Goal: Task Accomplishment & Management: Use online tool/utility

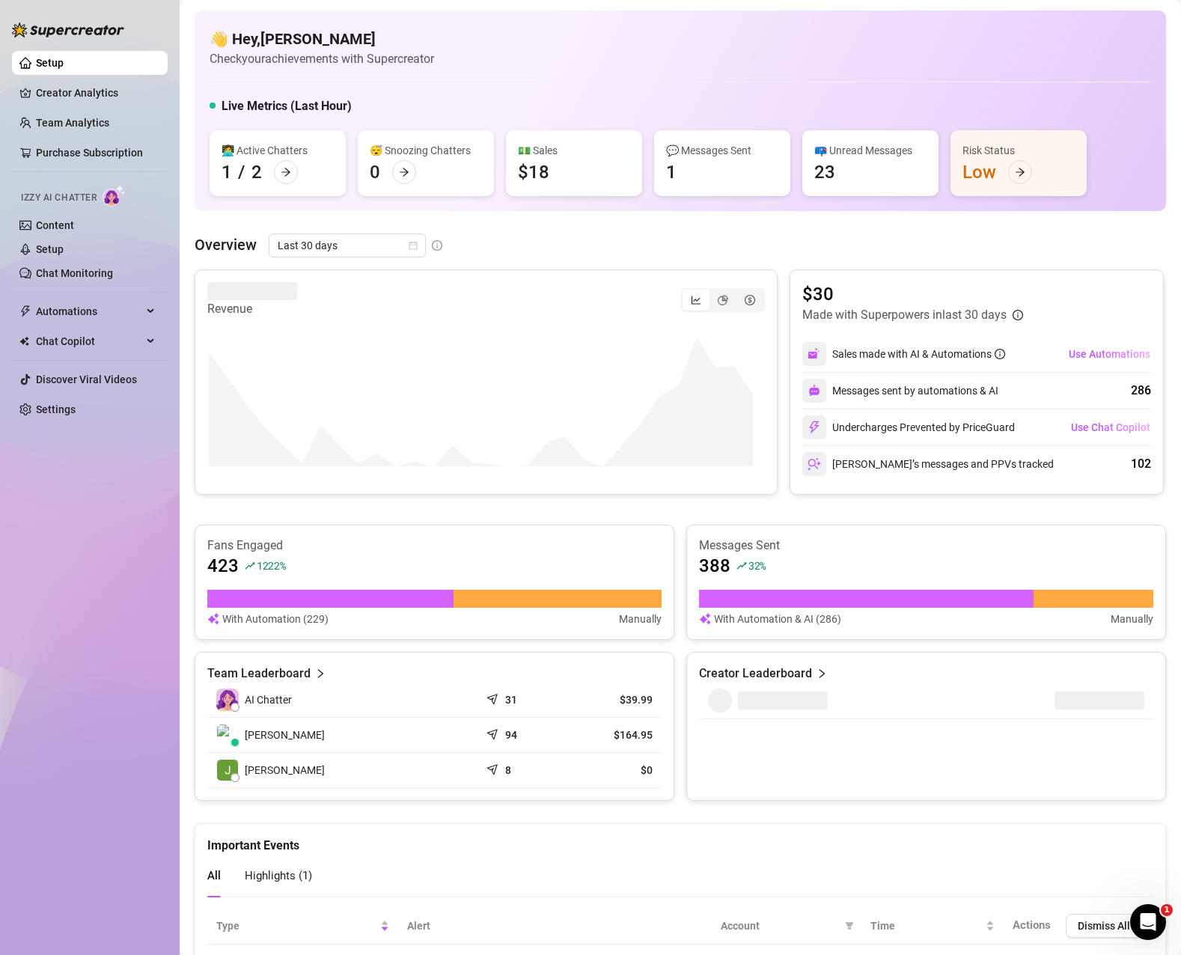
click at [928, 353] on div "Sales made with AI & Automations" at bounding box center [918, 354] width 173 height 16
click at [1097, 349] on span "Use Automations" at bounding box center [1110, 354] width 82 height 12
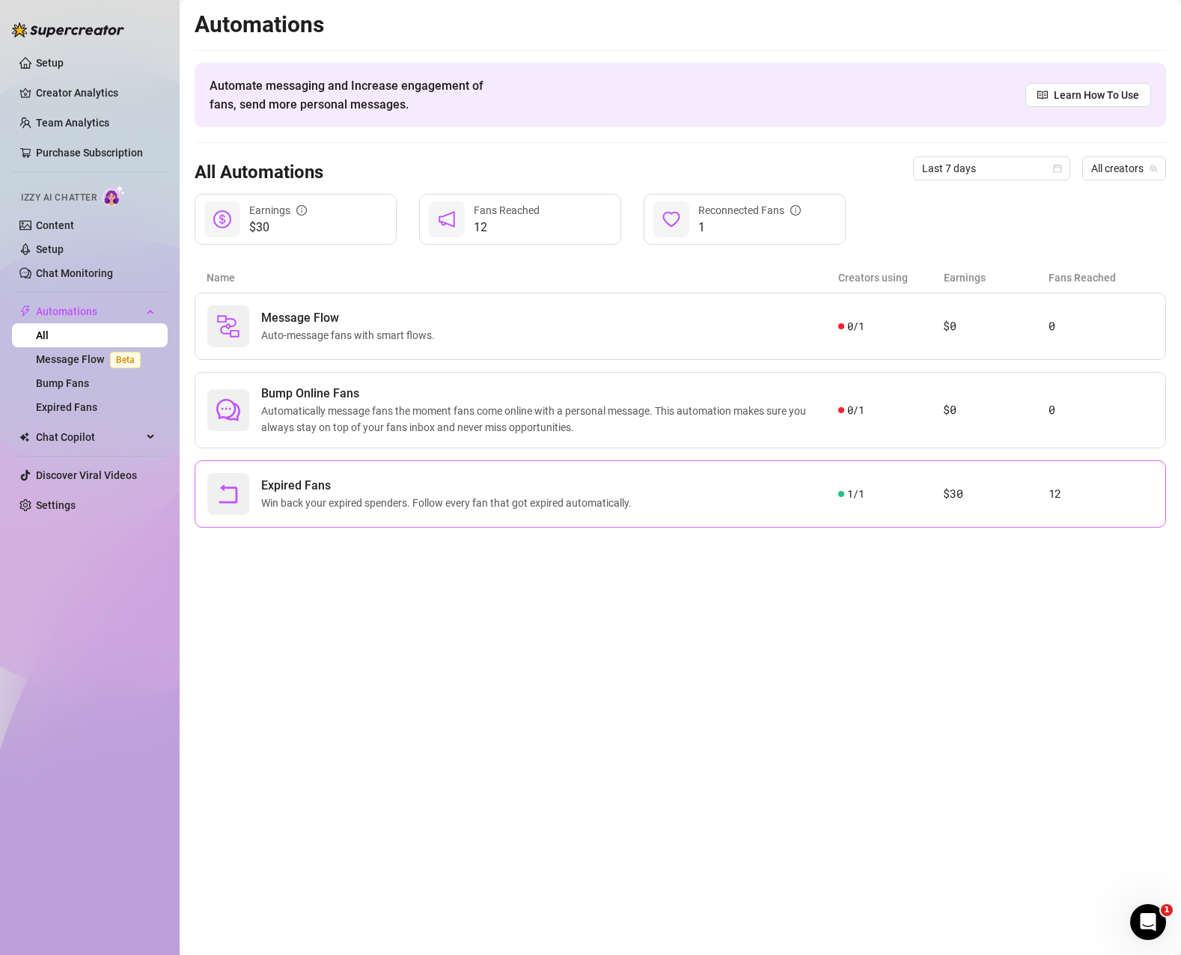
click at [667, 496] on div "Expired Fans Win back your expired spenders. Follow every fan that got expired …" at bounding box center [522, 494] width 631 height 42
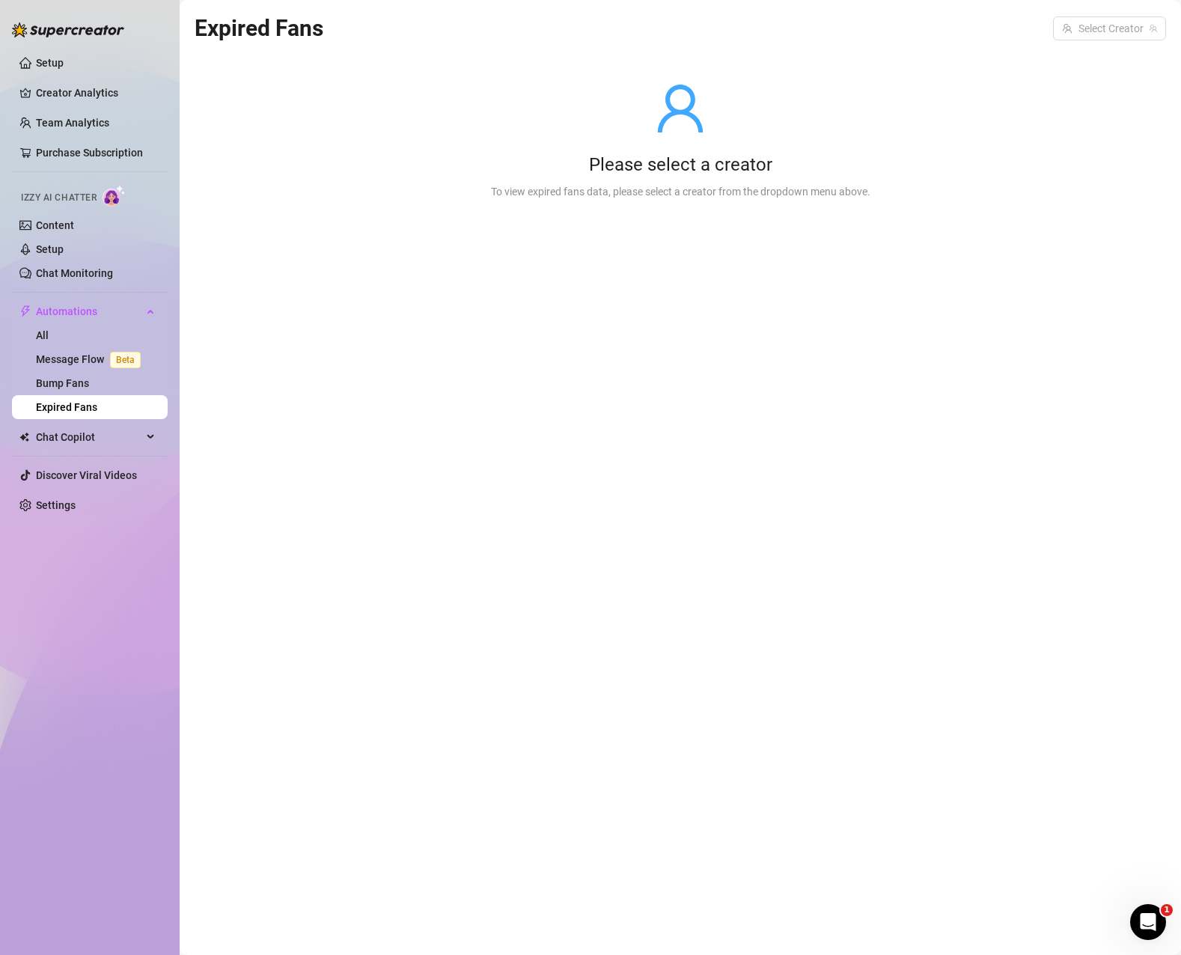
click at [745, 186] on div "To view expired fans data, please select a creator from the dropdown menu above." at bounding box center [680, 191] width 379 height 16
click at [1135, 22] on input "search" at bounding box center [1103, 28] width 82 height 22
click at [1098, 66] on span "( jessashyycute )" at bounding box center [1117, 59] width 73 height 16
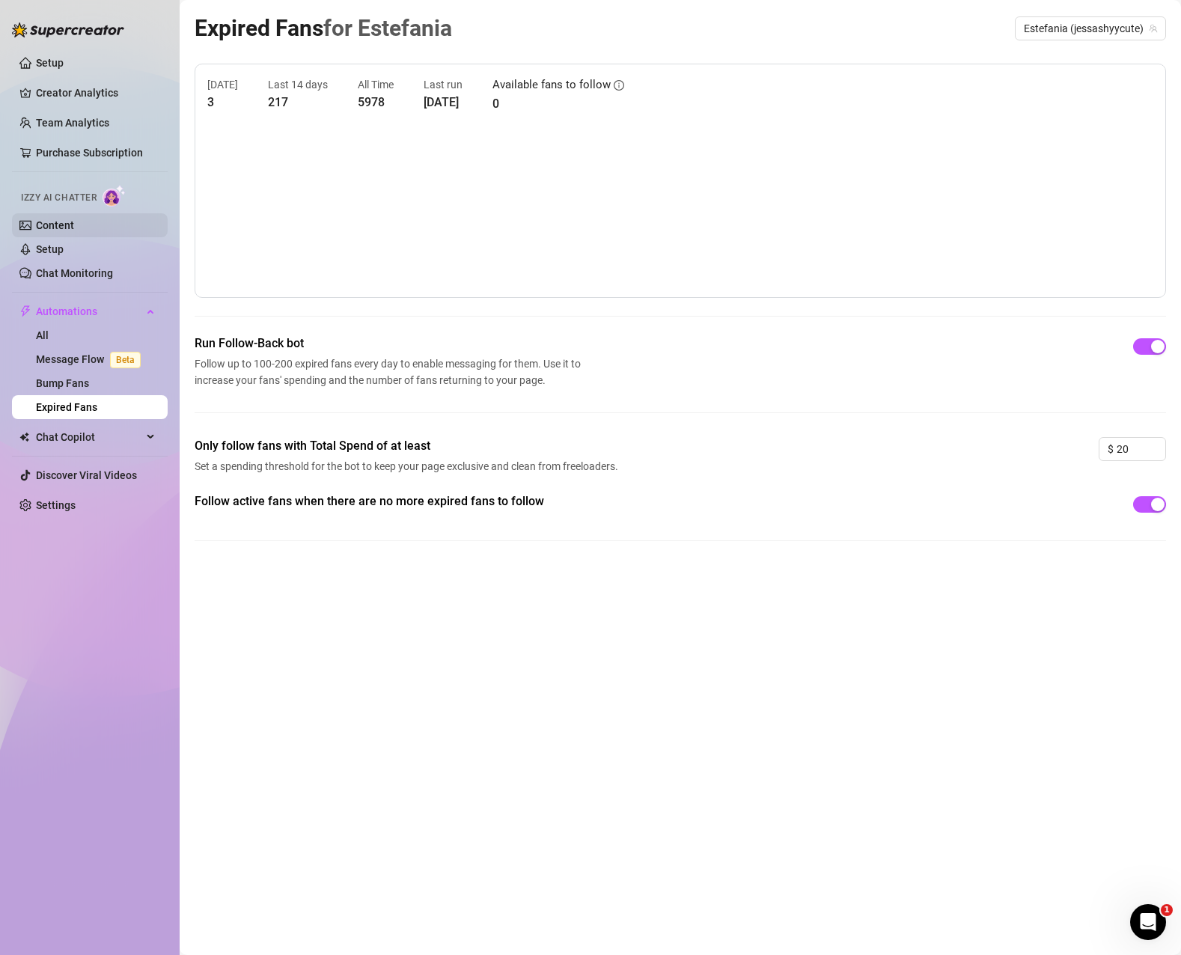
click at [73, 229] on link "Content" at bounding box center [55, 225] width 38 height 12
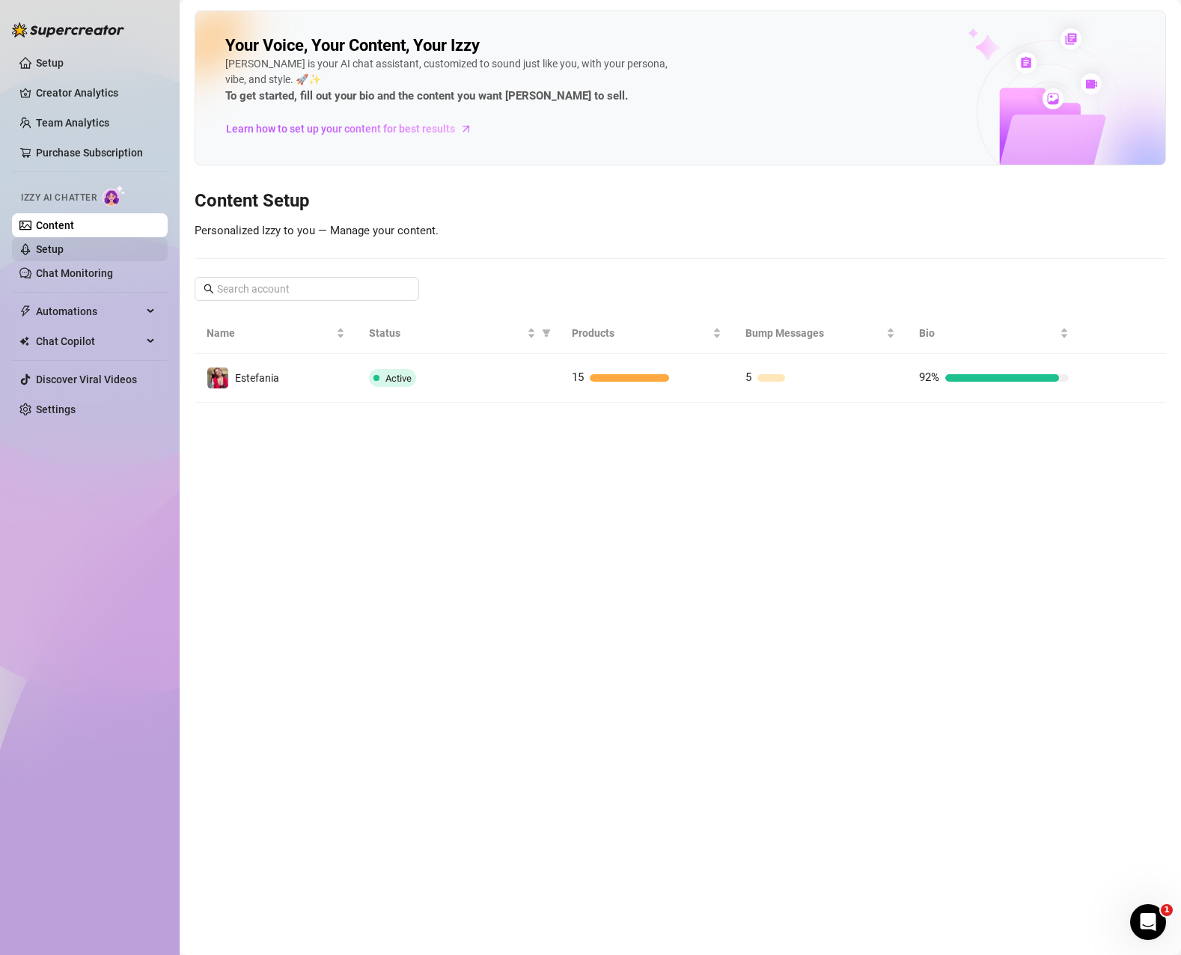
click at [64, 246] on link "Setup" at bounding box center [50, 249] width 28 height 12
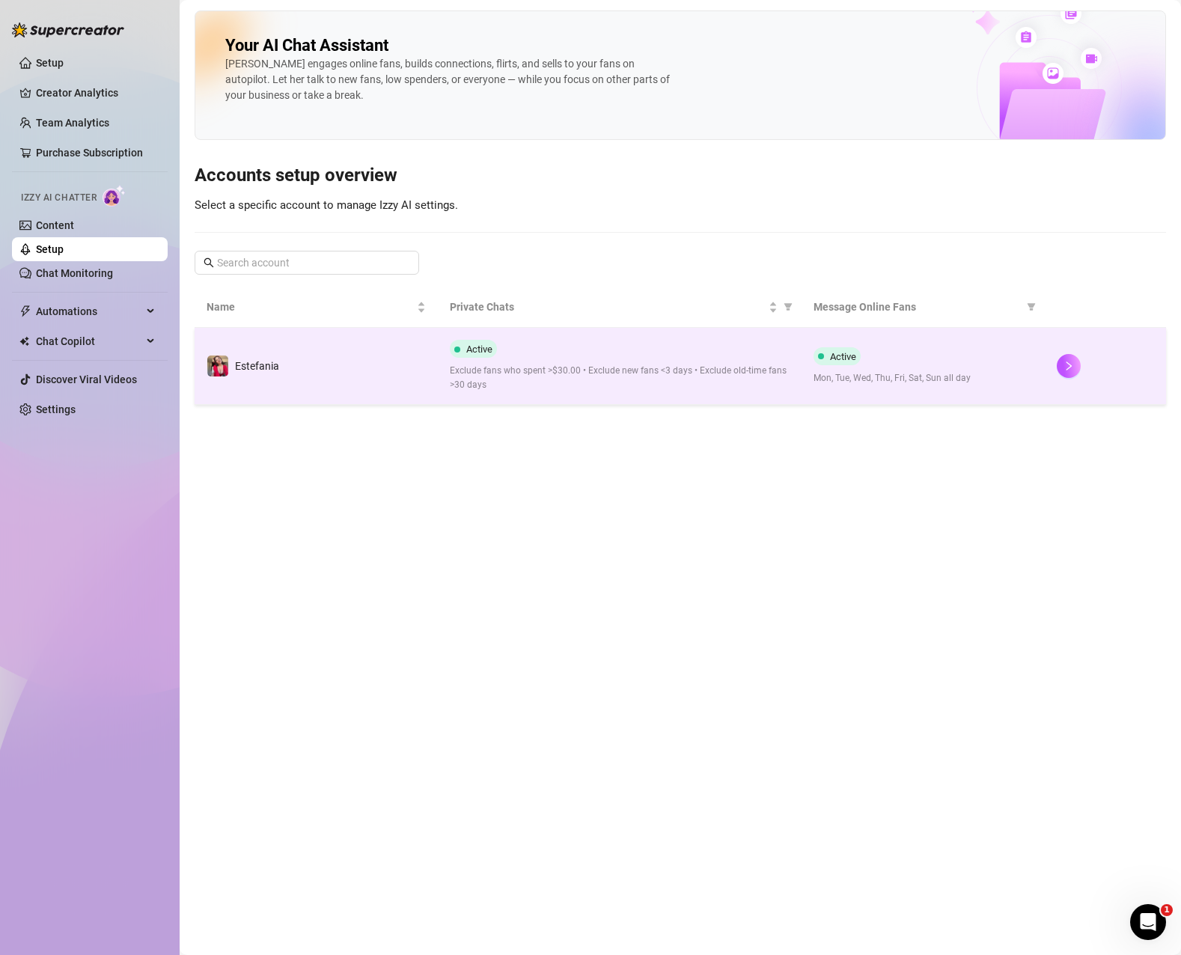
click at [692, 380] on span "Exclude fans who spent >$30.00 • Exclude new fans <3 days • Exclude old-time fa…" at bounding box center [620, 378] width 340 height 28
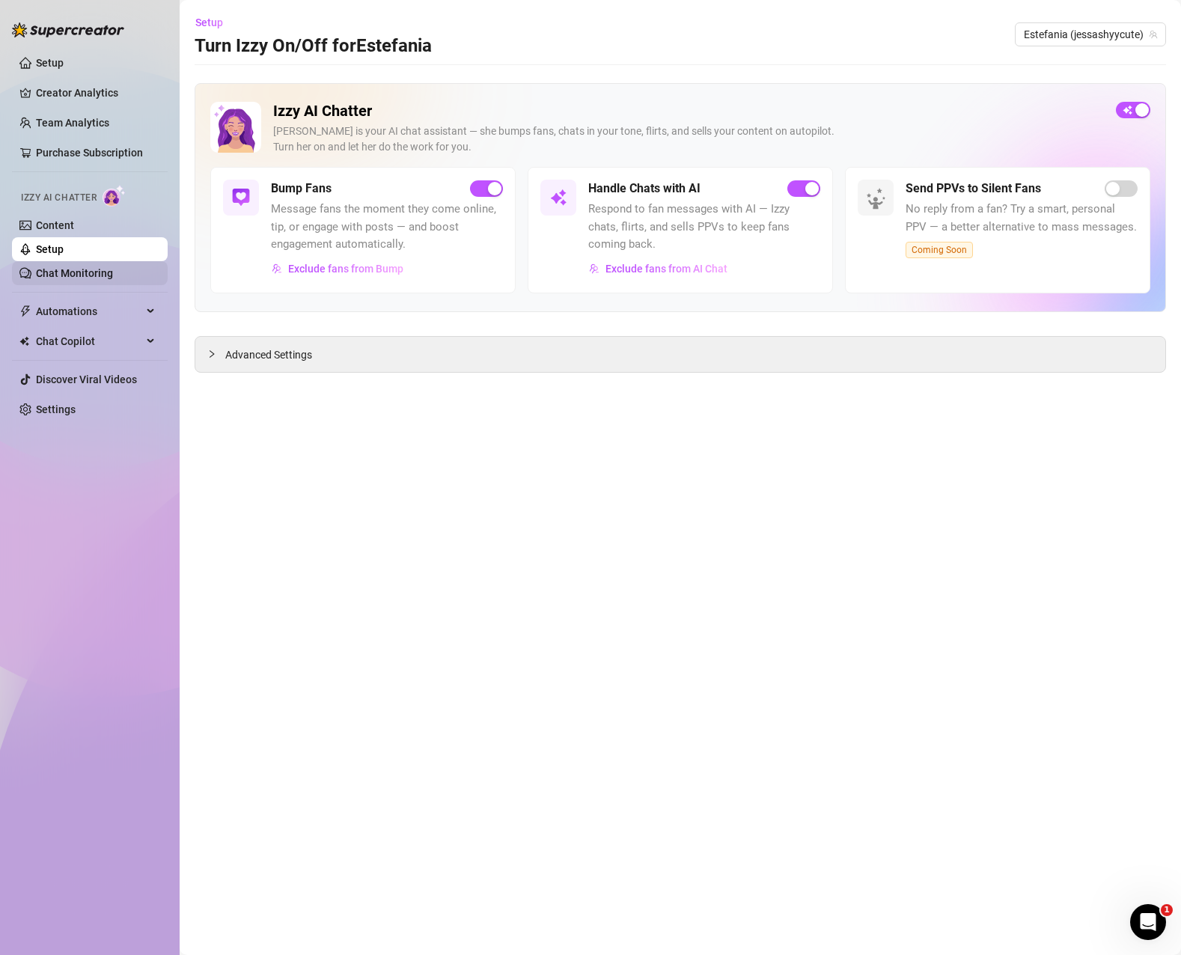
click at [94, 276] on link "Chat Monitoring" at bounding box center [74, 273] width 77 height 12
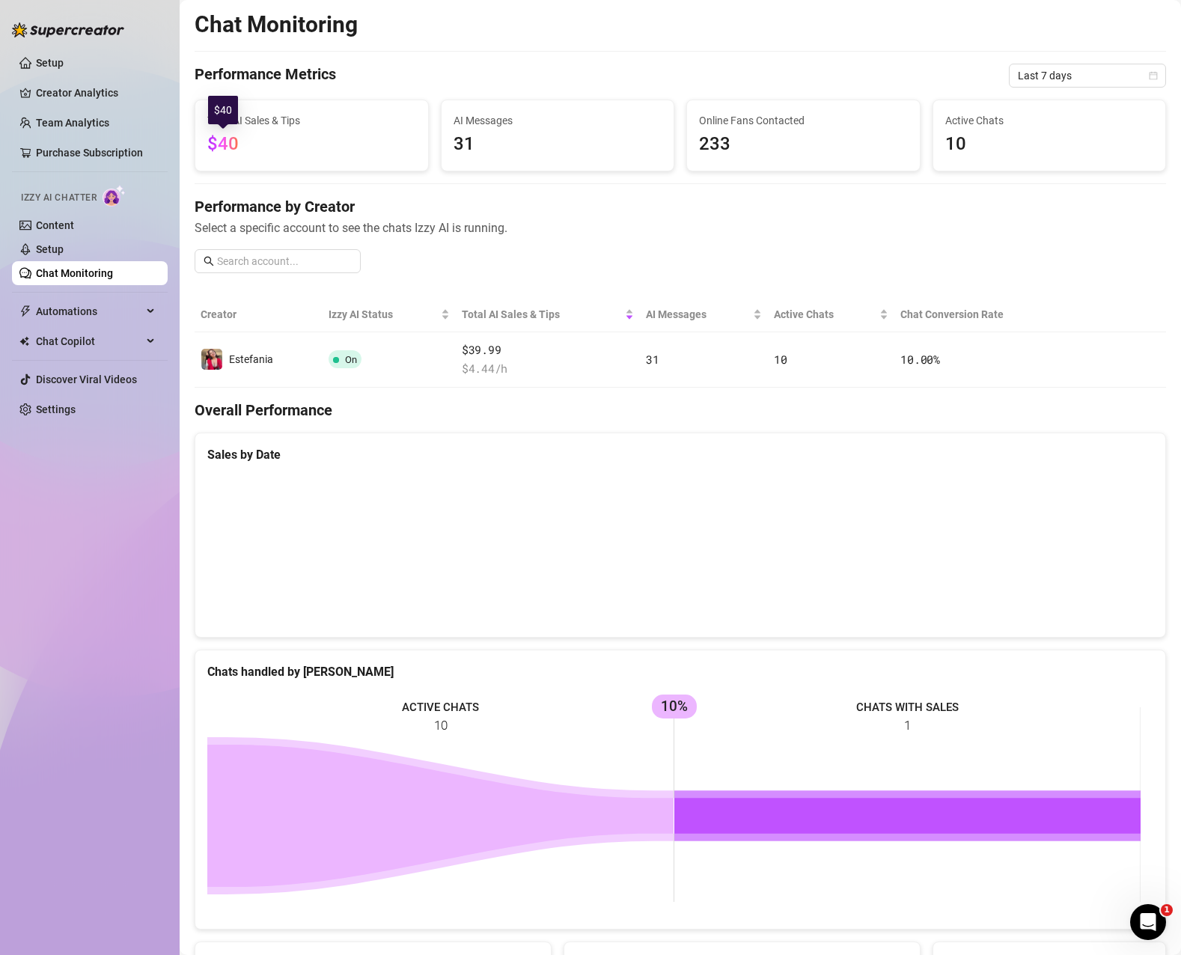
click at [226, 143] on span "$40" at bounding box center [222, 143] width 31 height 21
click at [548, 144] on span "31" at bounding box center [557, 144] width 209 height 28
click at [459, 147] on span "31" at bounding box center [557, 144] width 209 height 28
click at [1110, 76] on span "Last 7 days" at bounding box center [1087, 75] width 139 height 22
click at [1075, 156] on div "Last 30 days" at bounding box center [1074, 153] width 133 height 16
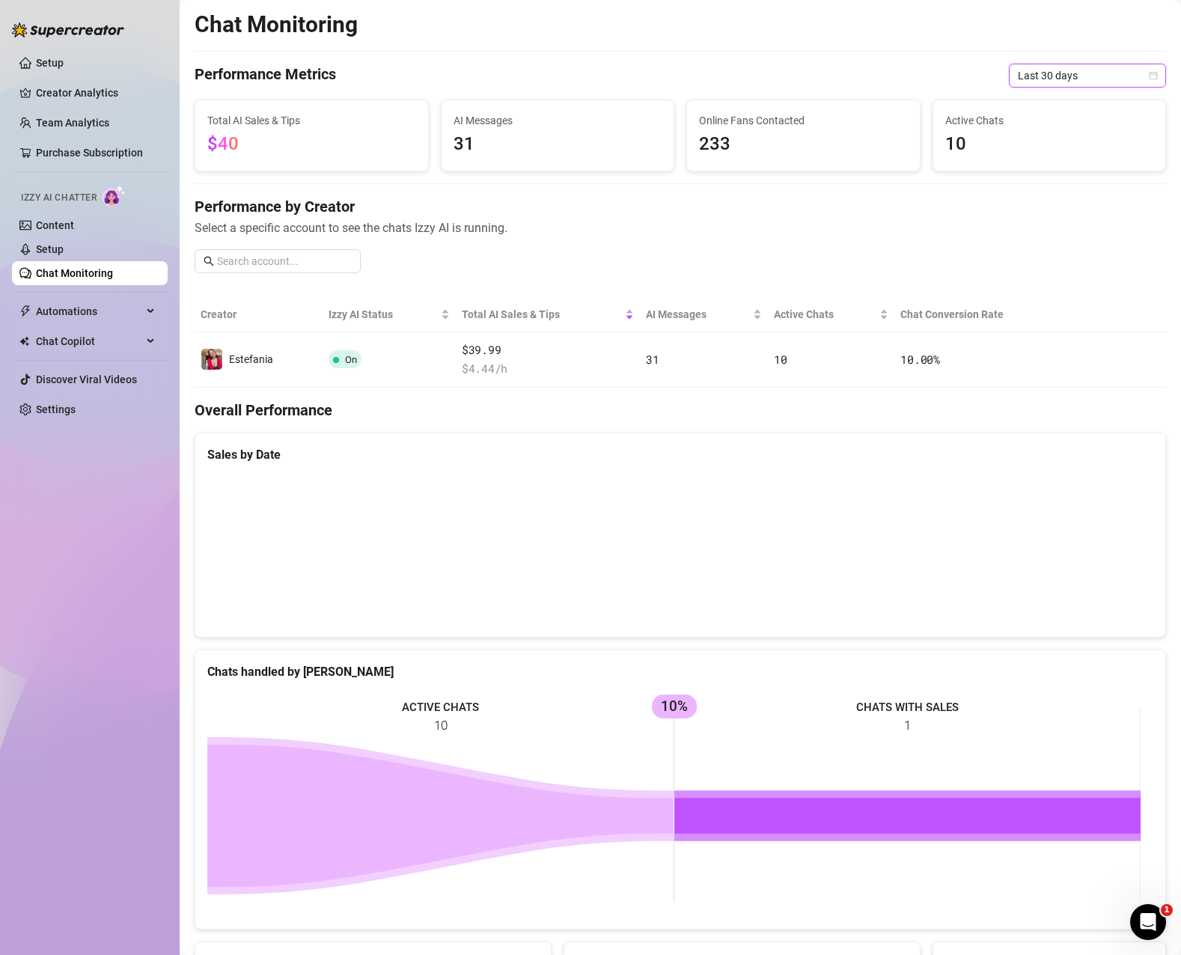
click at [707, 144] on span "233" at bounding box center [803, 144] width 209 height 28
click at [64, 250] on link "Setup" at bounding box center [50, 249] width 28 height 12
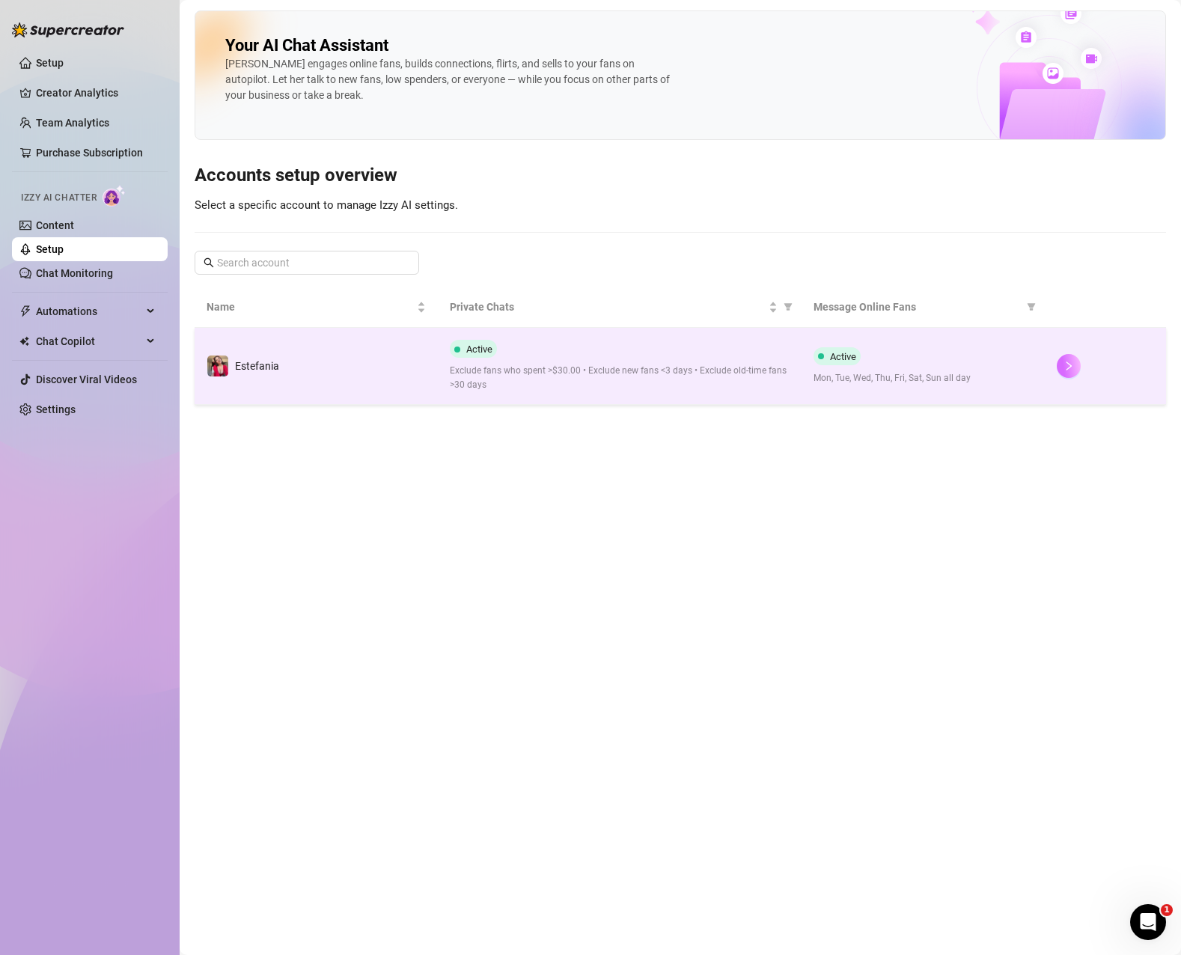
click at [1067, 361] on icon "right" at bounding box center [1068, 366] width 10 height 10
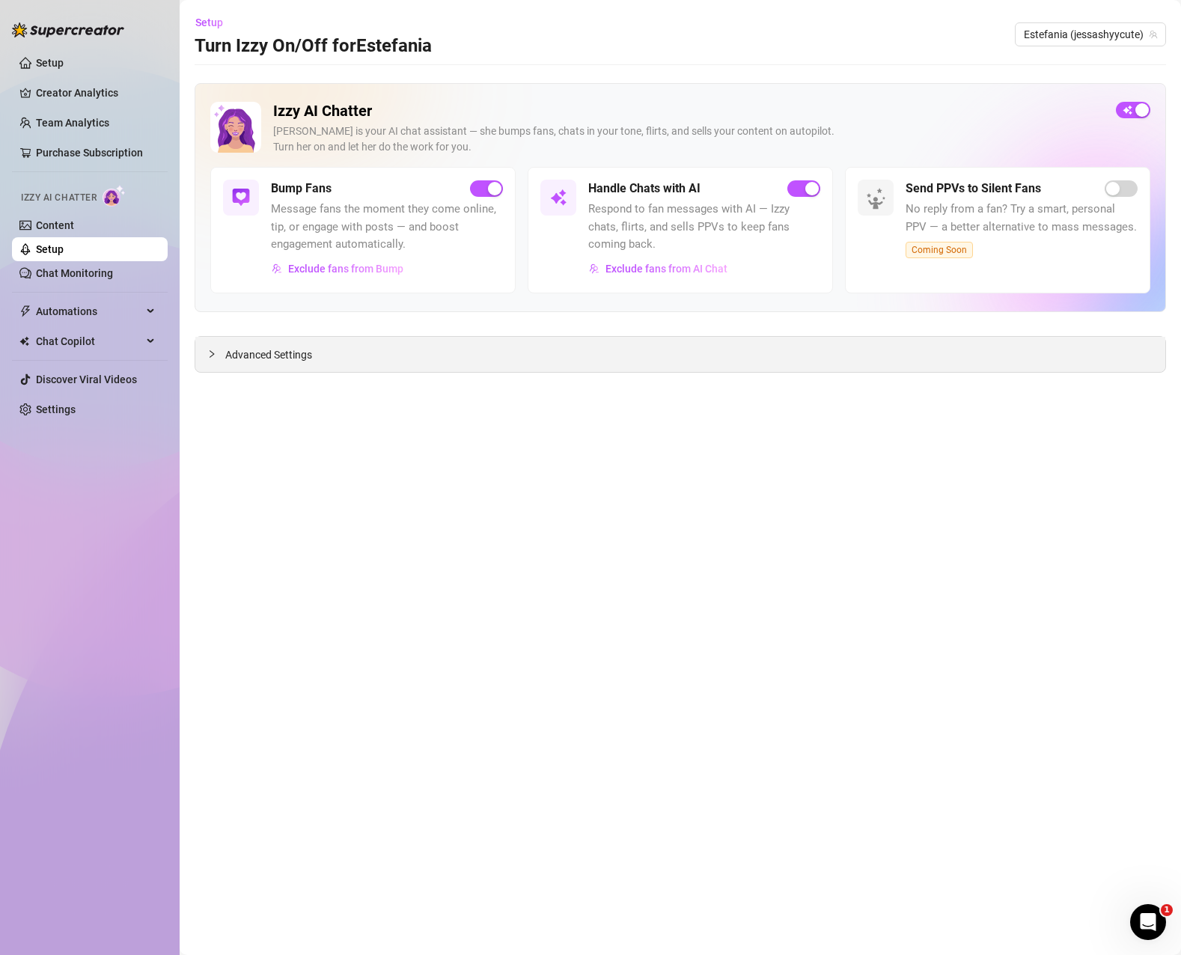
click at [210, 357] on icon "collapsed" at bounding box center [212, 353] width 4 height 7
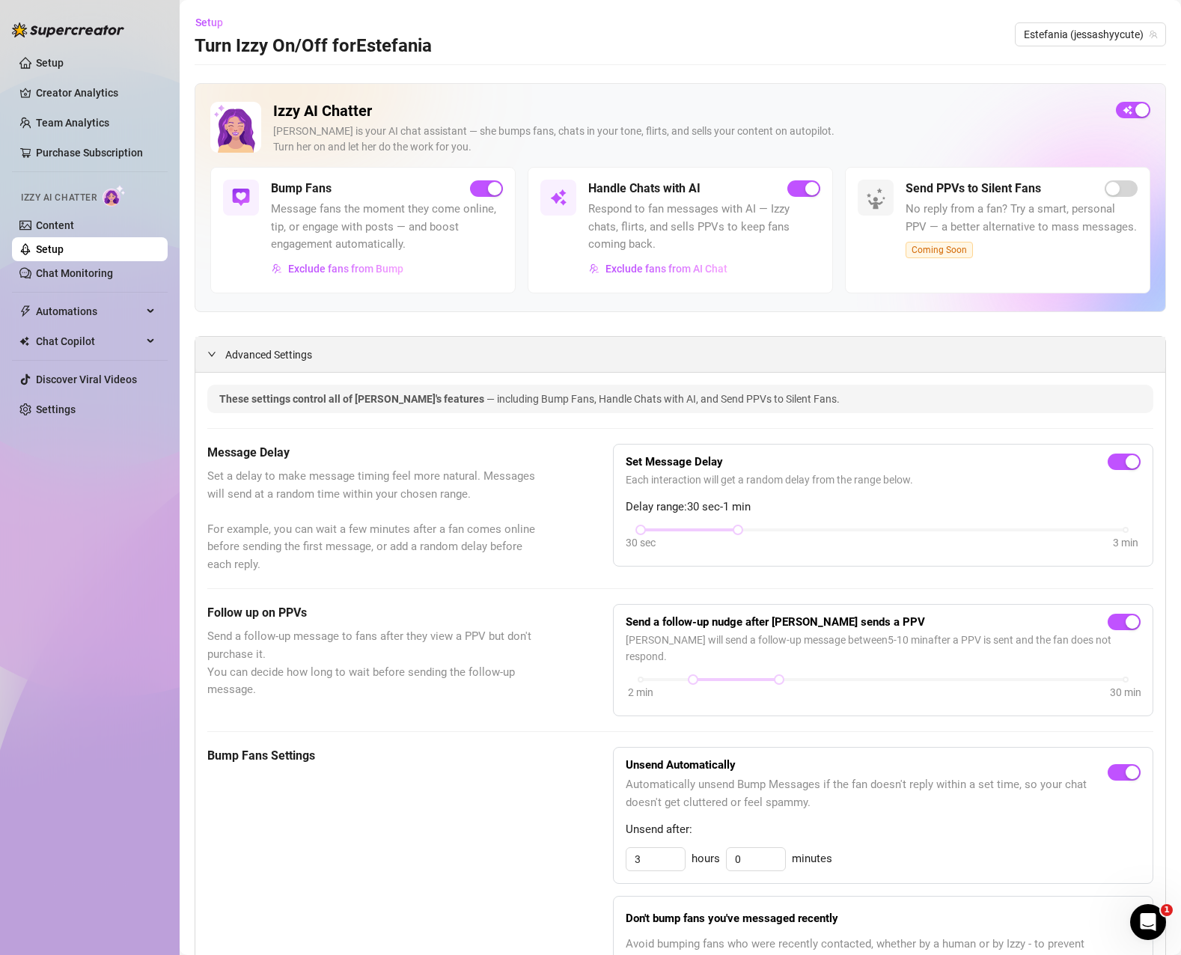
click at [225, 355] on span "Advanced Settings" at bounding box center [268, 354] width 87 height 16
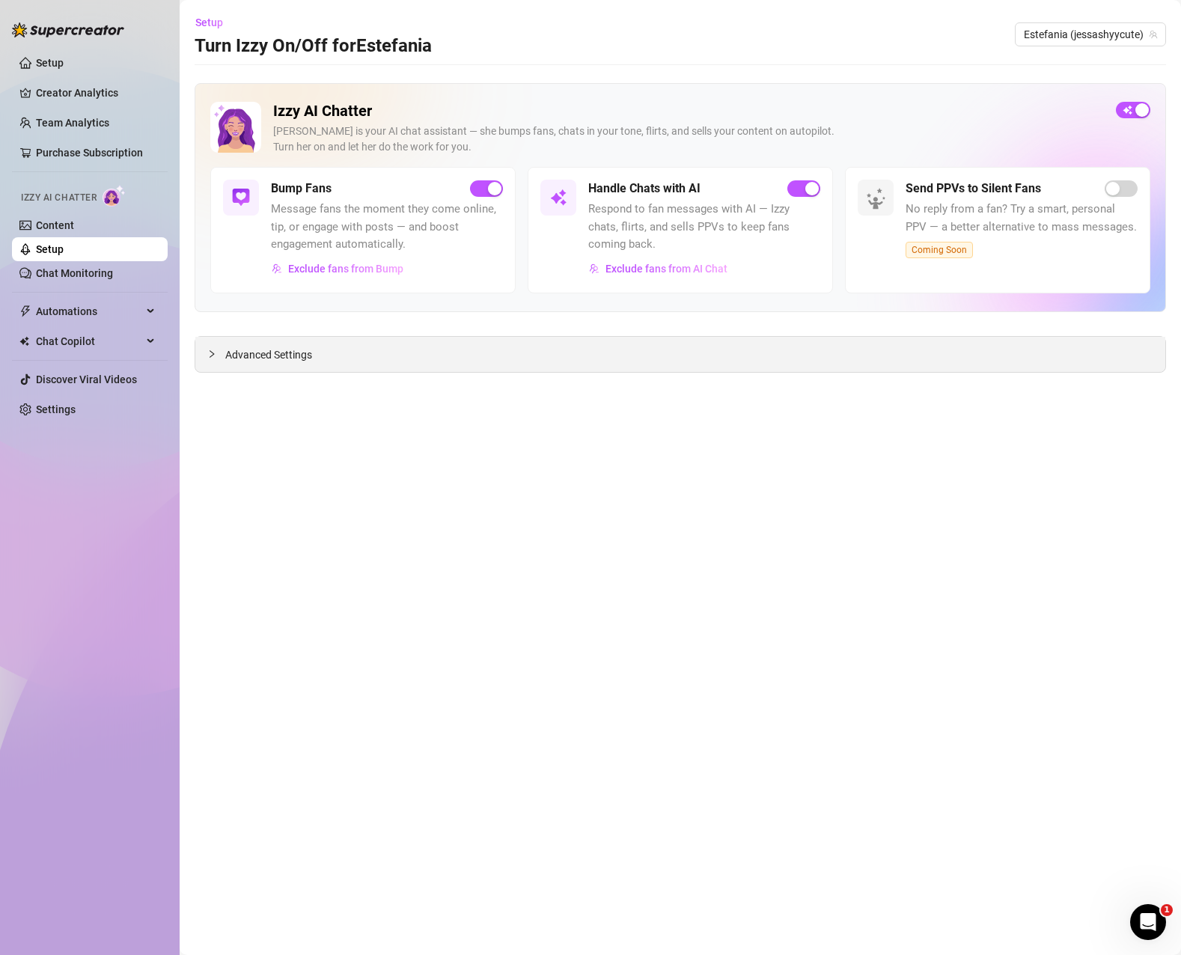
click at [226, 354] on span "Advanced Settings" at bounding box center [268, 354] width 87 height 16
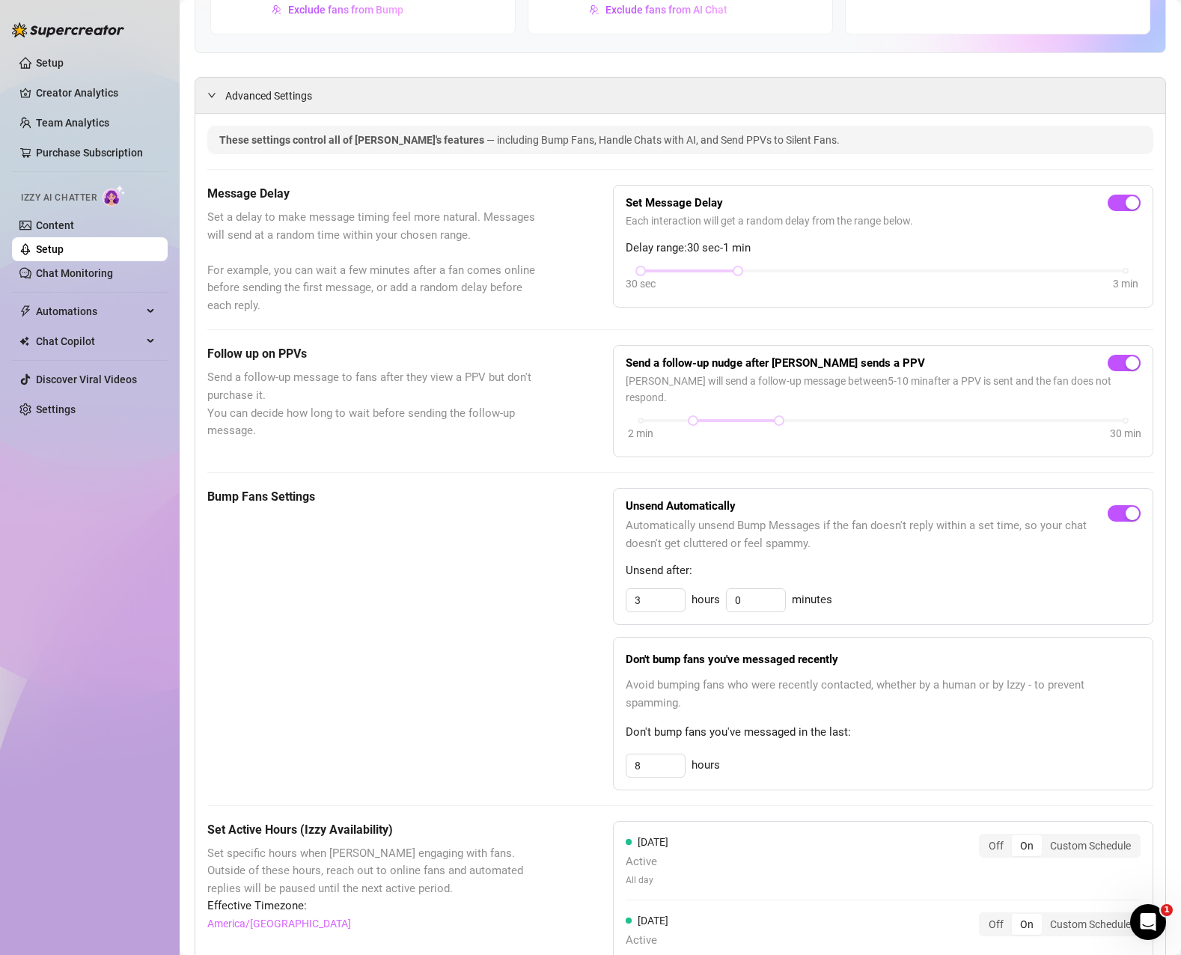
scroll to position [239, 0]
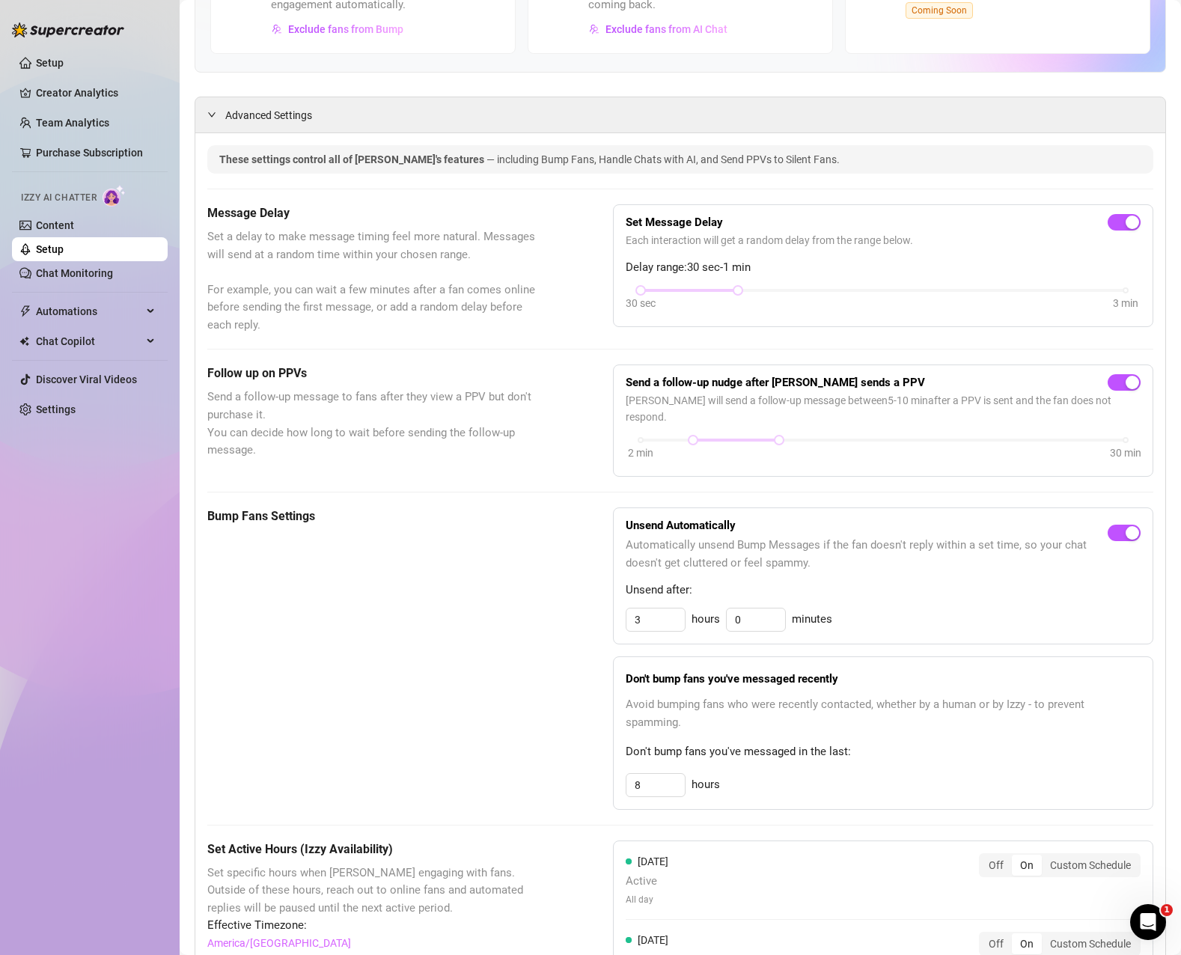
click at [287, 551] on div "Bump Fans Settings" at bounding box center [372, 658] width 331 height 302
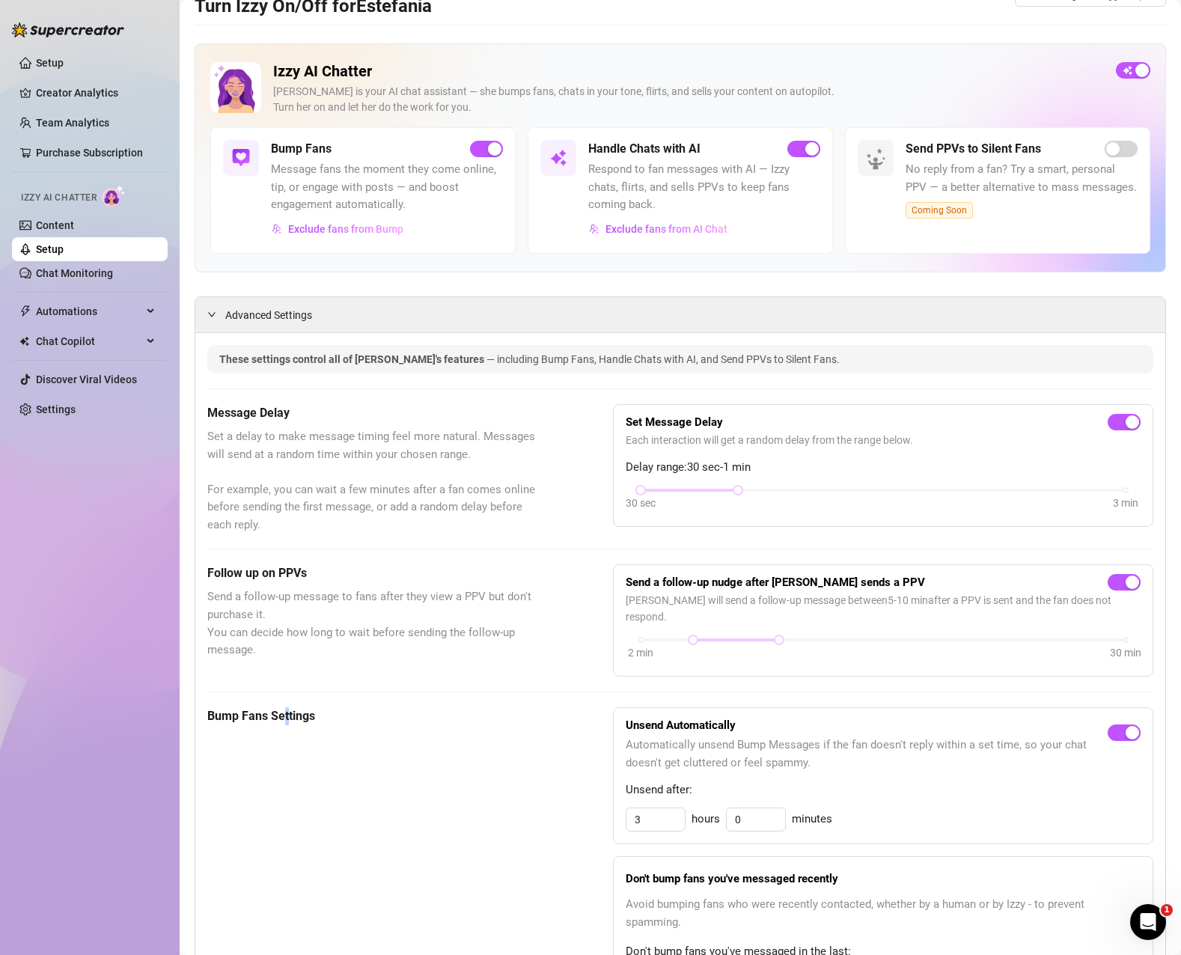
scroll to position [15, 0]
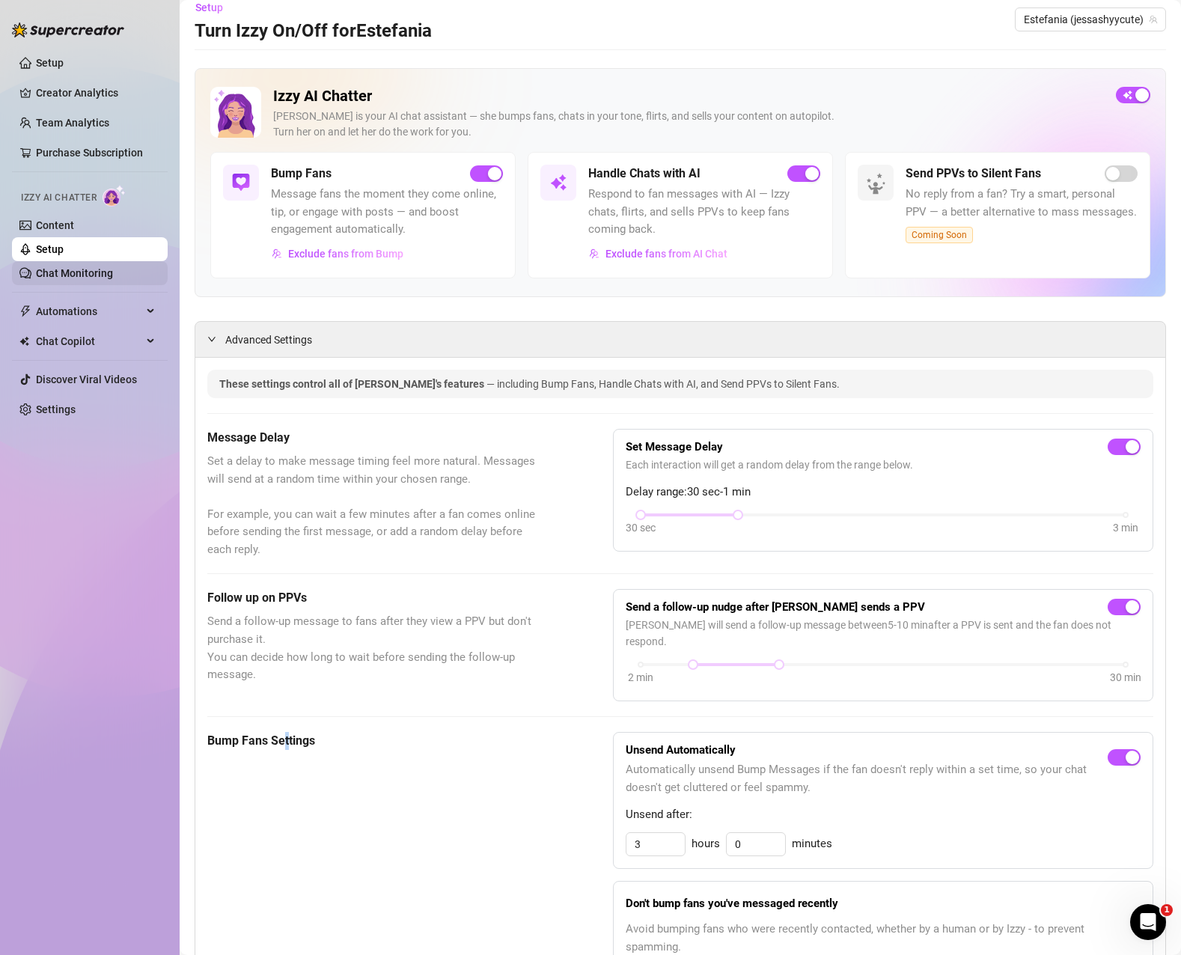
click at [67, 267] on link "Chat Monitoring" at bounding box center [74, 273] width 77 height 12
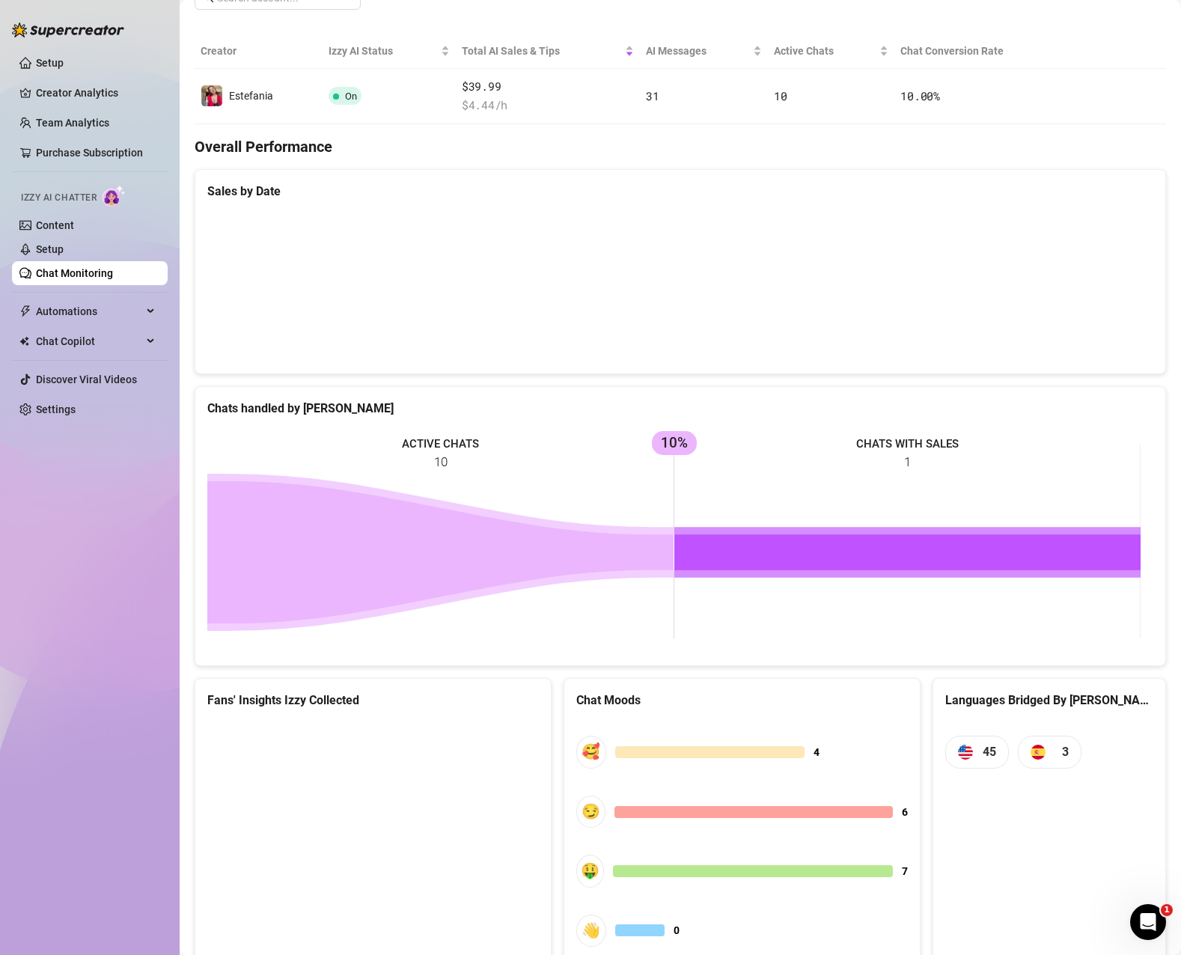
scroll to position [299, 0]
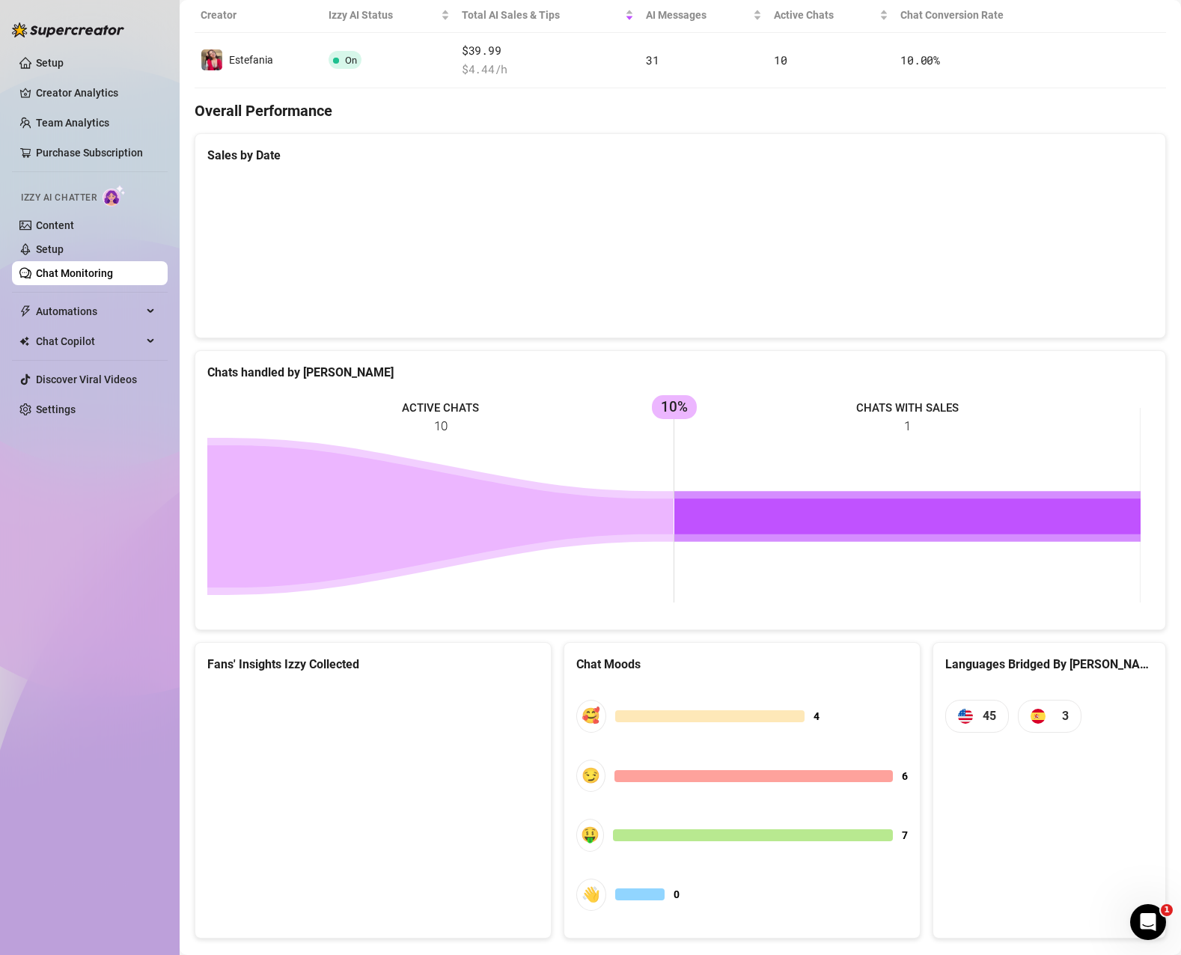
click at [419, 514] on icon at bounding box center [440, 516] width 466 height 142
click at [674, 409] on line at bounding box center [674, 453] width 0 height 91
click at [757, 472] on rect at bounding box center [673, 505] width 933 height 224
click at [759, 518] on icon at bounding box center [907, 517] width 466 height 36
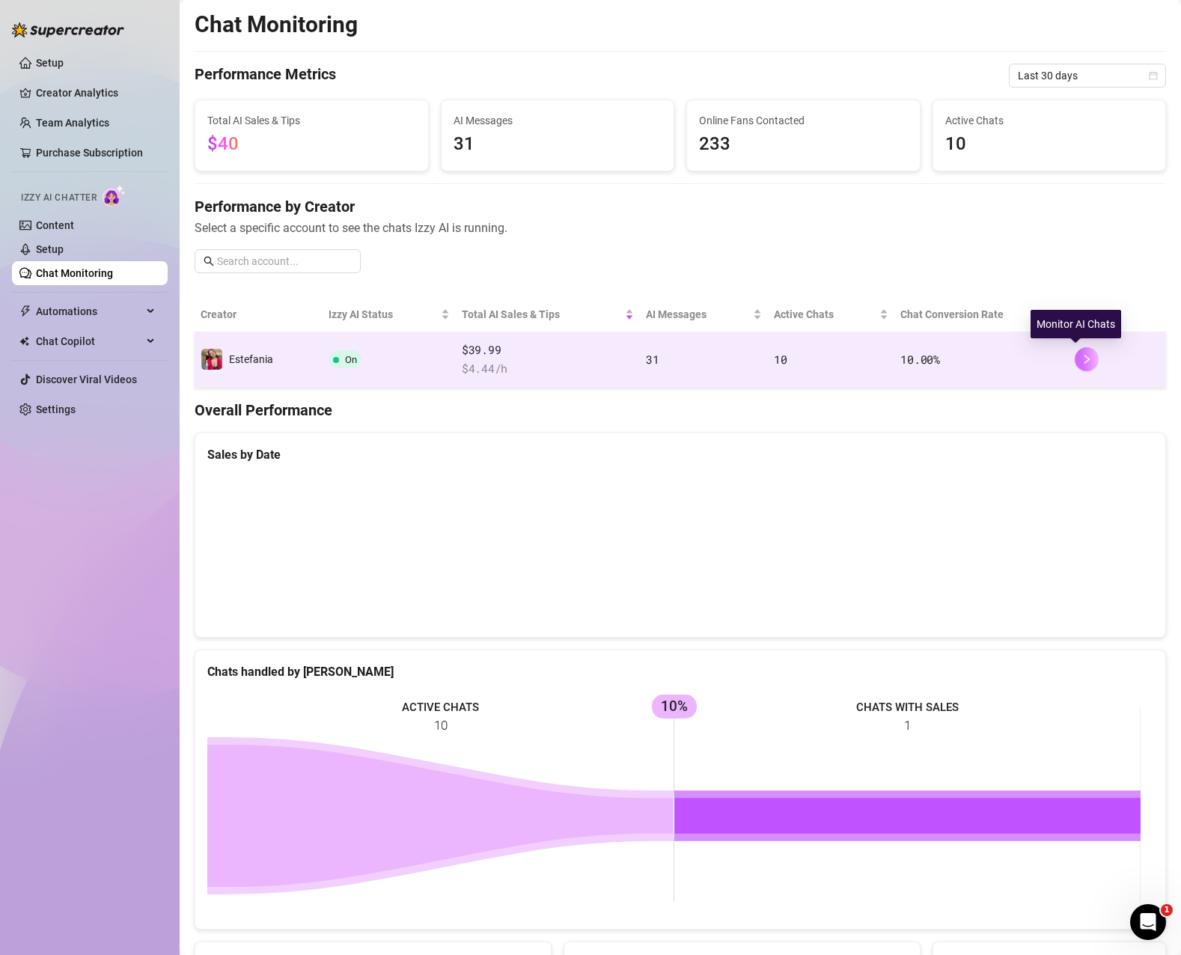
click at [1081, 360] on icon "right" at bounding box center [1086, 359] width 10 height 10
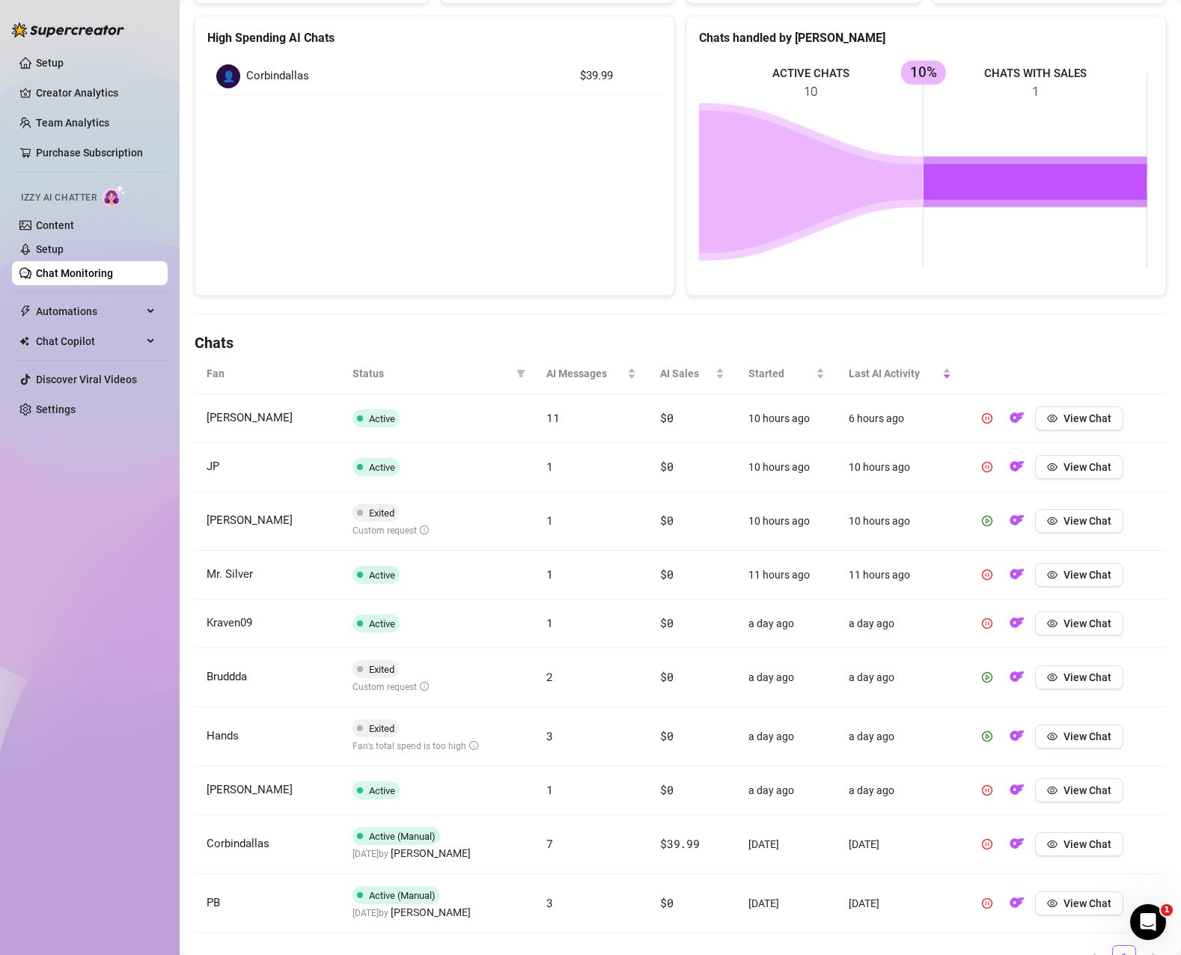
scroll to position [275, 0]
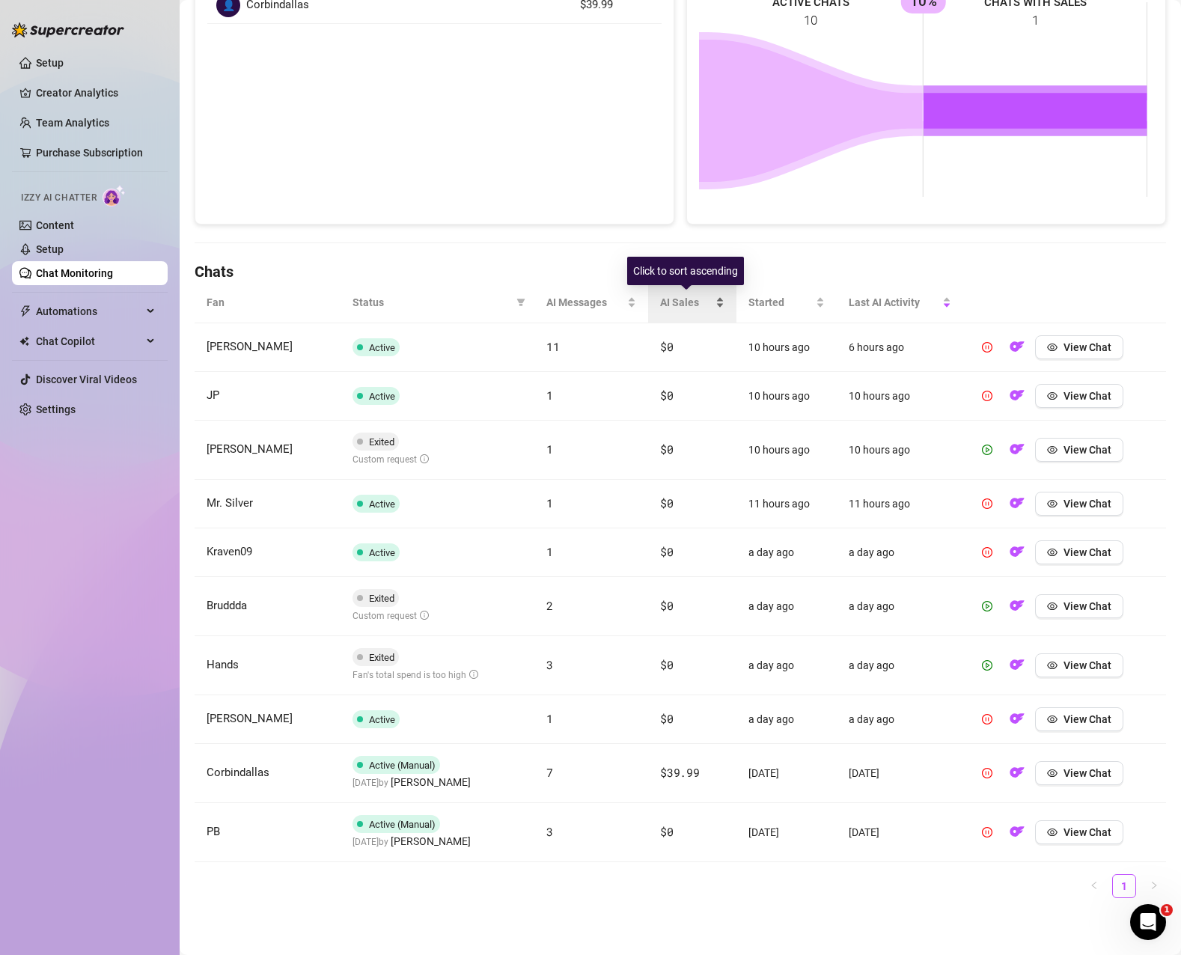
click at [672, 303] on span "AI Sales" at bounding box center [686, 302] width 52 height 16
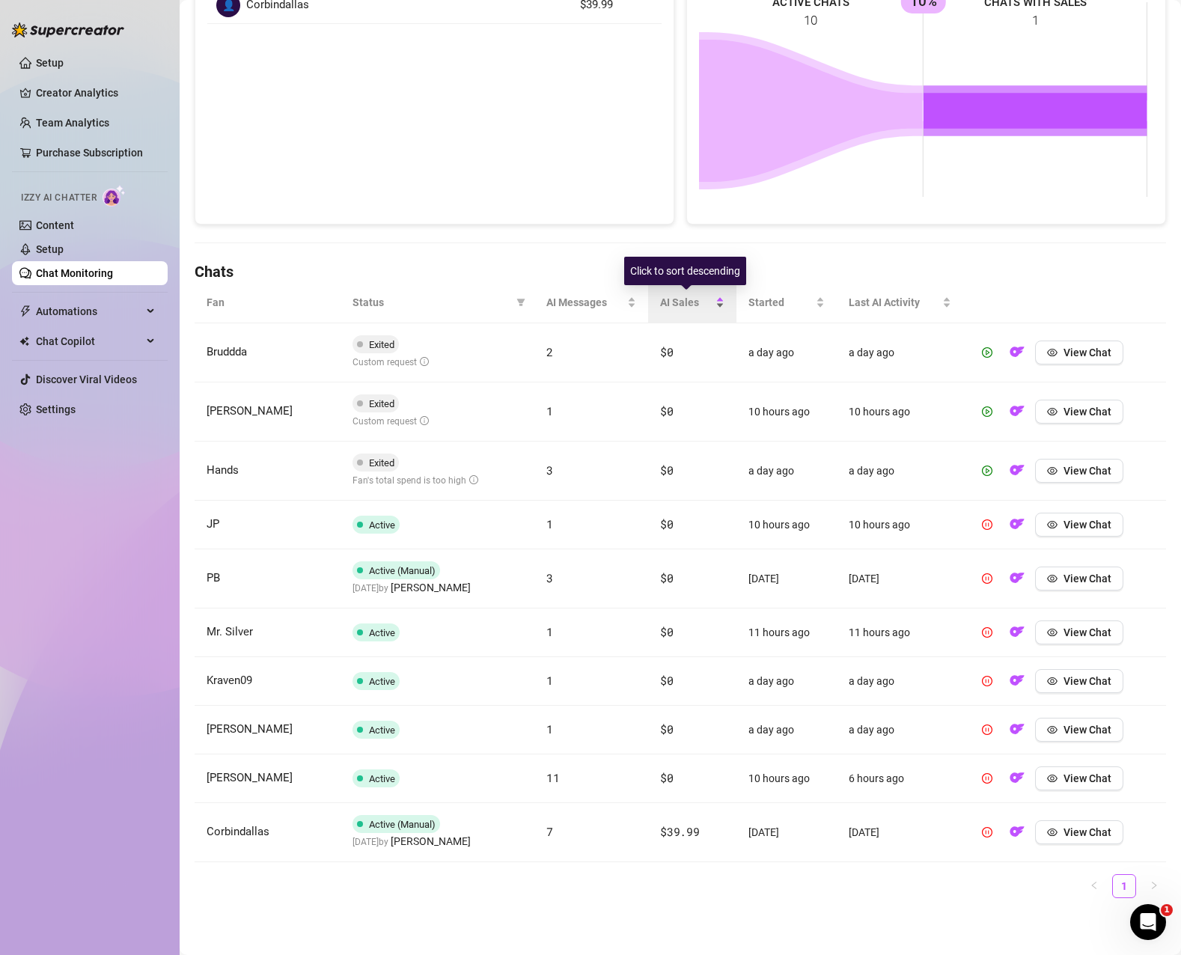
click at [680, 311] on div "AI Sales" at bounding box center [692, 302] width 64 height 16
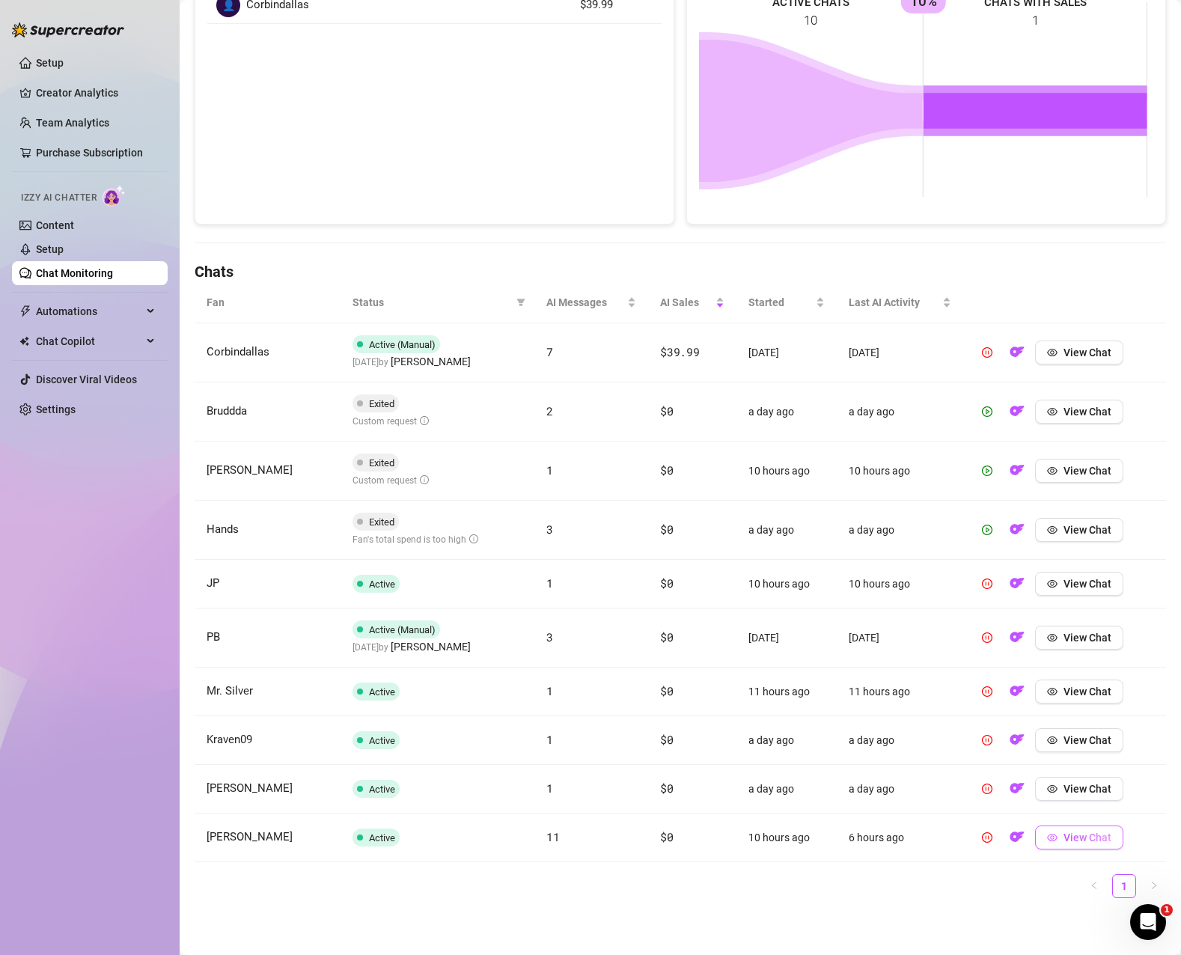
click at [1063, 839] on span "View Chat" at bounding box center [1087, 837] width 48 height 12
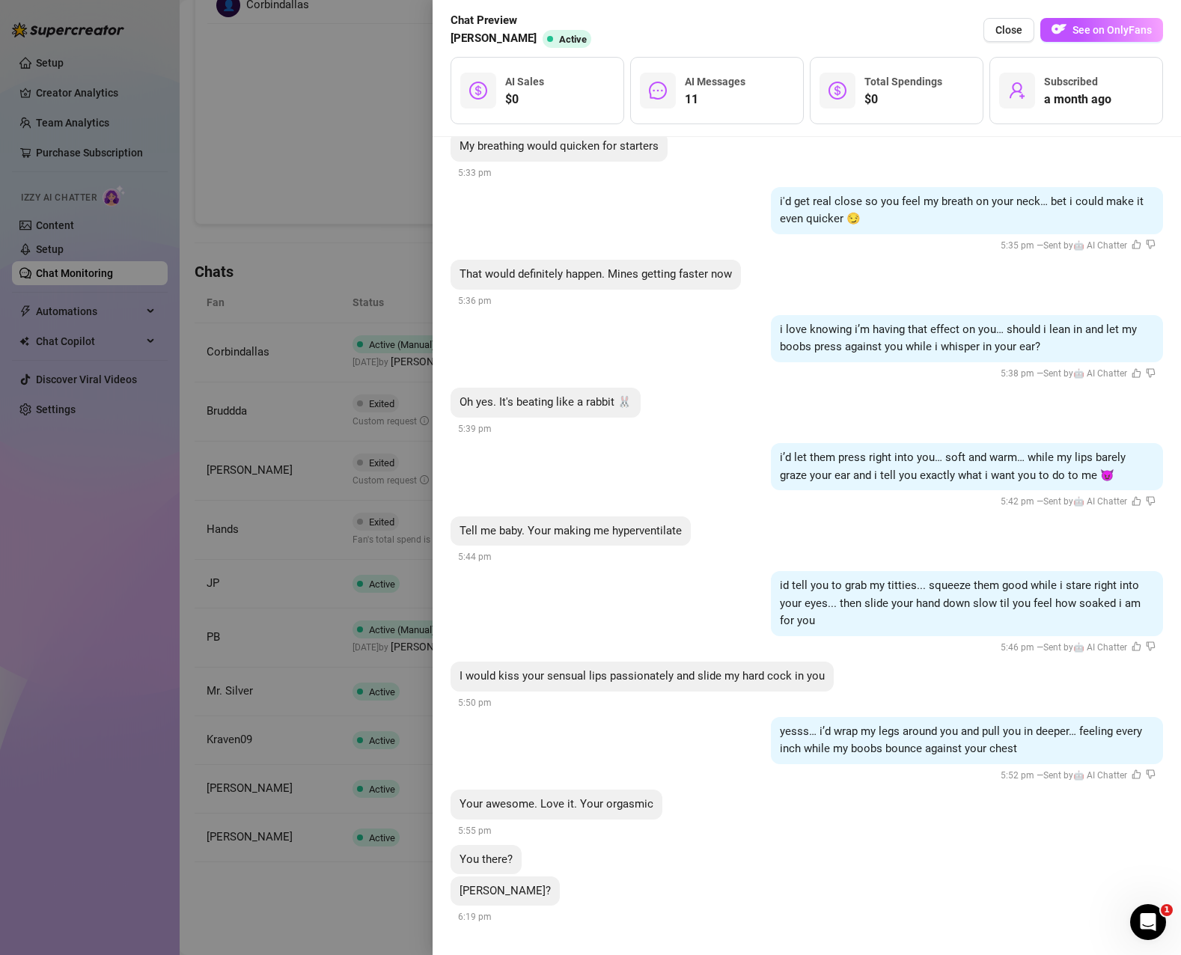
scroll to position [1037, 0]
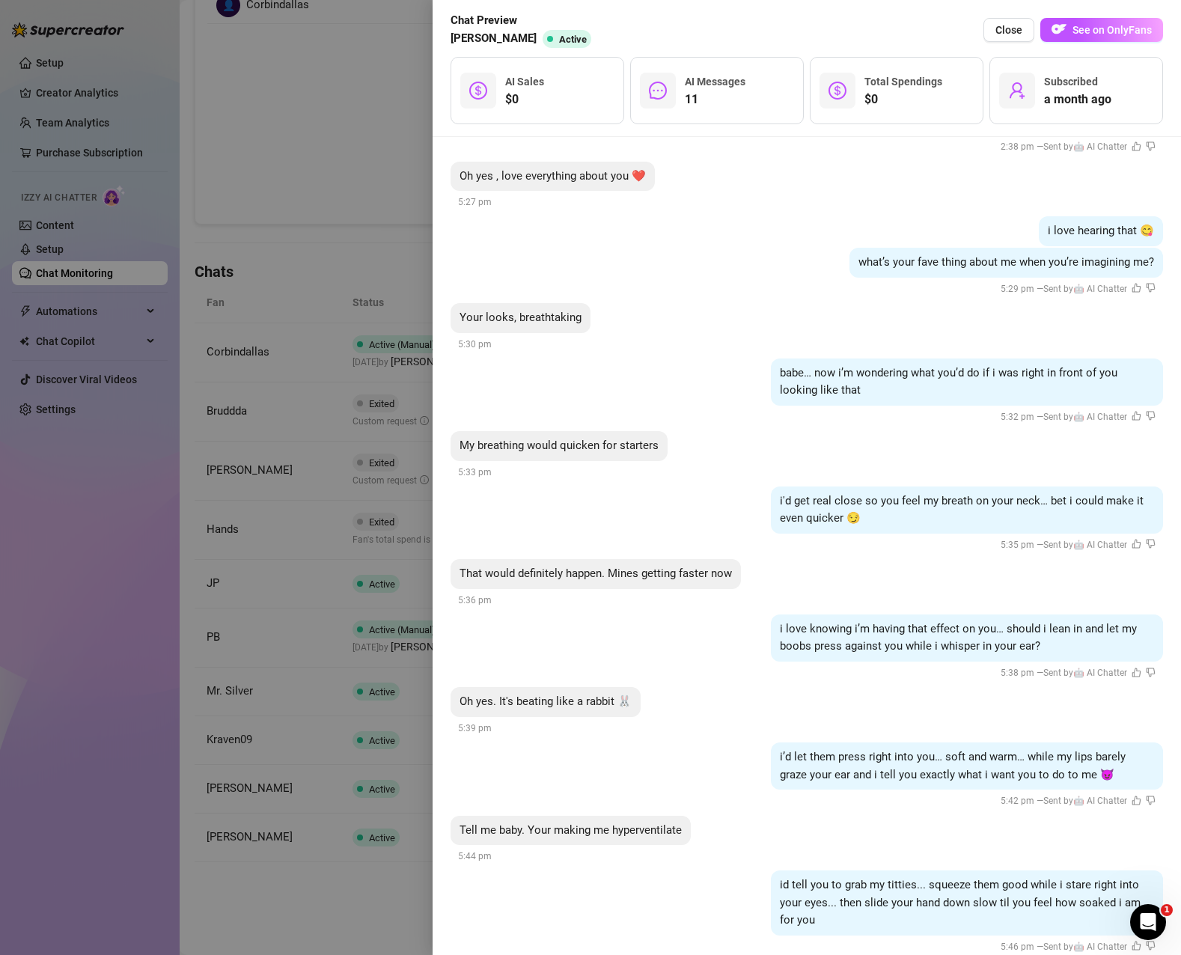
click at [305, 896] on div at bounding box center [590, 477] width 1181 height 955
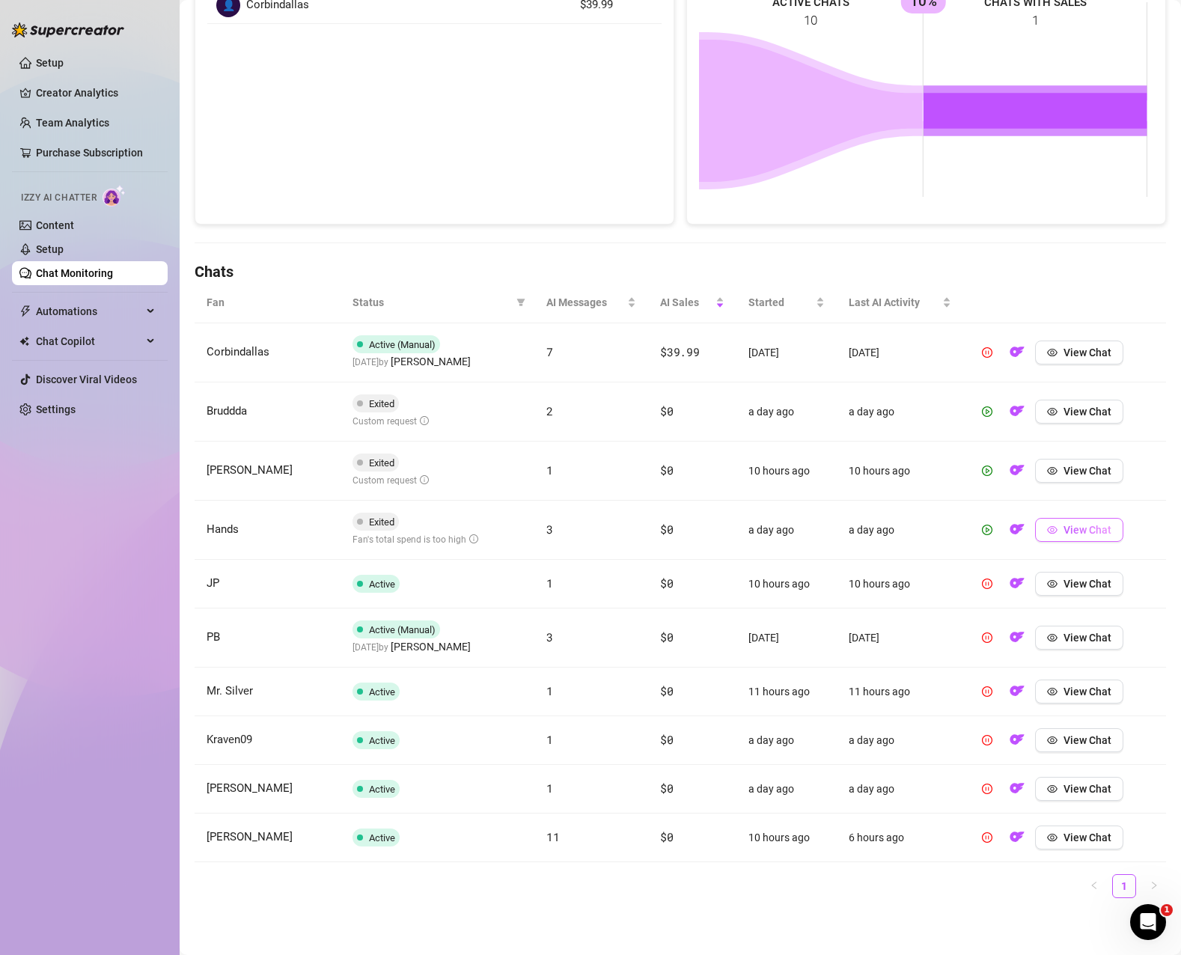
click at [1067, 529] on span "View Chat" at bounding box center [1087, 530] width 48 height 12
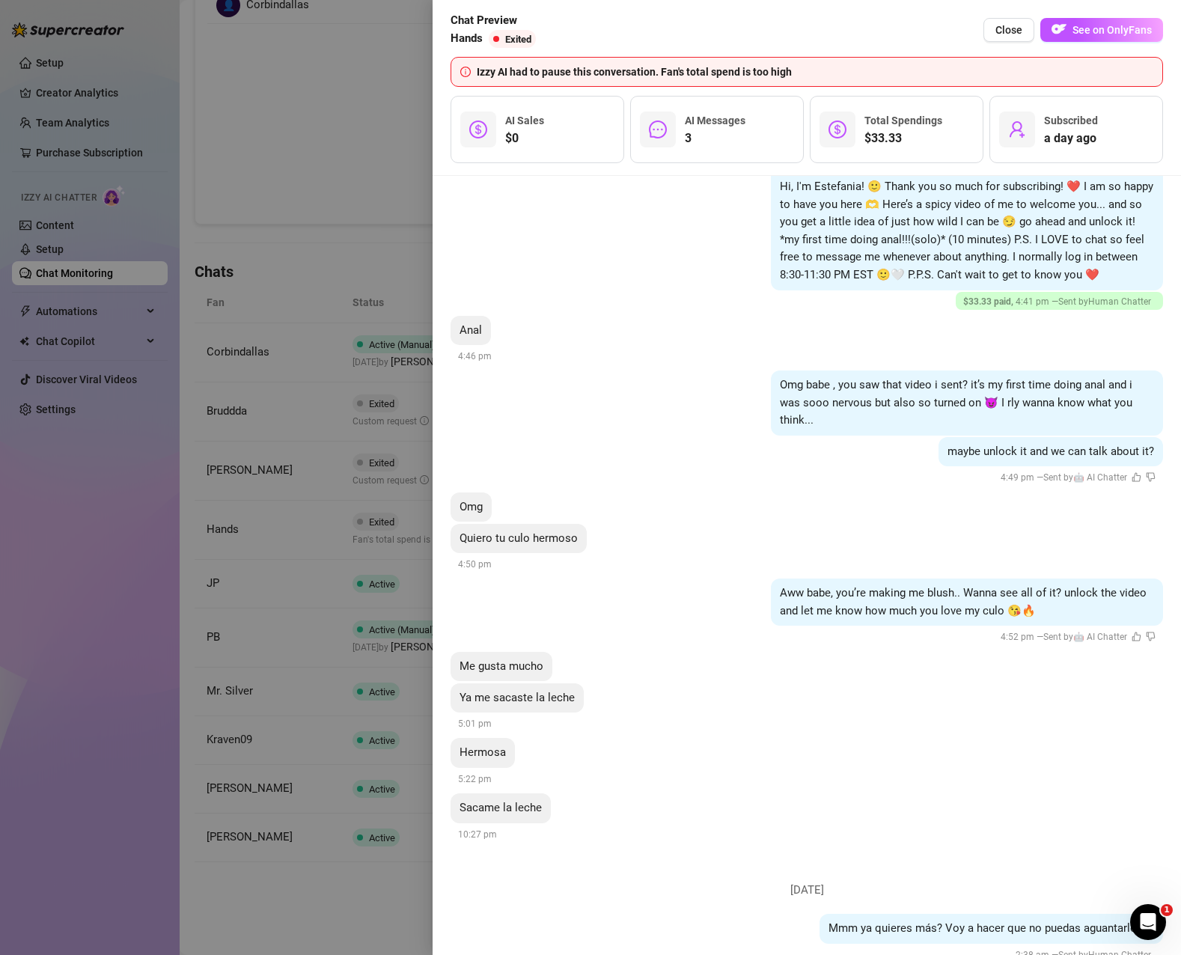
scroll to position [219, 0]
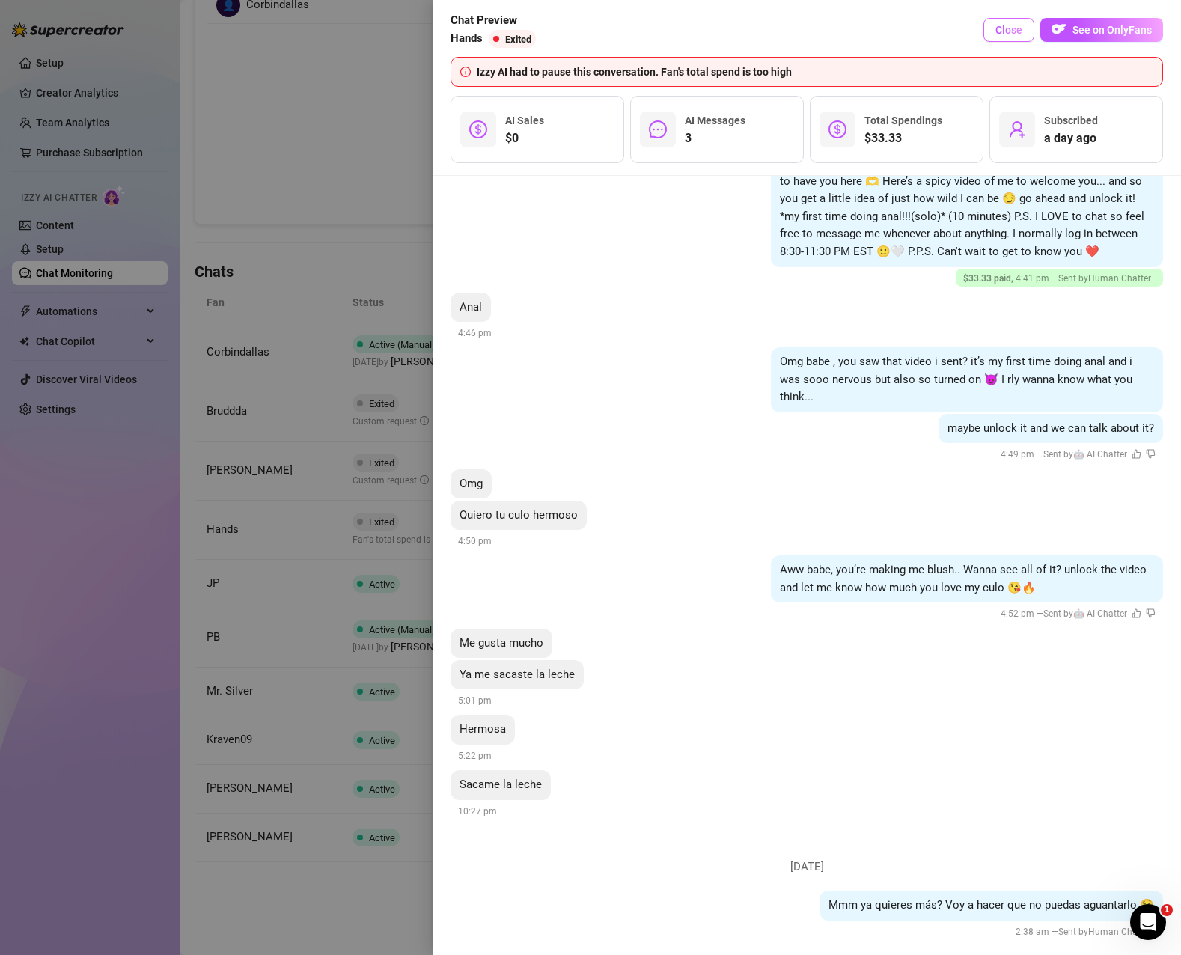
click at [1014, 31] on span "Close" at bounding box center [1008, 30] width 27 height 12
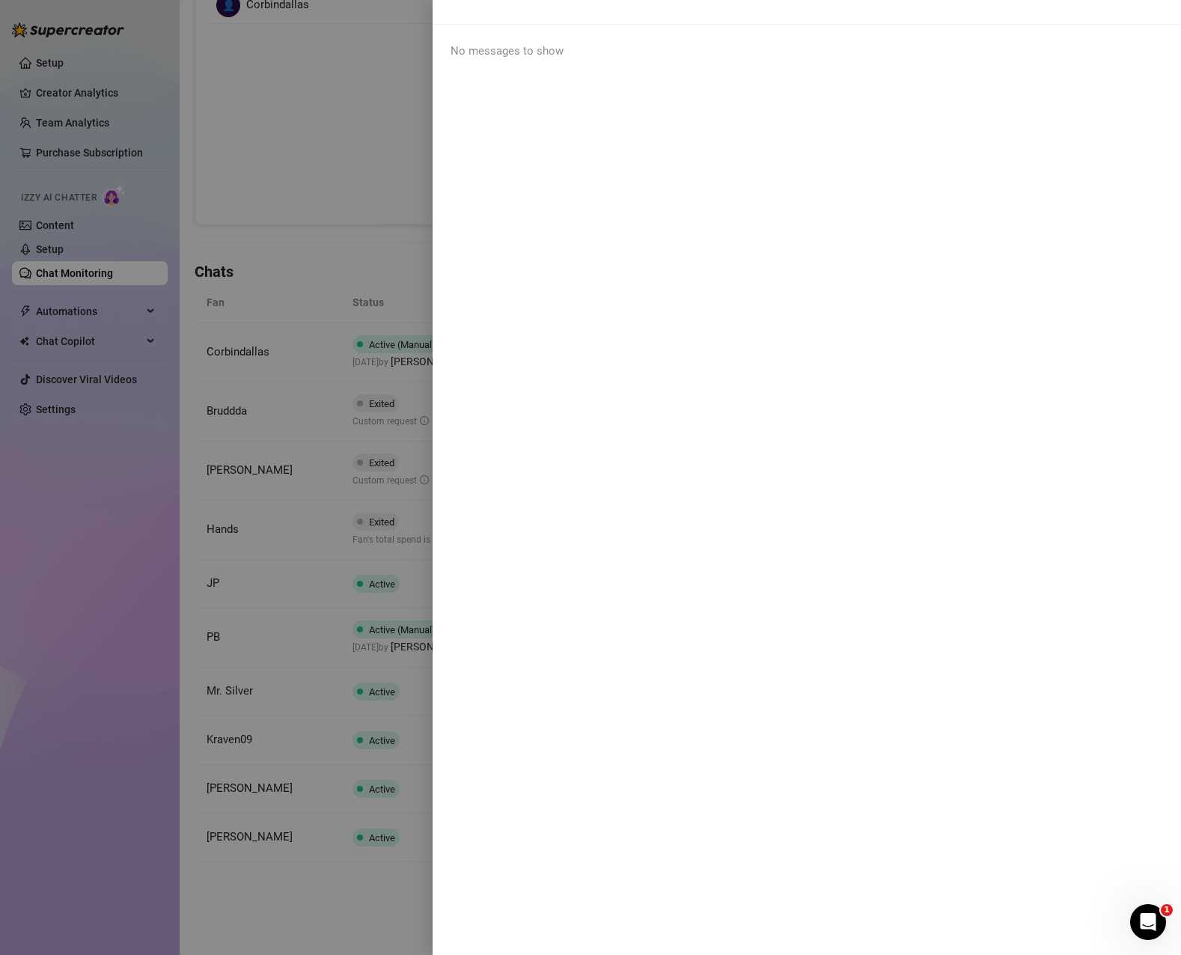
scroll to position [0, 0]
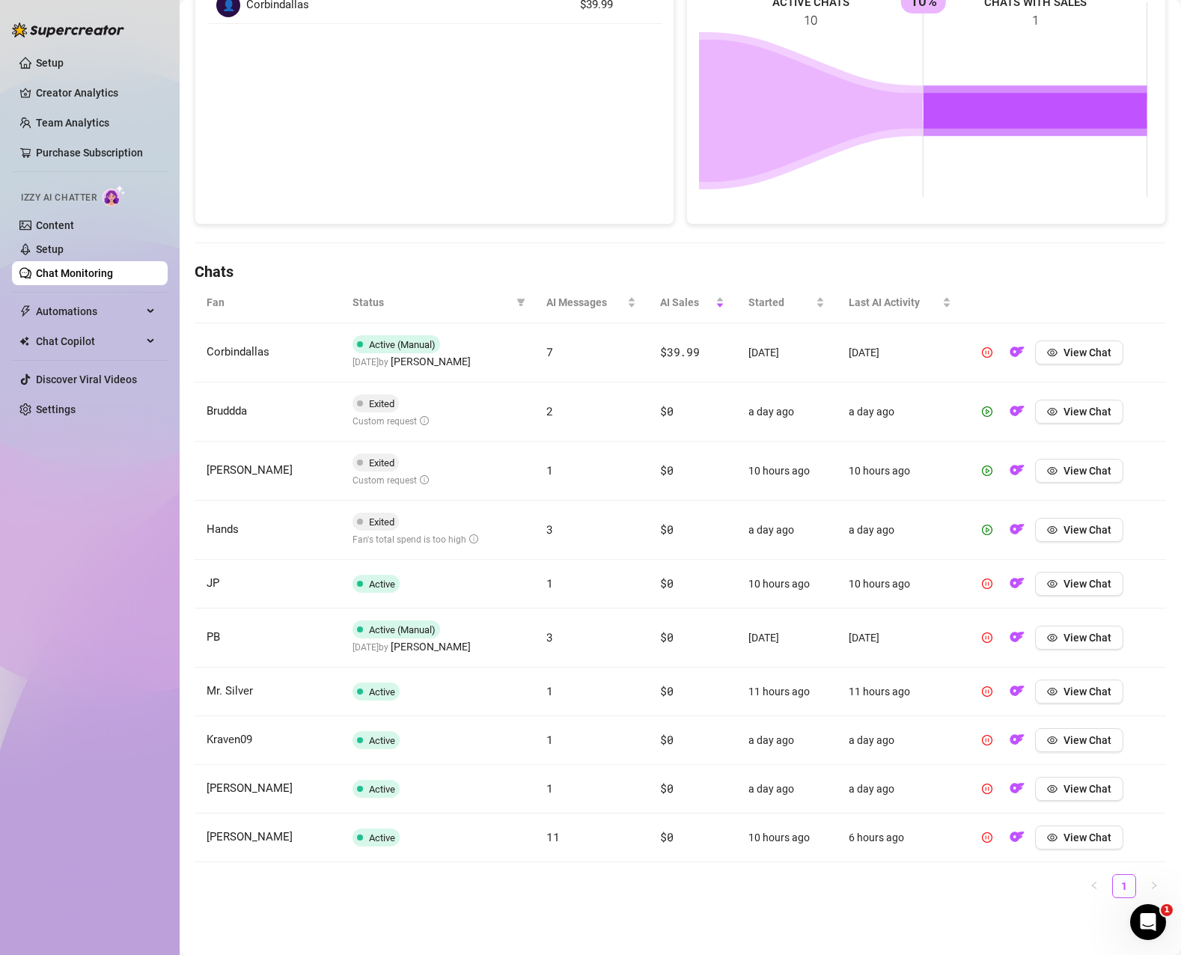
click at [665, 878] on ul "1" at bounding box center [680, 886] width 971 height 24
click at [76, 556] on div "Setup Creator Analytics Team Analytics Purchase Subscription Izzy AI Chatter Co…" at bounding box center [90, 470] width 156 height 941
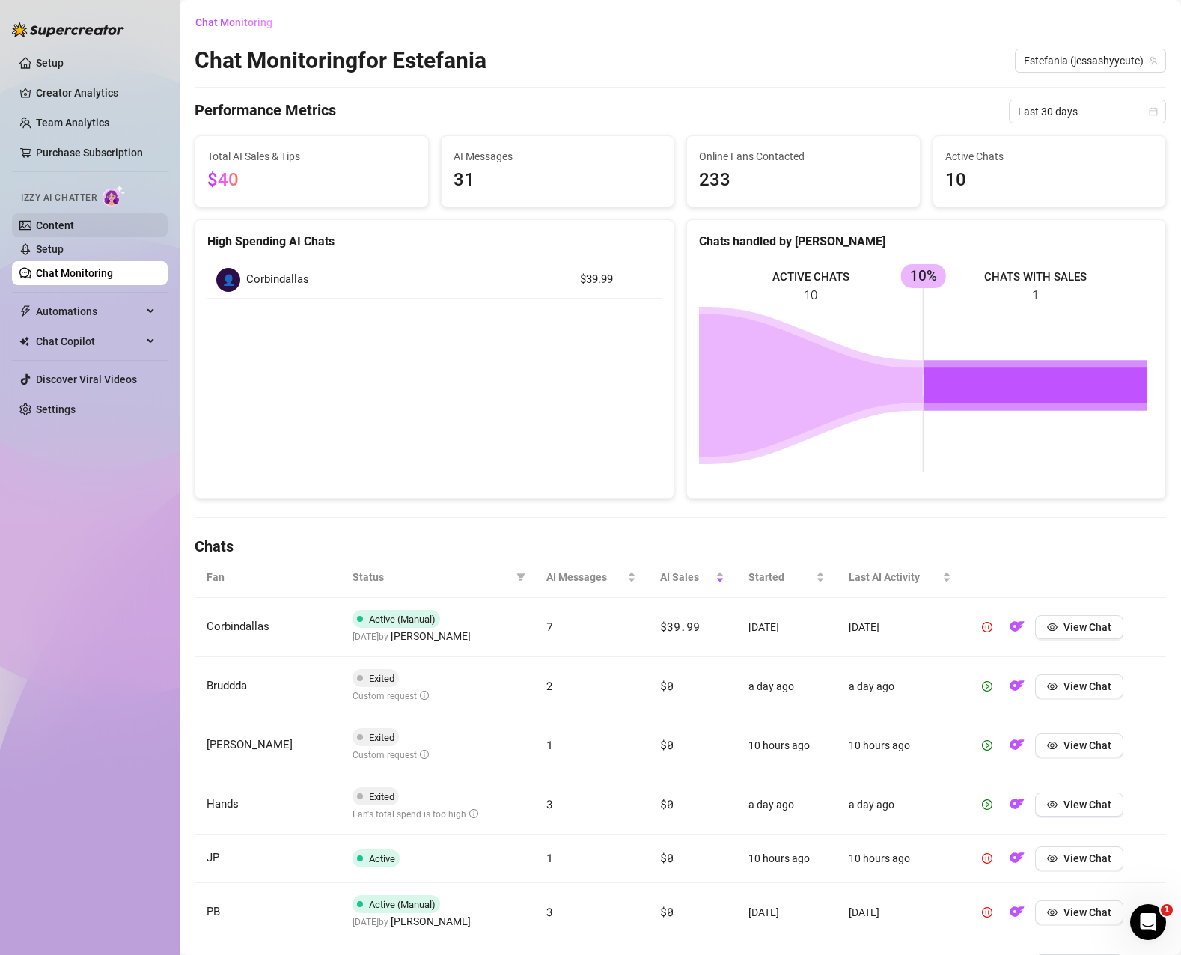
click at [67, 224] on link "Content" at bounding box center [55, 225] width 38 height 12
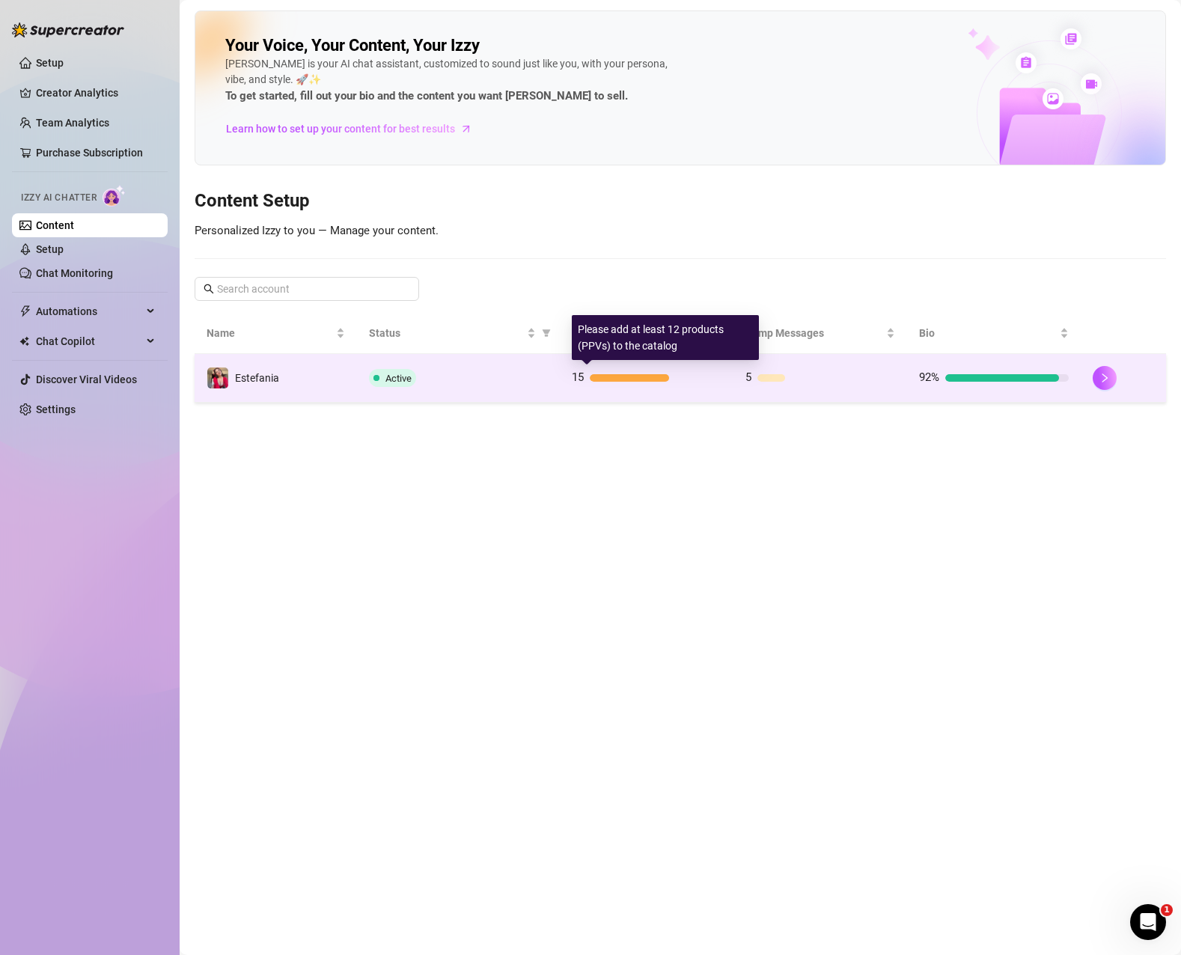
click at [632, 373] on div "15" at bounding box center [647, 378] width 150 height 18
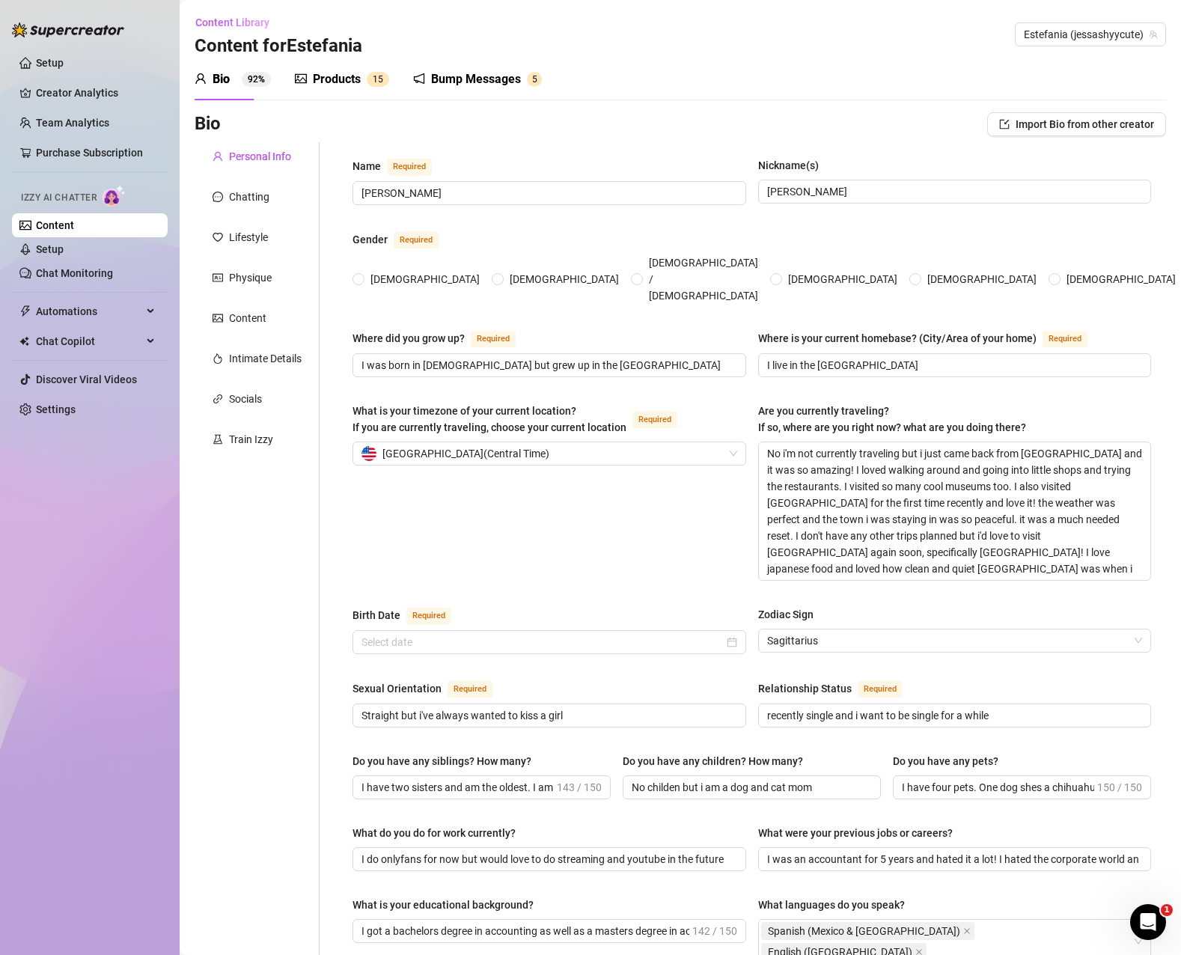
radio input "true"
type input "[DATE]"
click at [237, 192] on div "Chatting" at bounding box center [249, 197] width 40 height 16
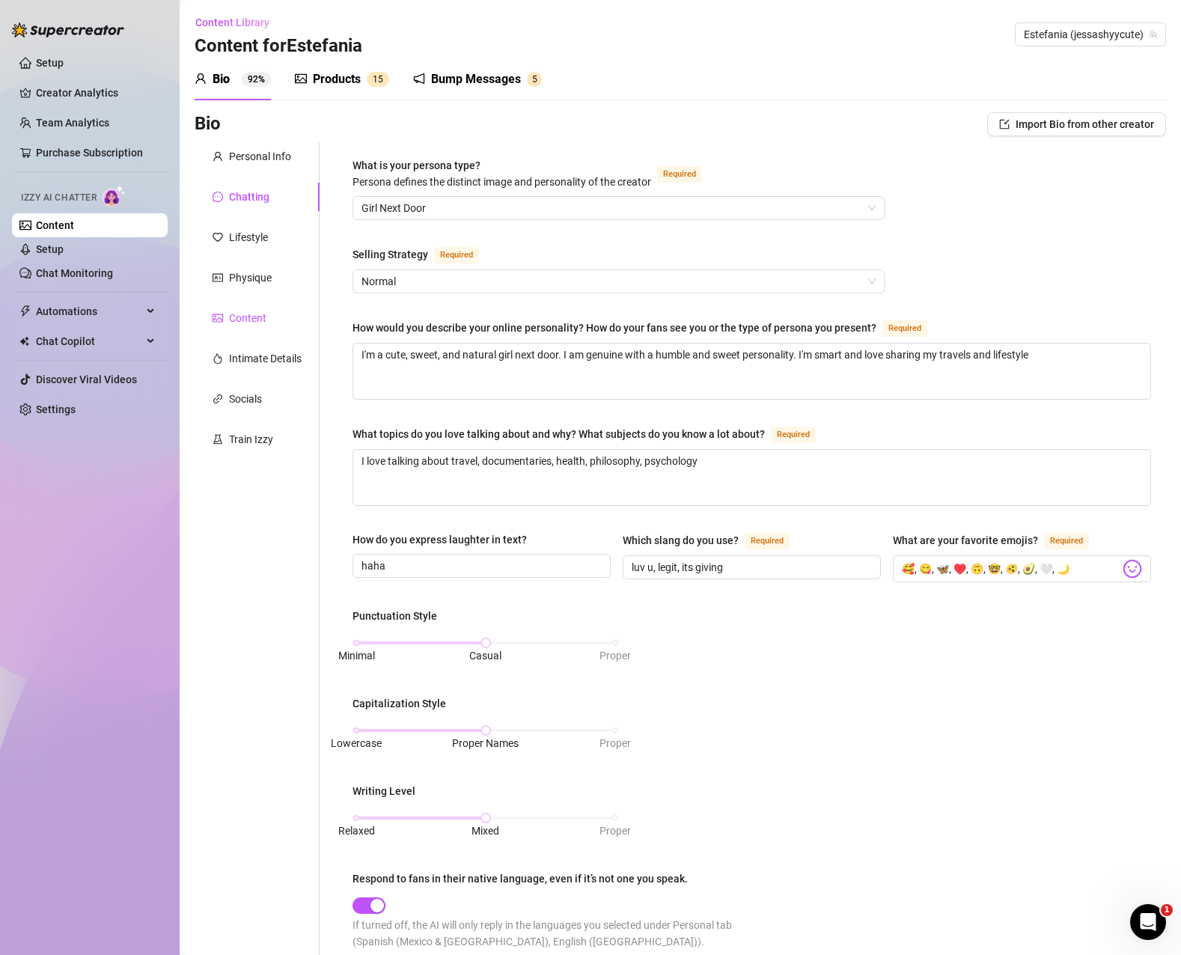
click at [249, 320] on div "Content" at bounding box center [247, 318] width 37 height 16
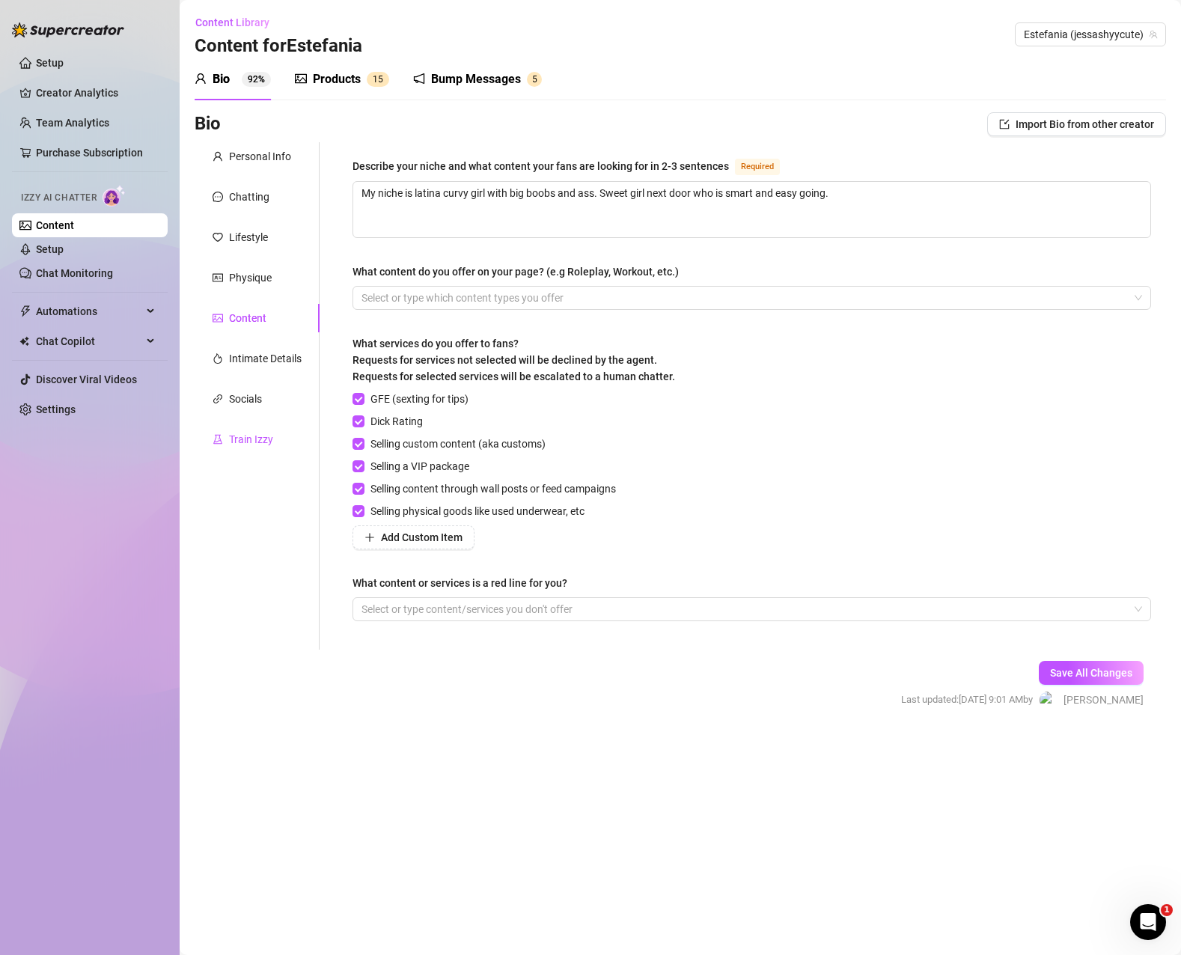
click at [230, 444] on div "Train Izzy" at bounding box center [251, 439] width 44 height 16
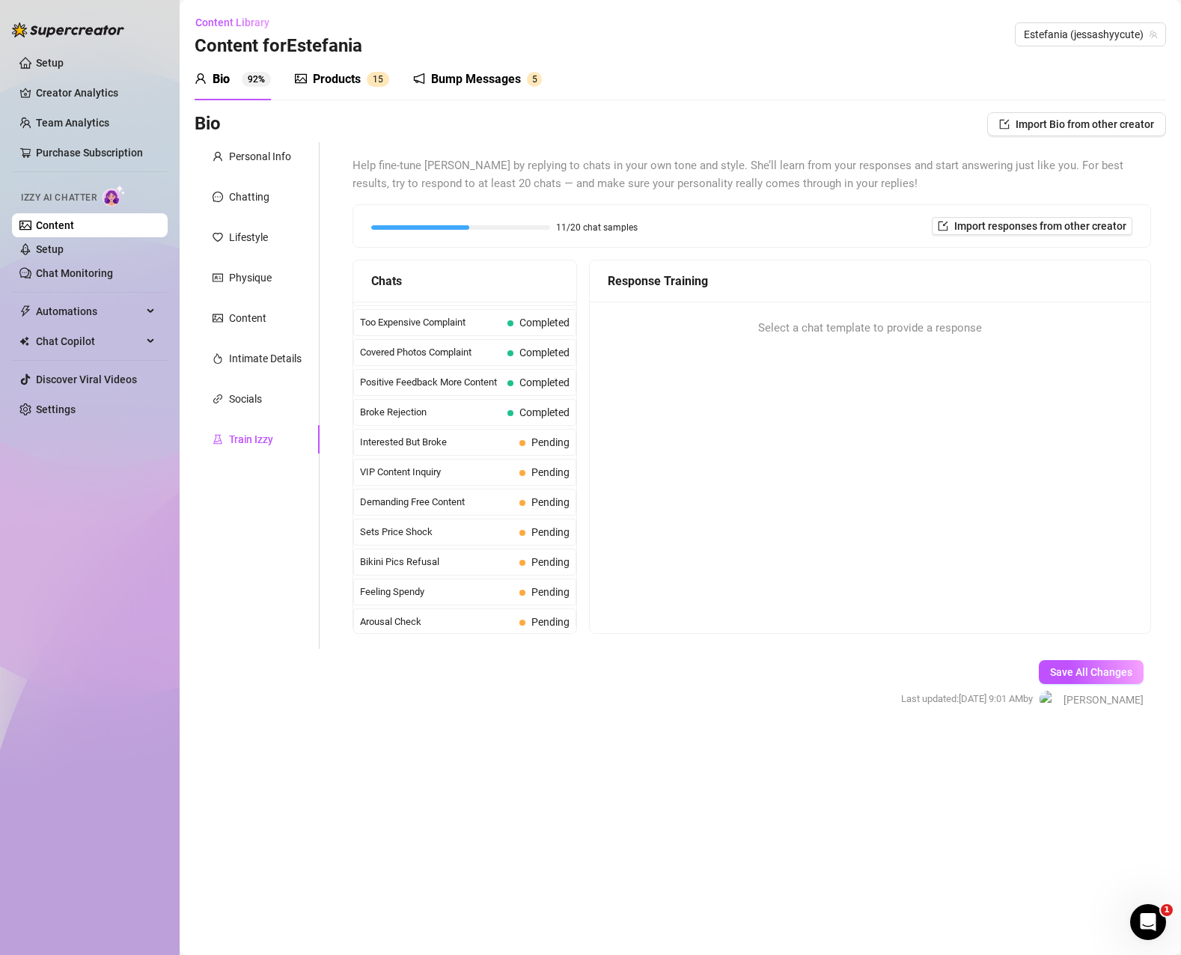
scroll to position [299, 0]
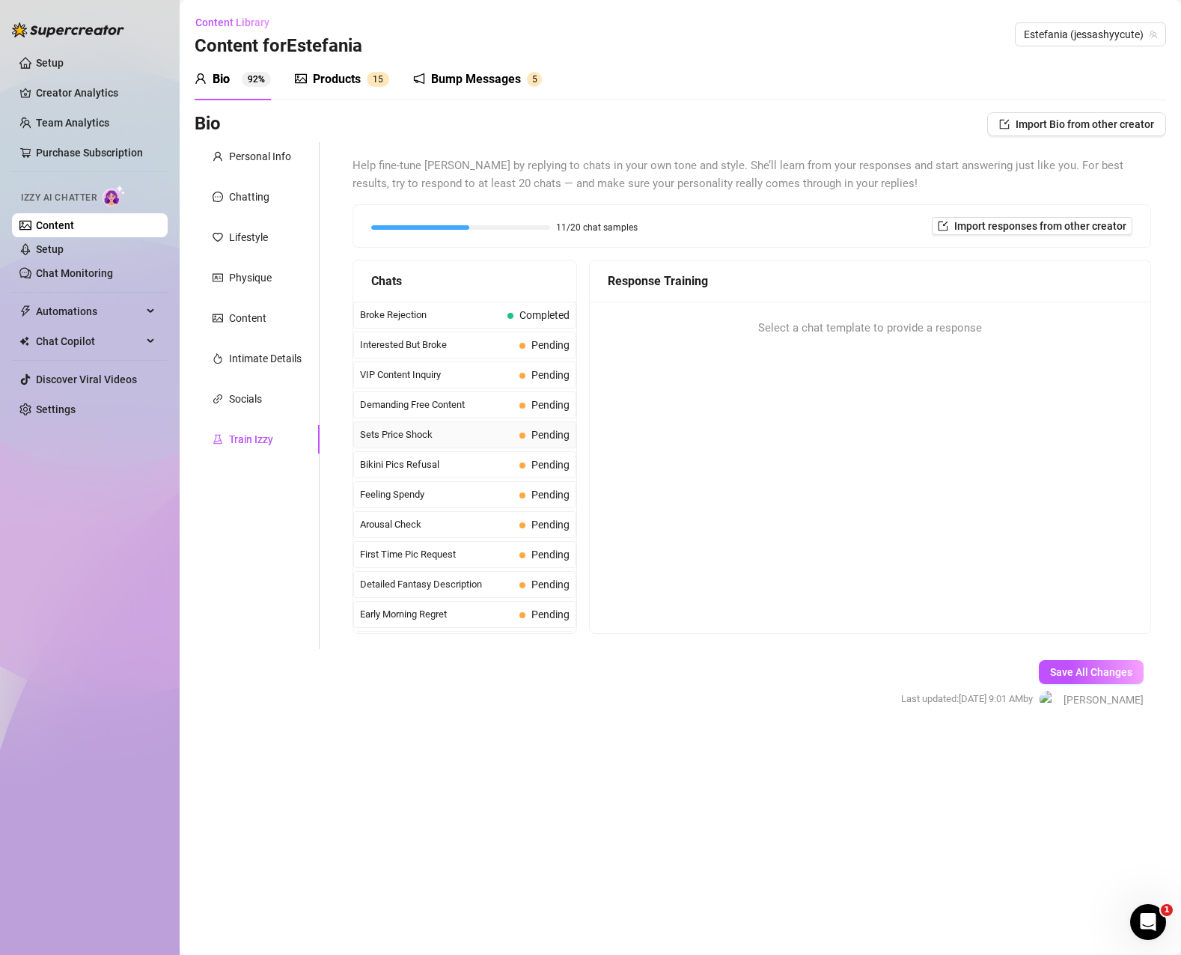
click at [470, 440] on span "Sets Price Shock" at bounding box center [436, 434] width 153 height 15
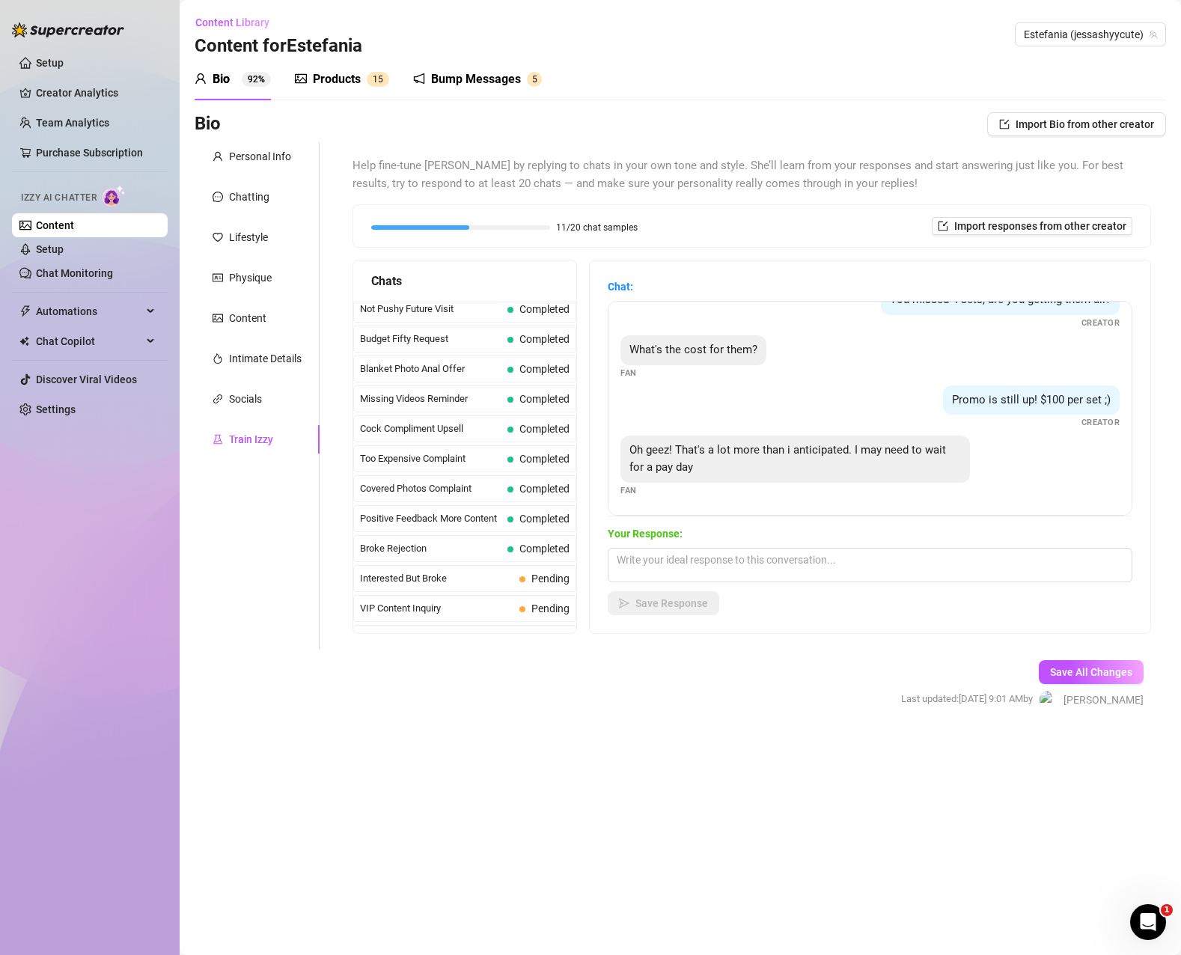
scroll to position [150, 0]
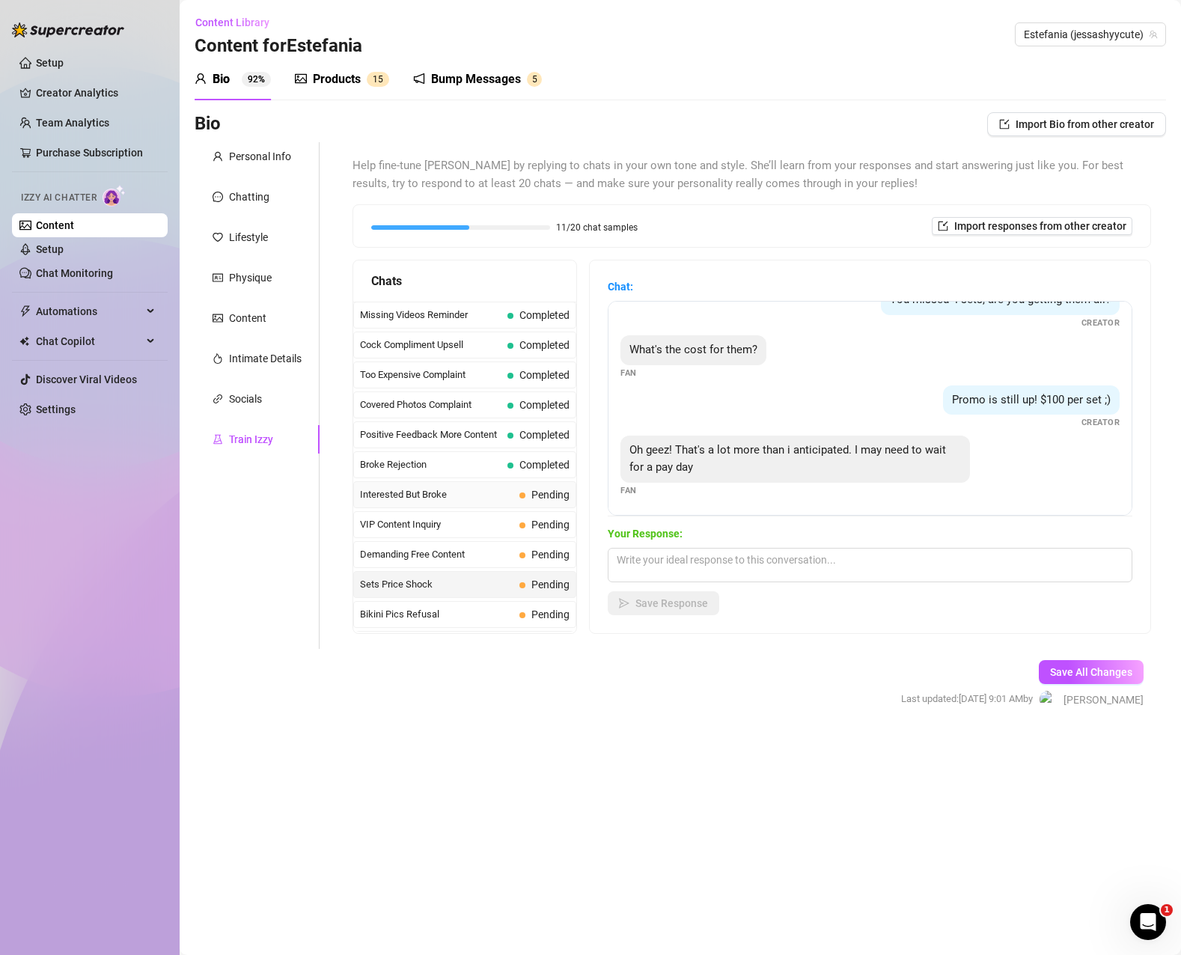
click at [475, 492] on span "Interested But Broke" at bounding box center [436, 494] width 153 height 15
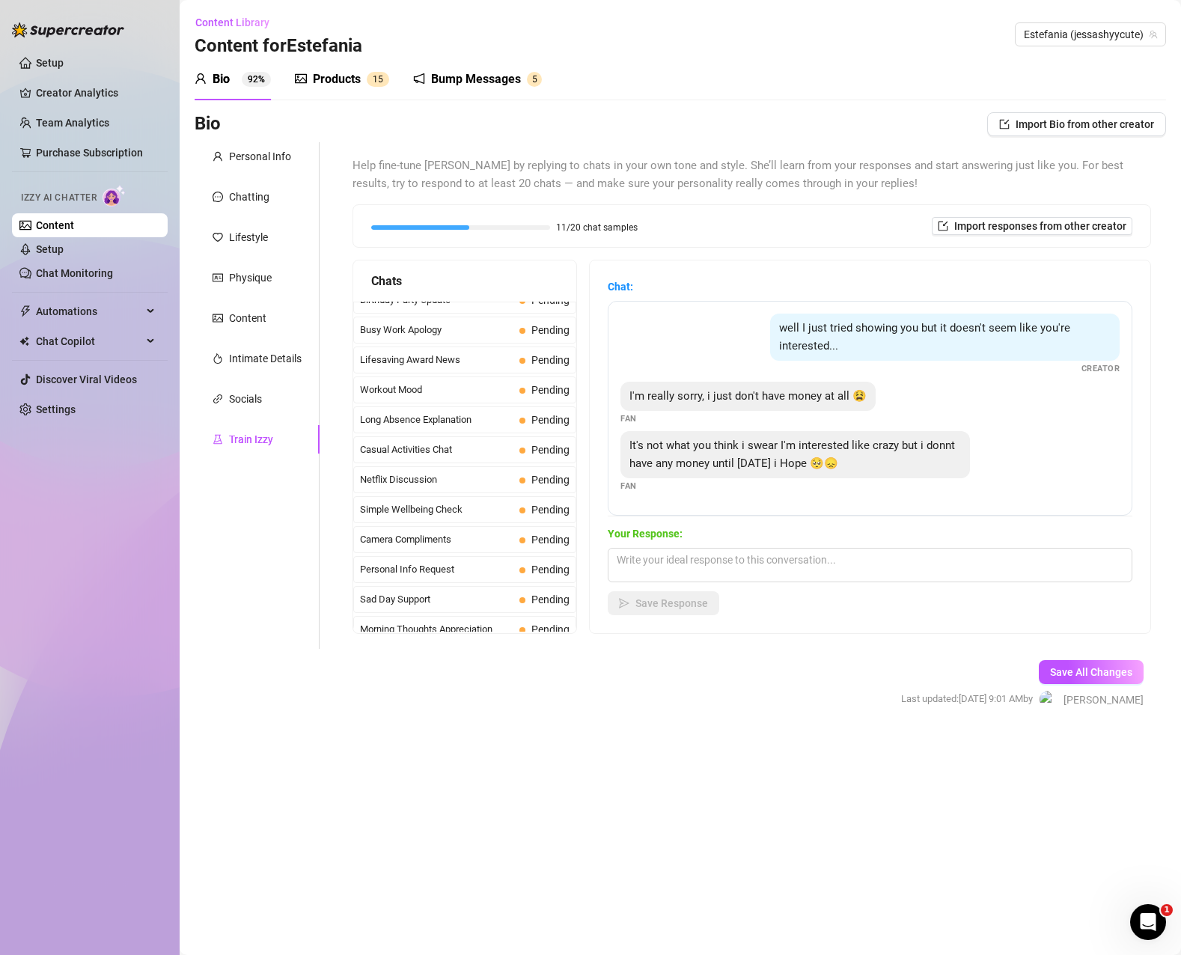
scroll to position [1343, 0]
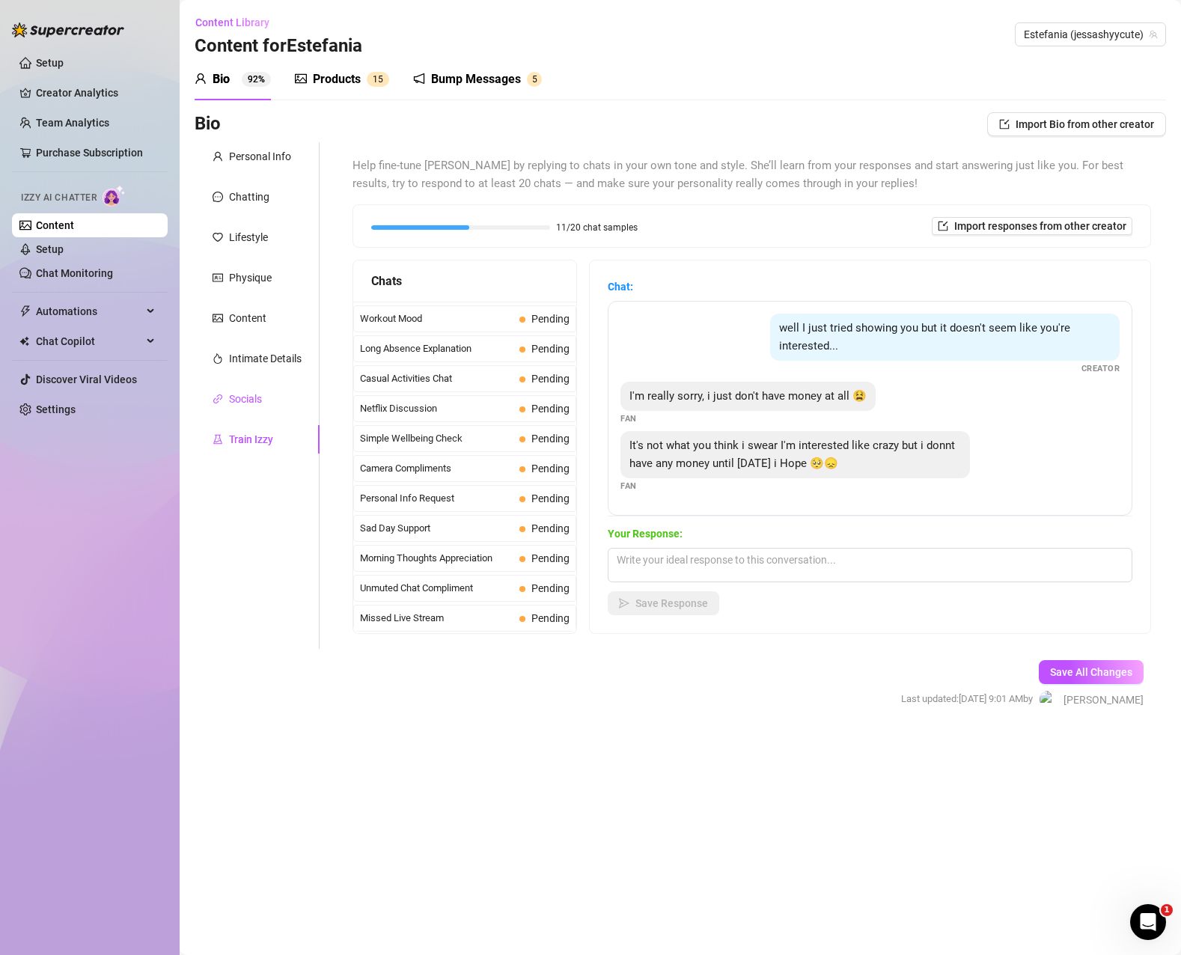
click at [258, 400] on div "Socials" at bounding box center [245, 399] width 33 height 16
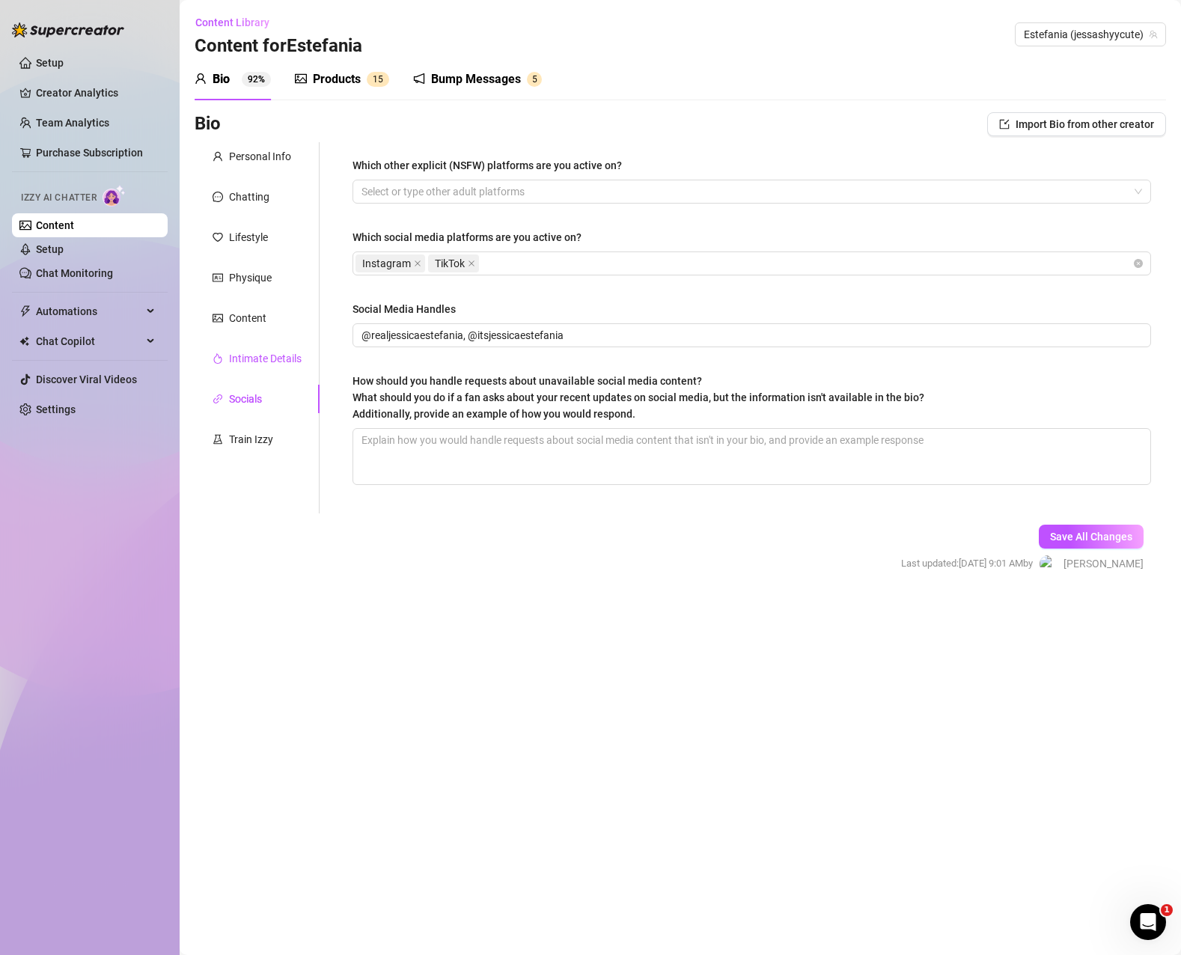
click at [262, 358] on div "Intimate Details" at bounding box center [265, 358] width 73 height 16
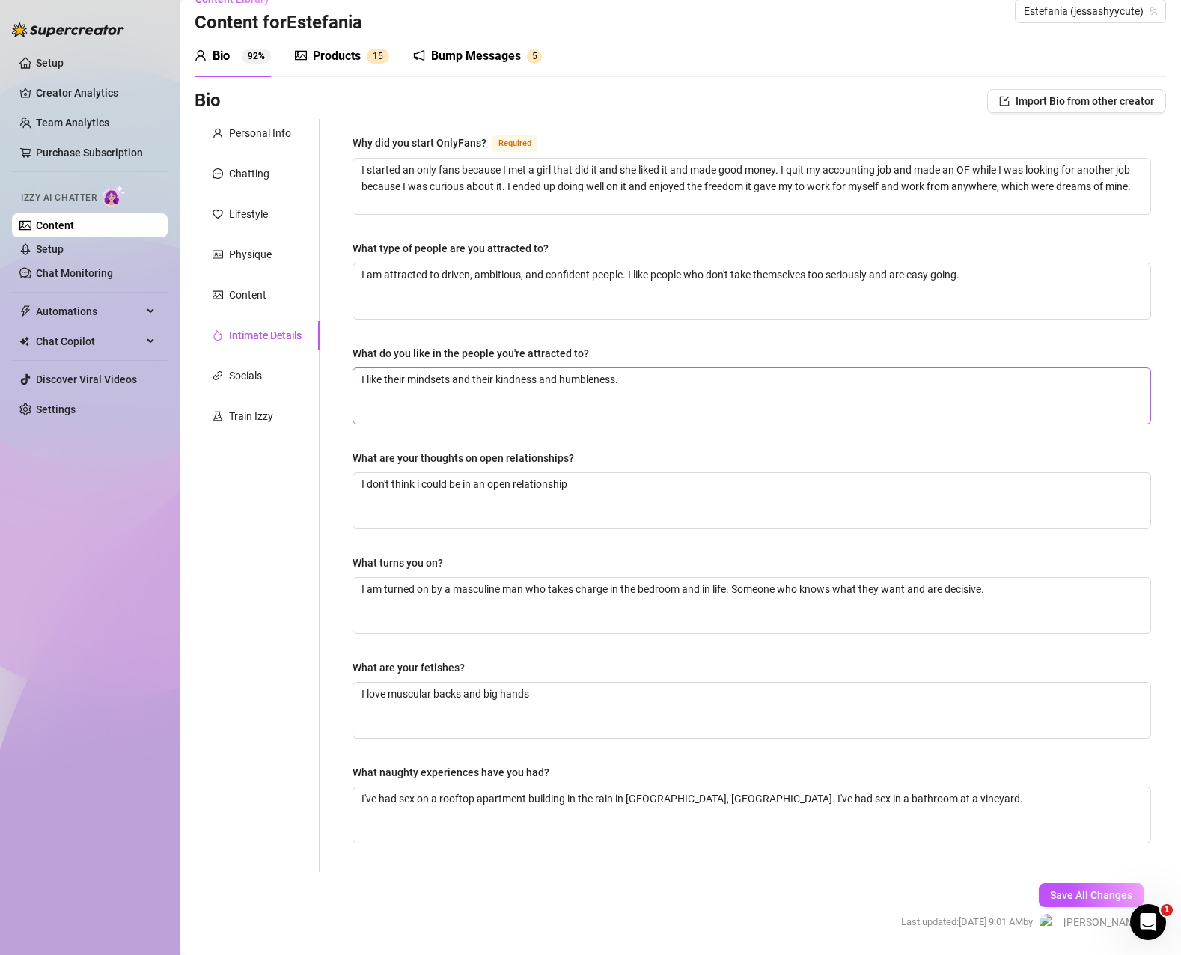
scroll to position [0, 0]
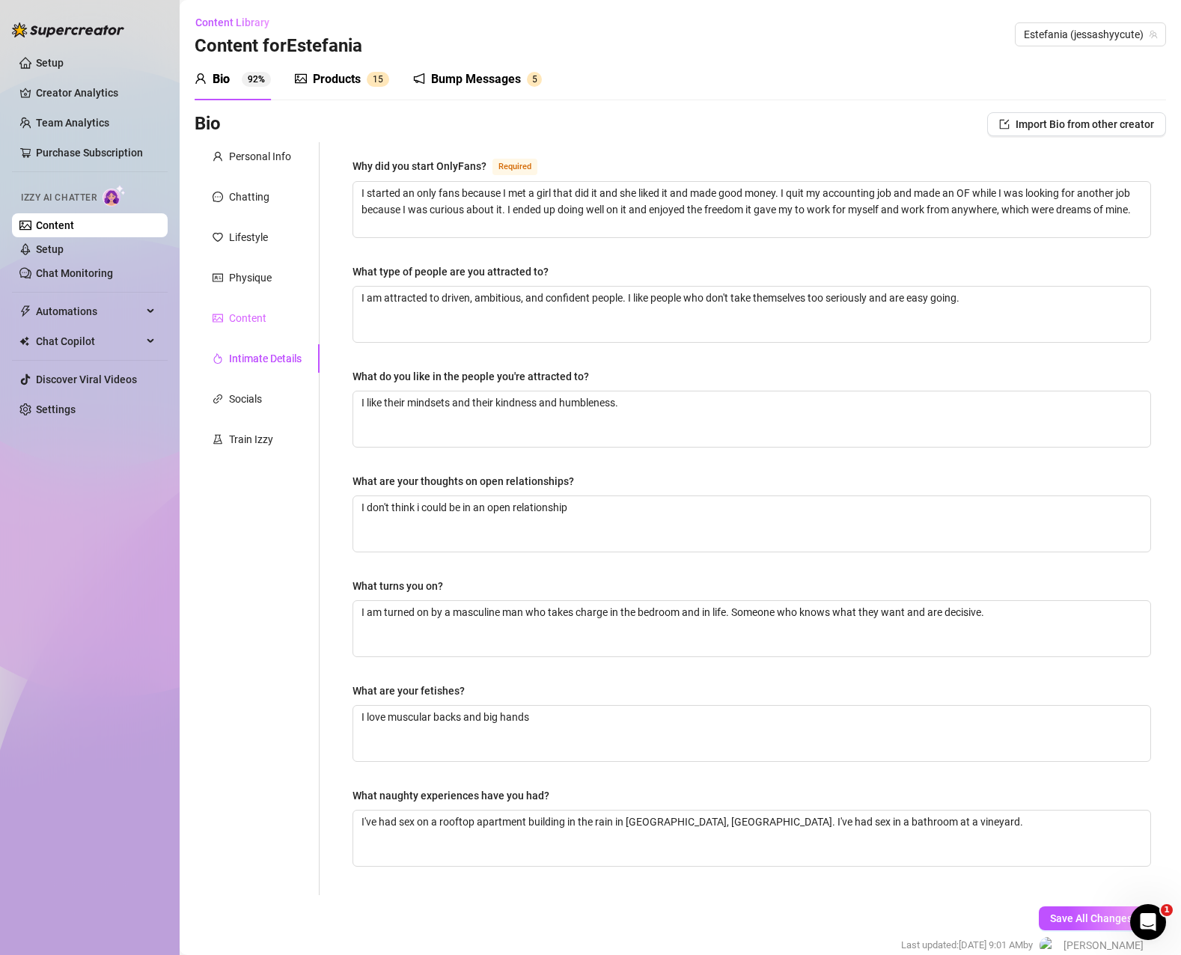
click at [271, 319] on div "Content" at bounding box center [257, 318] width 125 height 28
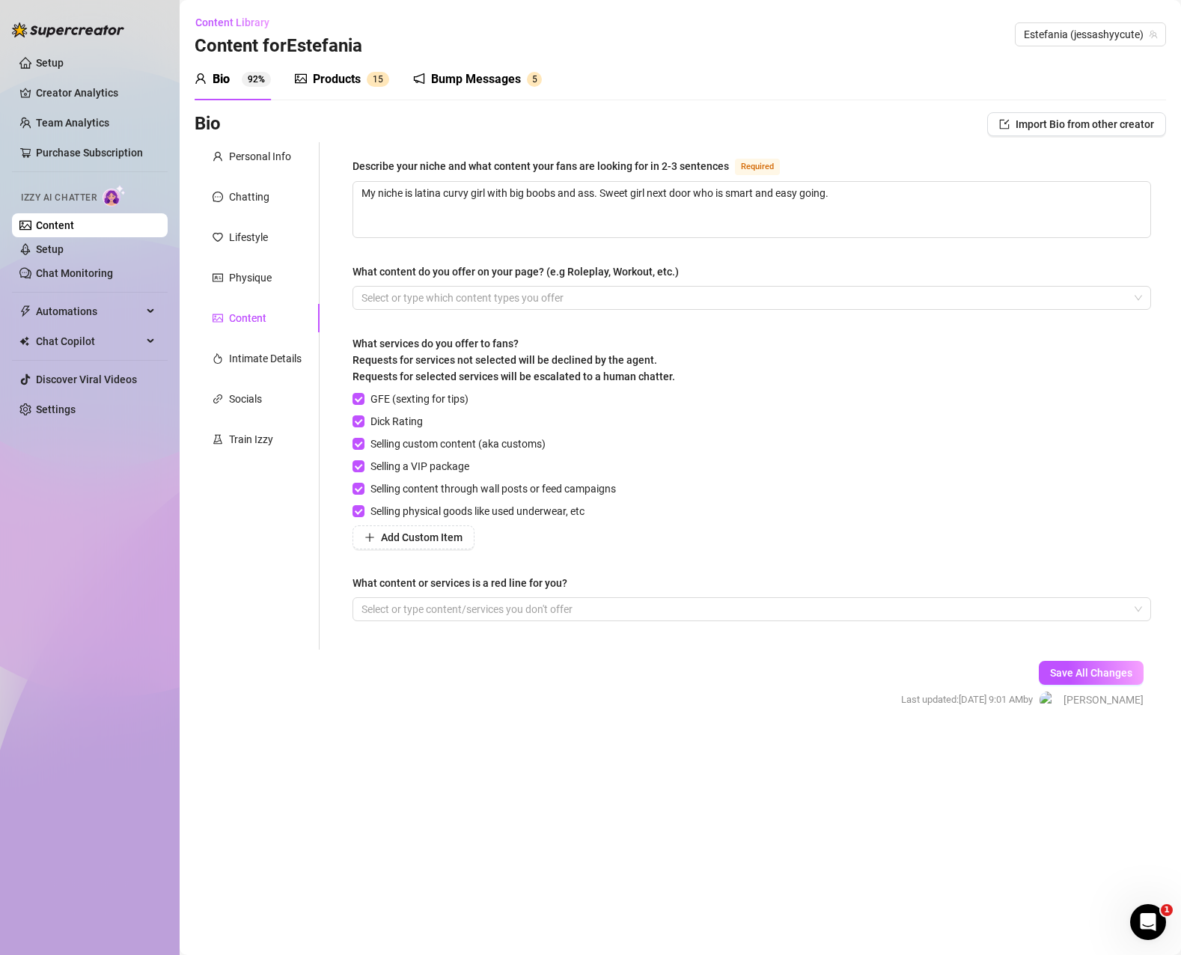
click at [341, 85] on div "Products" at bounding box center [337, 79] width 48 height 18
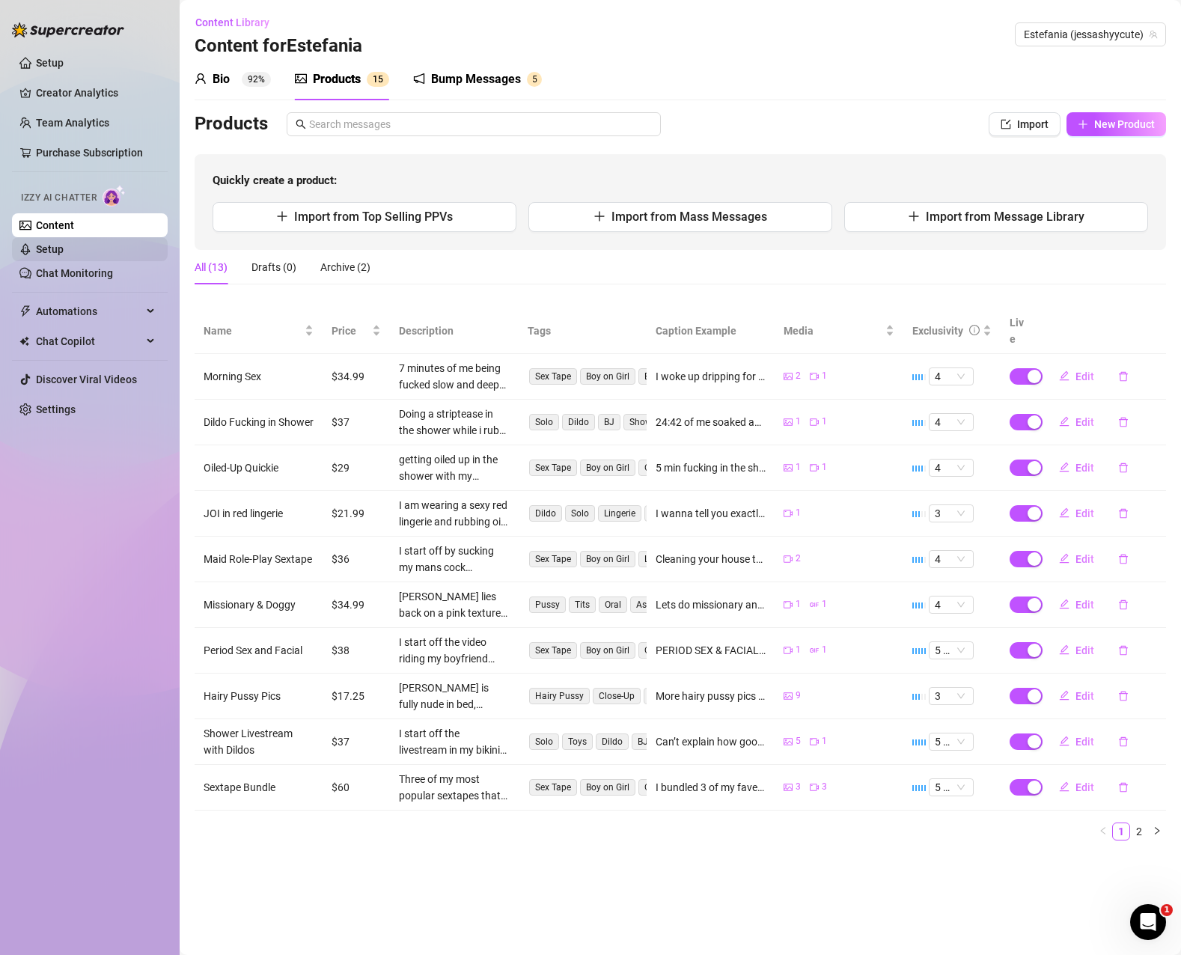
click at [60, 251] on link "Setup" at bounding box center [50, 249] width 28 height 12
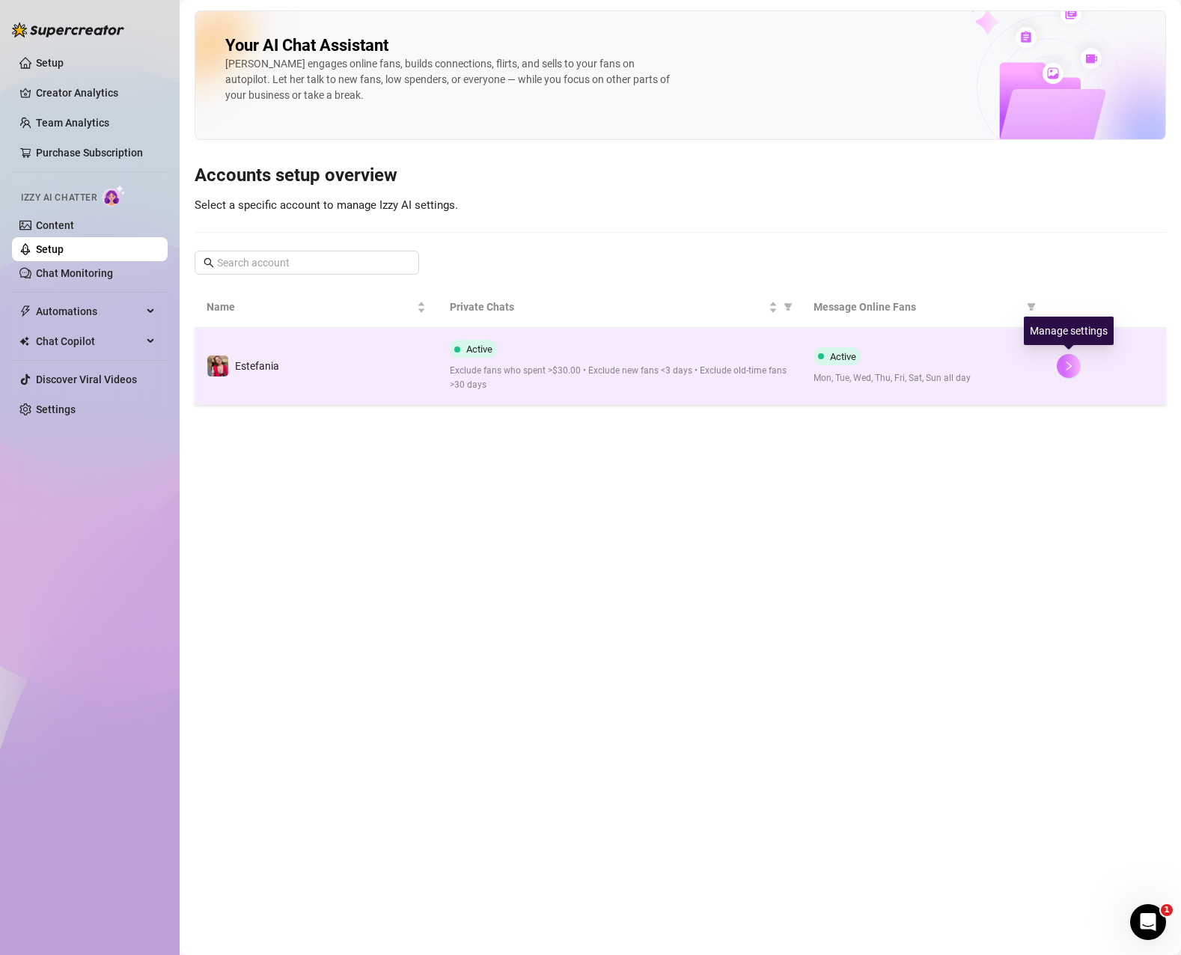
click at [1066, 367] on icon "right" at bounding box center [1068, 366] width 10 height 10
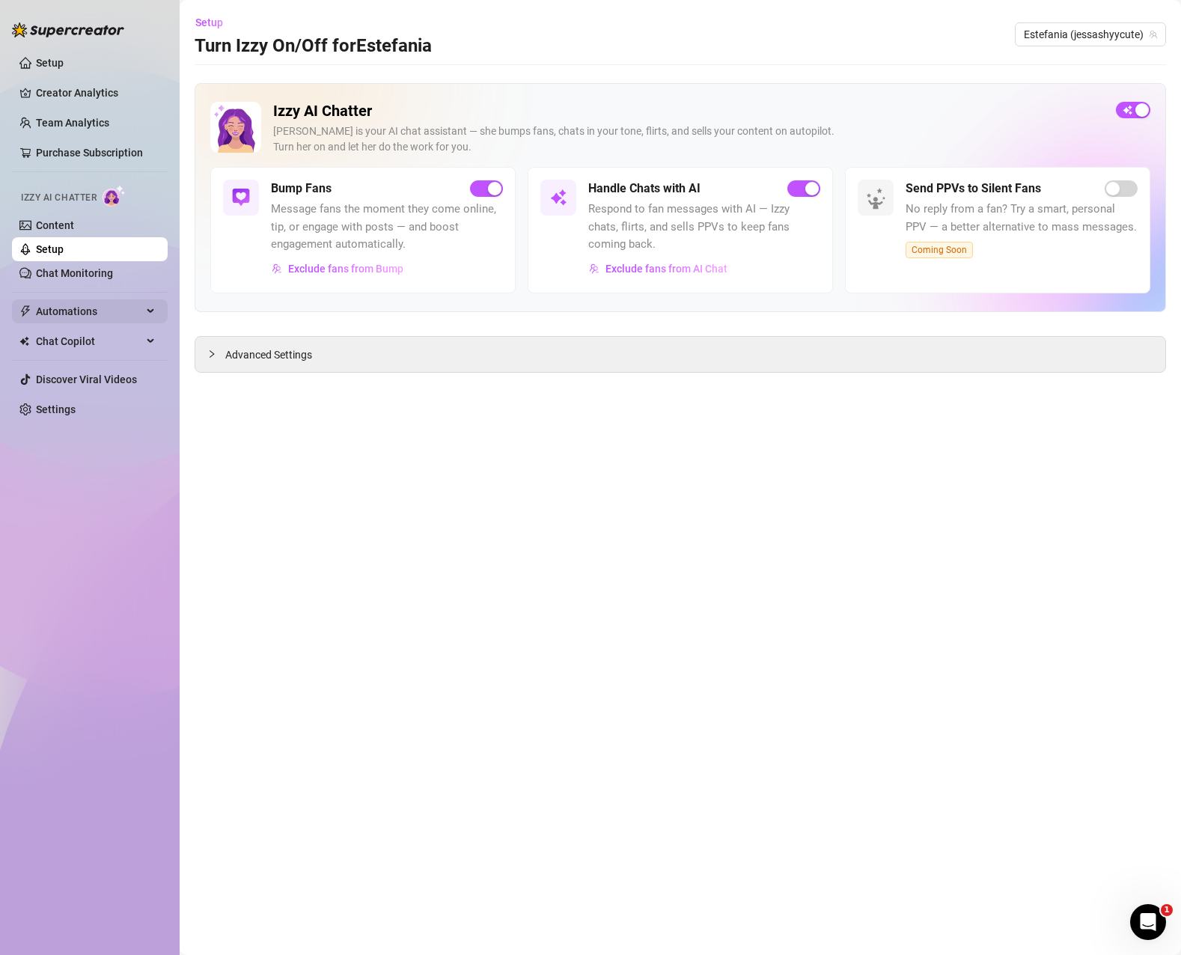
click at [82, 302] on span "Automations" at bounding box center [89, 311] width 106 height 24
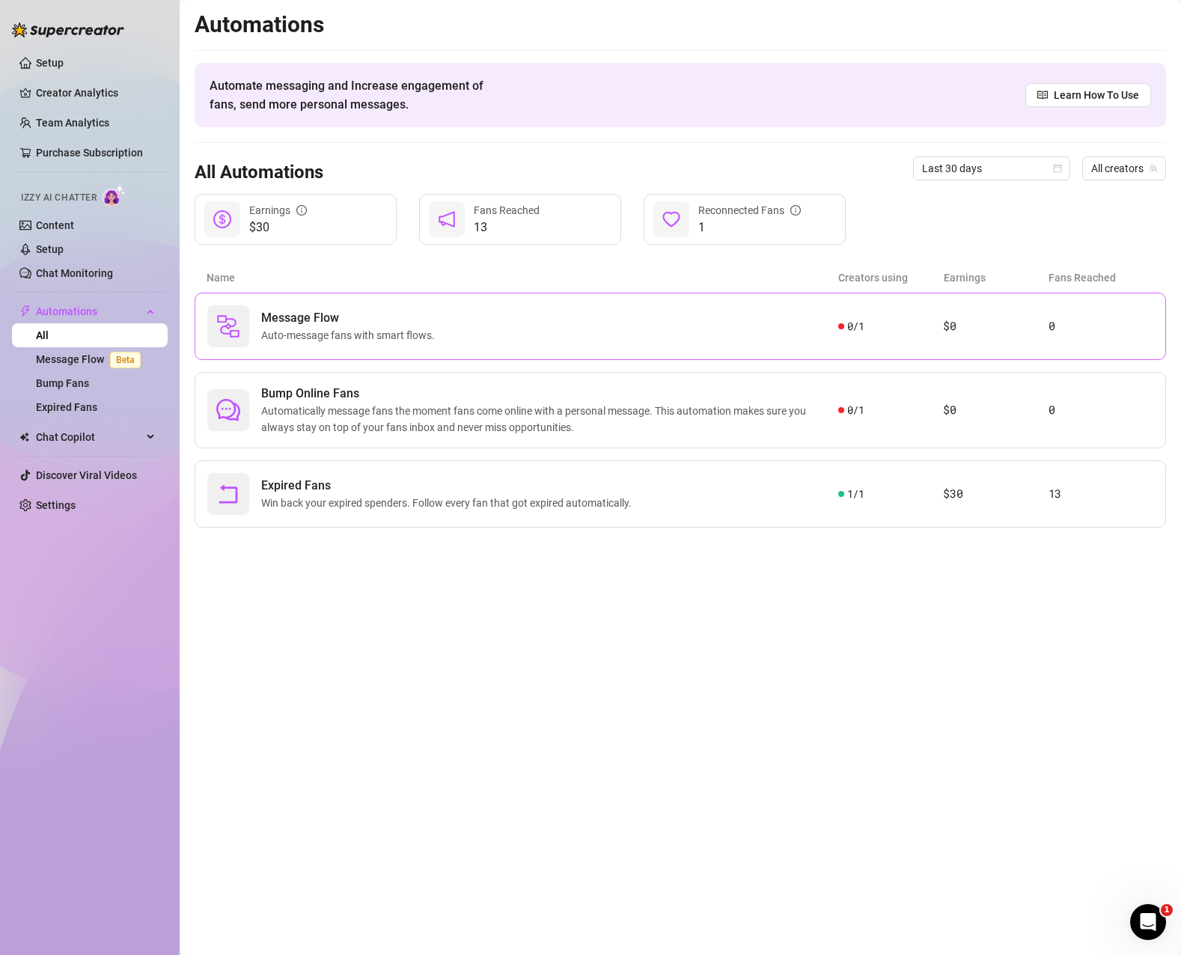
click at [715, 343] on div "Message Flow Auto-message fans with smart flows." at bounding box center [522, 326] width 631 height 42
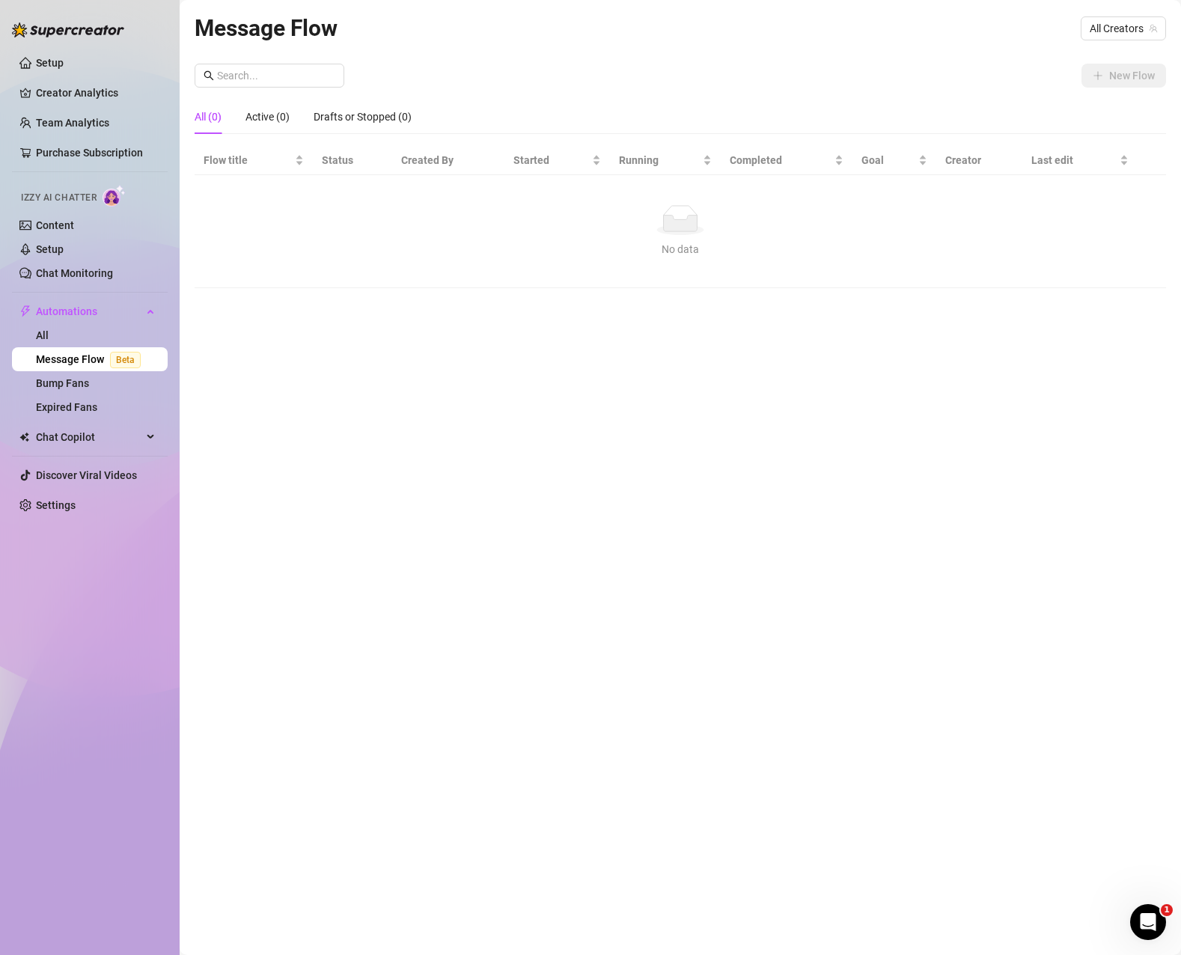
click at [623, 230] on div "No data" at bounding box center [680, 220] width 941 height 30
click at [1128, 23] on span "All Creators" at bounding box center [1122, 28] width 67 height 22
click at [1098, 72] on div "Estefania ( jessashyycute )" at bounding box center [1079, 82] width 165 height 25
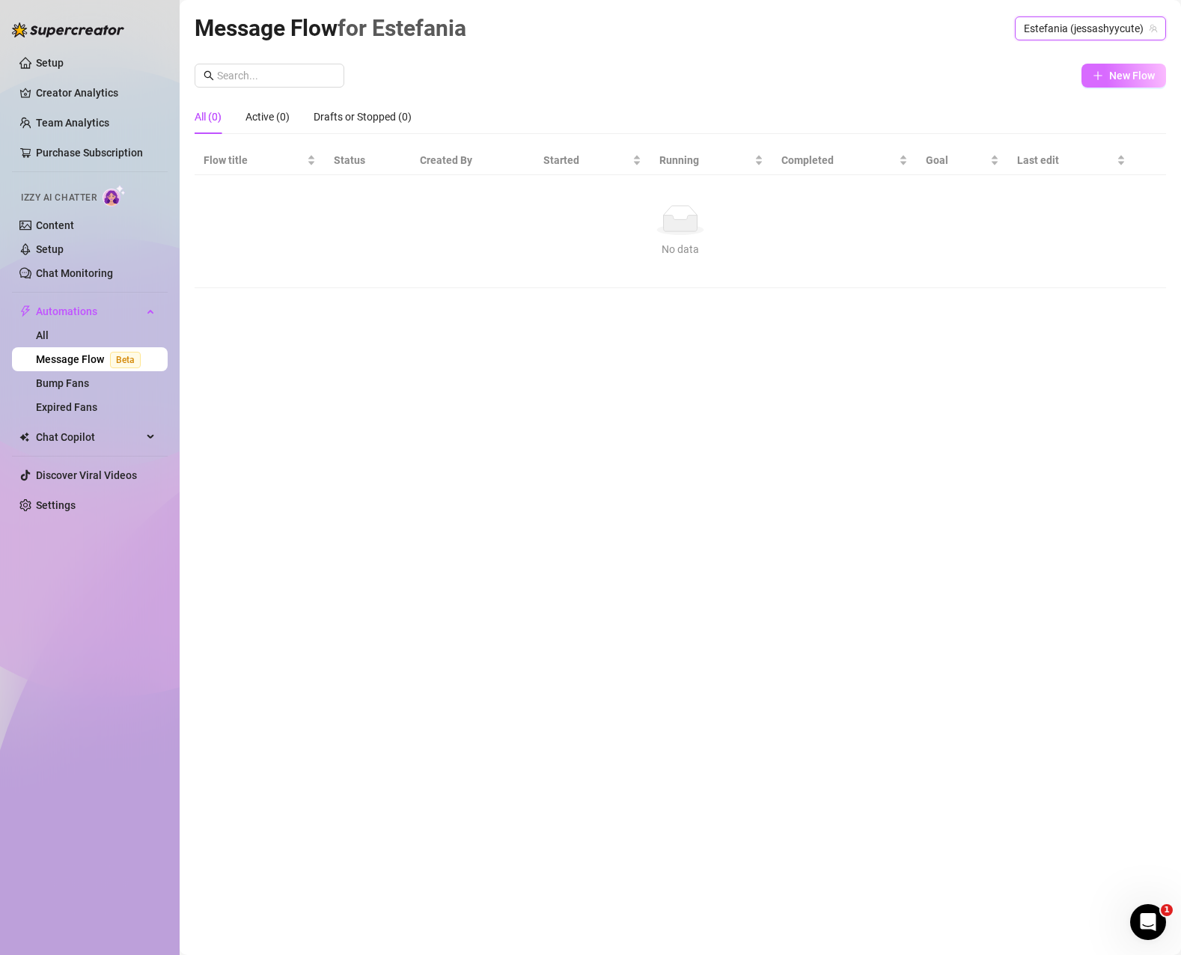
click at [1150, 81] on span "New Flow" at bounding box center [1132, 76] width 46 height 12
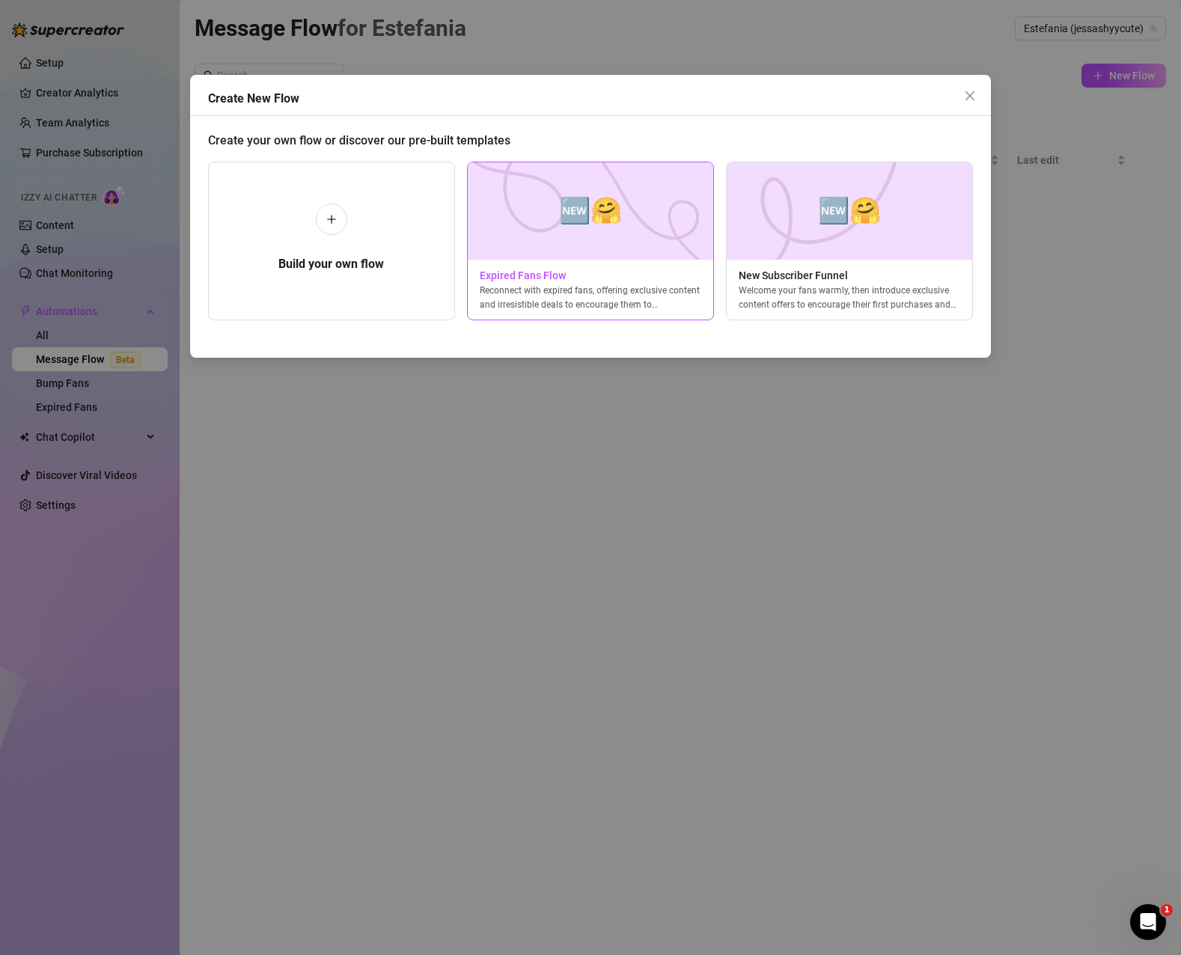
click at [555, 245] on img at bounding box center [590, 210] width 247 height 97
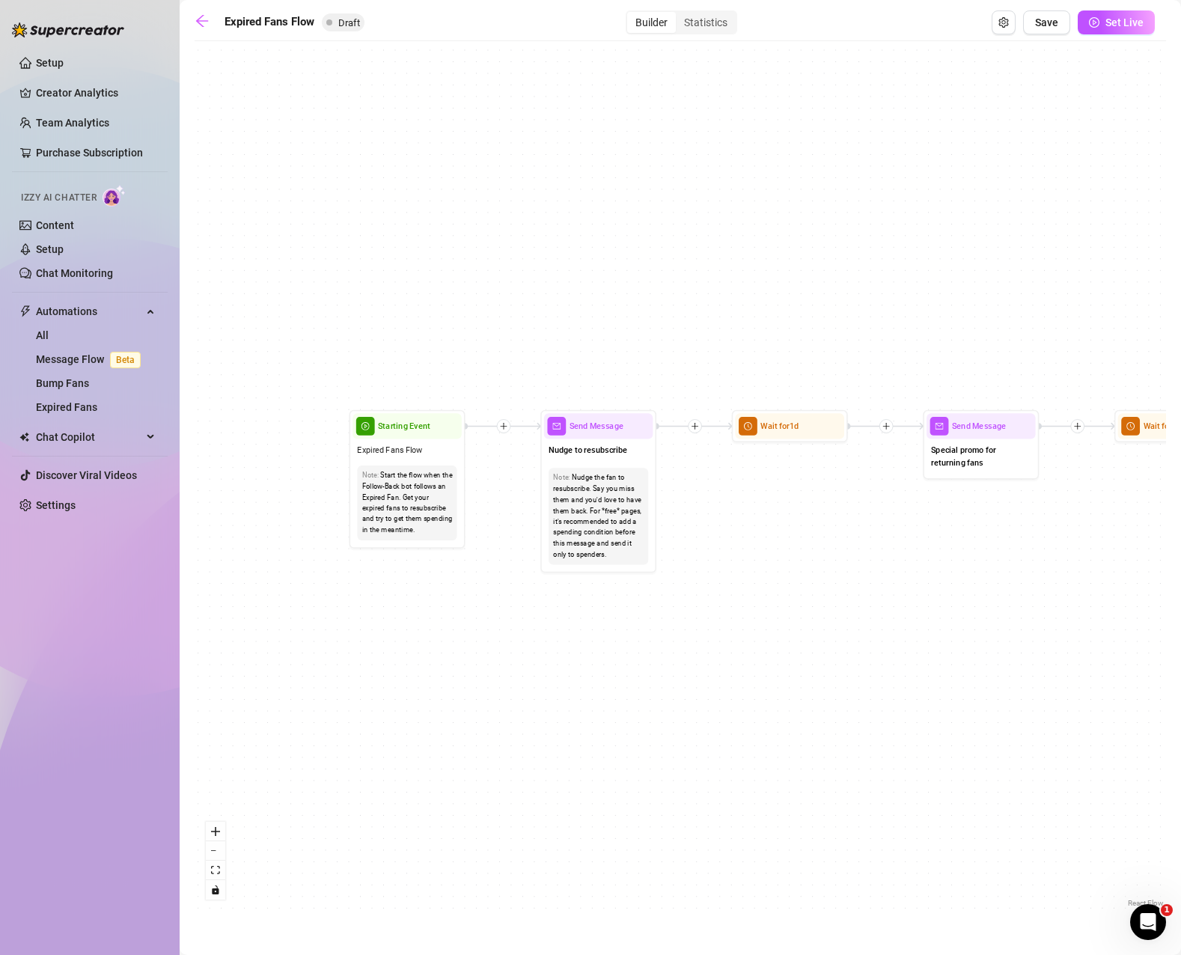
drag, startPoint x: 430, startPoint y: 519, endPoint x: 853, endPoint y: 602, distance: 431.0
click at [853, 602] on div "If True If False Send Message Send Message Wait for 2d Merge Send Message Follo…" at bounding box center [680, 480] width 971 height 862
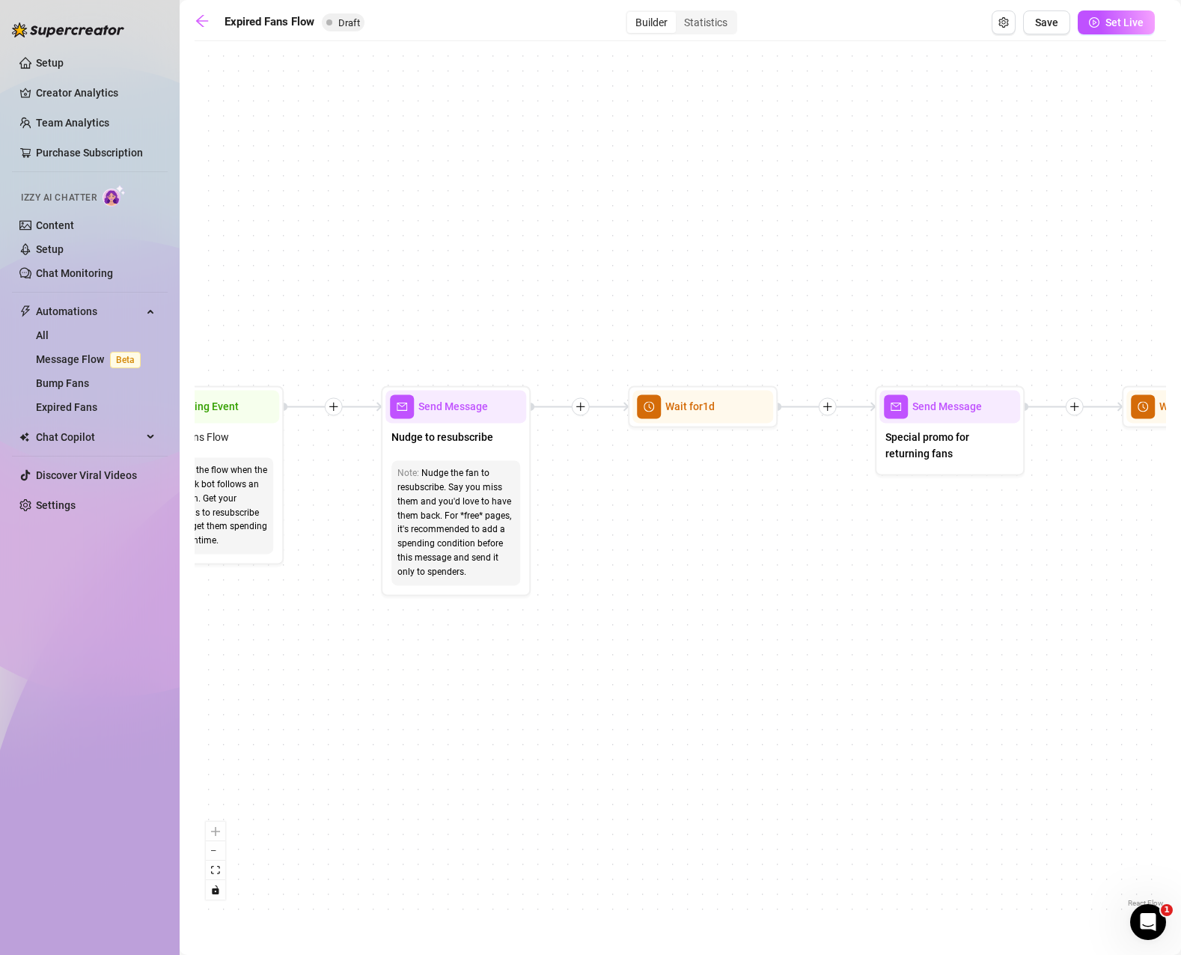
drag, startPoint x: 765, startPoint y: 588, endPoint x: 697, endPoint y: 621, distance: 75.6
click at [697, 621] on div "If True If False Send Message Send Message Wait for 2d Merge Send Message Follo…" at bounding box center [680, 480] width 971 height 862
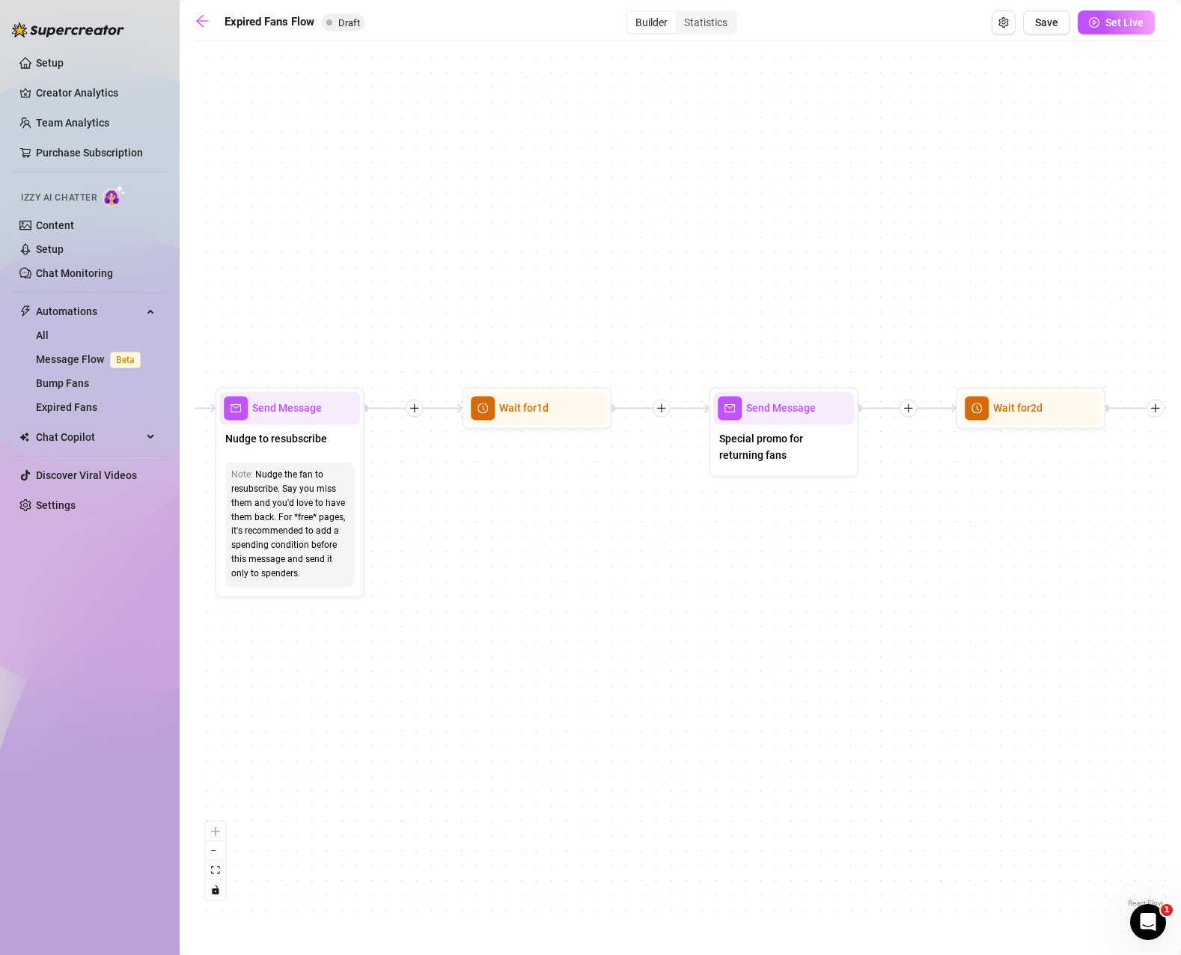
drag, startPoint x: 852, startPoint y: 625, endPoint x: 685, endPoint y: 626, distance: 166.1
click at [685, 626] on div "If True If False Send Message Send Message Wait for 2d Merge Send Message Follo…" at bounding box center [680, 480] width 971 height 862
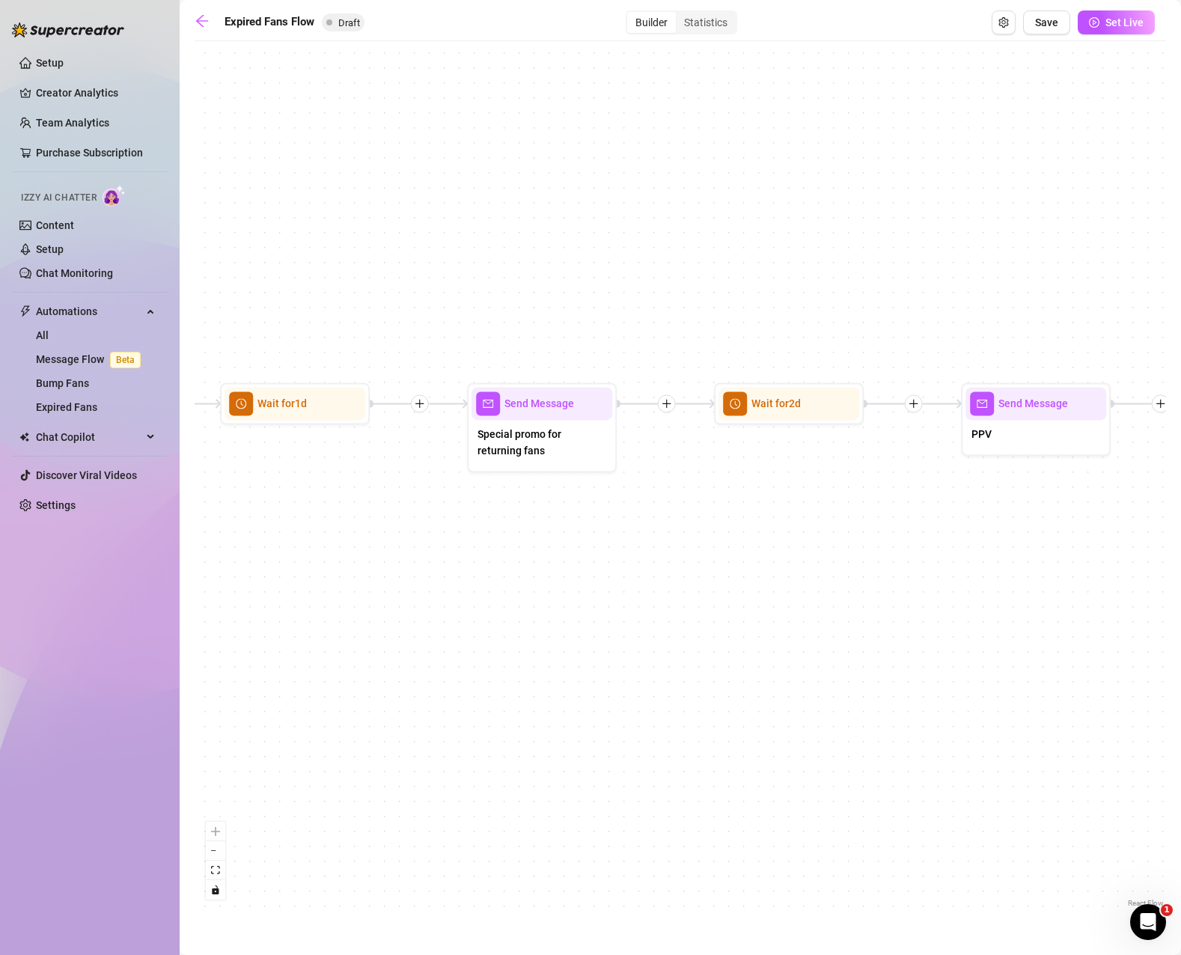
drag, startPoint x: 911, startPoint y: 639, endPoint x: 669, endPoint y: 635, distance: 241.7
click at [669, 635] on div "If True If False Send Message Send Message Wait for 2d Merge Send Message Follo…" at bounding box center [680, 480] width 971 height 862
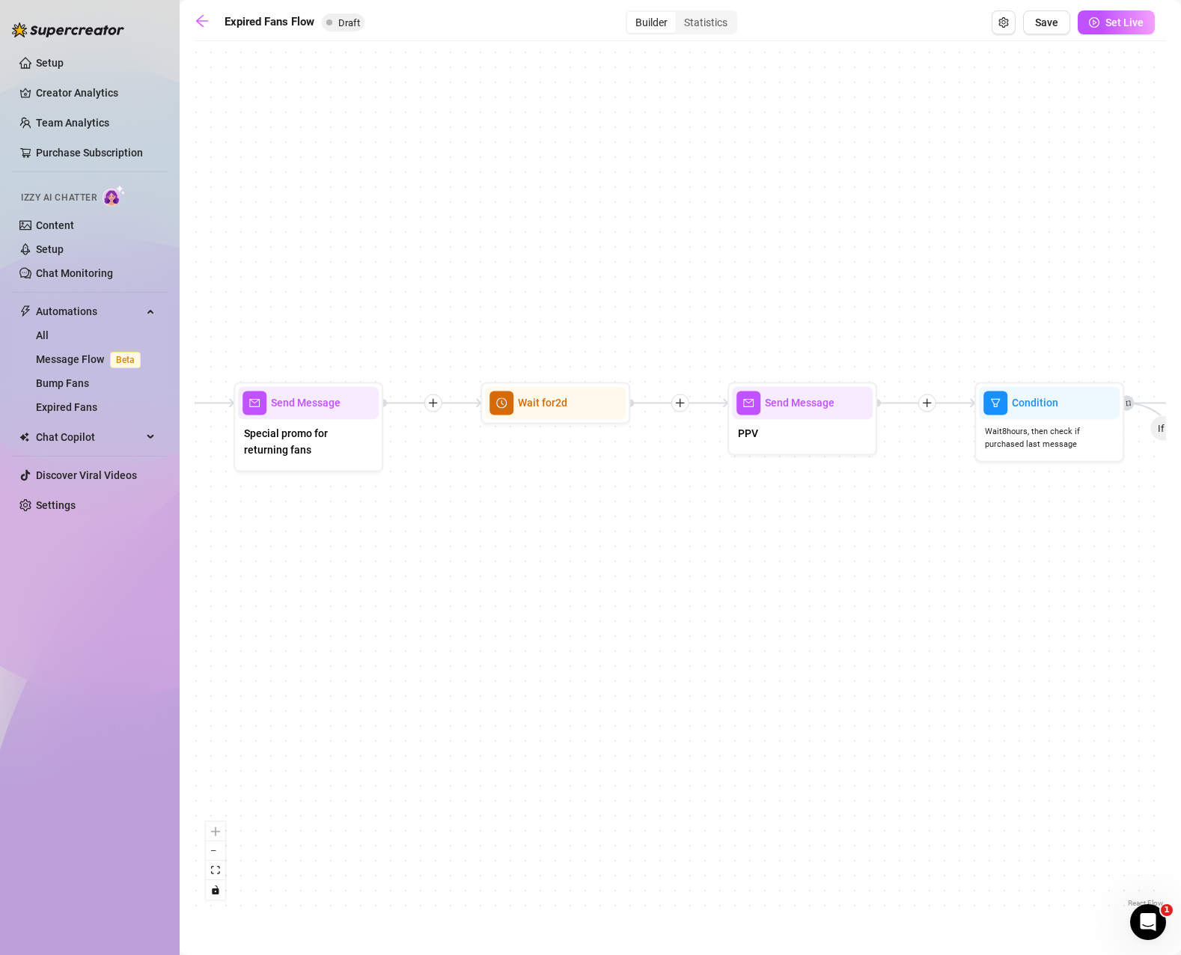
drag, startPoint x: 908, startPoint y: 625, endPoint x: 674, endPoint y: 624, distance: 233.5
click at [674, 624] on div "If True If False Send Message Send Message Wait for 2d Merge Send Message Follo…" at bounding box center [680, 480] width 971 height 862
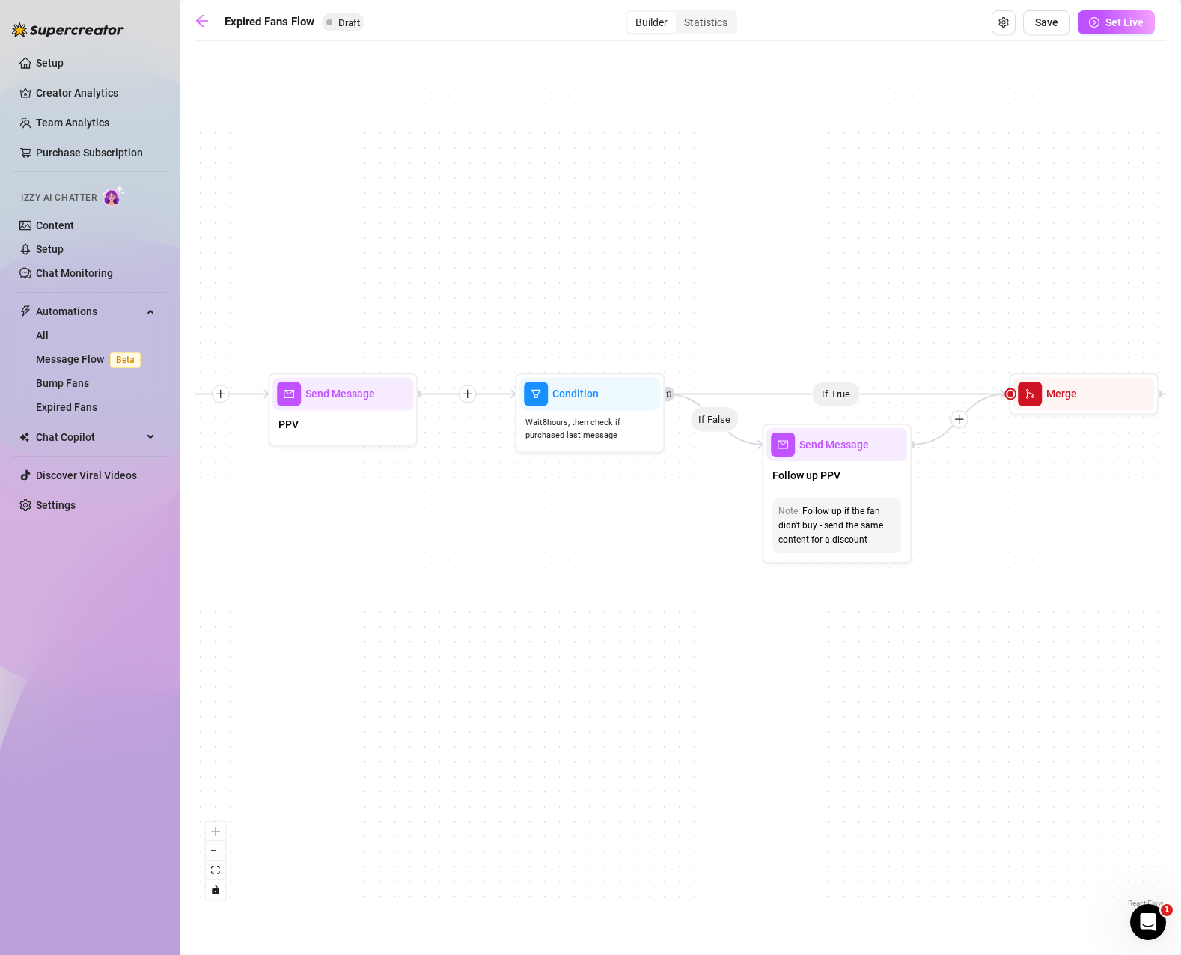
drag, startPoint x: 907, startPoint y: 621, endPoint x: 444, endPoint y: 612, distance: 462.5
click at [444, 612] on div "If True If False Send Message Send Message Wait for 2d Merge Send Message Follo…" at bounding box center [680, 480] width 971 height 862
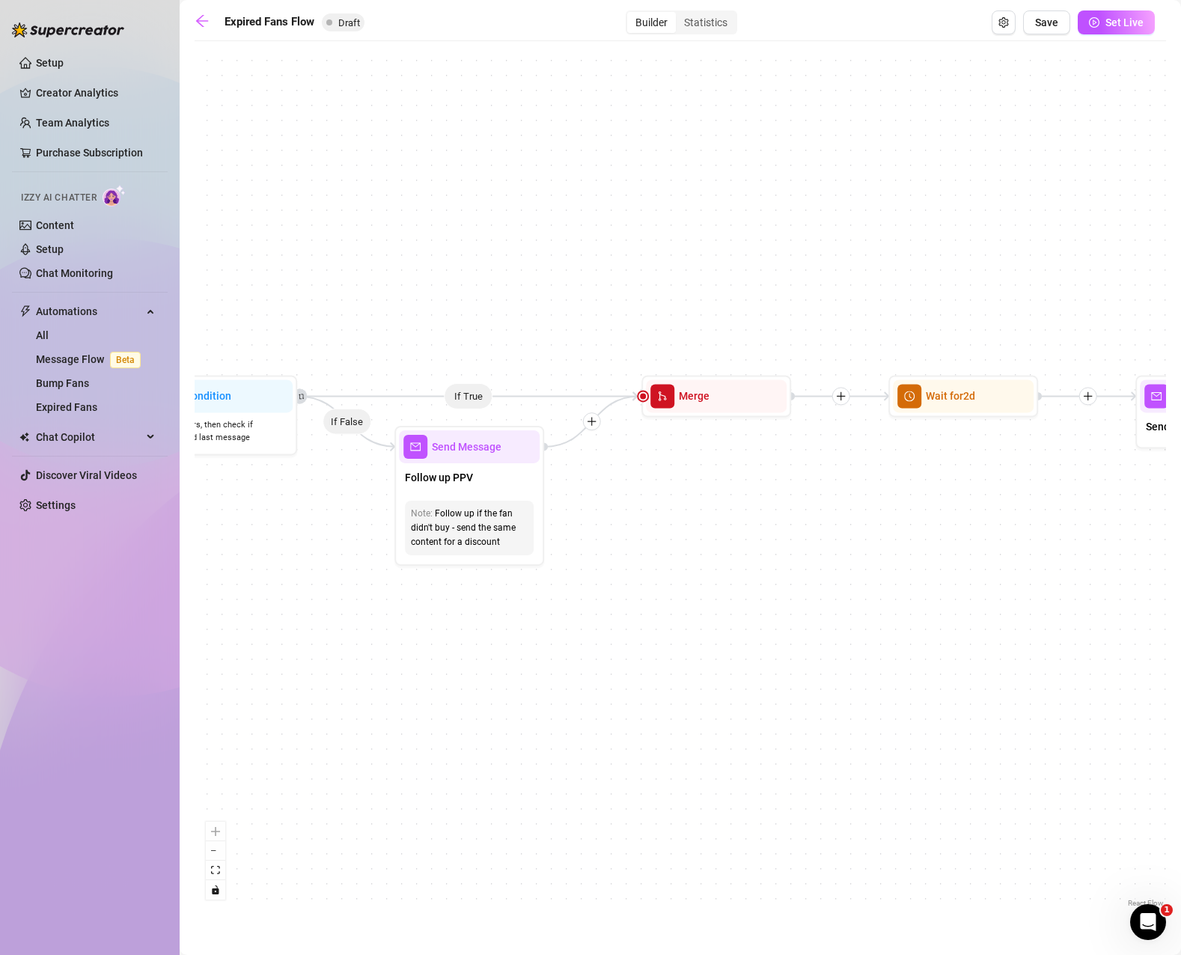
drag, startPoint x: 970, startPoint y: 642, endPoint x: 596, endPoint y: 644, distance: 374.1
click at [596, 644] on div "If True If False Send Message Send Message Wait for 2d Merge Send Message Follo…" at bounding box center [680, 480] width 971 height 862
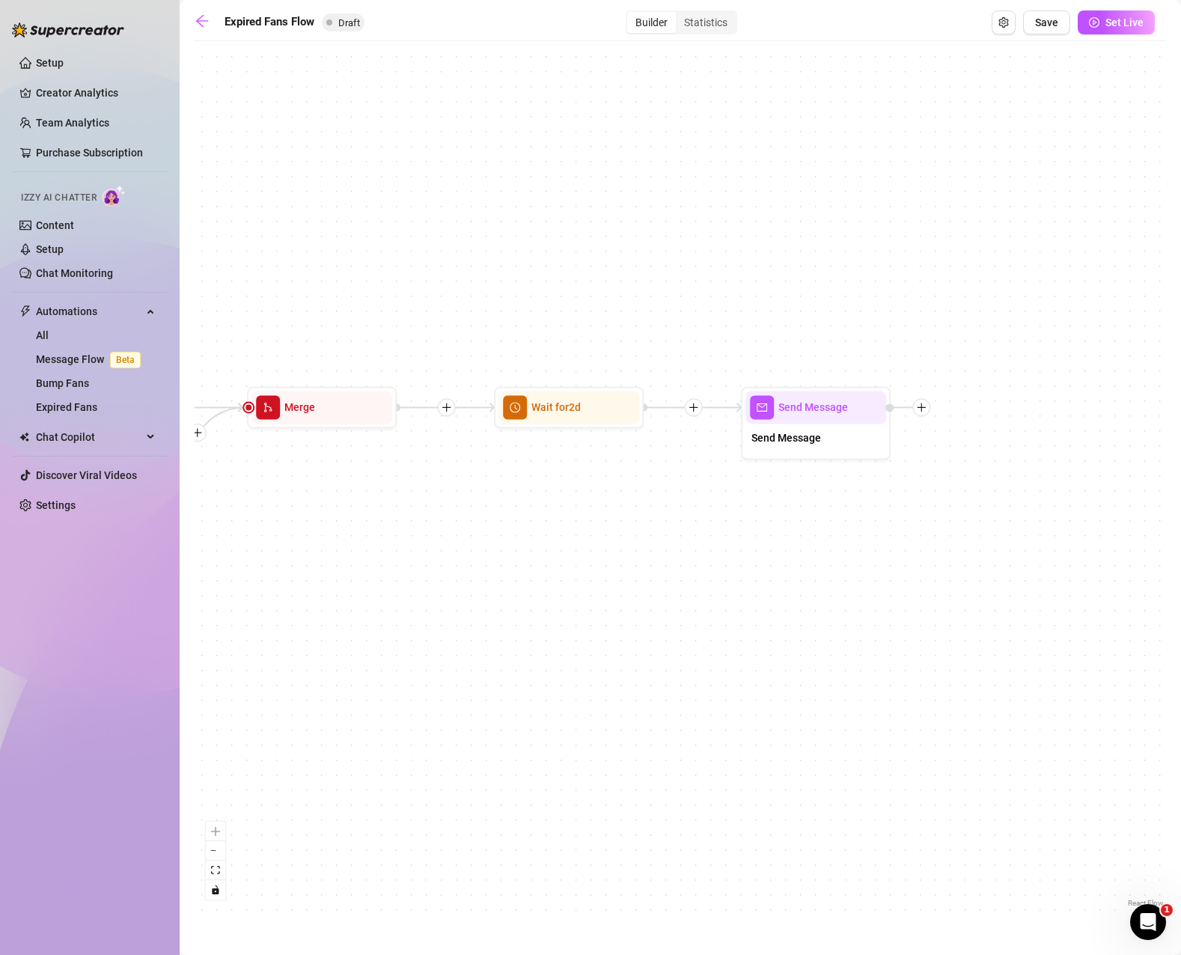
drag, startPoint x: 901, startPoint y: 613, endPoint x: 515, endPoint y: 624, distance: 386.3
click at [515, 624] on div "If True If False Send Message Send Message Wait for 2d Merge Send Message Follo…" at bounding box center [680, 480] width 971 height 862
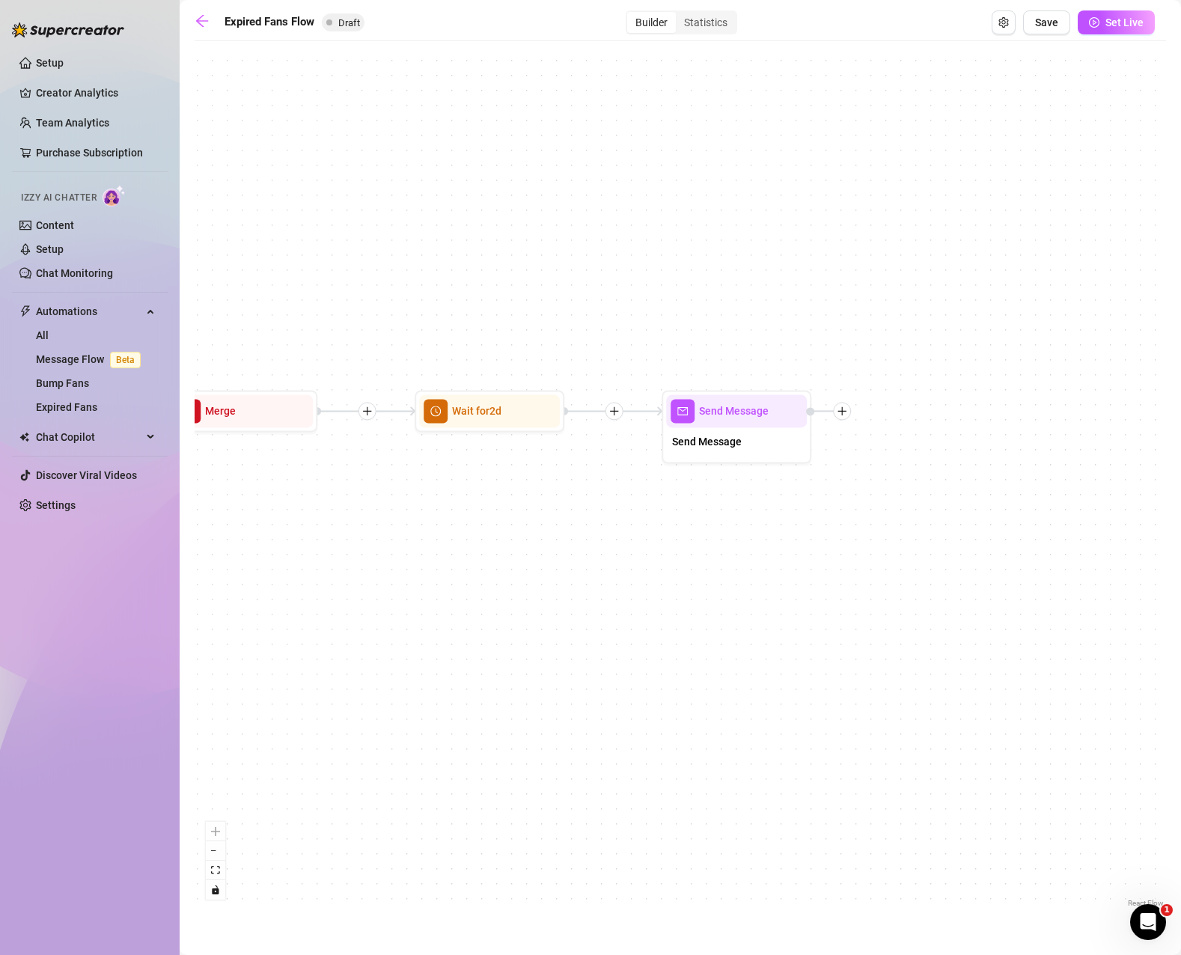
drag, startPoint x: 834, startPoint y: 620, endPoint x: 756, endPoint y: 623, distance: 77.9
click at [756, 623] on div "If True If False Send Message Send Message Wait for 2d Merge Send Message Follo…" at bounding box center [680, 480] width 971 height 862
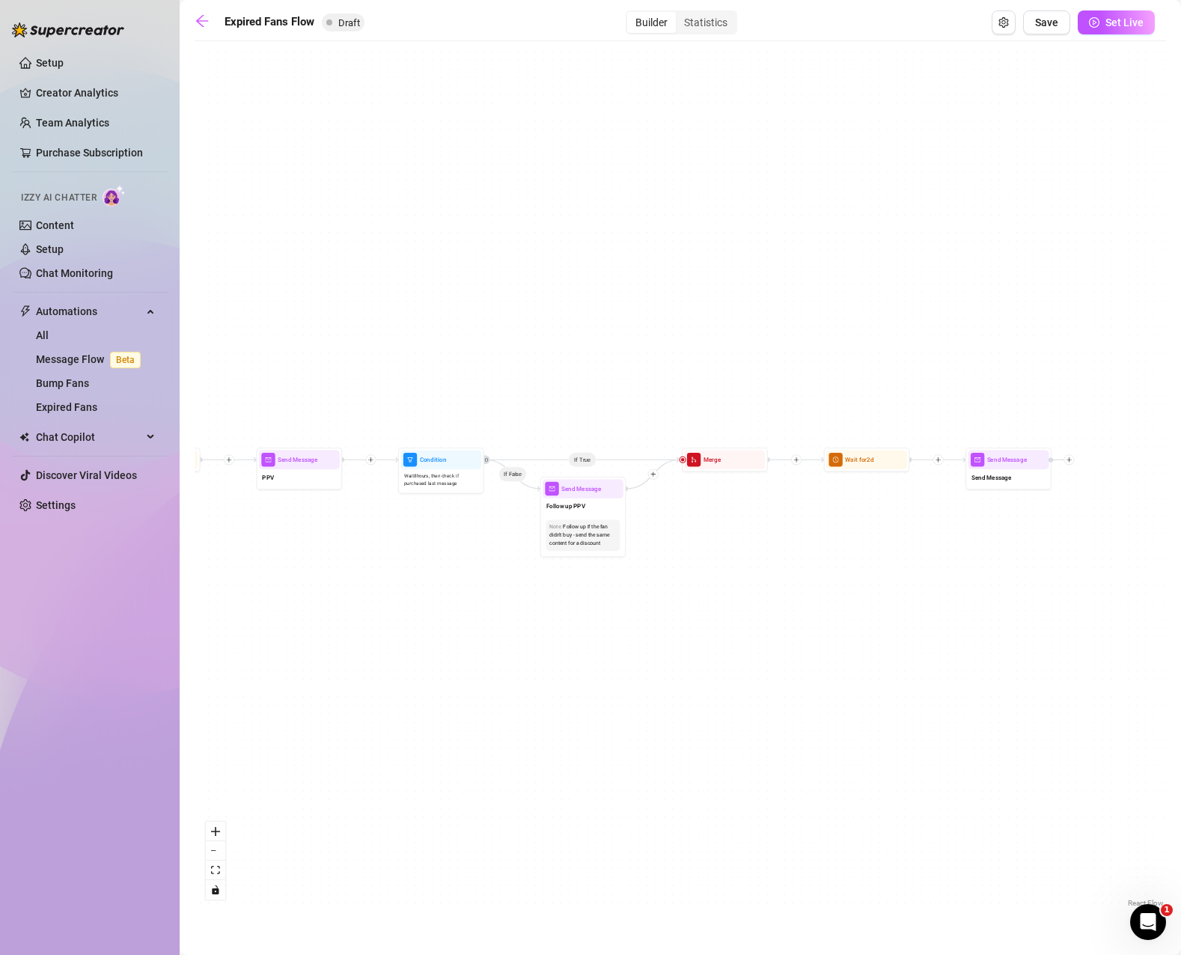
drag, startPoint x: 690, startPoint y: 628, endPoint x: 968, endPoint y: 585, distance: 280.9
click at [968, 585] on div "If True If False Send Message Send Message Wait for 2d Merge Send Message Follo…" at bounding box center [680, 480] width 971 height 862
click at [1053, 17] on span "Save" at bounding box center [1046, 22] width 23 height 12
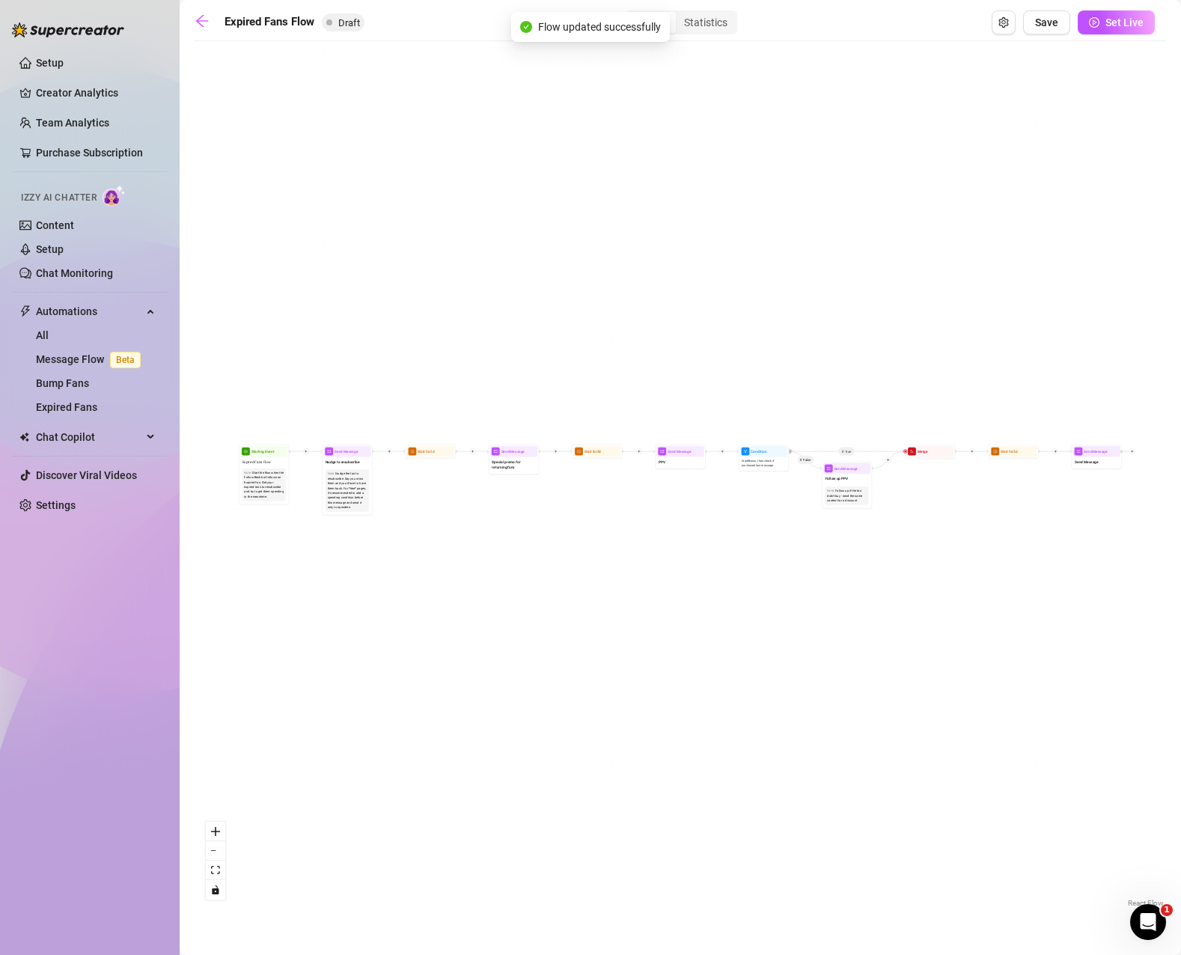
click at [1131, 22] on span "Set Live" at bounding box center [1124, 22] width 38 height 12
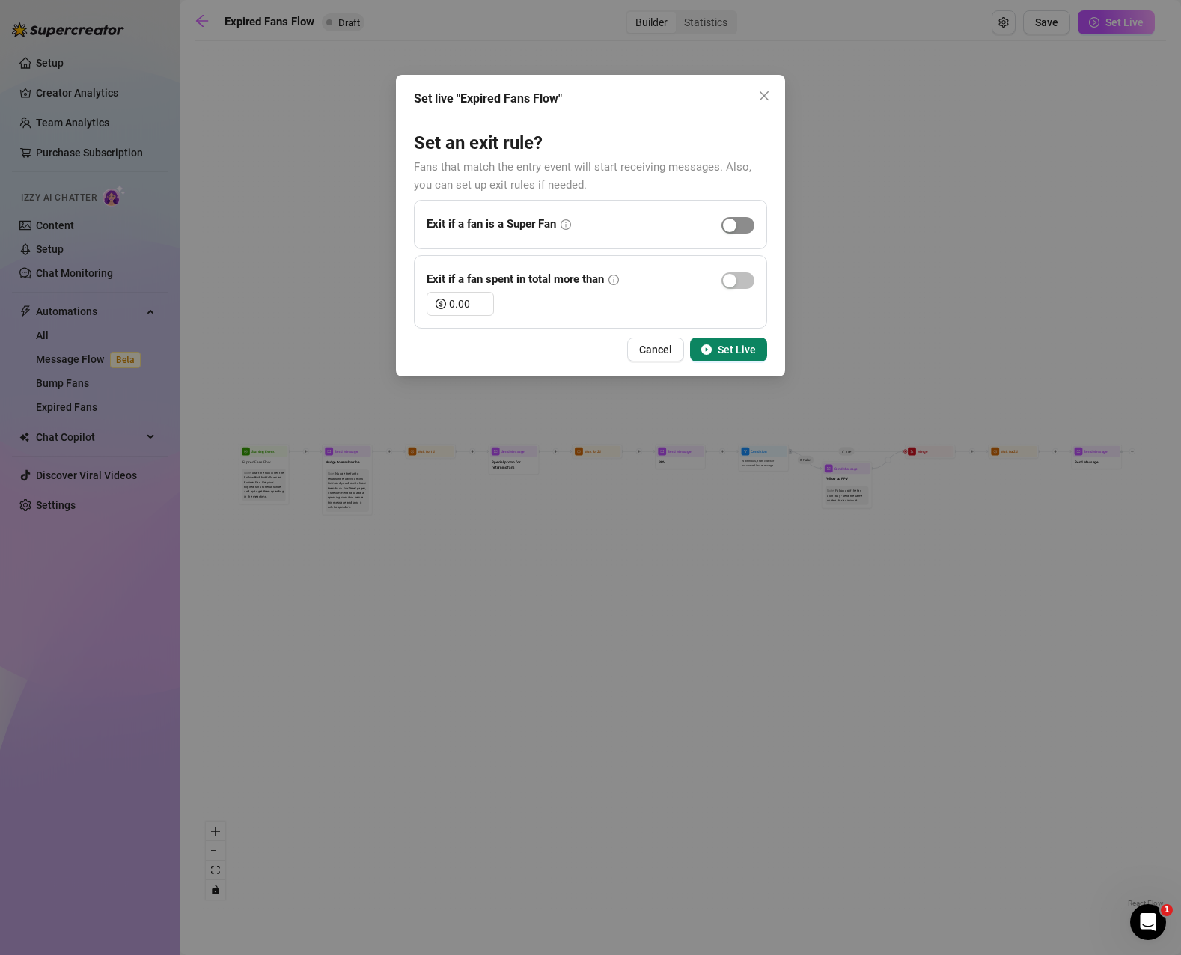
click at [744, 223] on span "button" at bounding box center [737, 225] width 33 height 16
click at [473, 302] on input "0.00" at bounding box center [471, 304] width 44 height 22
click at [484, 297] on icon "up" at bounding box center [485, 299] width 5 height 5
drag, startPoint x: 471, startPoint y: 302, endPoint x: 426, endPoint y: 302, distance: 45.6
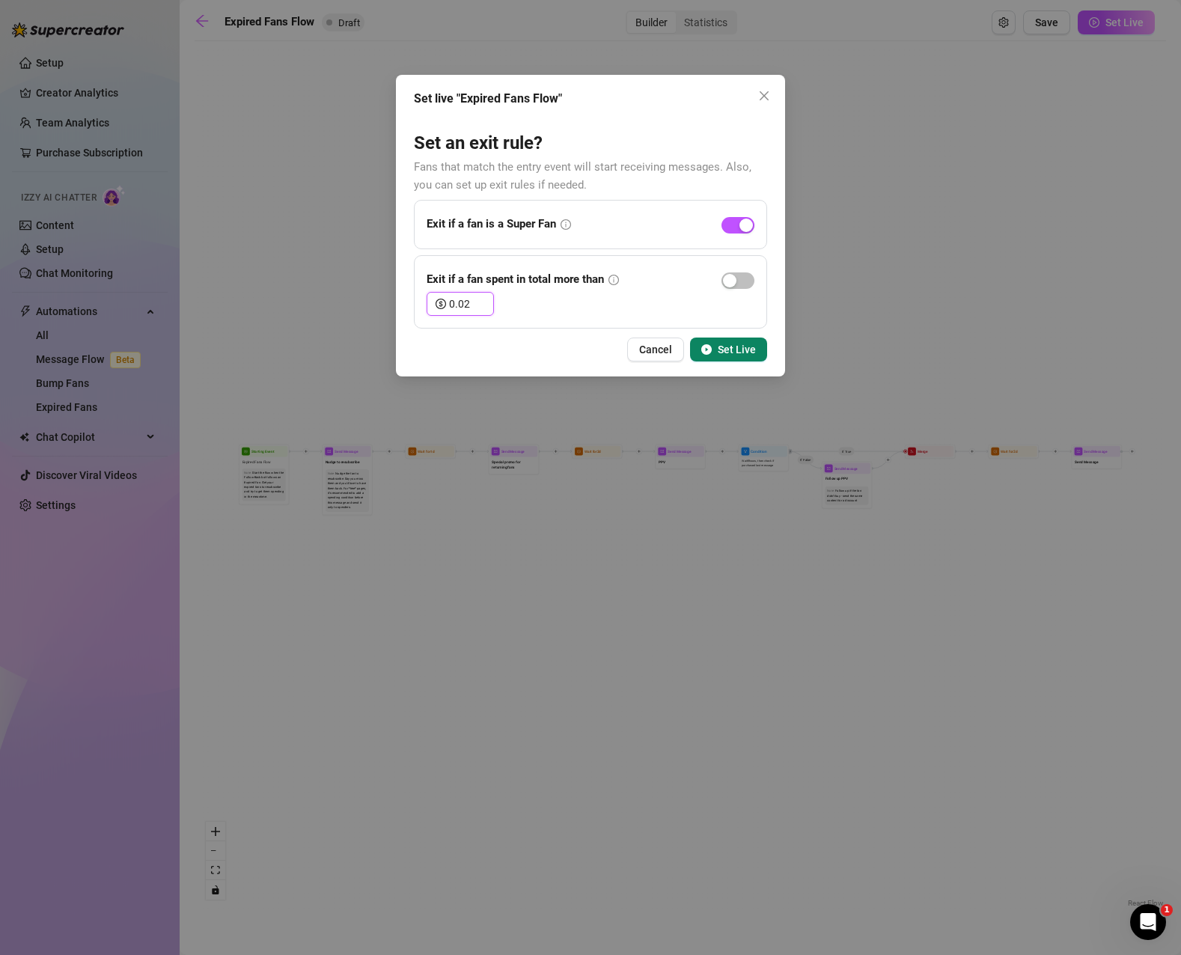
click at [426, 302] on div "Exit if a fan spent in total more than 0.02" at bounding box center [590, 291] width 353 height 73
type input "100.00"
click at [748, 353] on span "Set Live" at bounding box center [737, 349] width 38 height 12
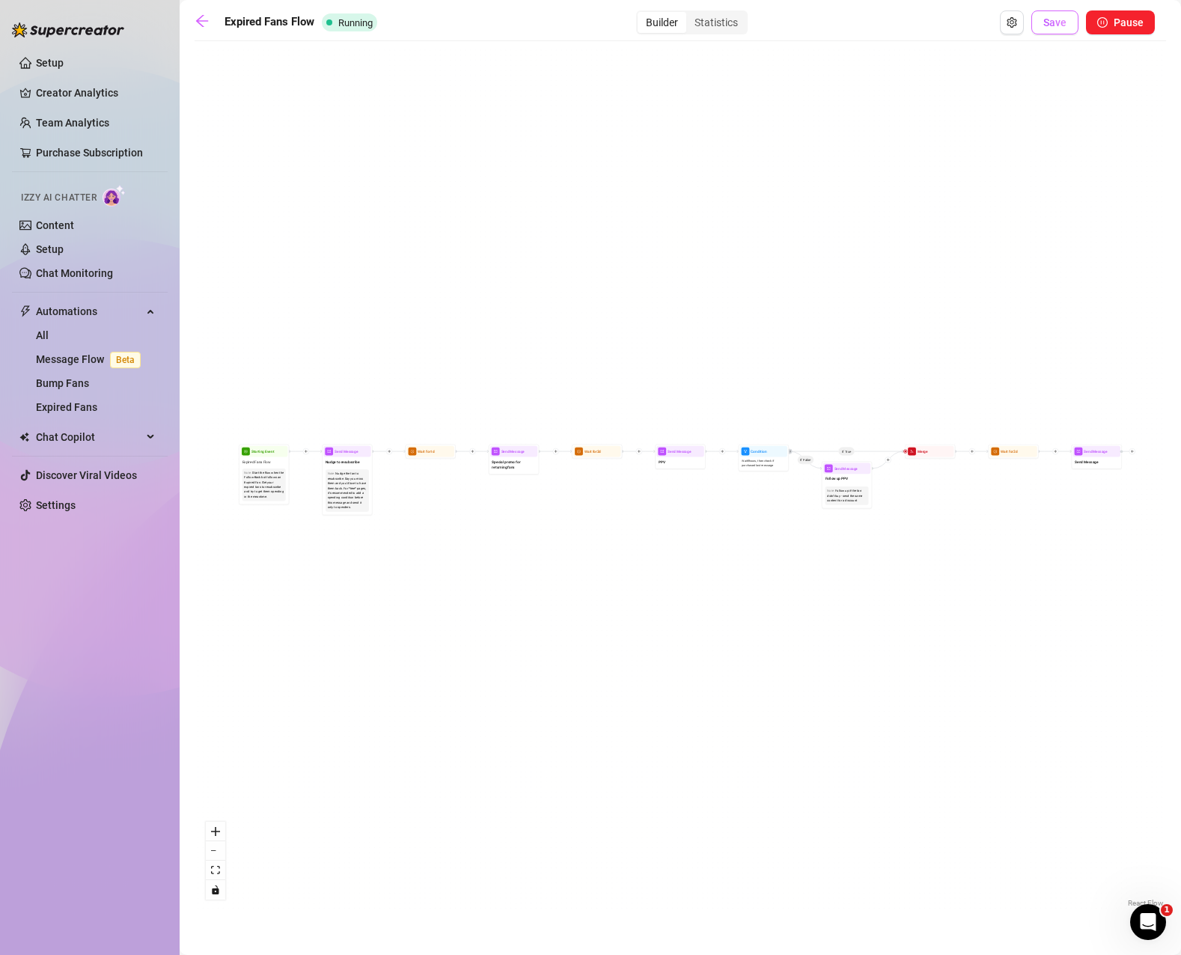
click at [1043, 19] on button "Save" at bounding box center [1054, 22] width 47 height 24
click at [198, 15] on icon "arrow-left" at bounding box center [202, 20] width 15 height 15
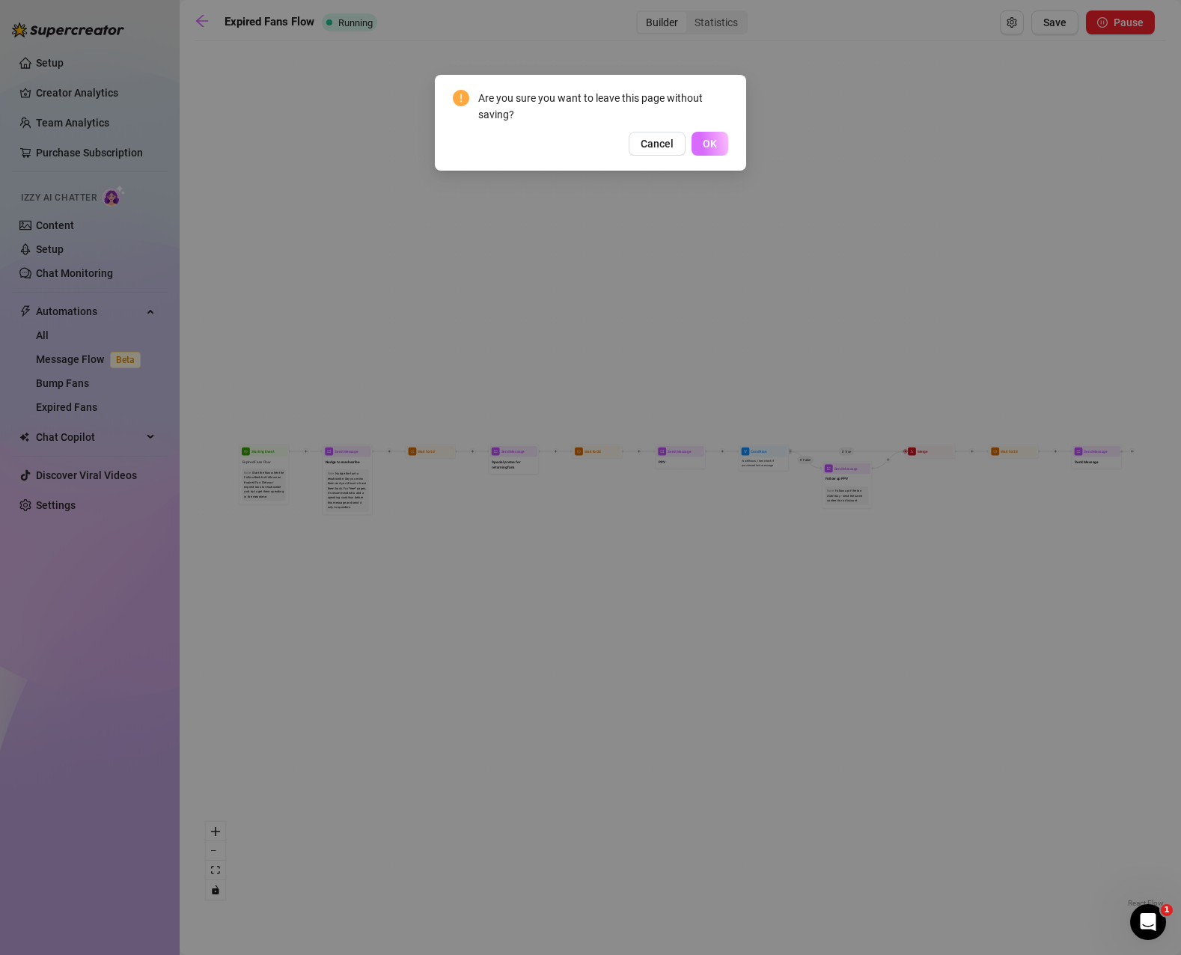
click at [709, 142] on span "OK" at bounding box center [710, 144] width 14 height 12
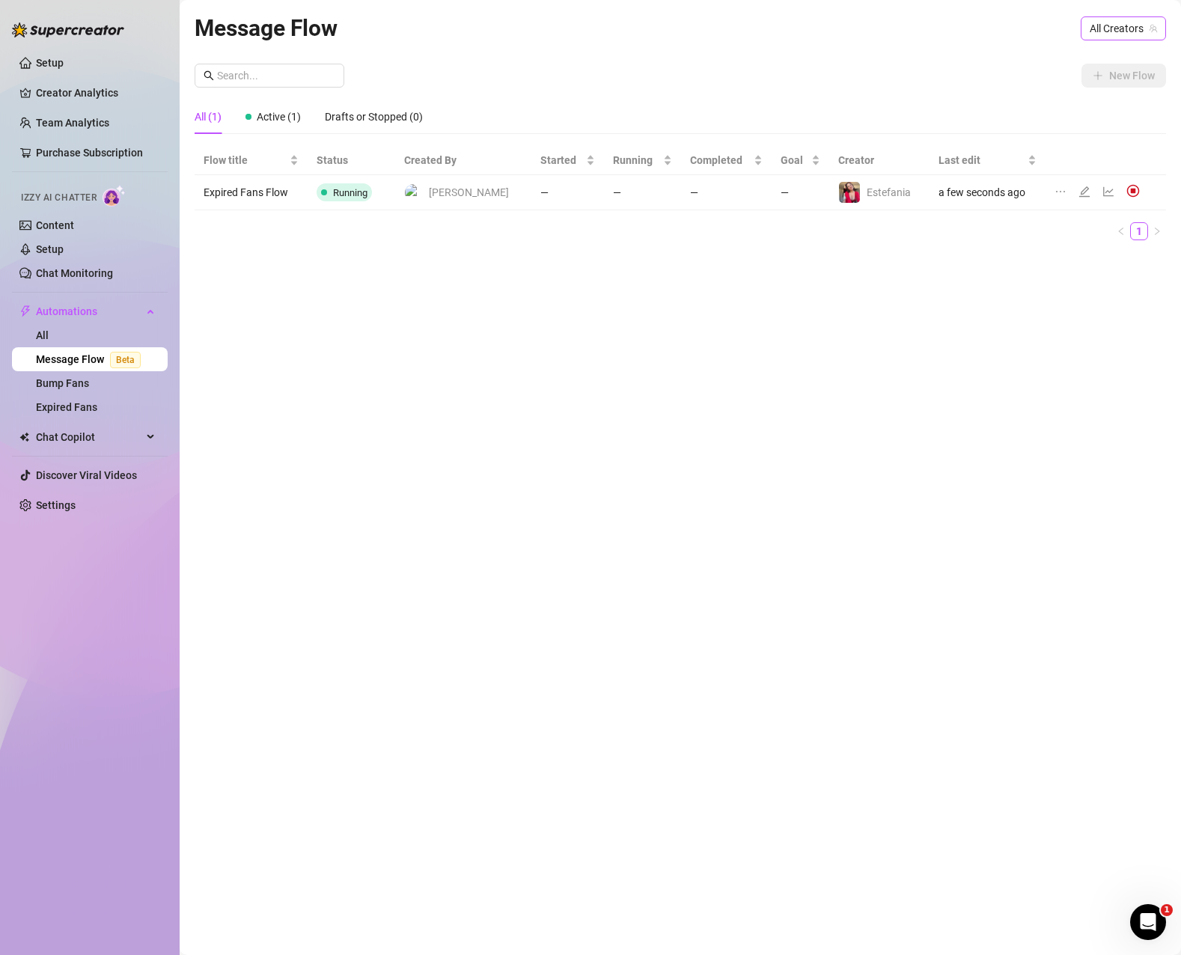
click at [1109, 30] on span "All Creators" at bounding box center [1122, 28] width 67 height 22
click at [1105, 76] on span "( jessashyycute )" at bounding box center [1117, 83] width 73 height 16
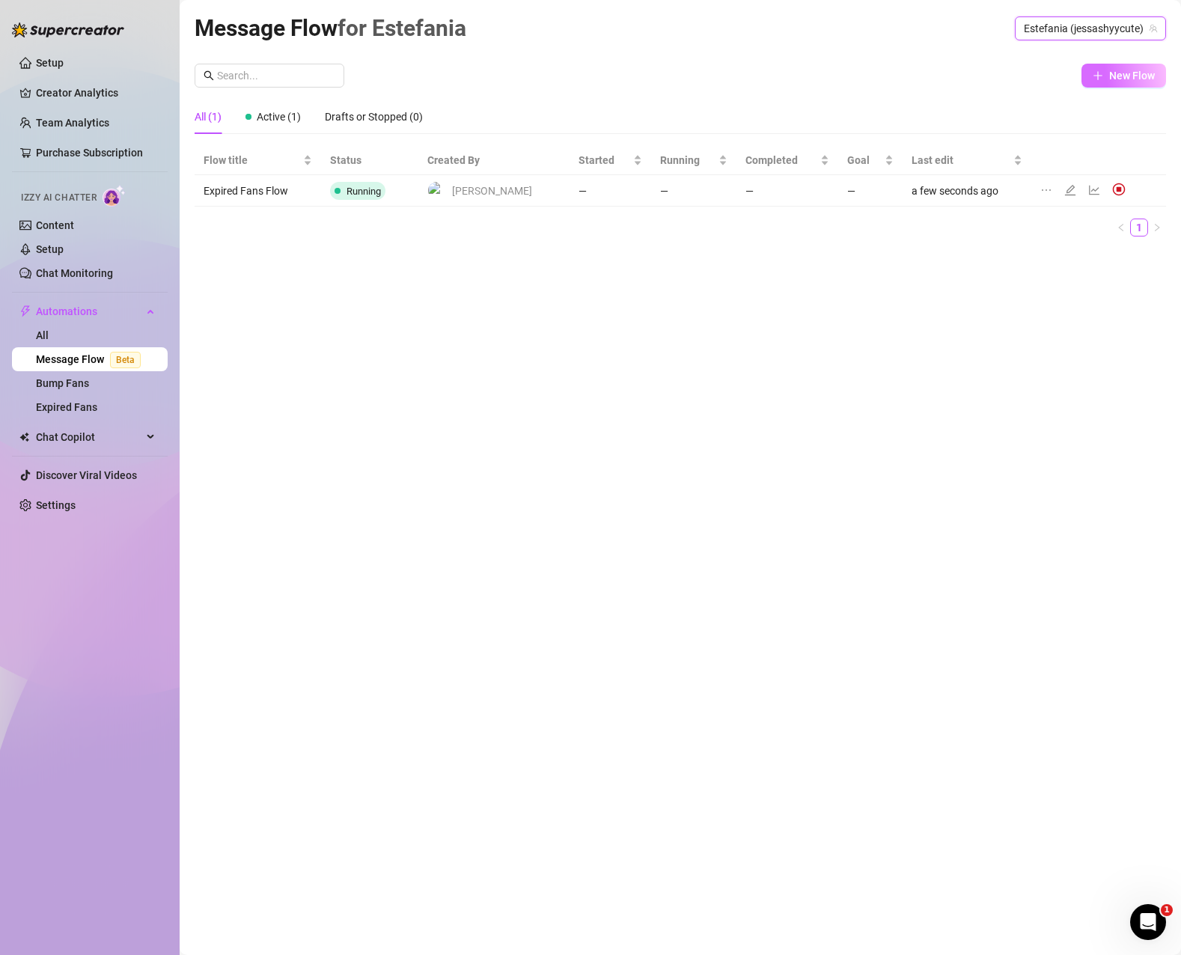
click at [1116, 75] on span "New Flow" at bounding box center [1132, 76] width 46 height 12
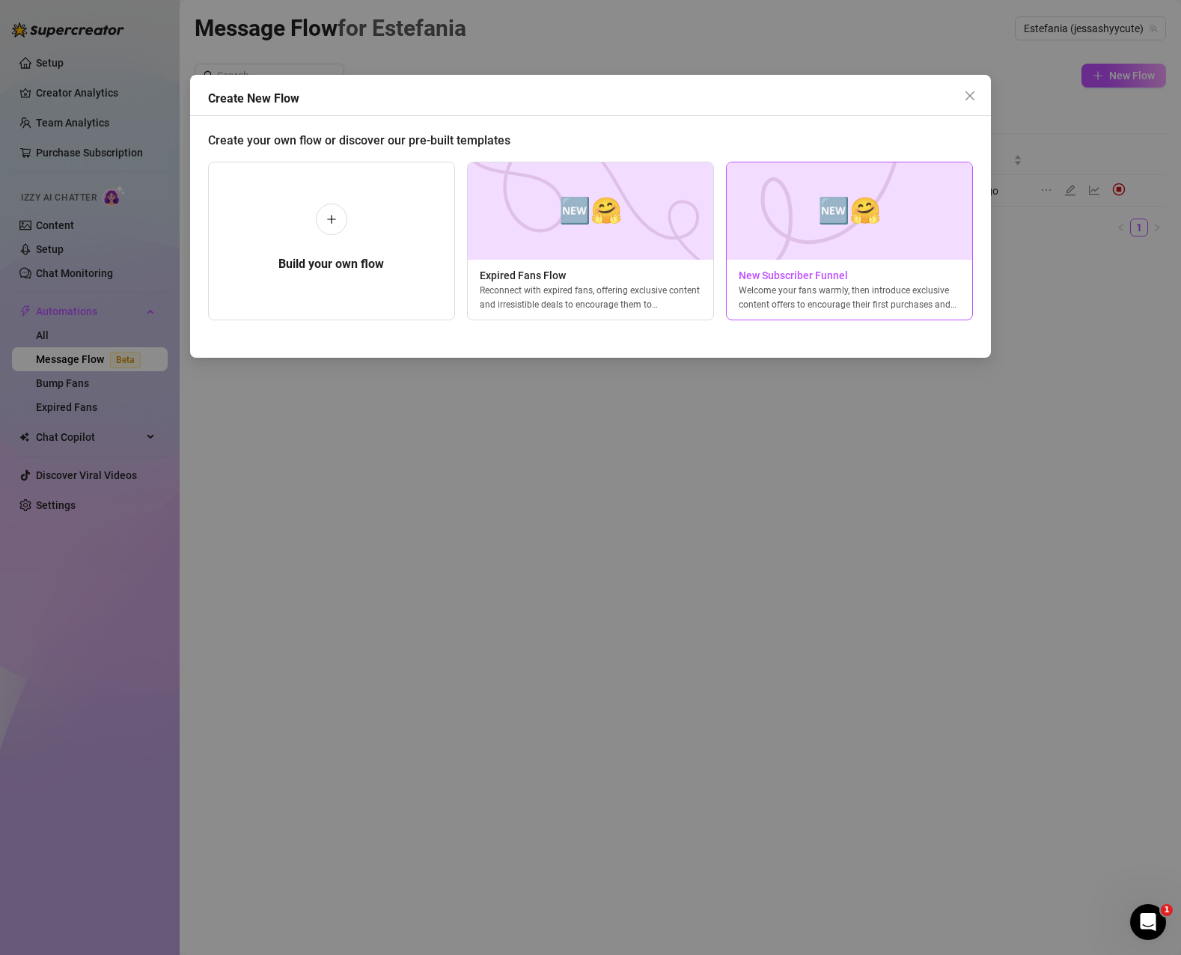
click at [905, 232] on img at bounding box center [849, 210] width 247 height 97
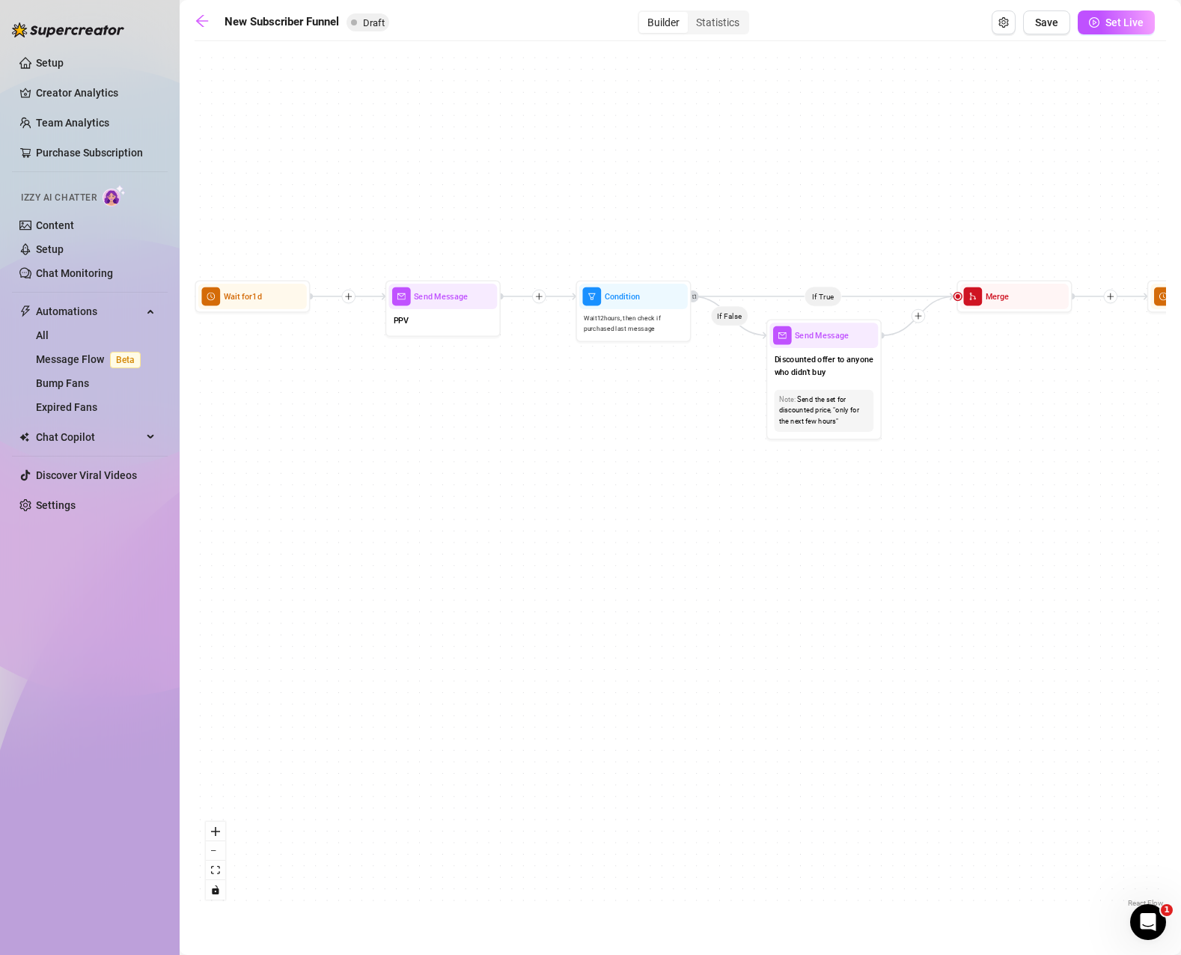
drag, startPoint x: 427, startPoint y: 438, endPoint x: 1101, endPoint y: 570, distance: 686.2
click at [1101, 570] on div "If True If True If True If False If False If False If True If False Merge Merge…" at bounding box center [680, 480] width 971 height 862
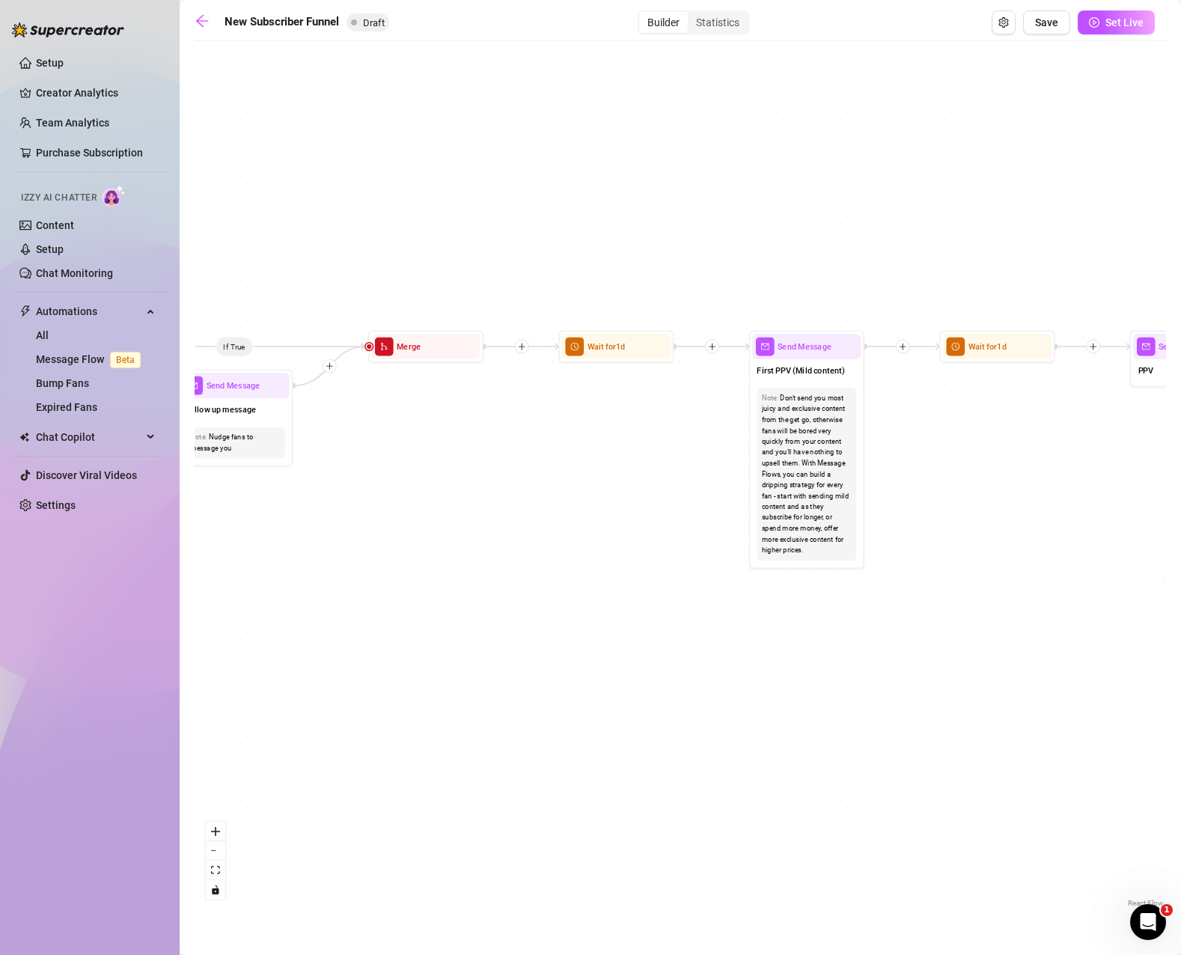
drag, startPoint x: 542, startPoint y: 483, endPoint x: 1173, endPoint y: 512, distance: 631.5
click at [1173, 512] on main "New Subscriber Funnel Draft Builder Statistics Save Set Live If True If True If…" at bounding box center [680, 477] width 1001 height 955
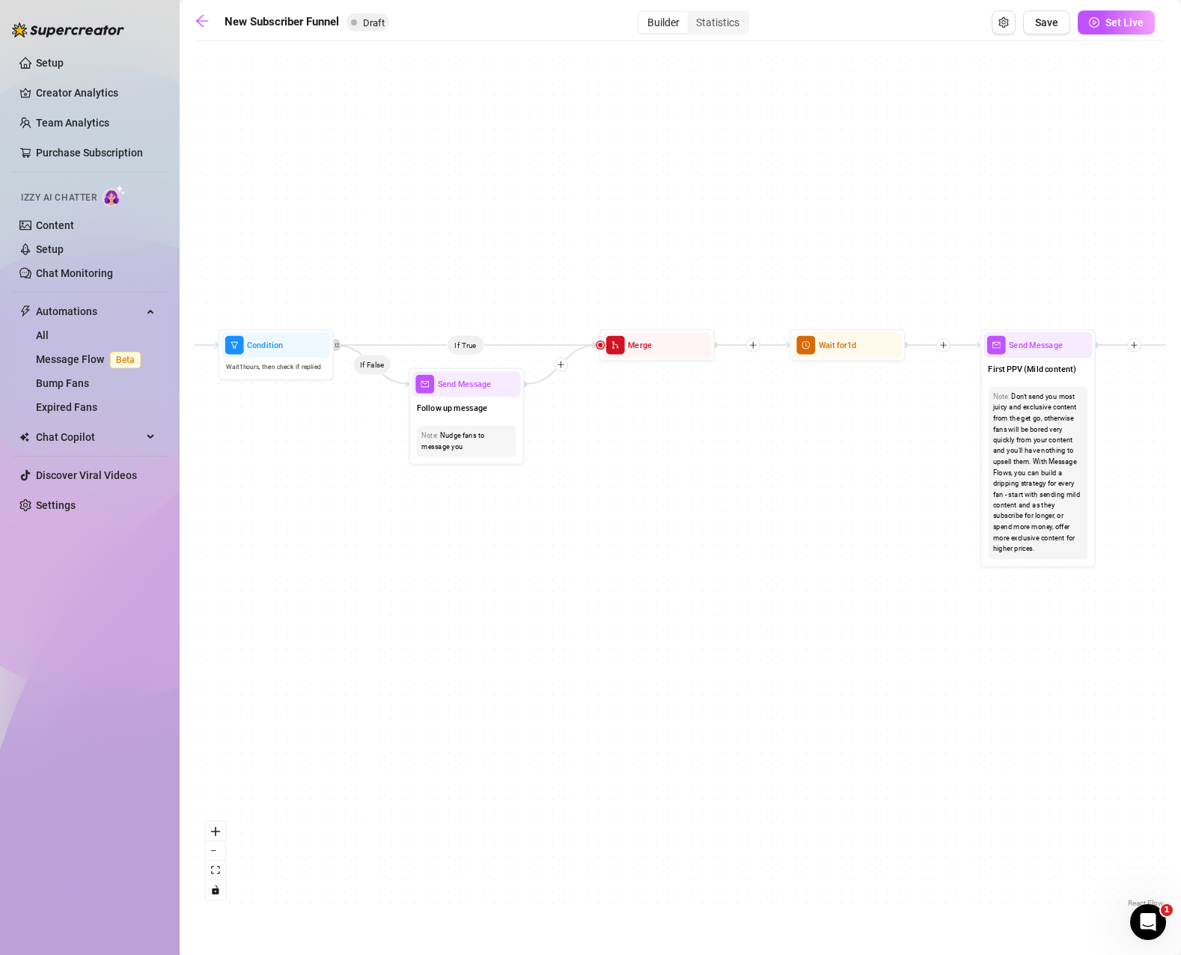
drag, startPoint x: 672, startPoint y: 506, endPoint x: 887, endPoint y: 506, distance: 214.8
click at [887, 506] on div "If True If True If True If False If False If False If True If False Merge Merge…" at bounding box center [680, 480] width 971 height 862
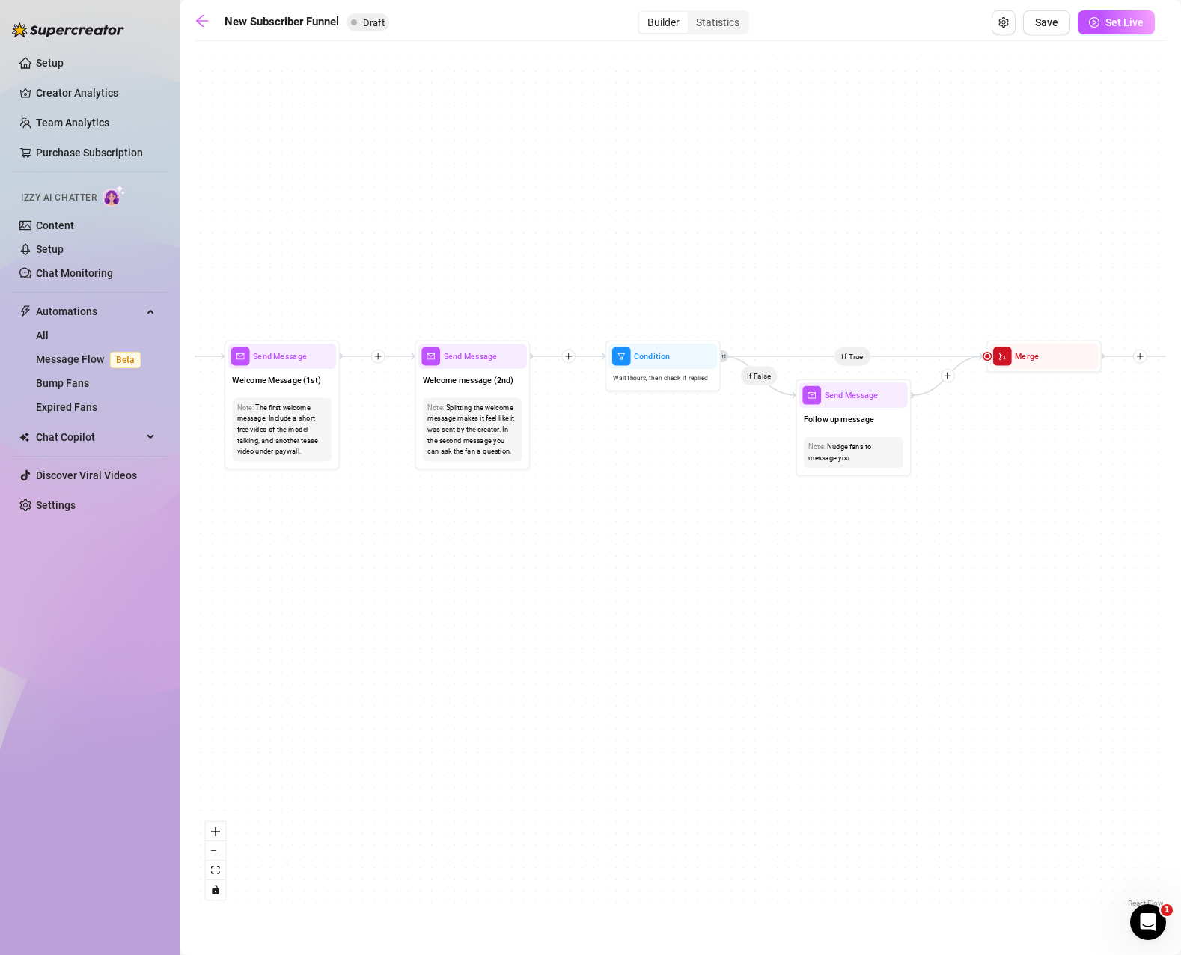
drag, startPoint x: 633, startPoint y: 511, endPoint x: 1033, endPoint y: 528, distance: 399.9
click at [1043, 527] on div "If True If True If True If False If False If False If True If False Merge Merge…" at bounding box center [680, 480] width 971 height 862
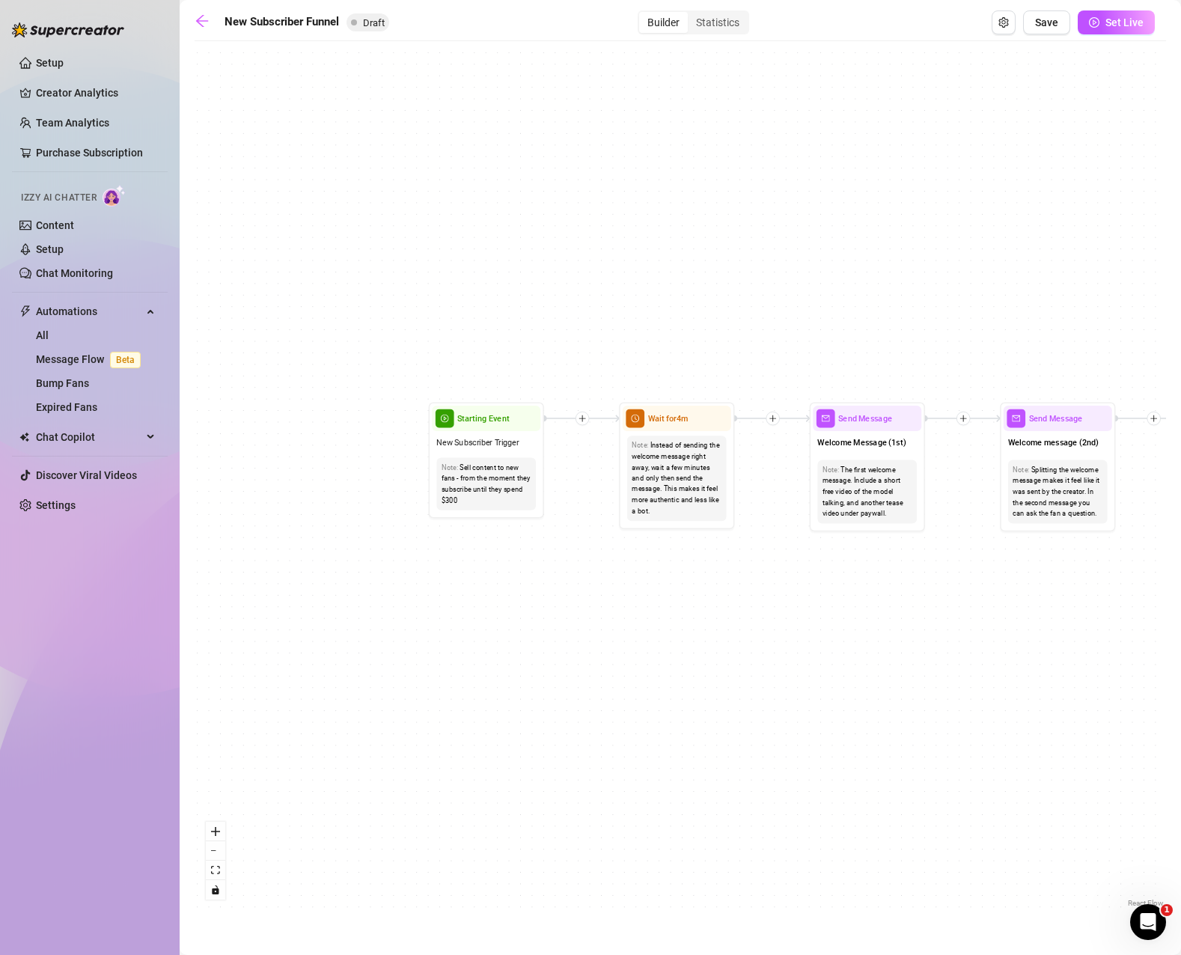
drag, startPoint x: 403, startPoint y: 534, endPoint x: 965, endPoint y: 591, distance: 564.9
click at [965, 591] on div "If True If True If True If False If False If False If True If False Merge Merge…" at bounding box center [680, 480] width 971 height 862
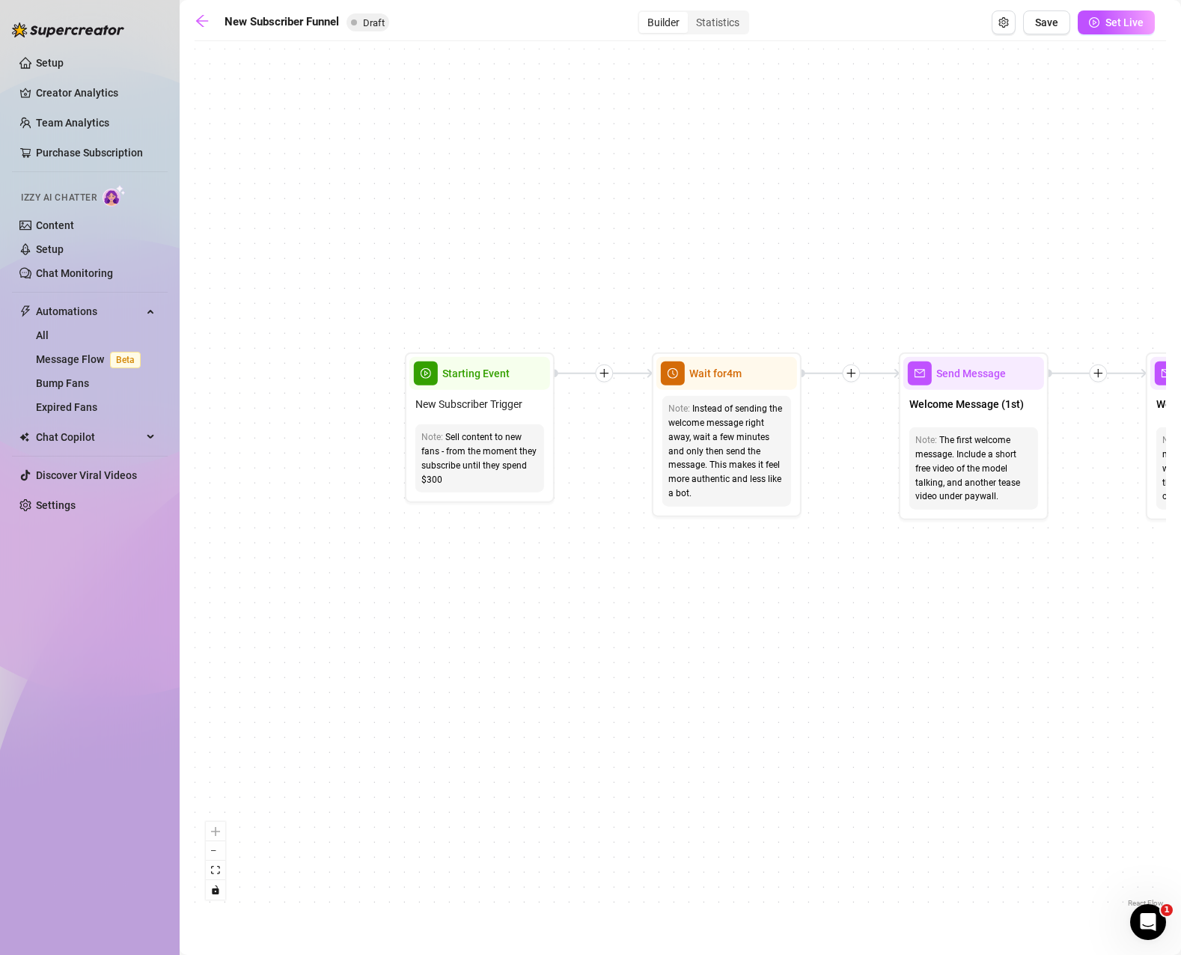
drag, startPoint x: 631, startPoint y: 581, endPoint x: 766, endPoint y: 588, distance: 135.6
click at [766, 588] on div "If True If True If True If False If False If False If True If False Merge Merge…" at bounding box center [680, 480] width 971 height 862
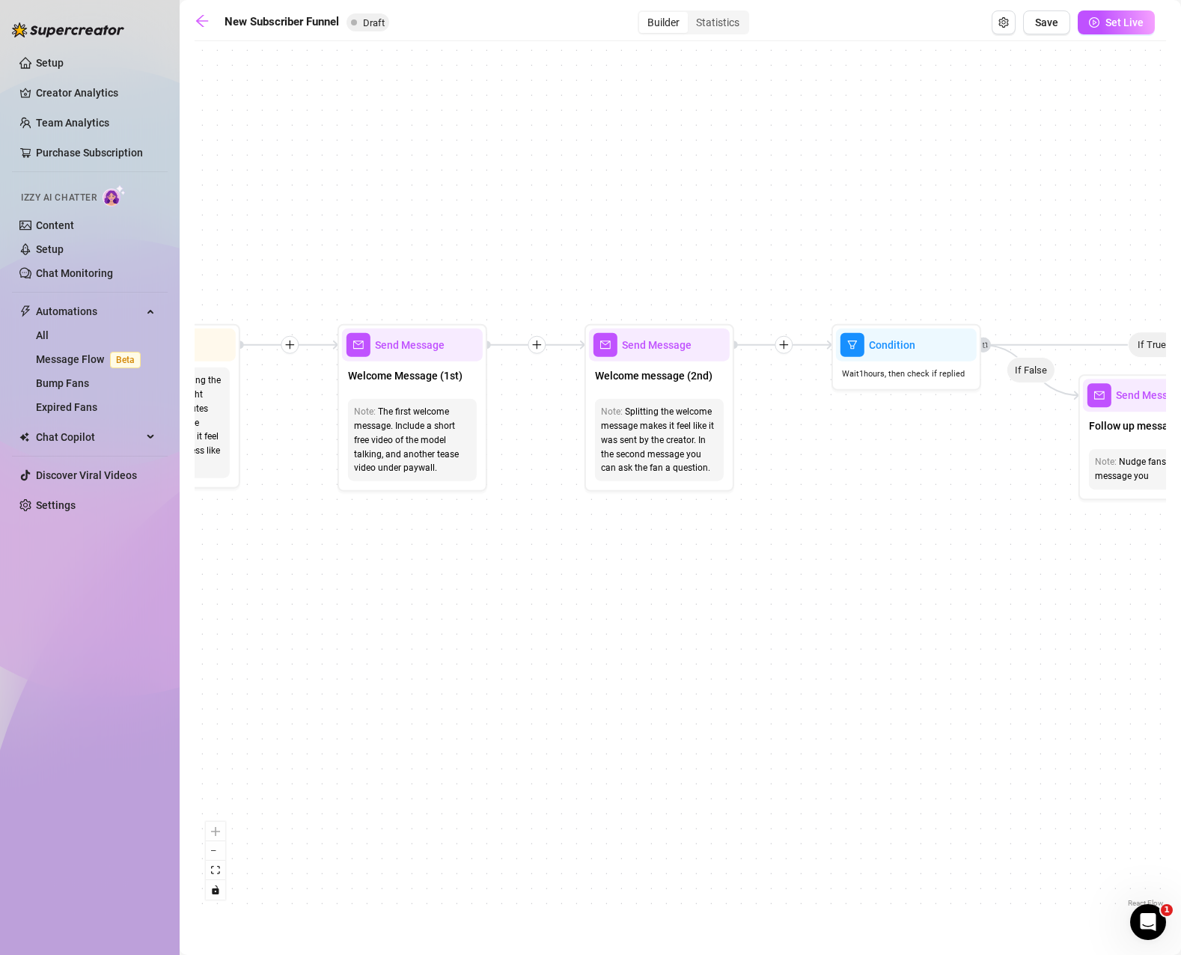
drag, startPoint x: 848, startPoint y: 599, endPoint x: 287, endPoint y: 571, distance: 561.9
click at [287, 571] on div "If True If True If True If False If False If False If True If False Merge Merge…" at bounding box center [680, 480] width 971 height 862
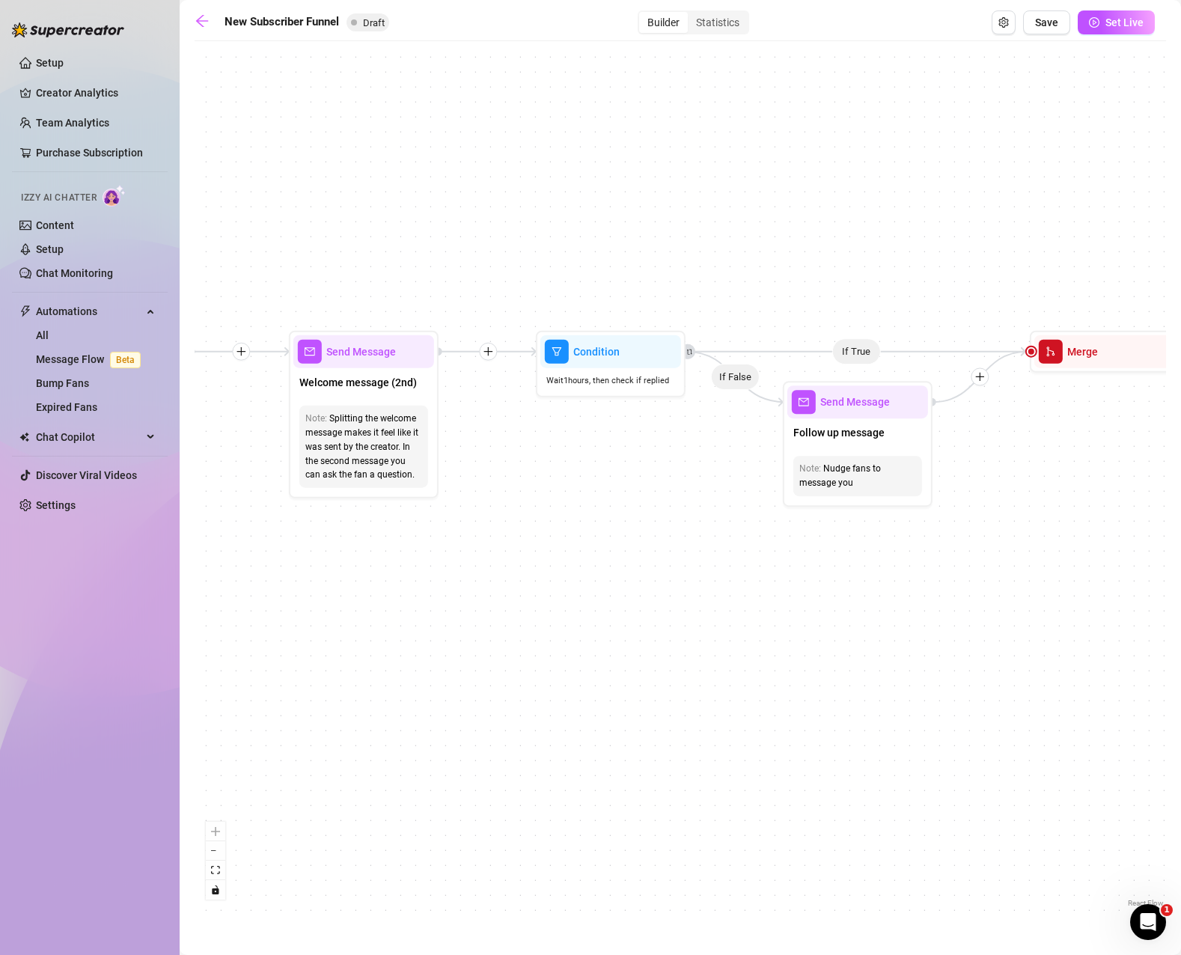
drag, startPoint x: 843, startPoint y: 548, endPoint x: 547, endPoint y: 555, distance: 295.6
click at [547, 555] on div "If True If True If True If False If False If False If True If False Merge Merge…" at bounding box center [680, 480] width 971 height 862
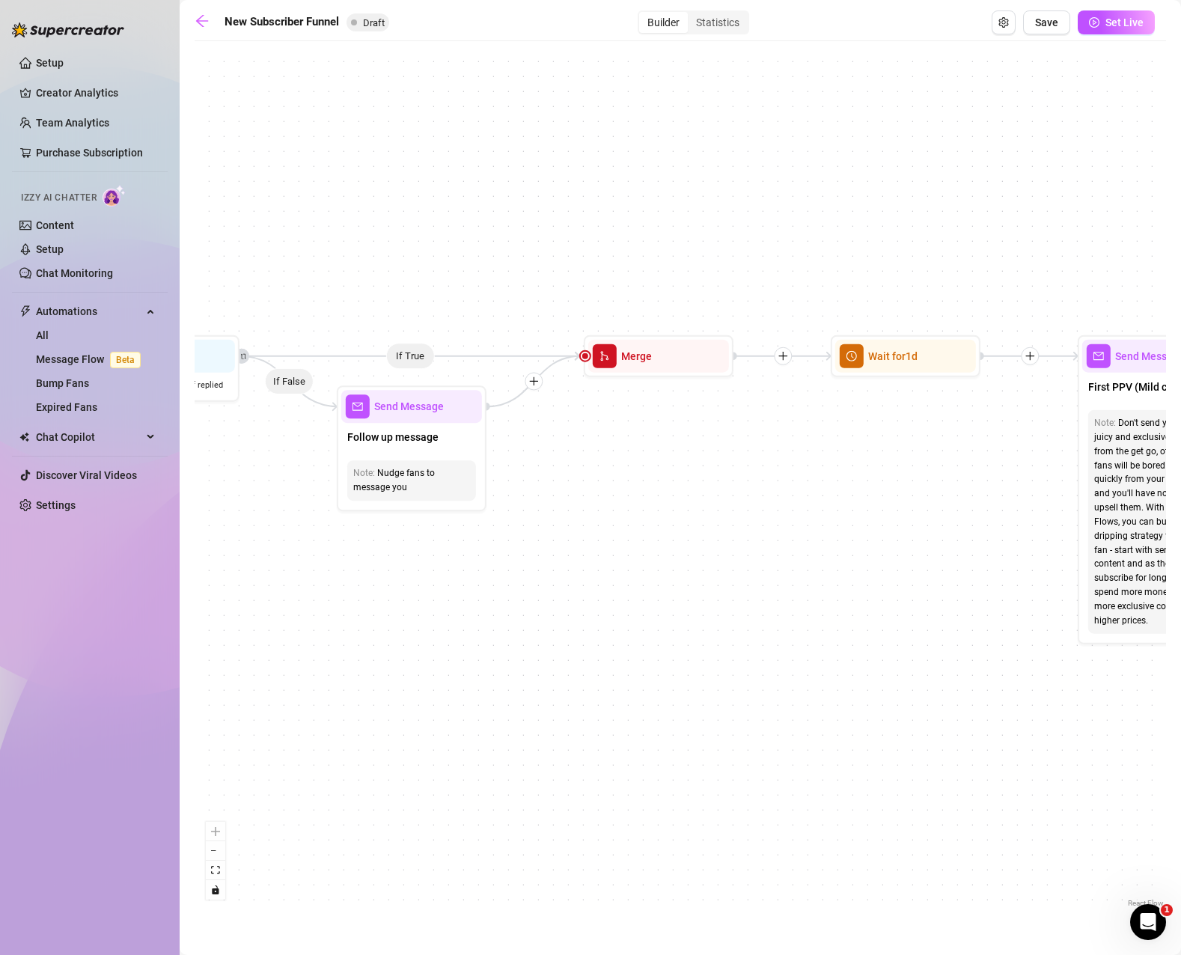
drag, startPoint x: 821, startPoint y: 566, endPoint x: 375, endPoint y: 571, distance: 446.0
click at [375, 571] on div "If True If True If True If False If False If False If True If False Merge Merge…" at bounding box center [680, 480] width 971 height 862
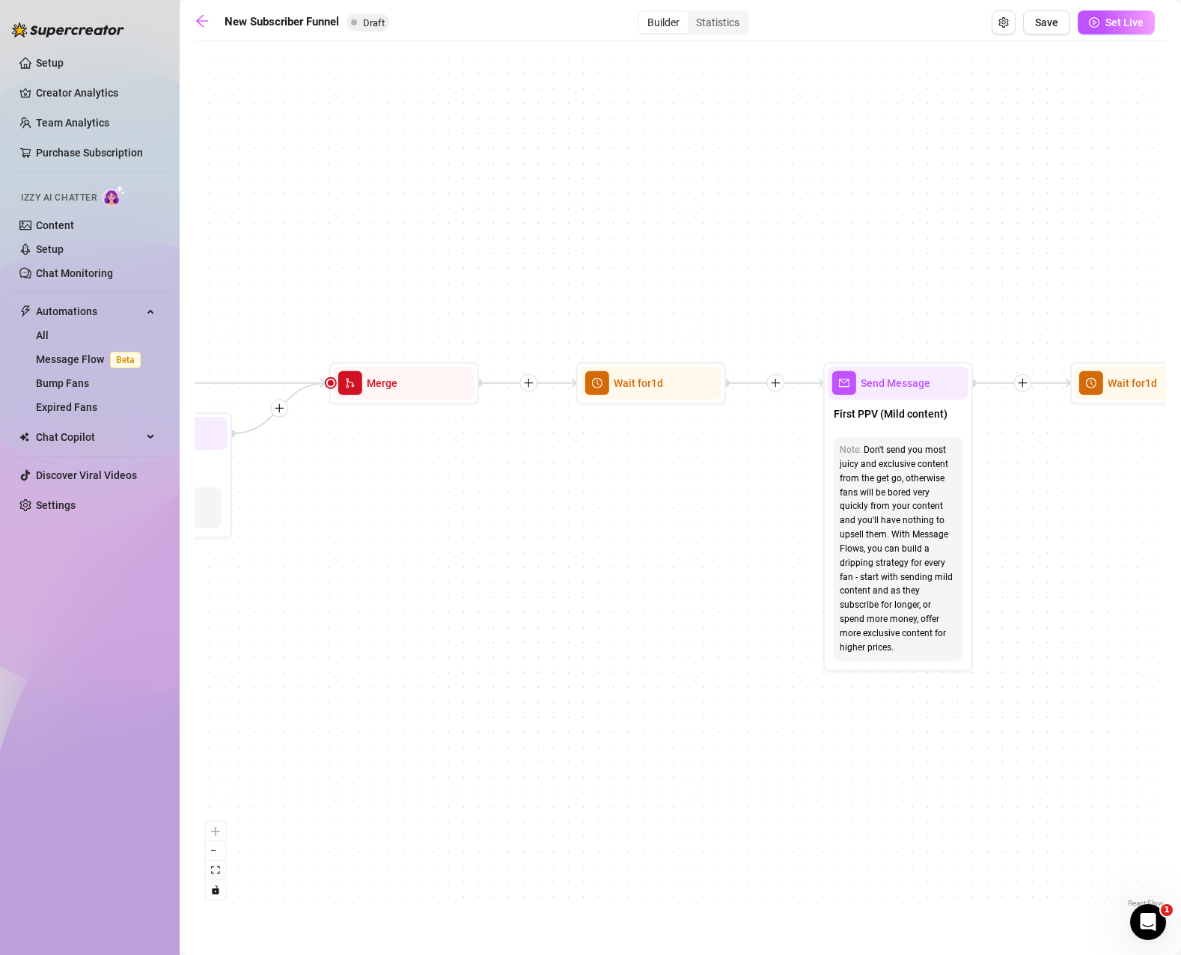
drag, startPoint x: 774, startPoint y: 540, endPoint x: 519, endPoint y: 567, distance: 256.6
click at [519, 567] on div "If True If True If True If False If False If False If True If False Merge Merge…" at bounding box center [680, 480] width 971 height 862
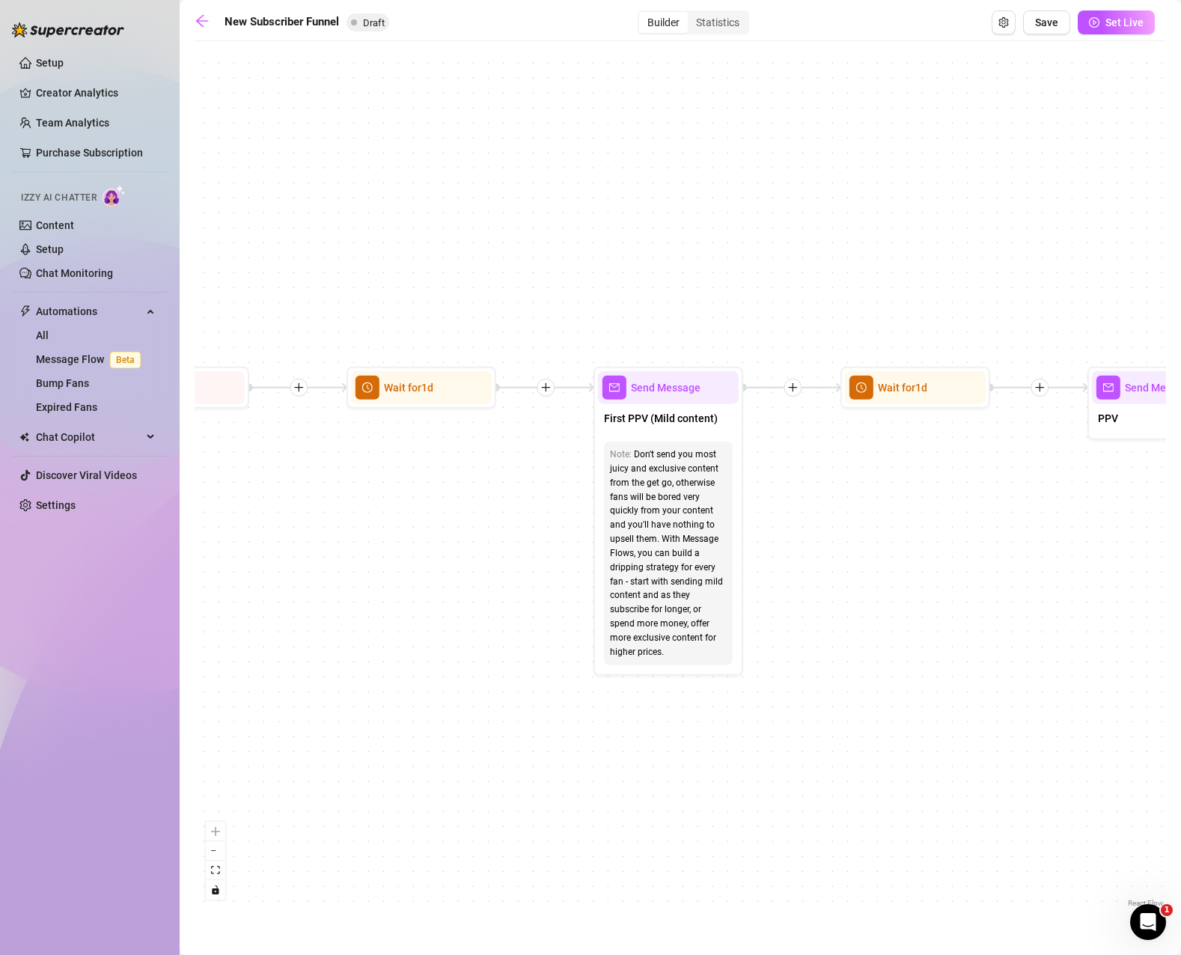
drag, startPoint x: 715, startPoint y: 543, endPoint x: 486, endPoint y: 548, distance: 229.0
click at [486, 548] on div "If True If True If True If False If False If False If True If False Merge Merge…" at bounding box center [680, 480] width 971 height 862
click at [1062, 26] on button "Save" at bounding box center [1046, 22] width 47 height 24
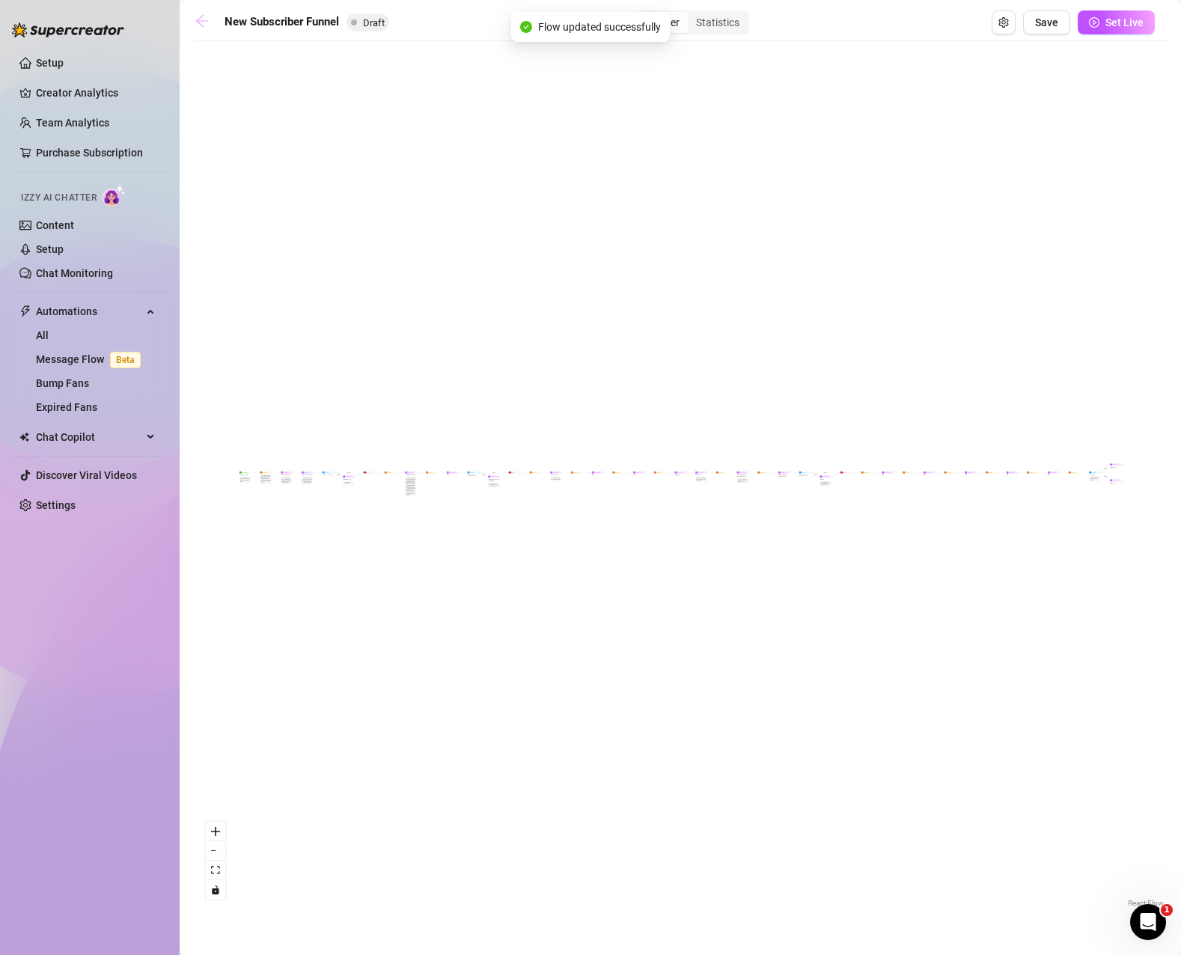
click at [207, 22] on icon "arrow-left" at bounding box center [202, 20] width 15 height 15
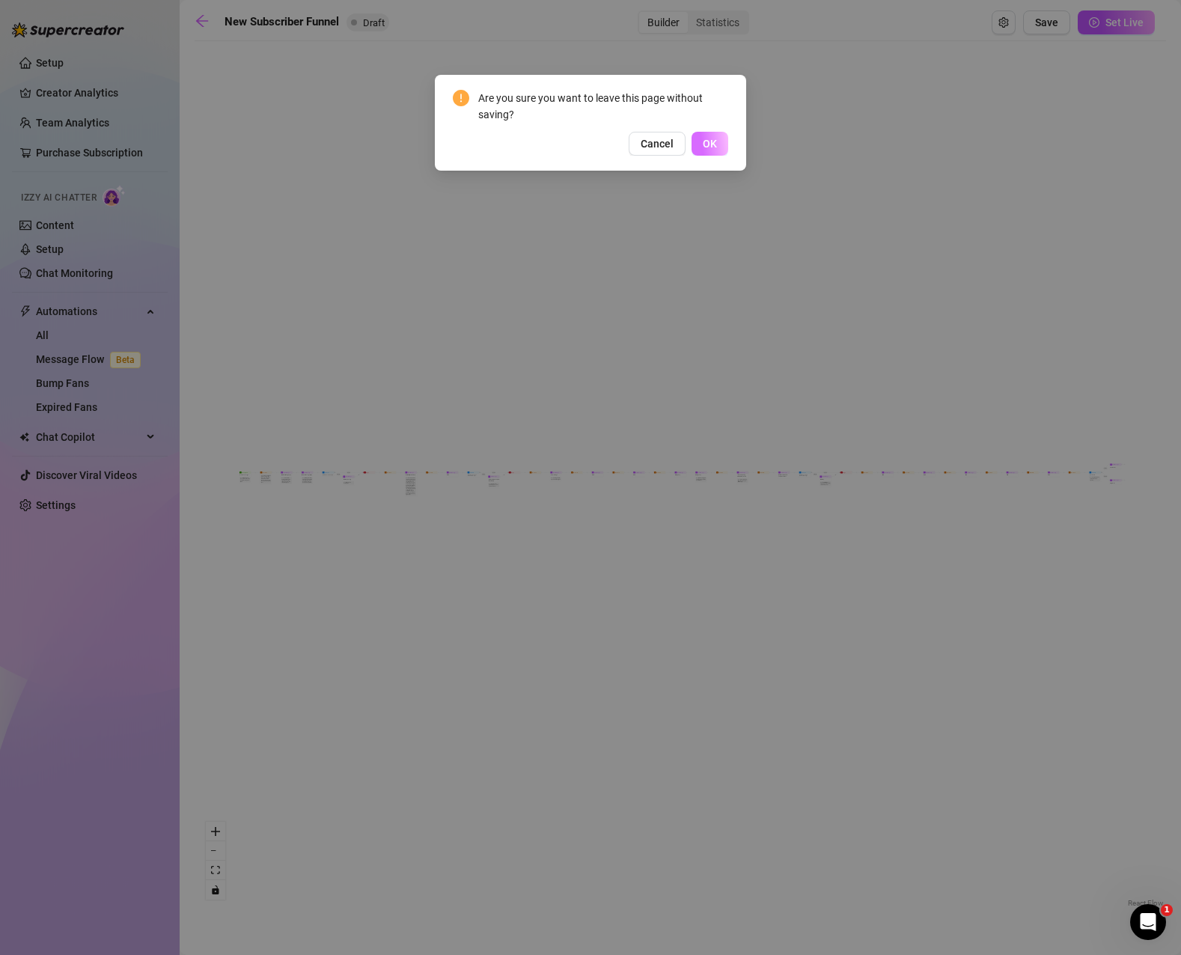
click at [722, 138] on button "OK" at bounding box center [709, 144] width 37 height 24
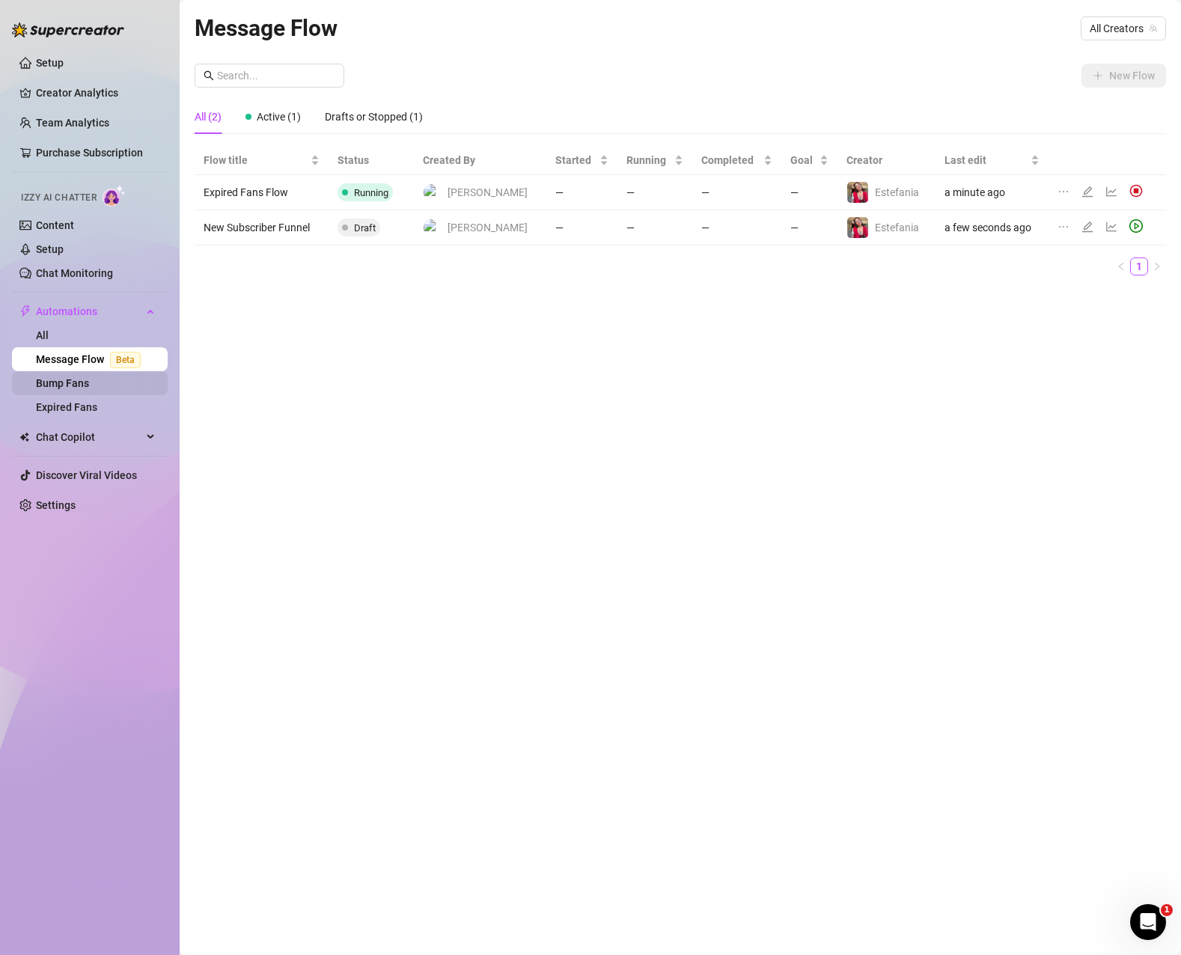
click at [89, 385] on link "Bump Fans" at bounding box center [62, 383] width 53 height 12
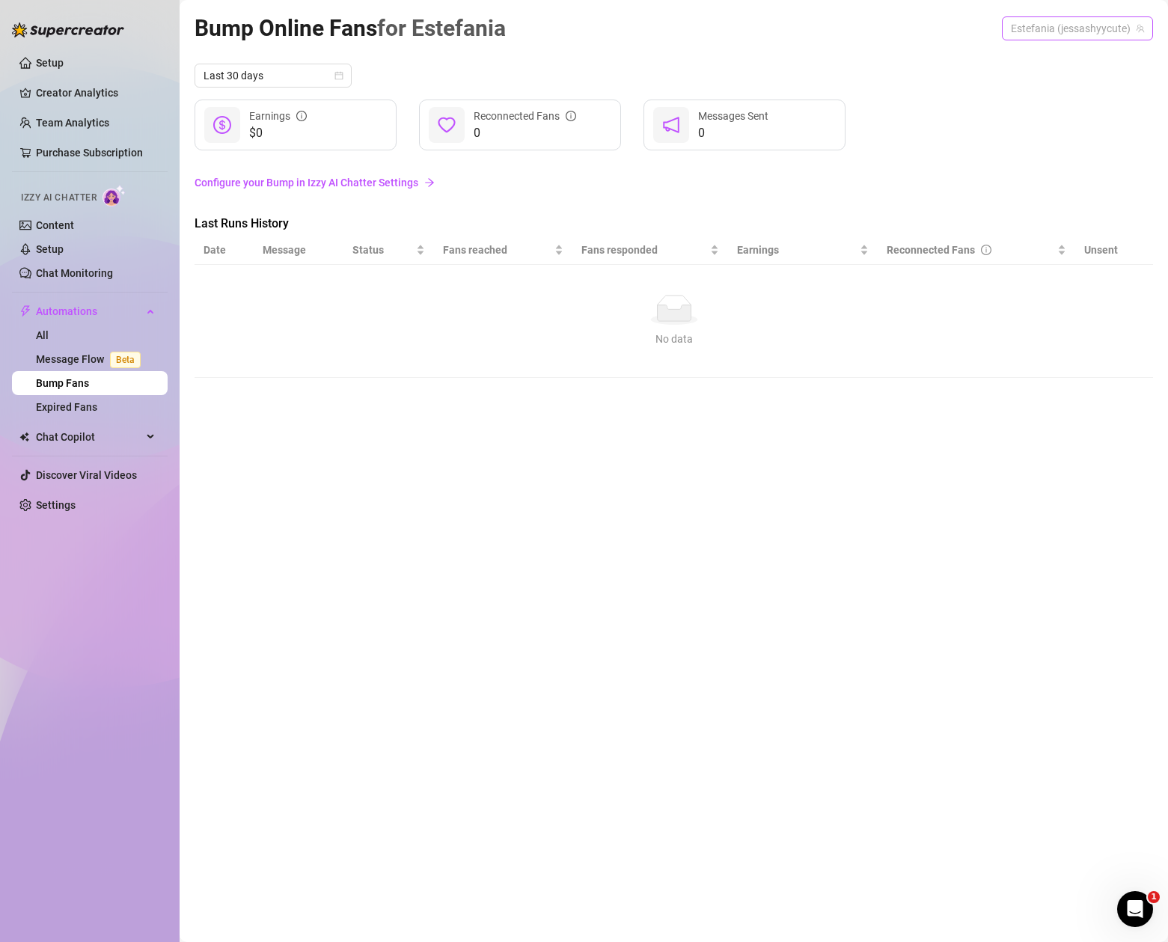
click at [1089, 24] on span "Estefania (jessashyycute)" at bounding box center [1077, 28] width 133 height 22
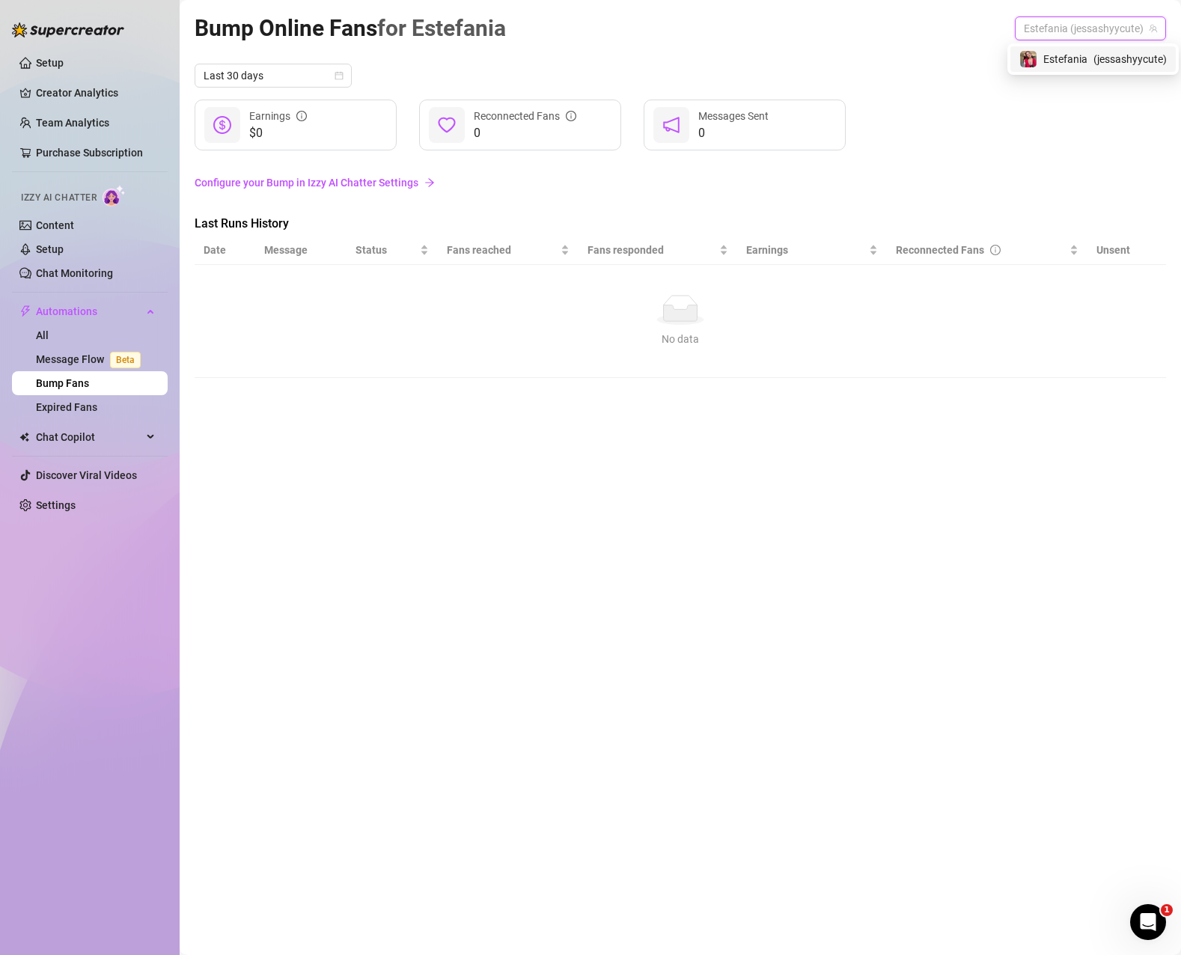
click at [1081, 61] on span "Estefania" at bounding box center [1065, 59] width 44 height 16
click at [275, 182] on link "Configure your Bump in Izzy AI Chatter Settings" at bounding box center [680, 182] width 971 height 16
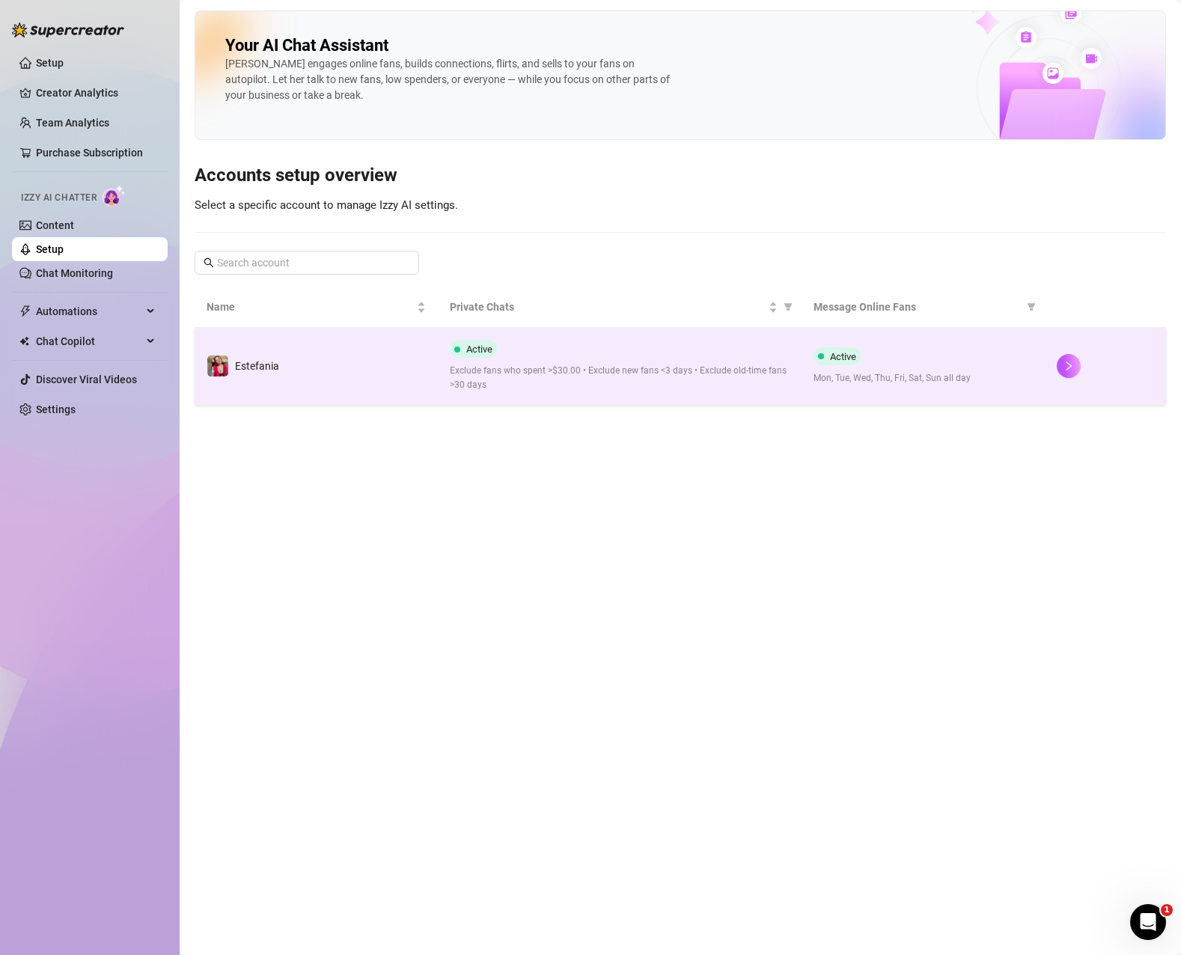
click at [727, 365] on span "Exclude fans who spent >$30.00 • Exclude new fans <3 days • Exclude old-time fa…" at bounding box center [620, 378] width 340 height 28
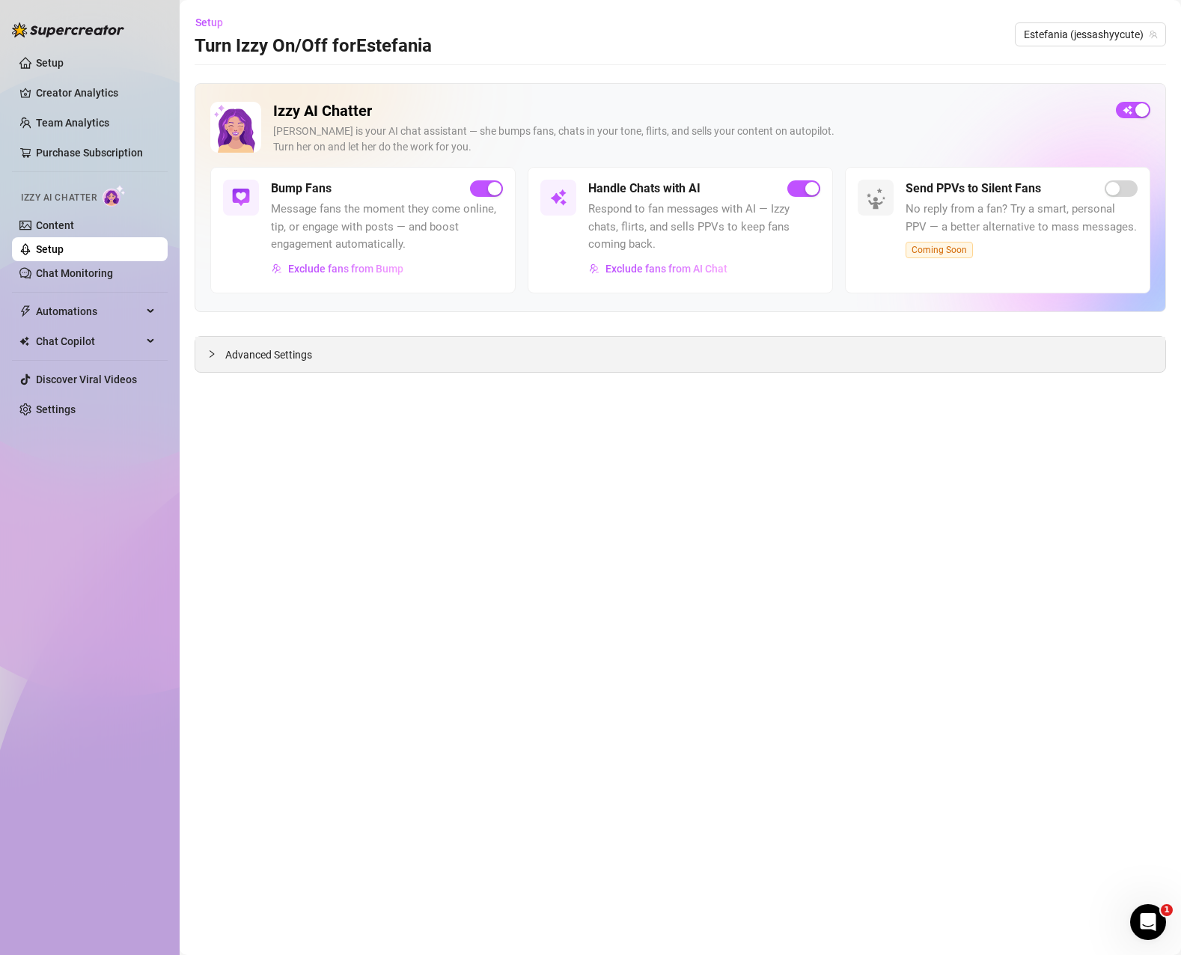
click at [212, 354] on icon "collapsed" at bounding box center [211, 353] width 9 height 9
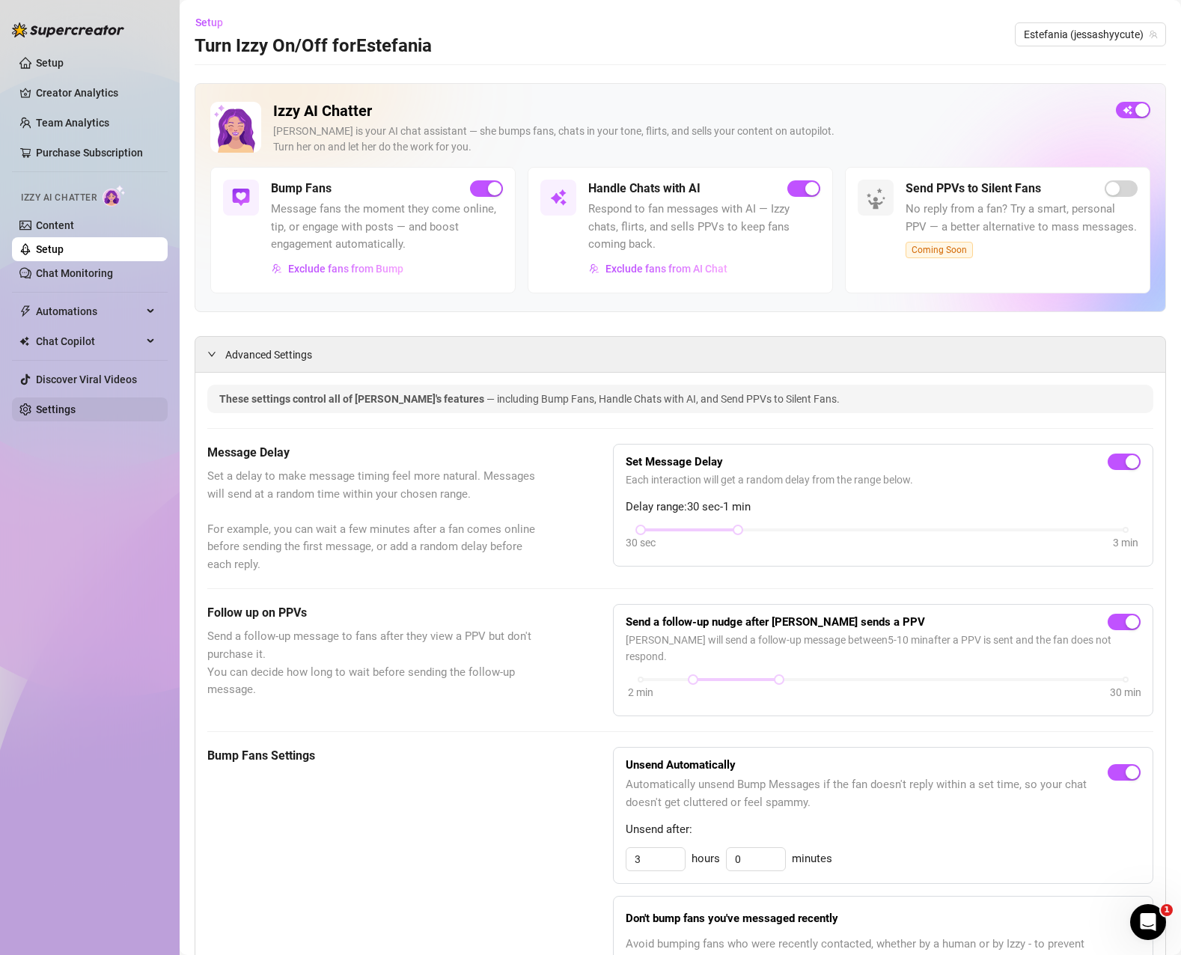
click at [64, 406] on link "Settings" at bounding box center [56, 409] width 40 height 12
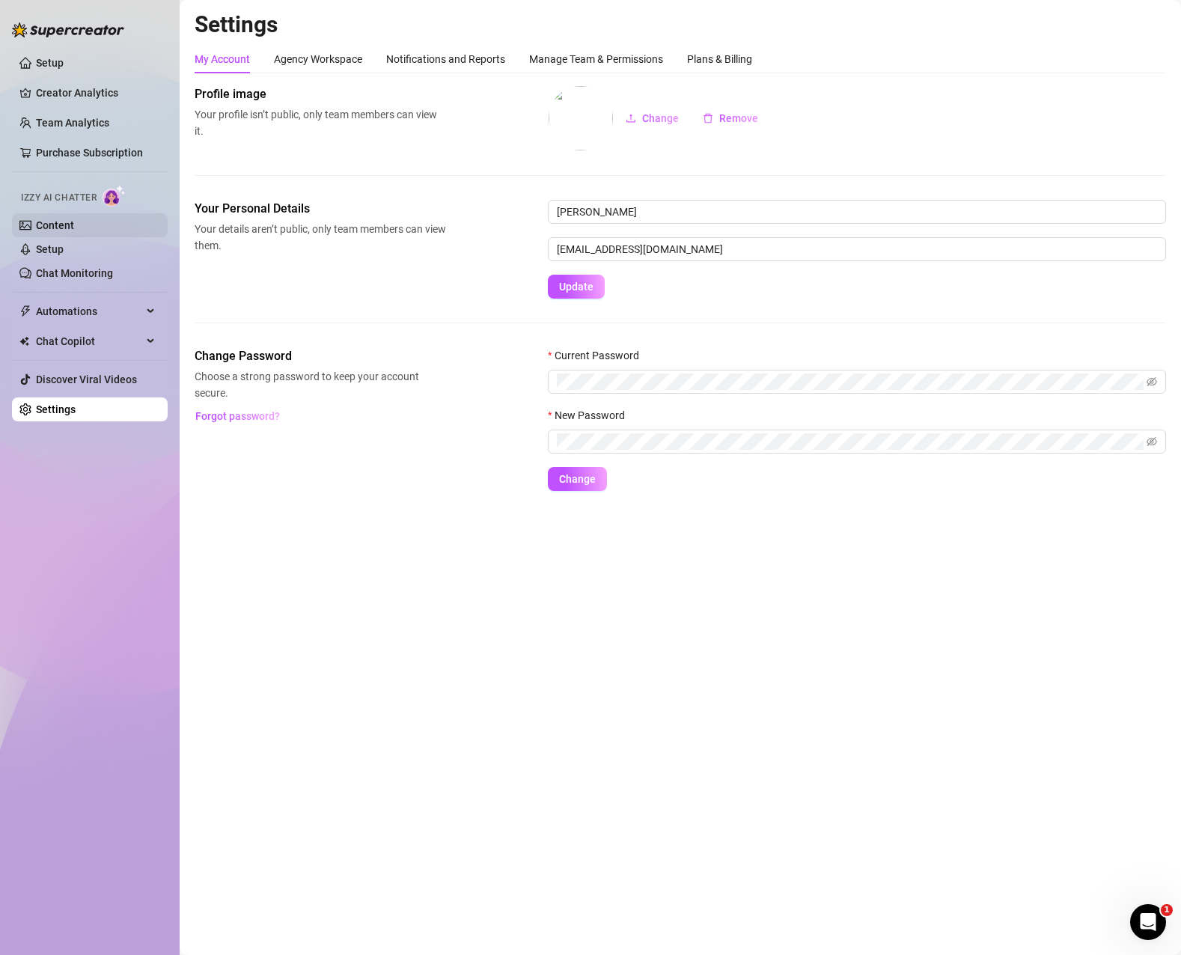
click at [64, 219] on link "Content" at bounding box center [55, 225] width 38 height 12
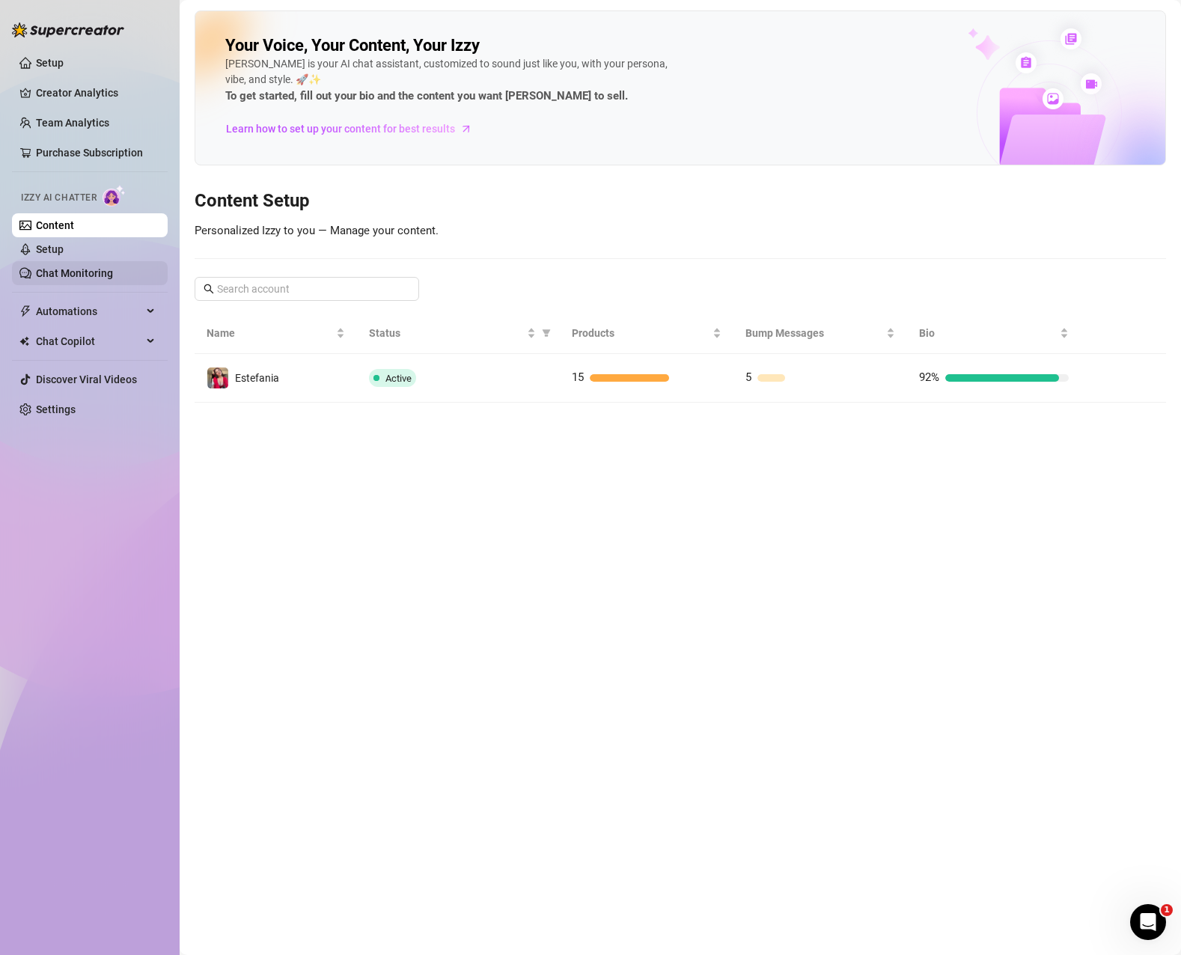
click at [43, 271] on link "Chat Monitoring" at bounding box center [74, 273] width 77 height 12
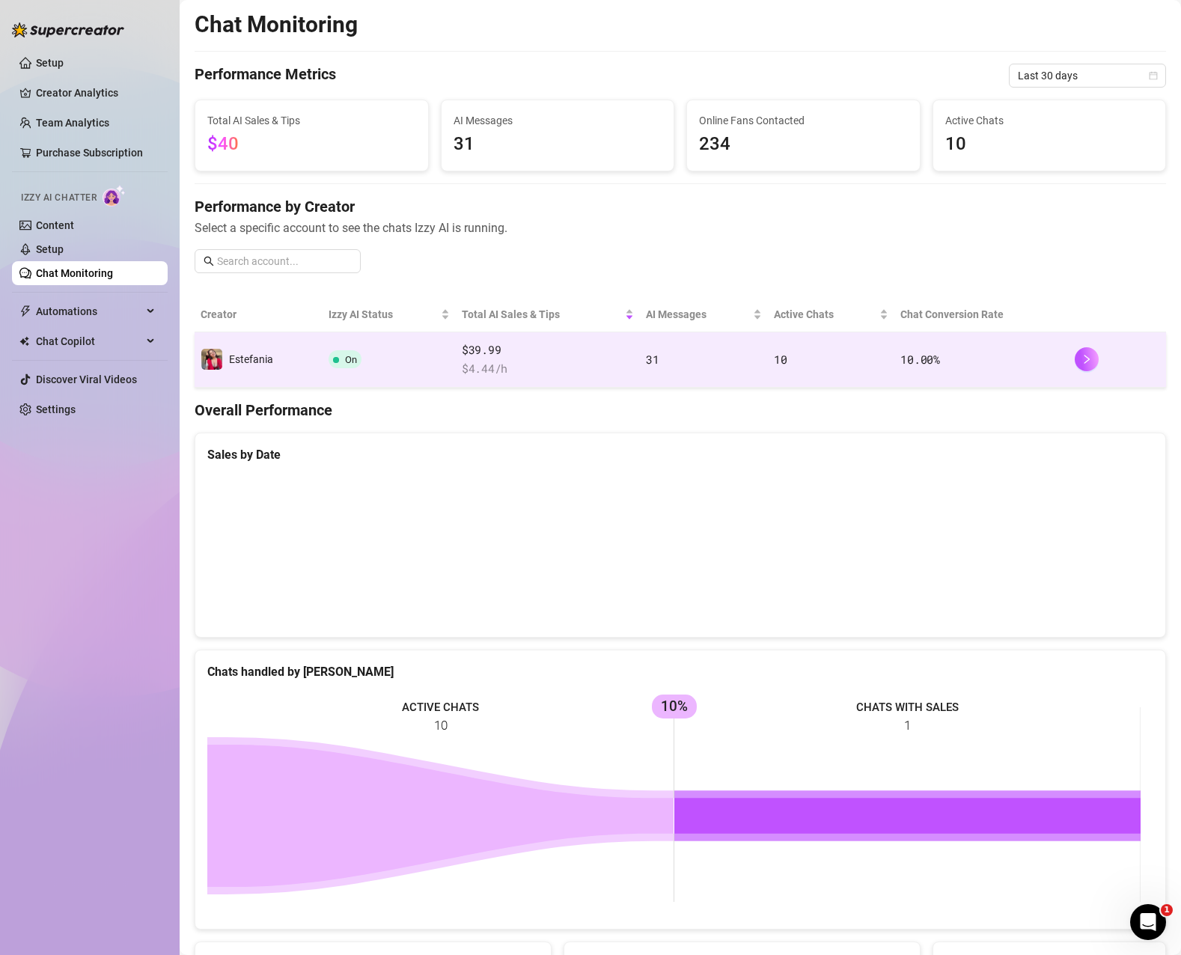
click at [969, 354] on td "10.00 %" at bounding box center [981, 359] width 174 height 55
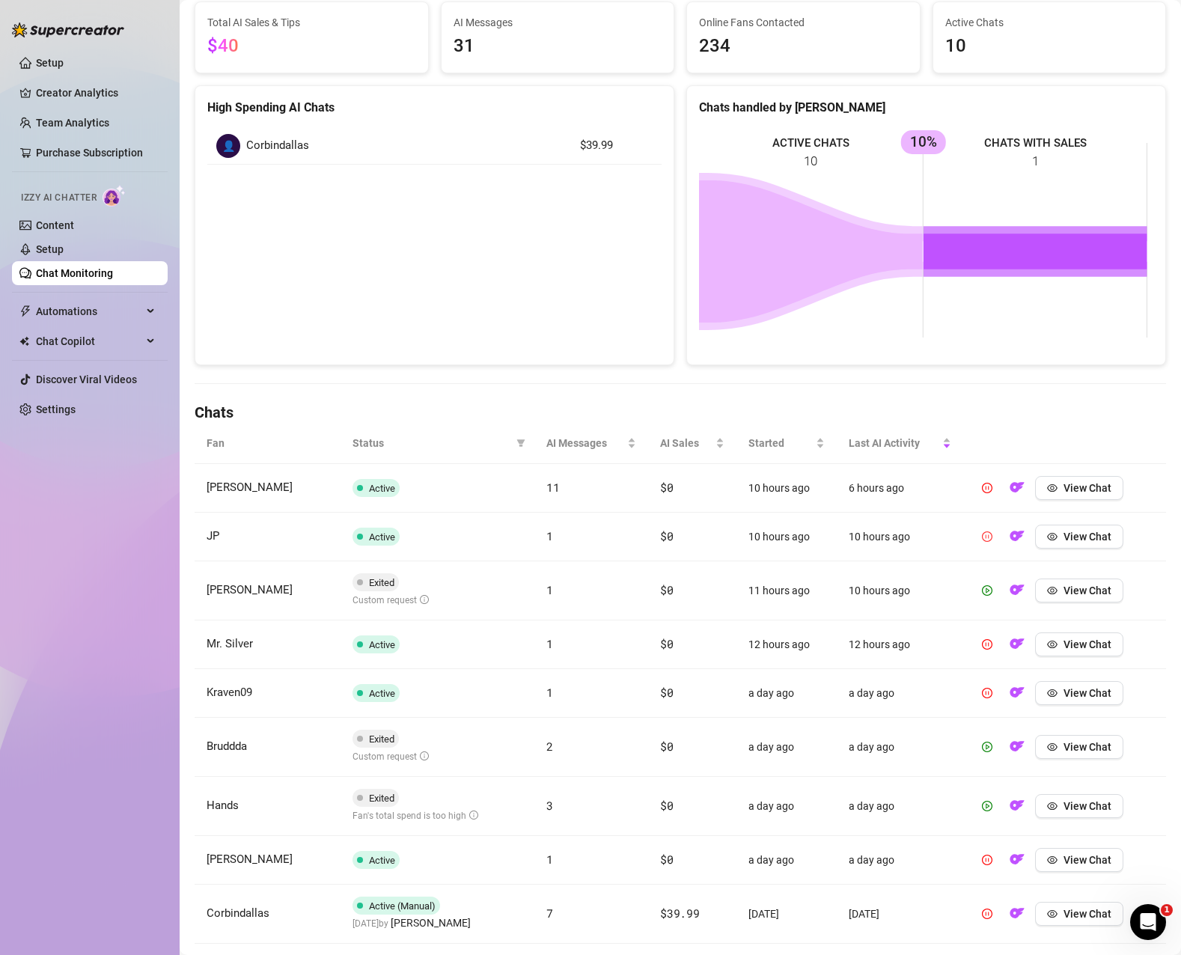
scroll to position [150, 0]
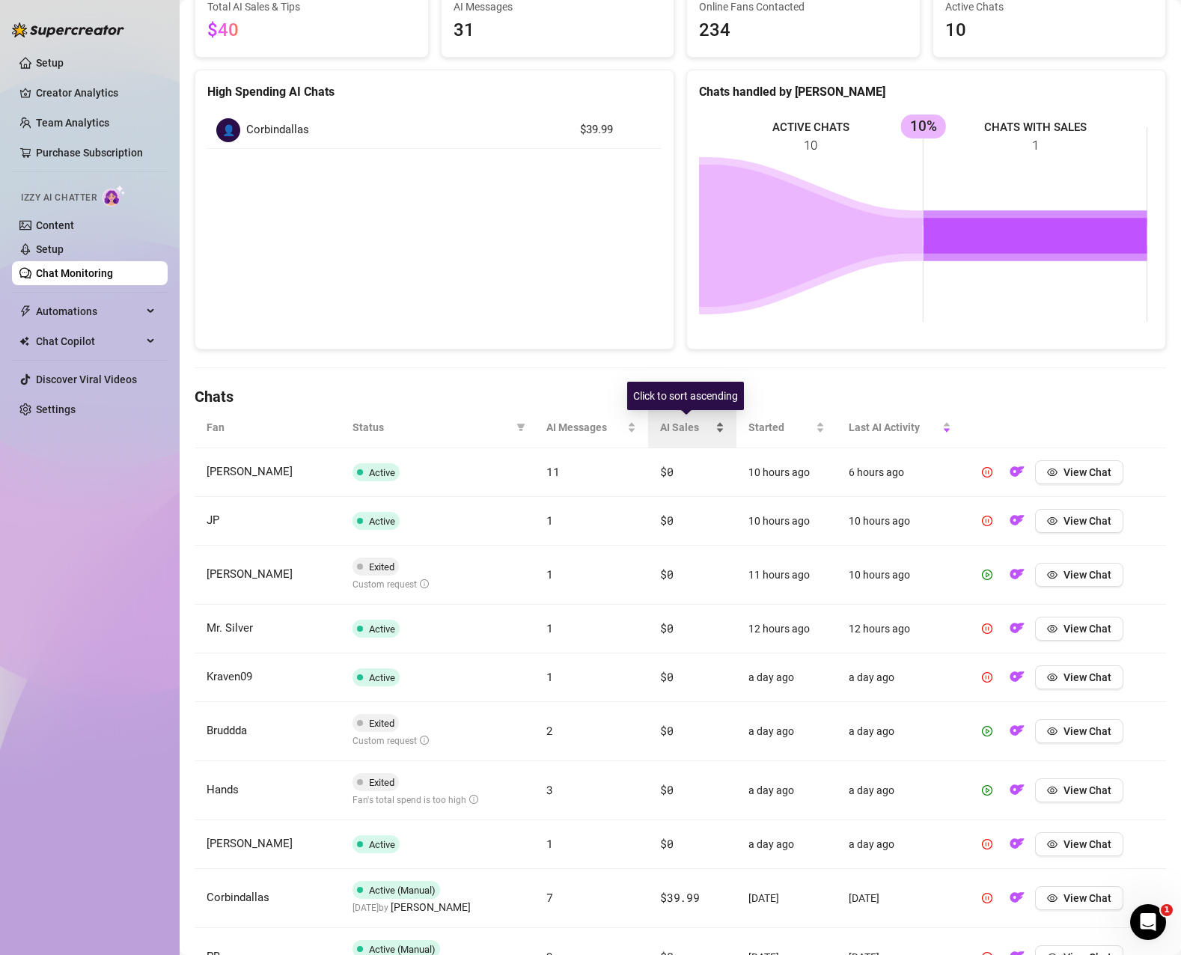
click at [670, 426] on span "AI Sales" at bounding box center [686, 427] width 52 height 16
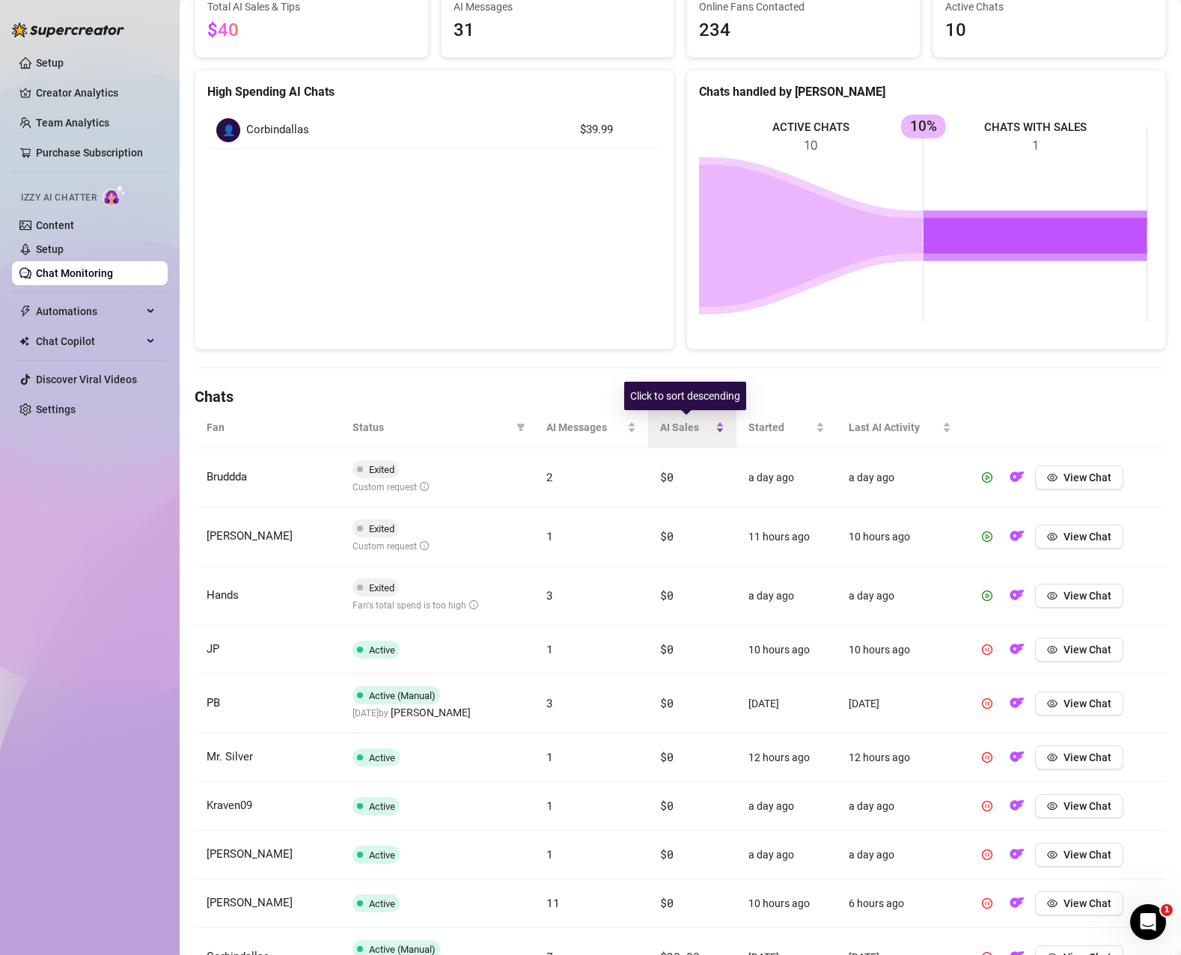
click at [689, 430] on span "AI Sales" at bounding box center [686, 427] width 52 height 16
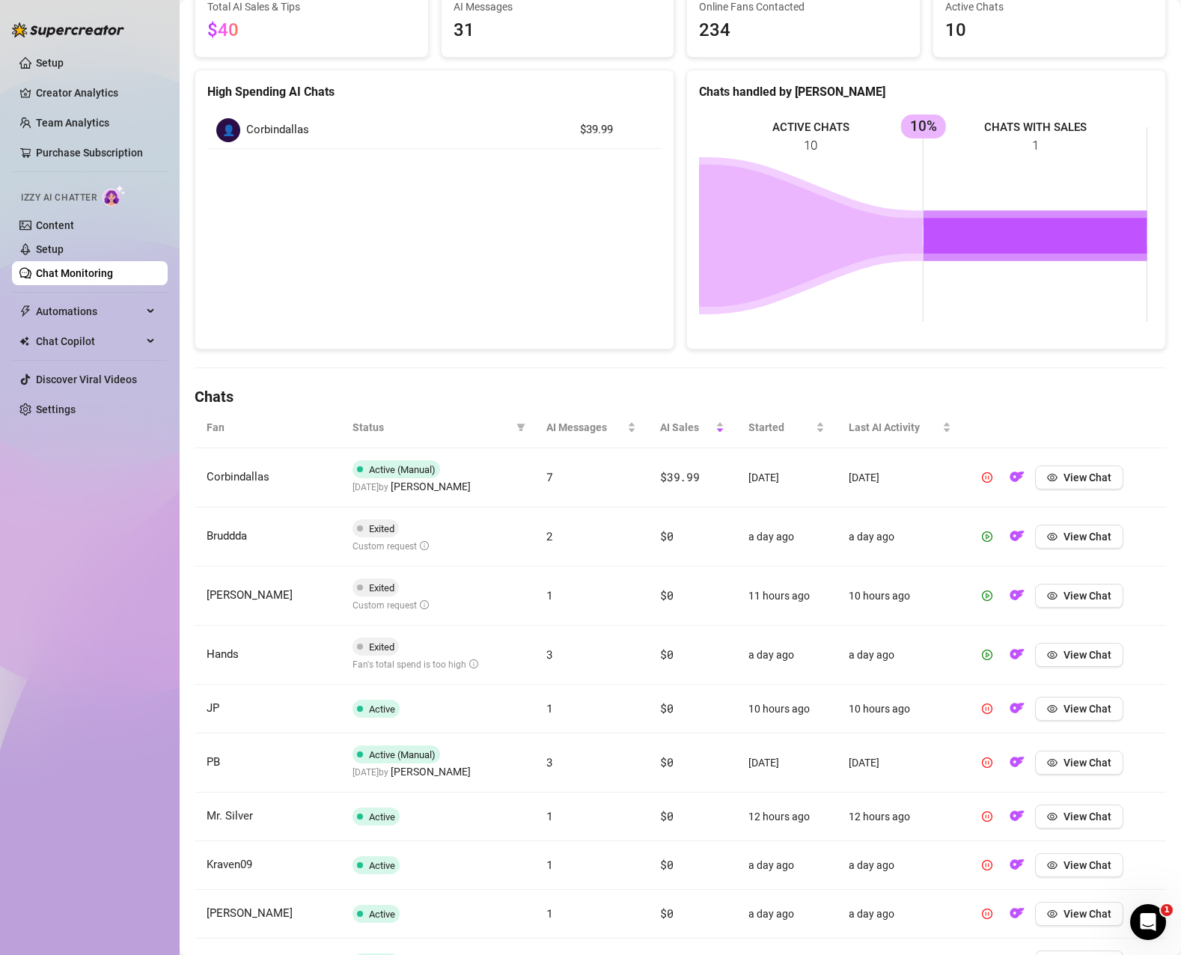
scroll to position [275, 0]
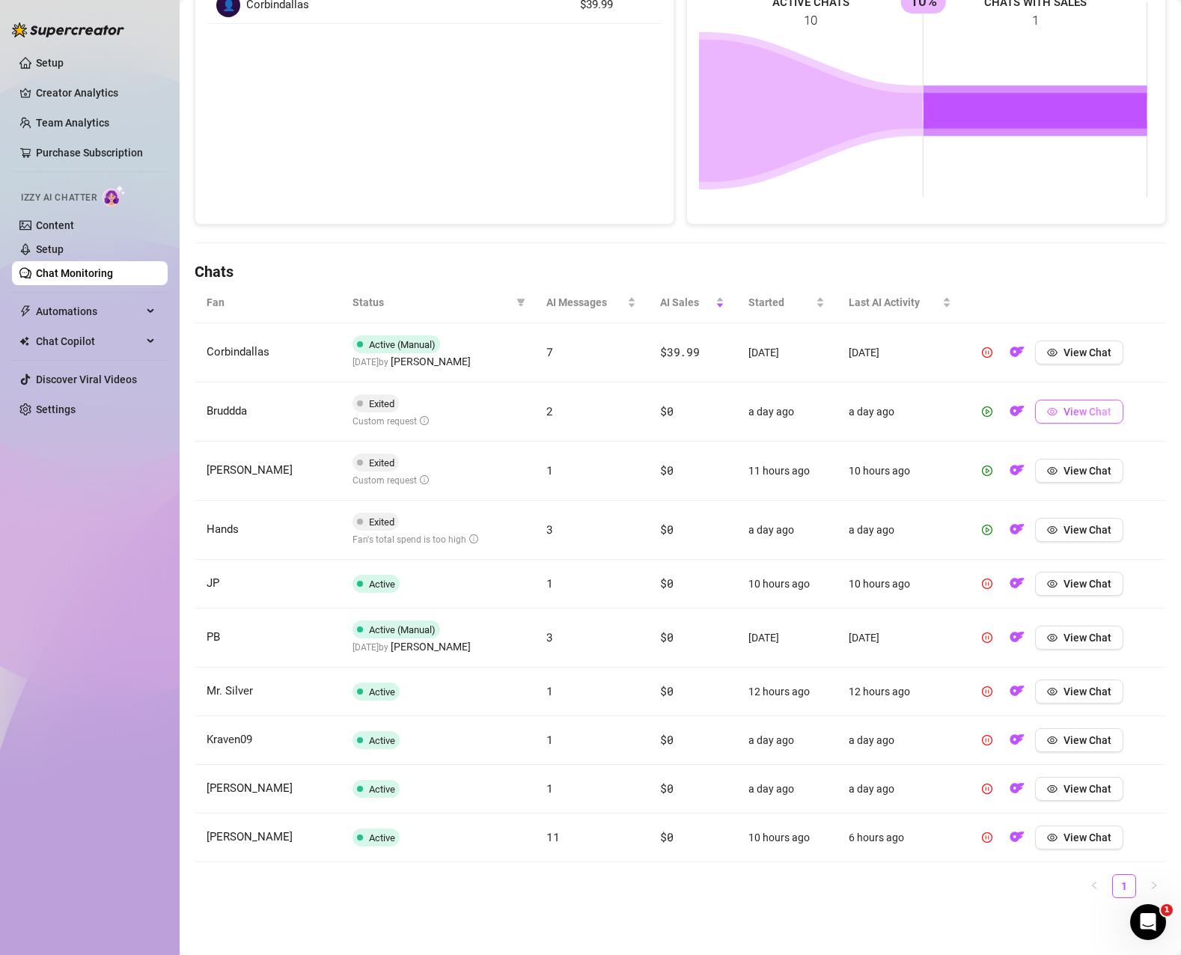
click at [1090, 418] on span "View Chat" at bounding box center [1087, 412] width 48 height 12
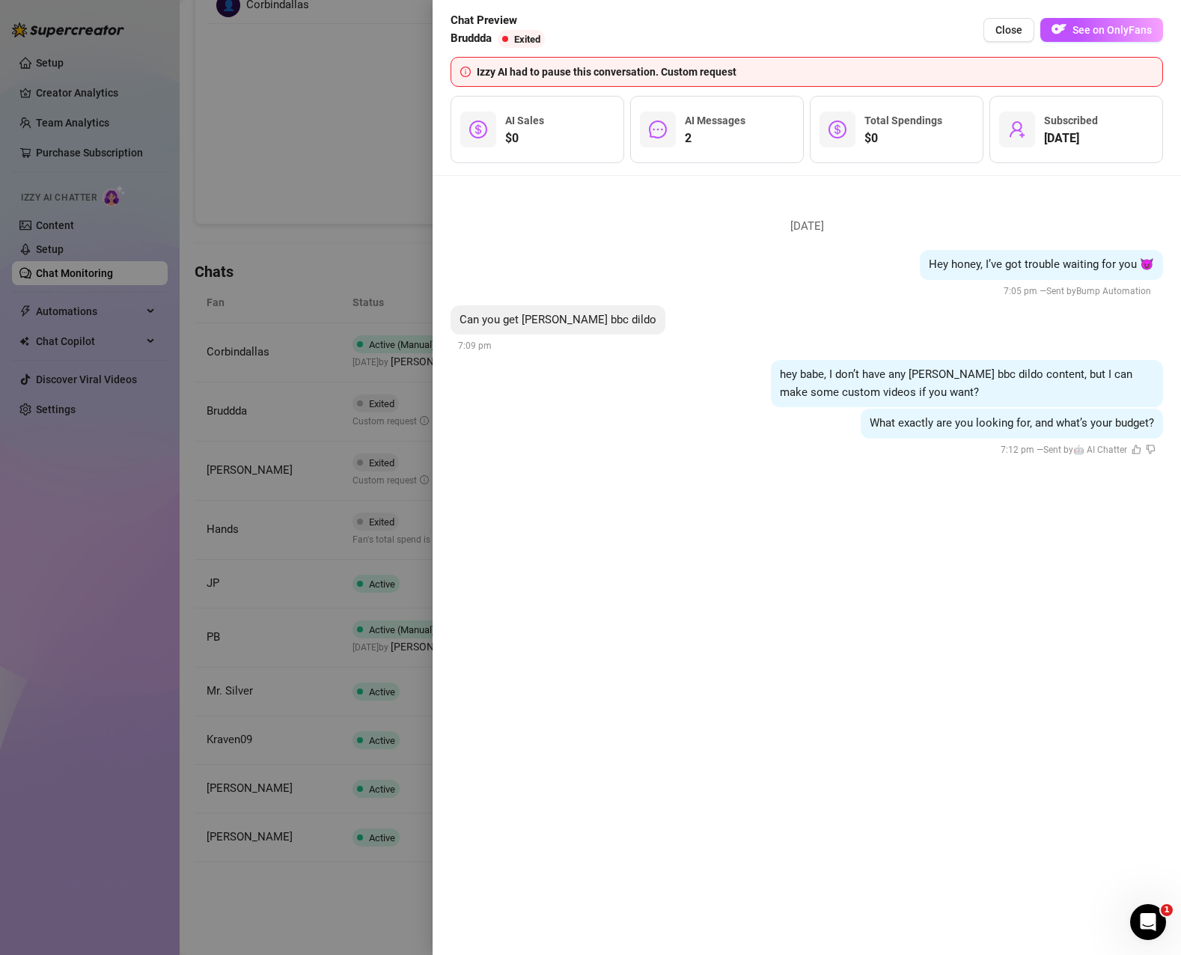
click at [343, 182] on div at bounding box center [590, 477] width 1181 height 955
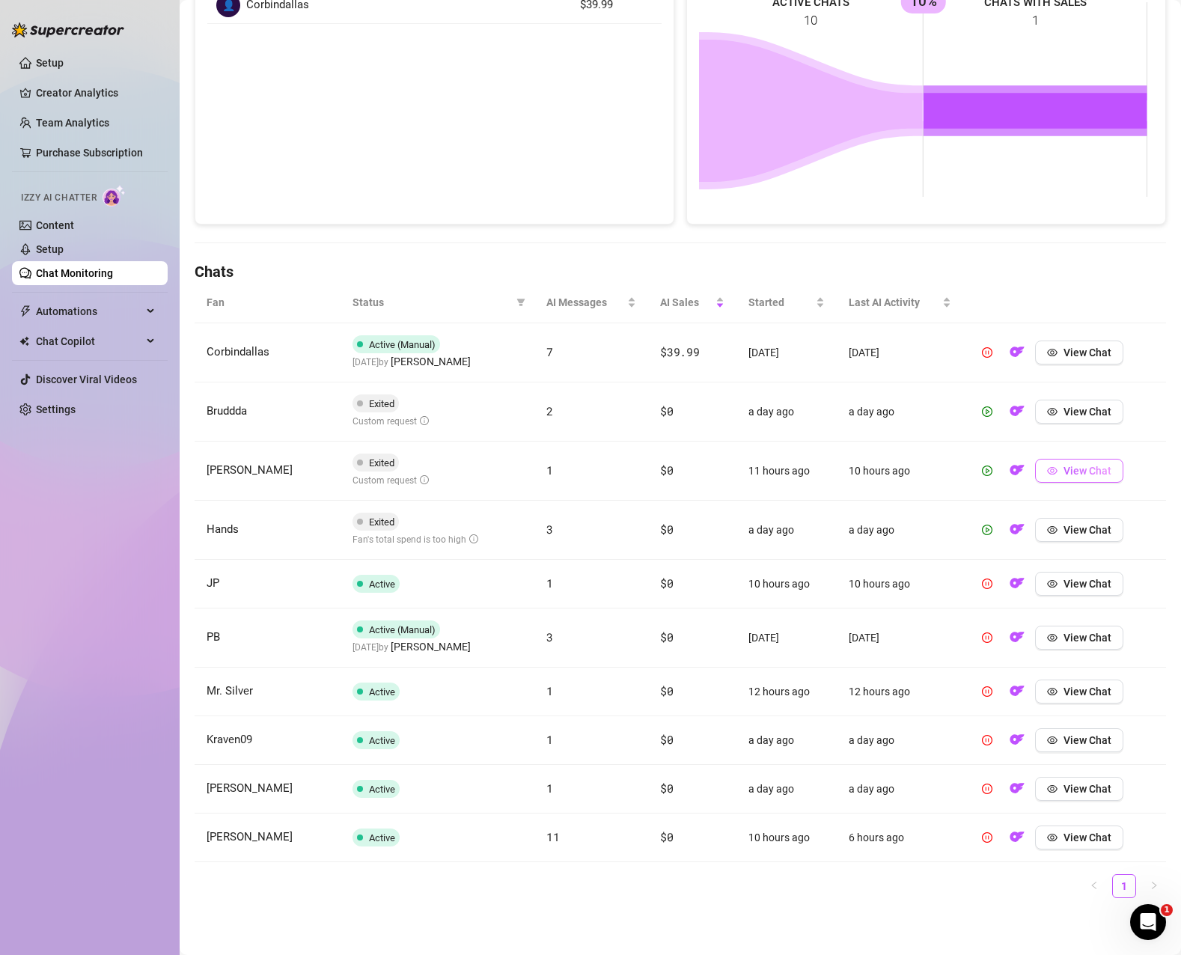
click at [1053, 477] on button "View Chat" at bounding box center [1079, 471] width 88 height 24
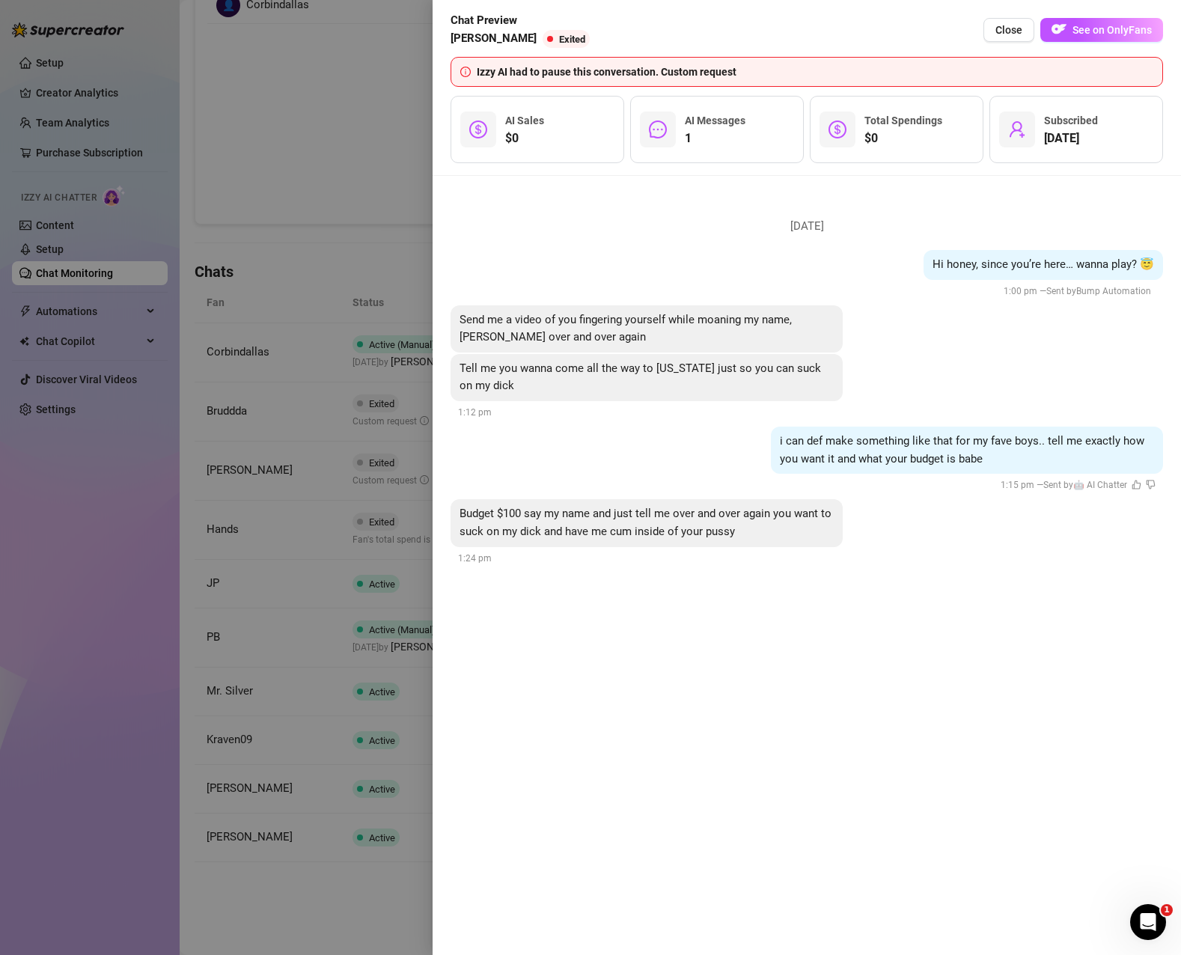
click at [325, 158] on div at bounding box center [590, 477] width 1181 height 955
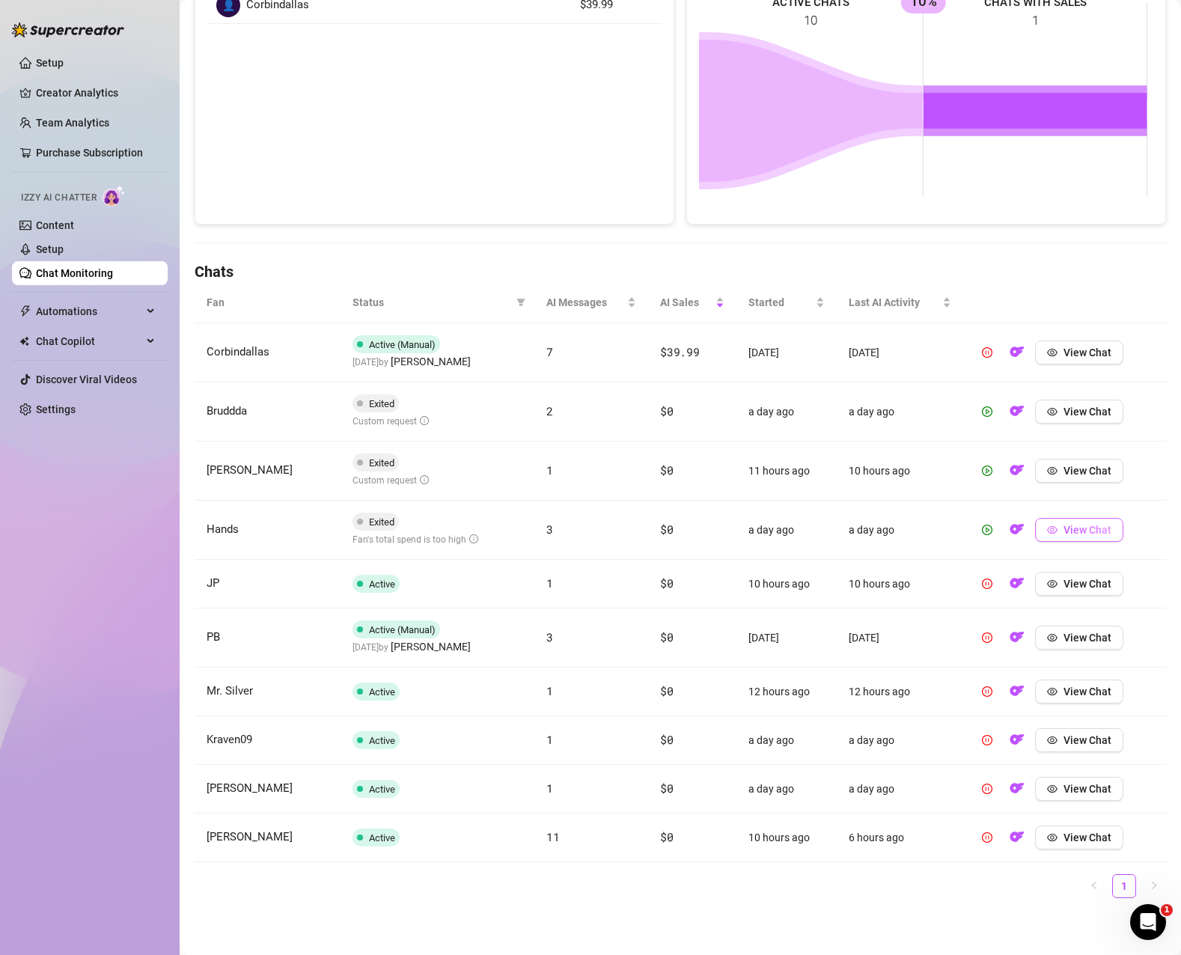
click at [1072, 534] on span "View Chat" at bounding box center [1087, 530] width 48 height 12
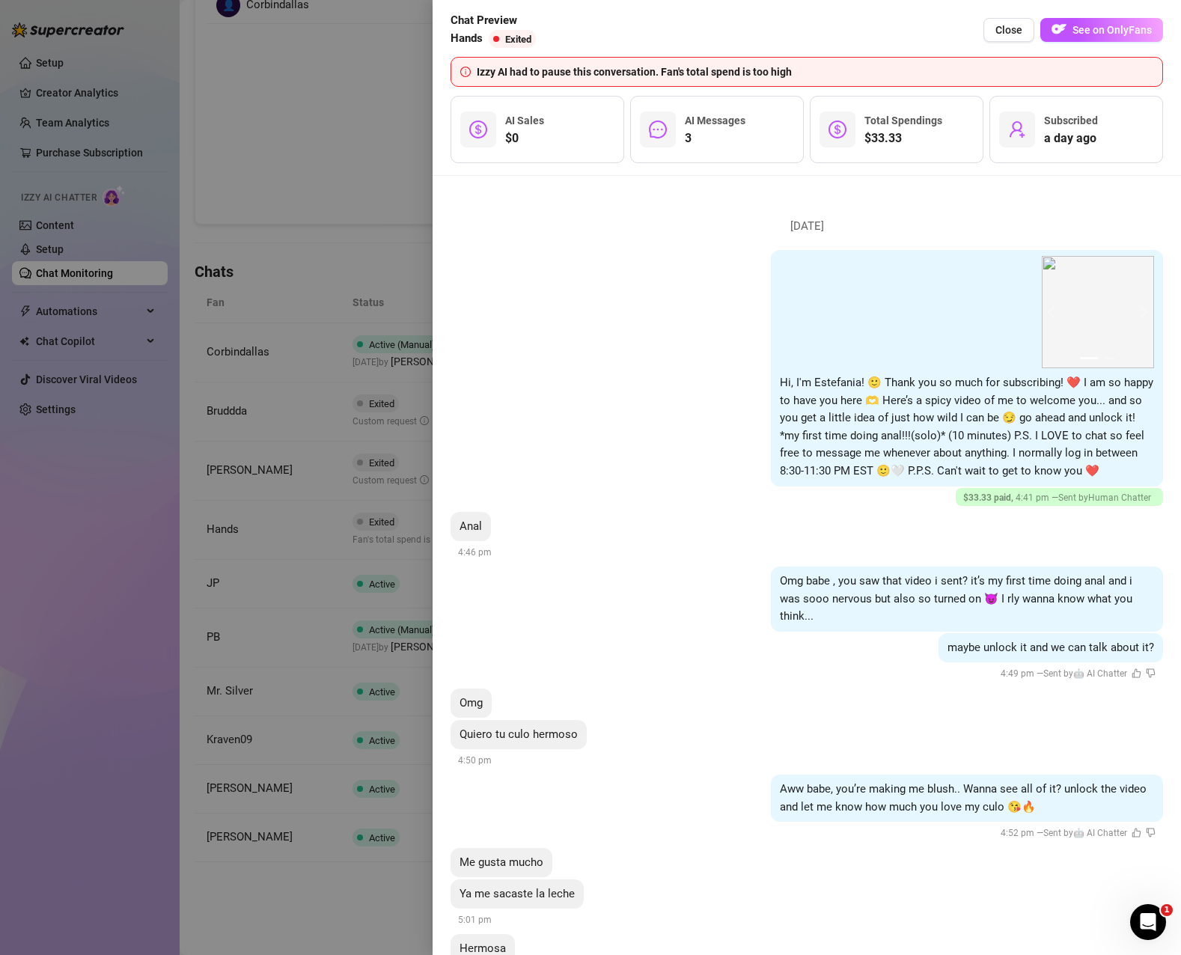
click at [348, 135] on div at bounding box center [590, 477] width 1181 height 955
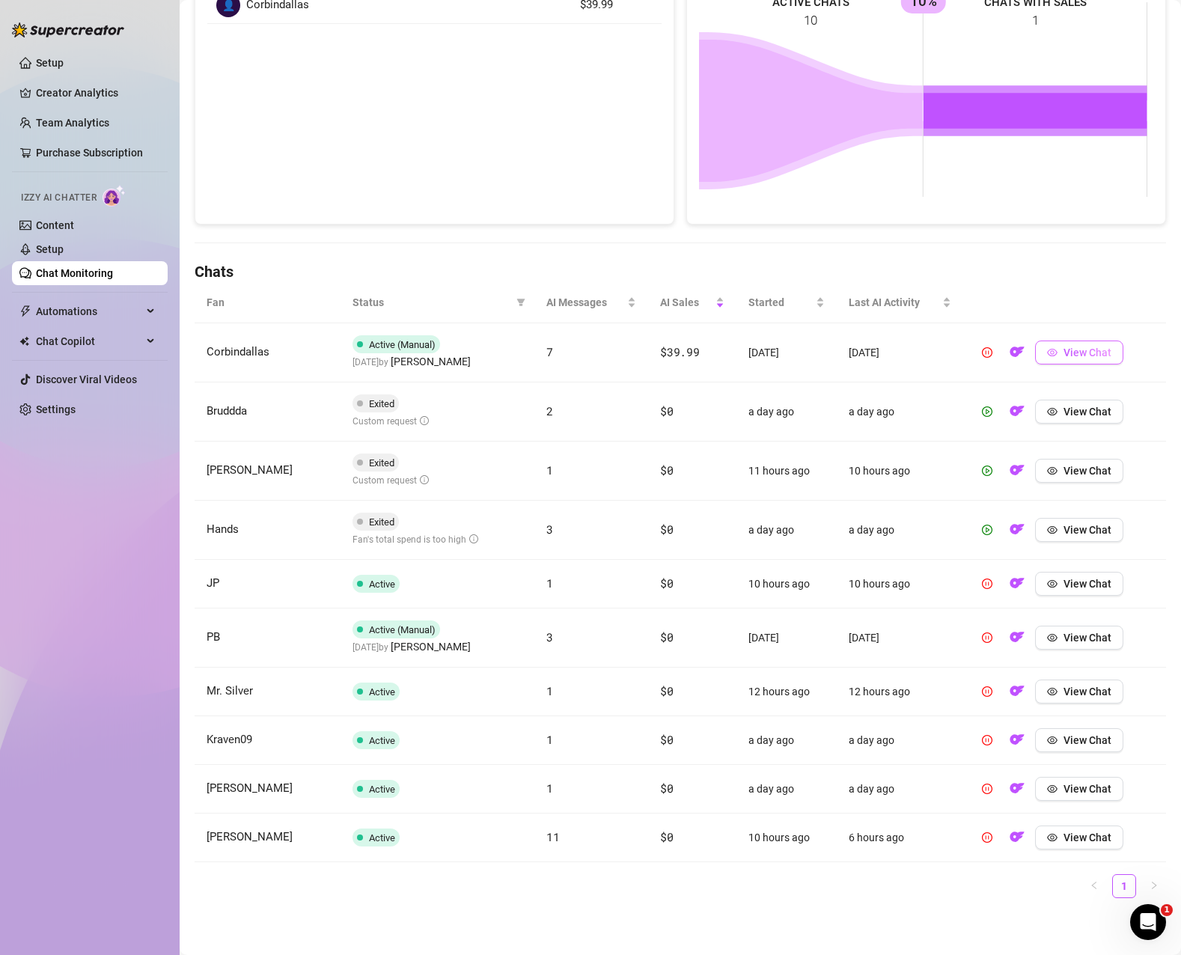
click at [1063, 355] on span "View Chat" at bounding box center [1087, 352] width 48 height 12
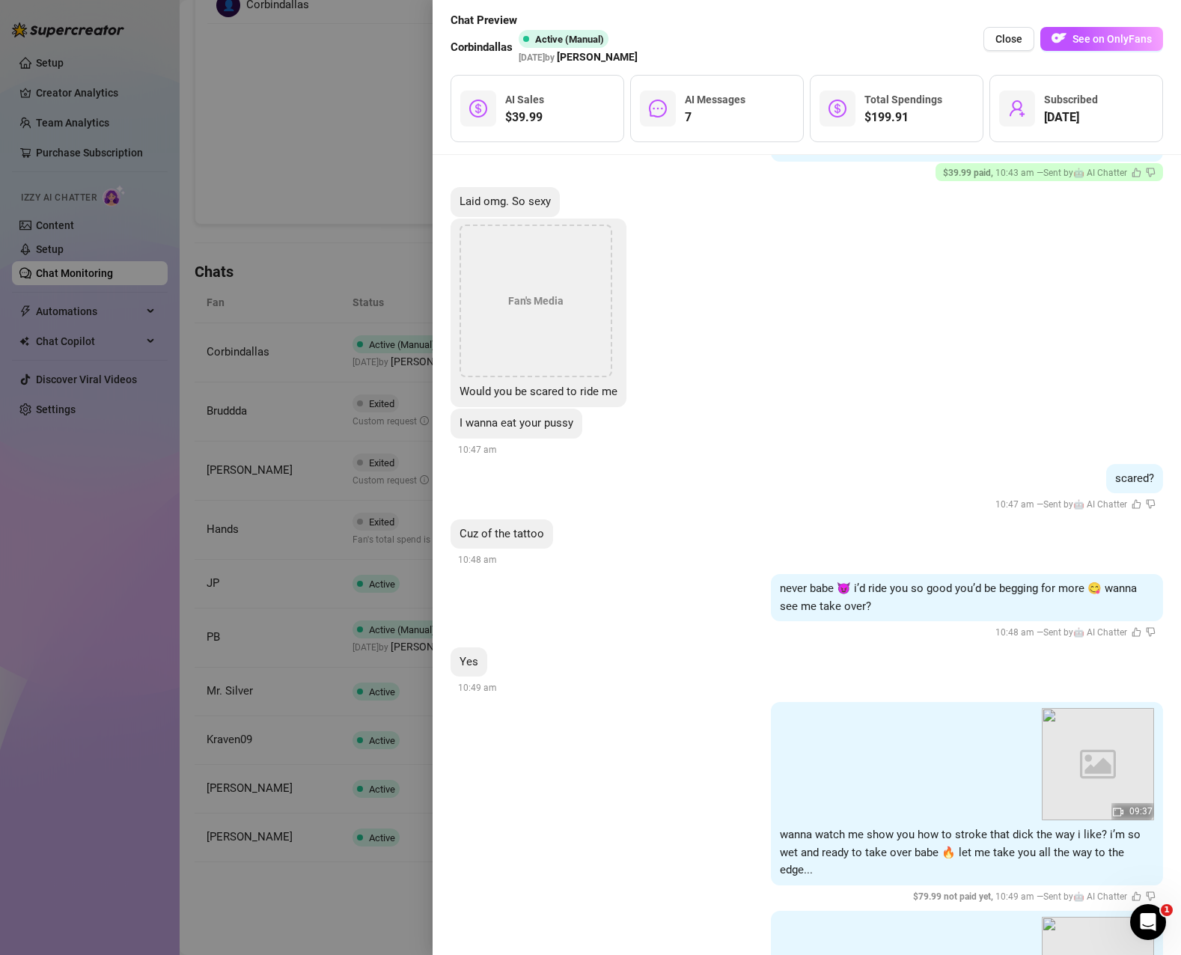
scroll to position [12771, 0]
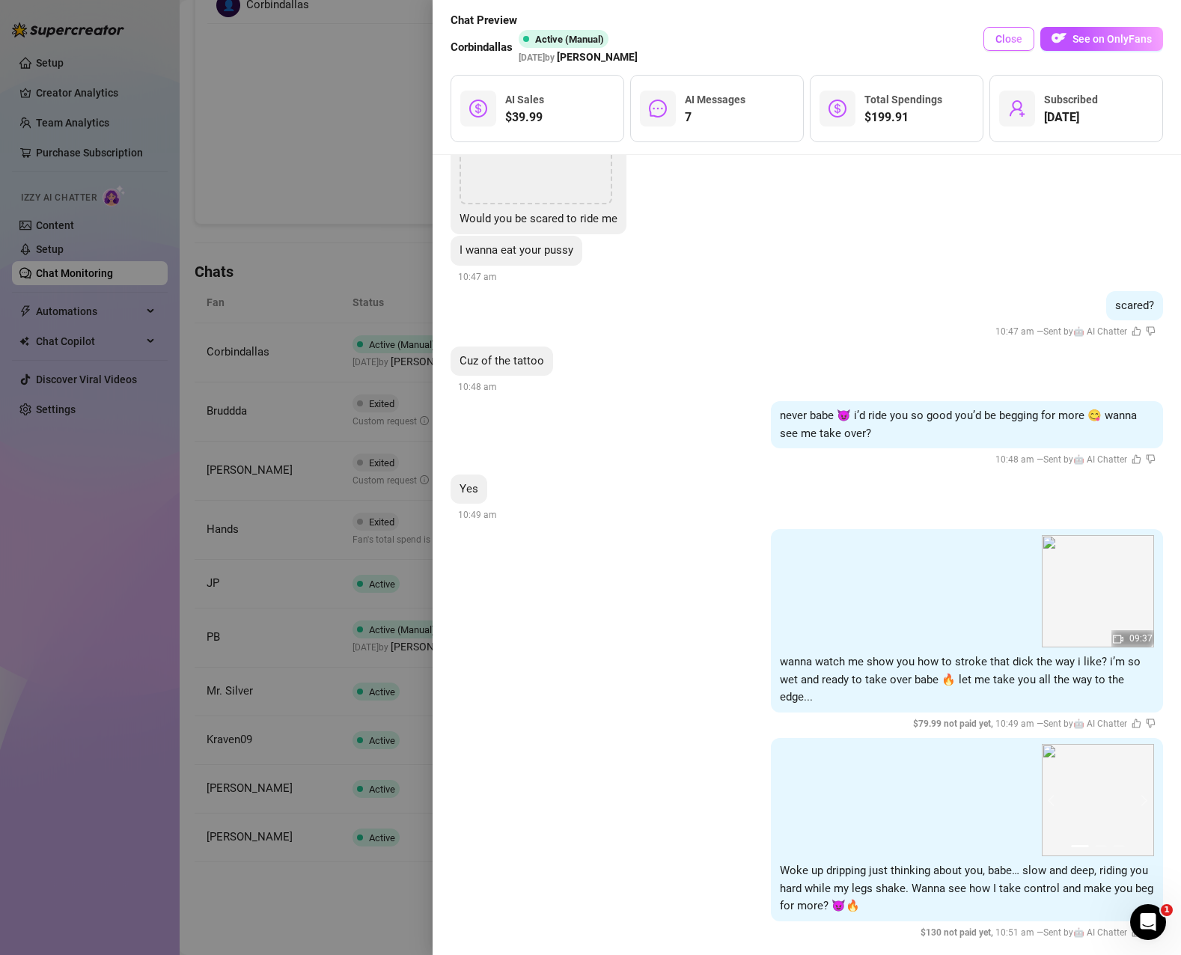
click at [1003, 34] on span "Close" at bounding box center [1008, 39] width 27 height 12
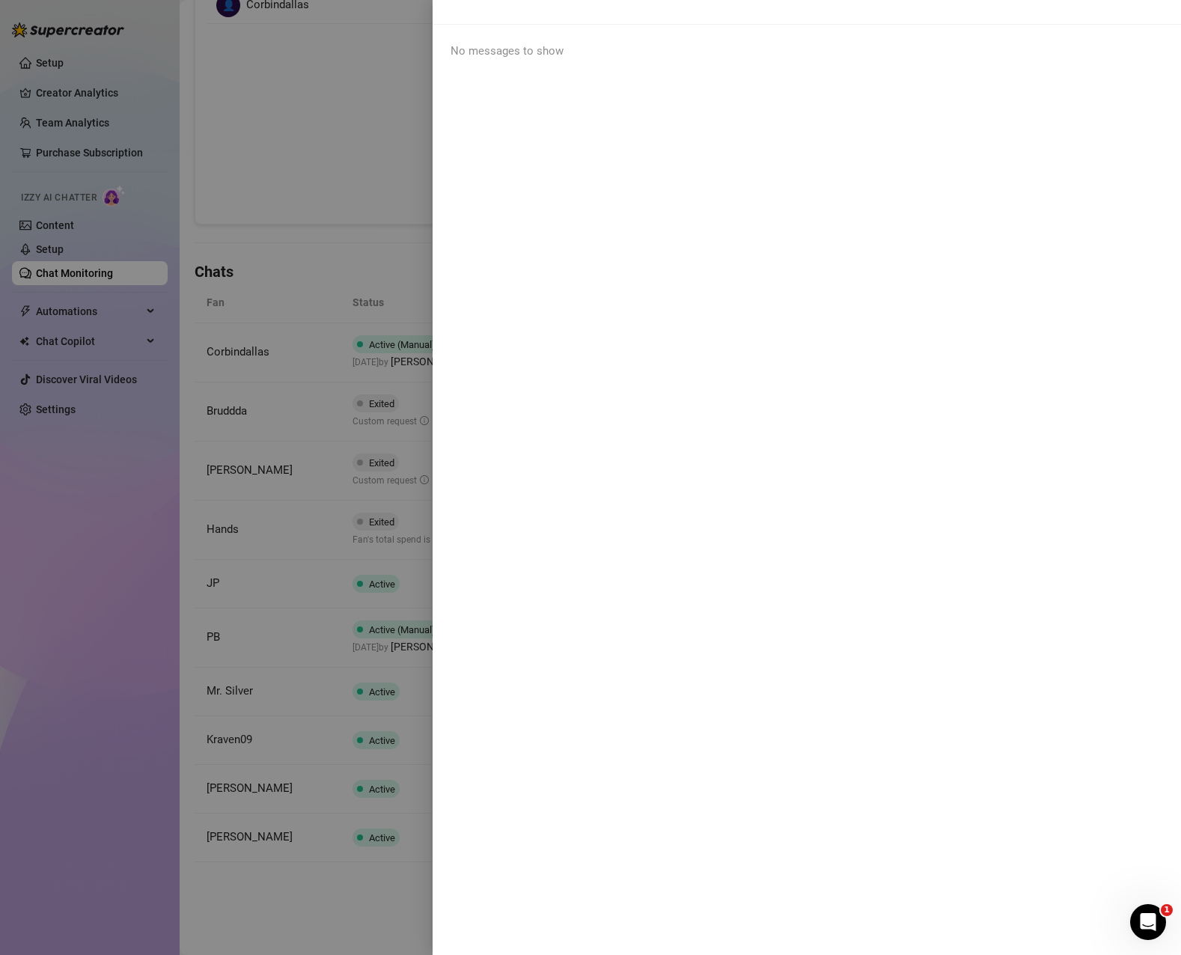
scroll to position [0, 0]
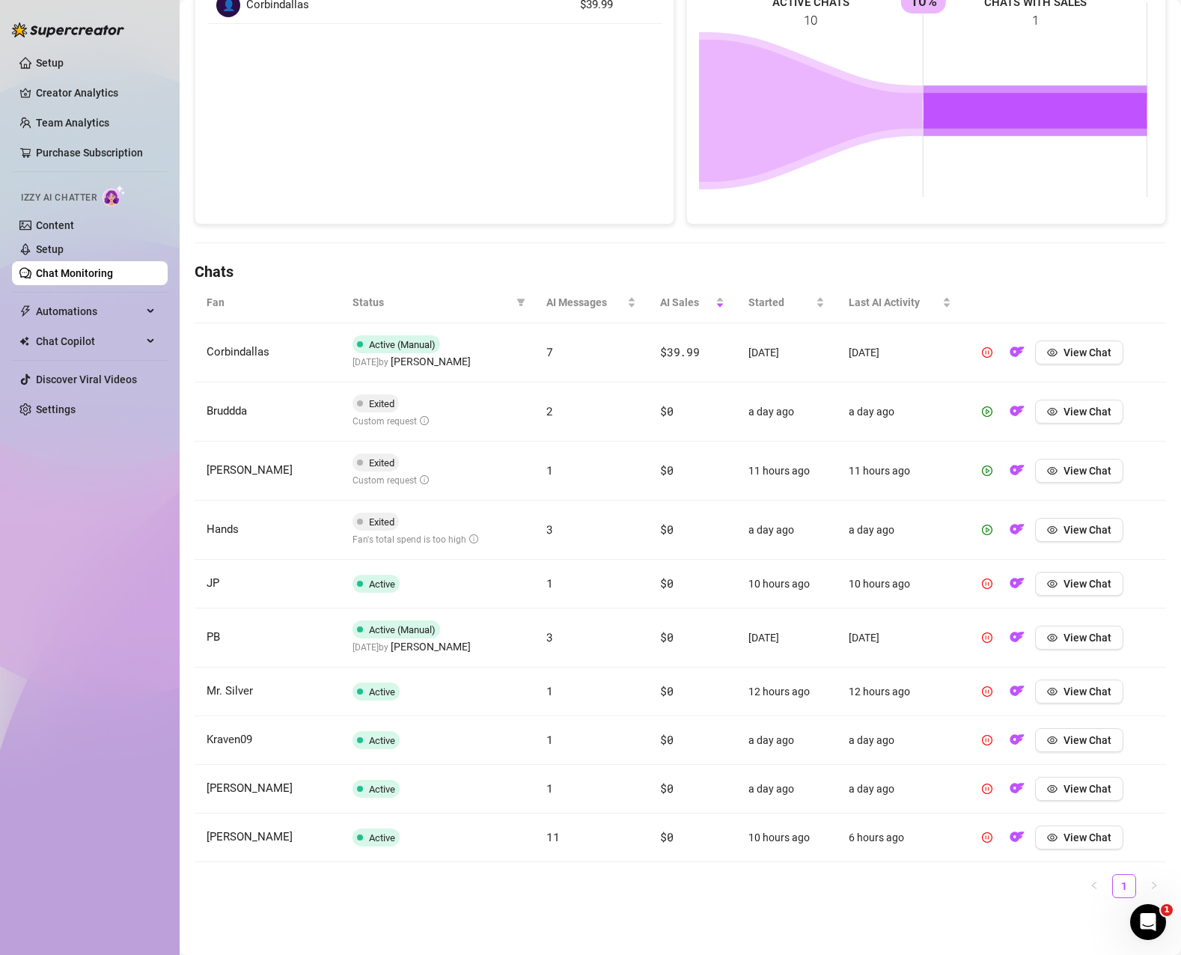
click at [547, 236] on div "Chat Monitoring Chat Monitoring for [PERSON_NAME] [PERSON_NAME] (jessashyycute)…" at bounding box center [680, 323] width 971 height 1174
click at [879, 899] on div "Fan Status AI Messages AI Sales Started Last AI Activity Corbindallas Active (M…" at bounding box center [680, 596] width 971 height 628
click at [1069, 840] on span "View Chat" at bounding box center [1087, 837] width 48 height 12
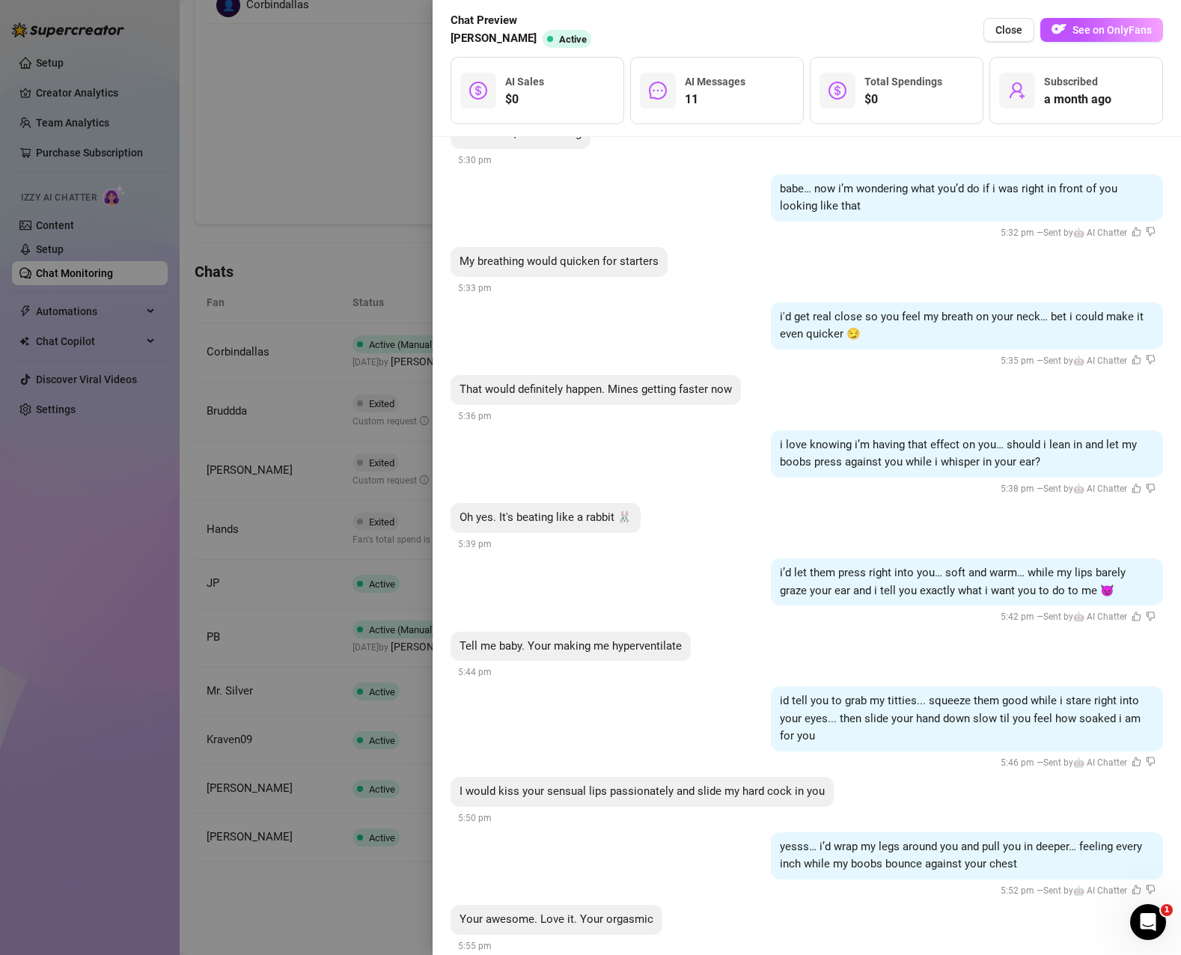
scroll to position [1037, 0]
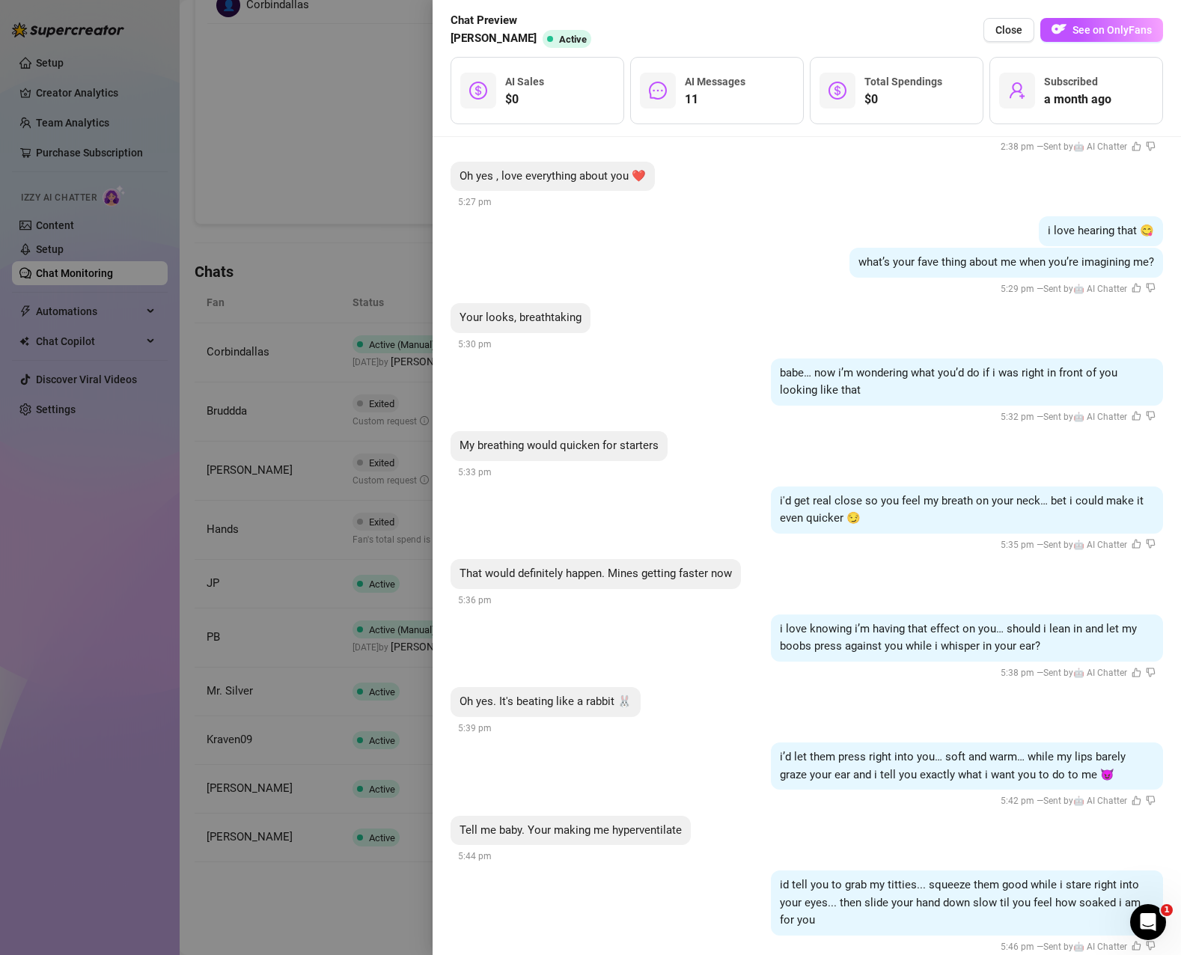
click at [93, 519] on div at bounding box center [590, 477] width 1181 height 955
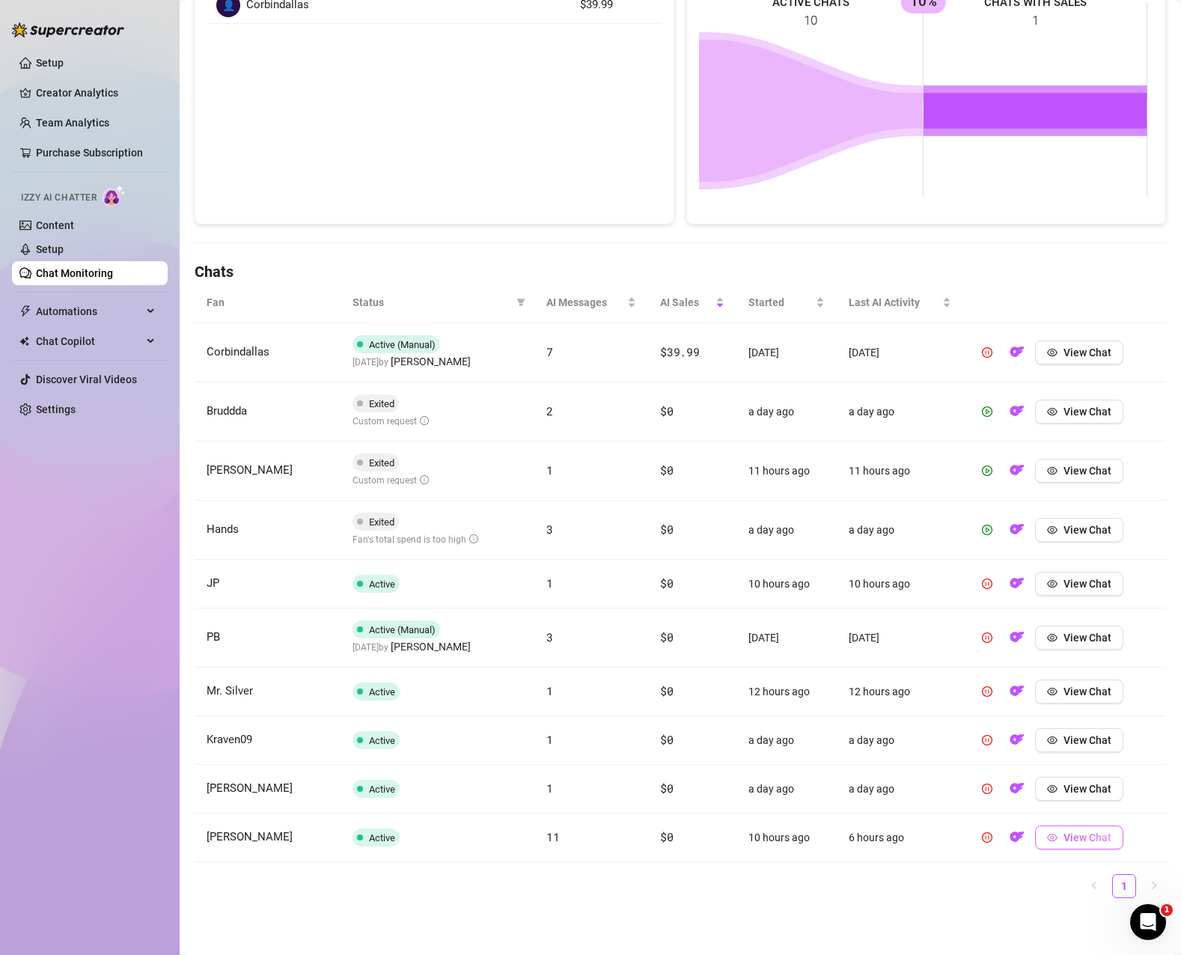
click at [1063, 840] on span "View Chat" at bounding box center [1087, 837] width 48 height 12
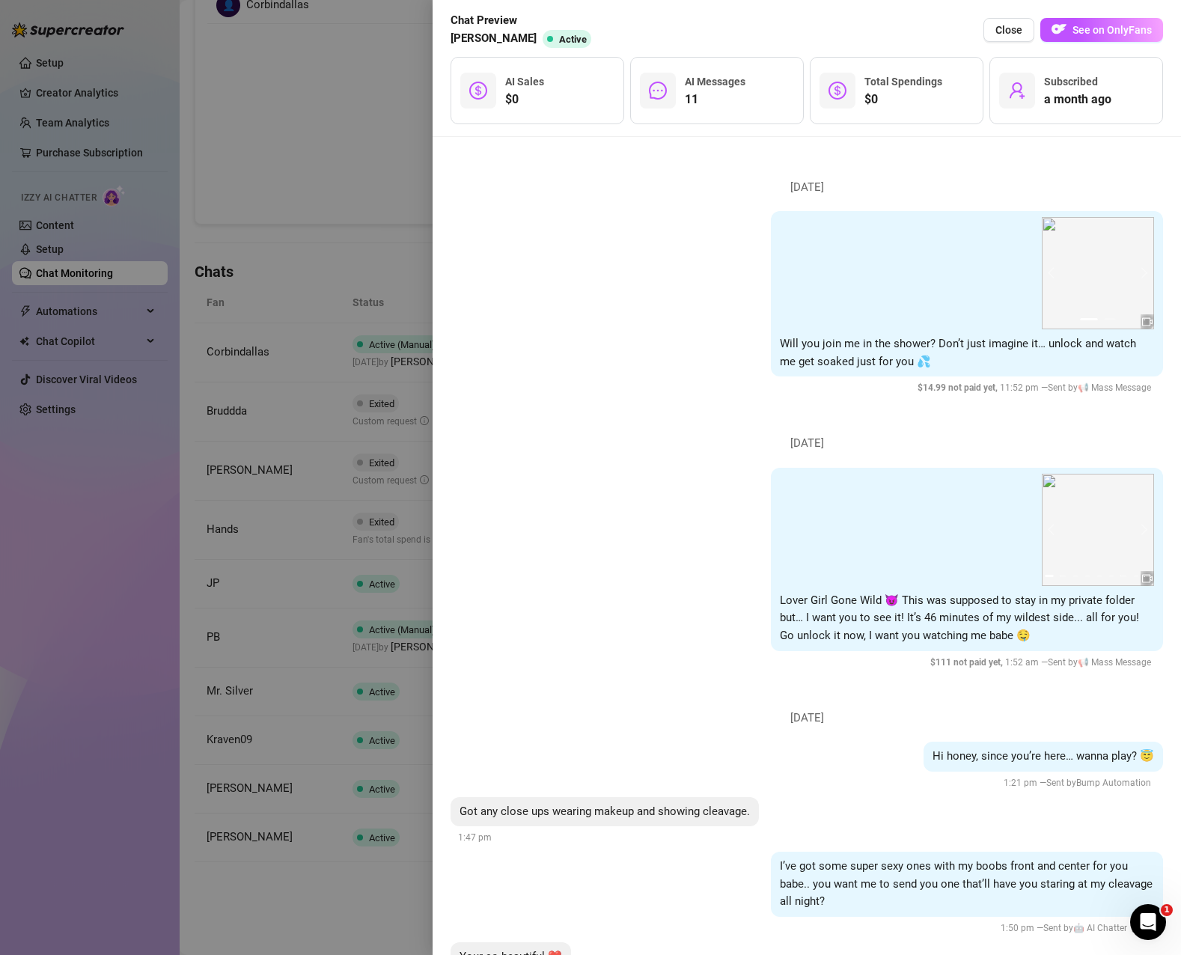
click at [48, 688] on div at bounding box center [590, 477] width 1181 height 955
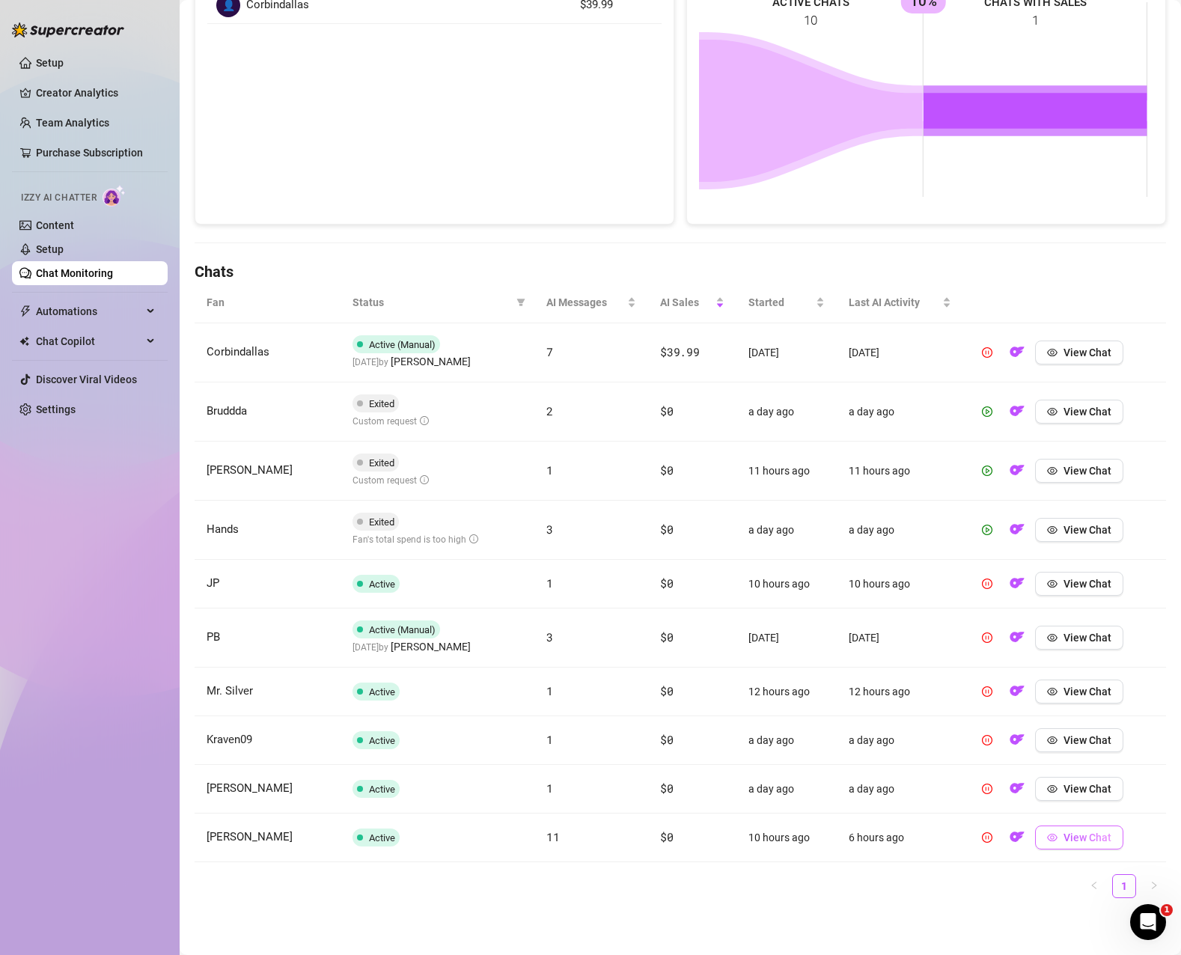
click at [1047, 836] on icon "eye" at bounding box center [1052, 837] width 10 height 10
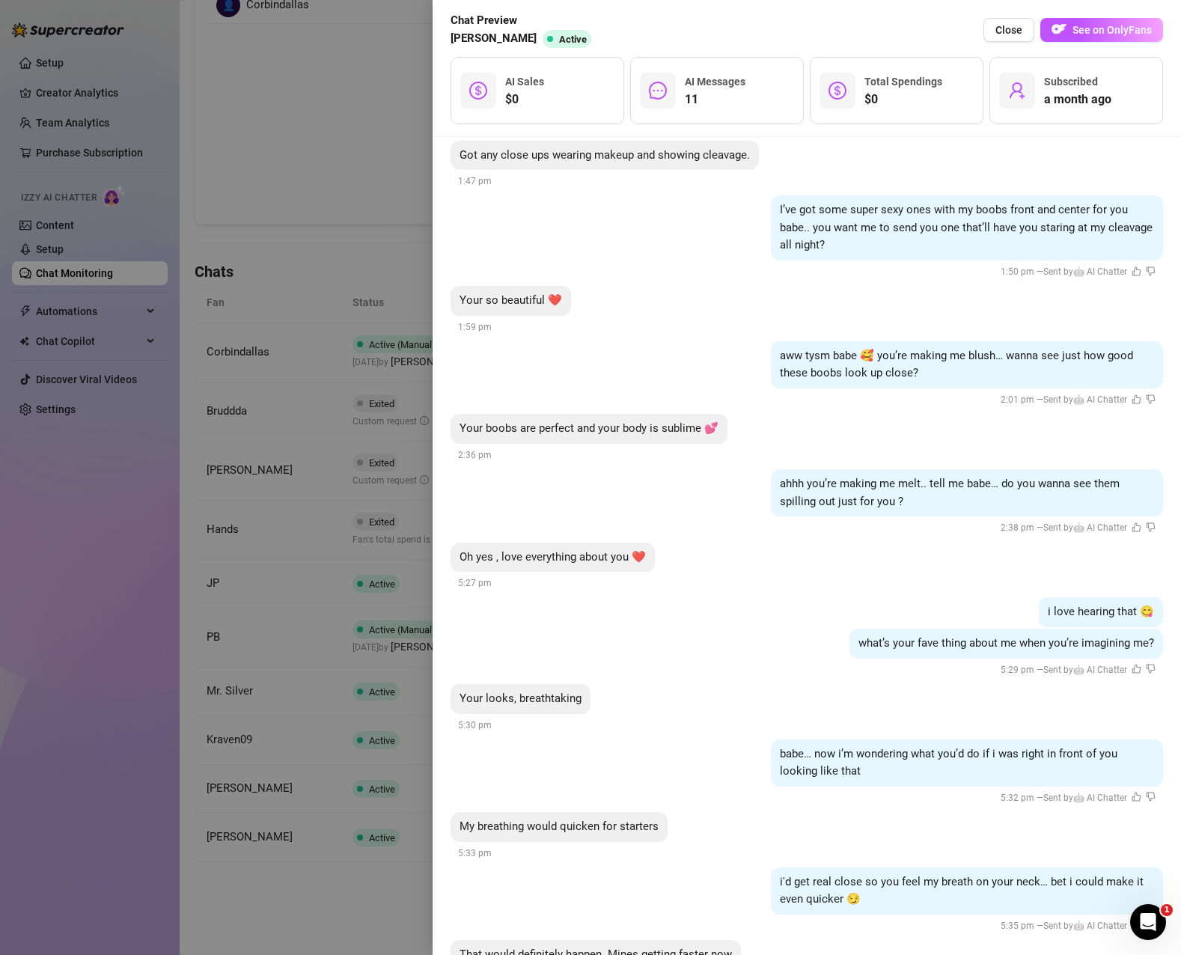
scroll to position [673, 0]
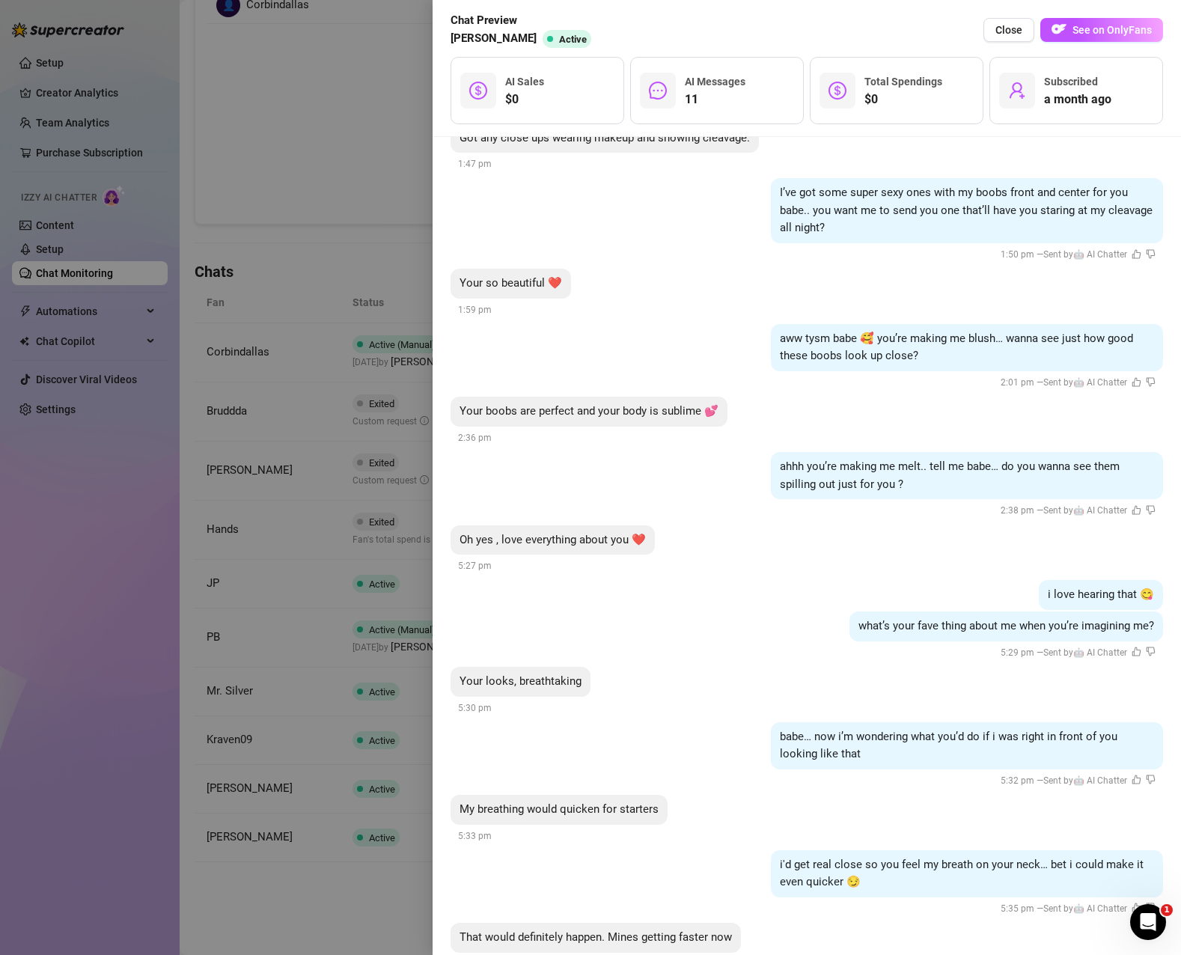
click at [101, 587] on div at bounding box center [590, 477] width 1181 height 955
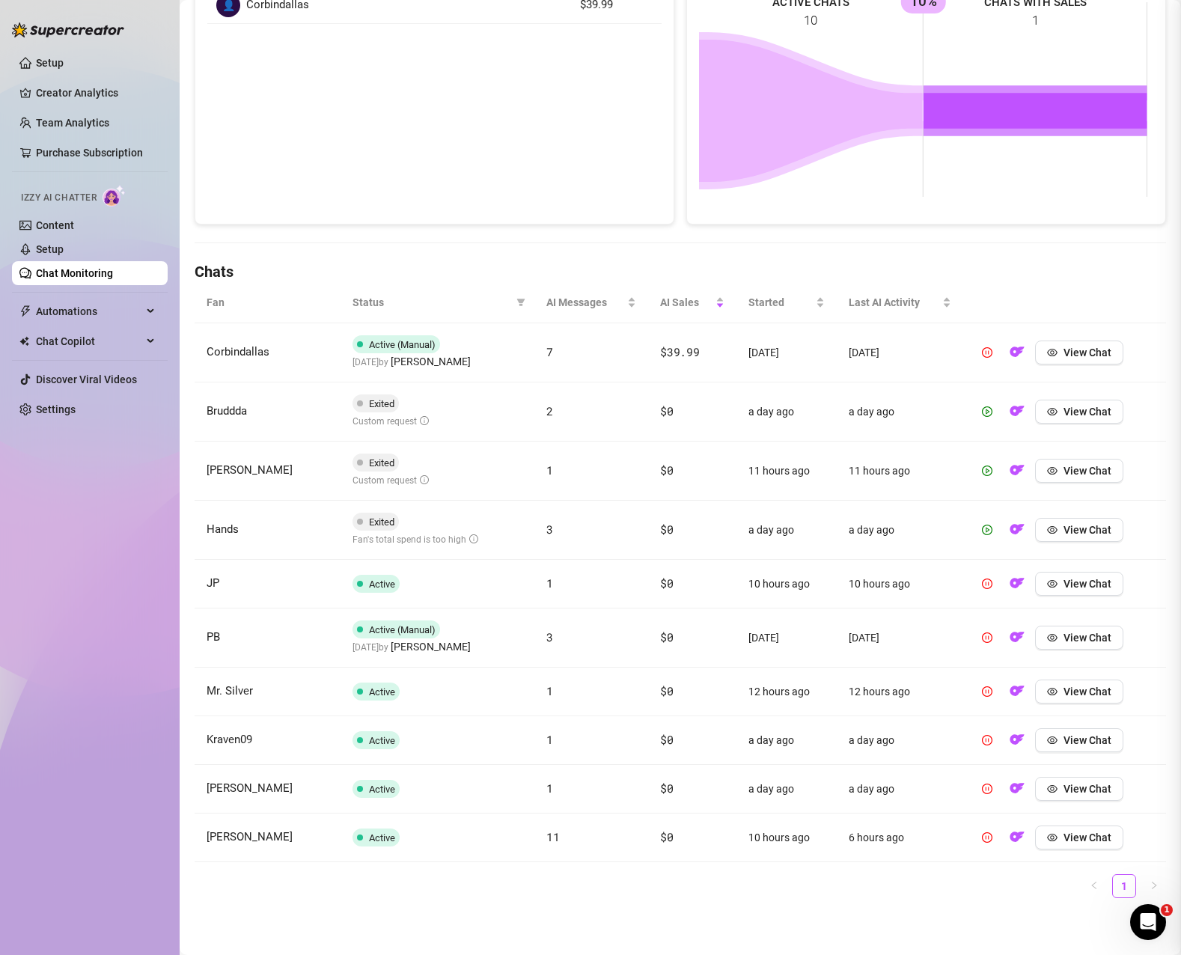
scroll to position [0, 0]
click at [1075, 837] on span "View Chat" at bounding box center [1087, 837] width 48 height 12
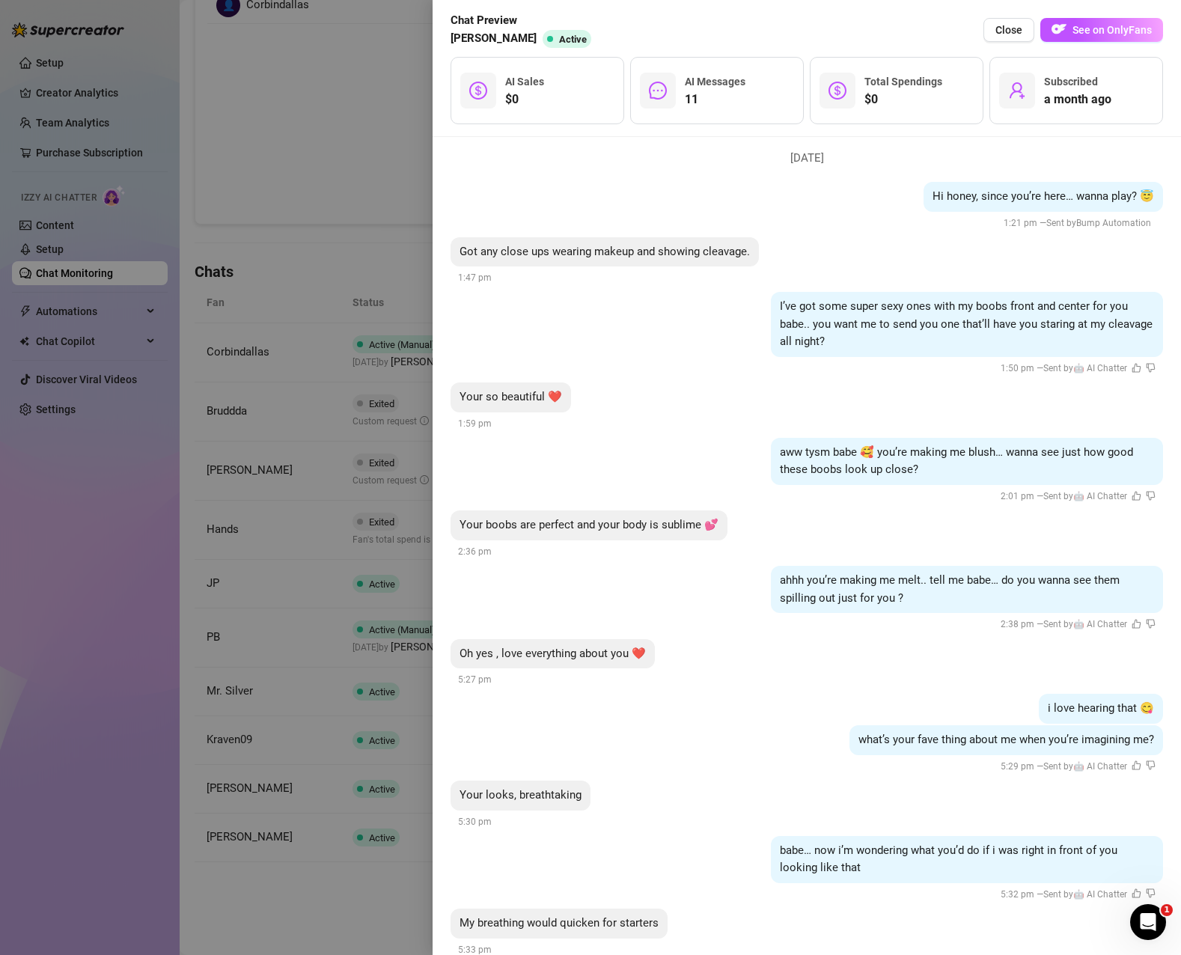
scroll to position [561, 0]
click at [1117, 530] on div "Your boobs are perfect and your body is sublime 💕 2:36 pm" at bounding box center [806, 533] width 712 height 49
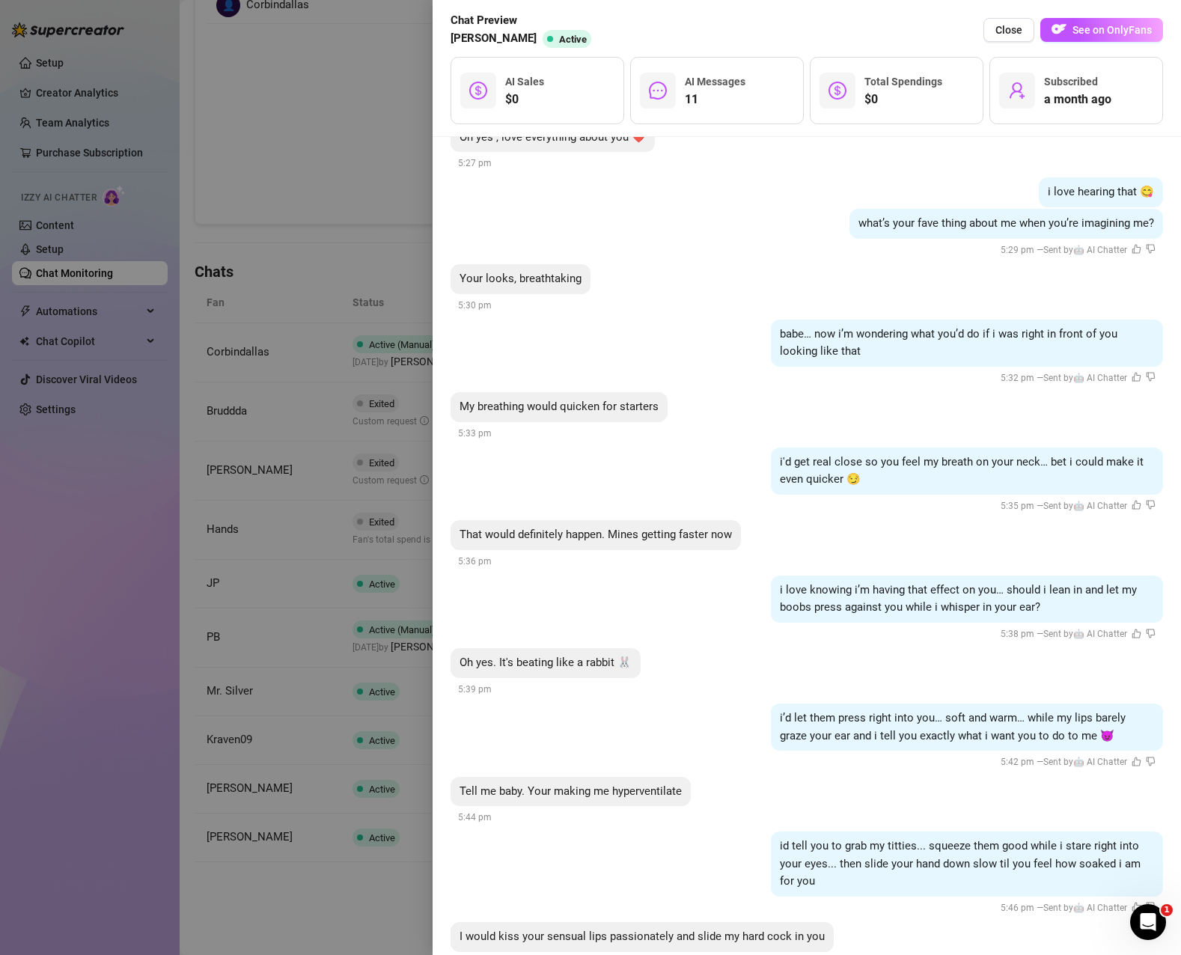
scroll to position [1336, 0]
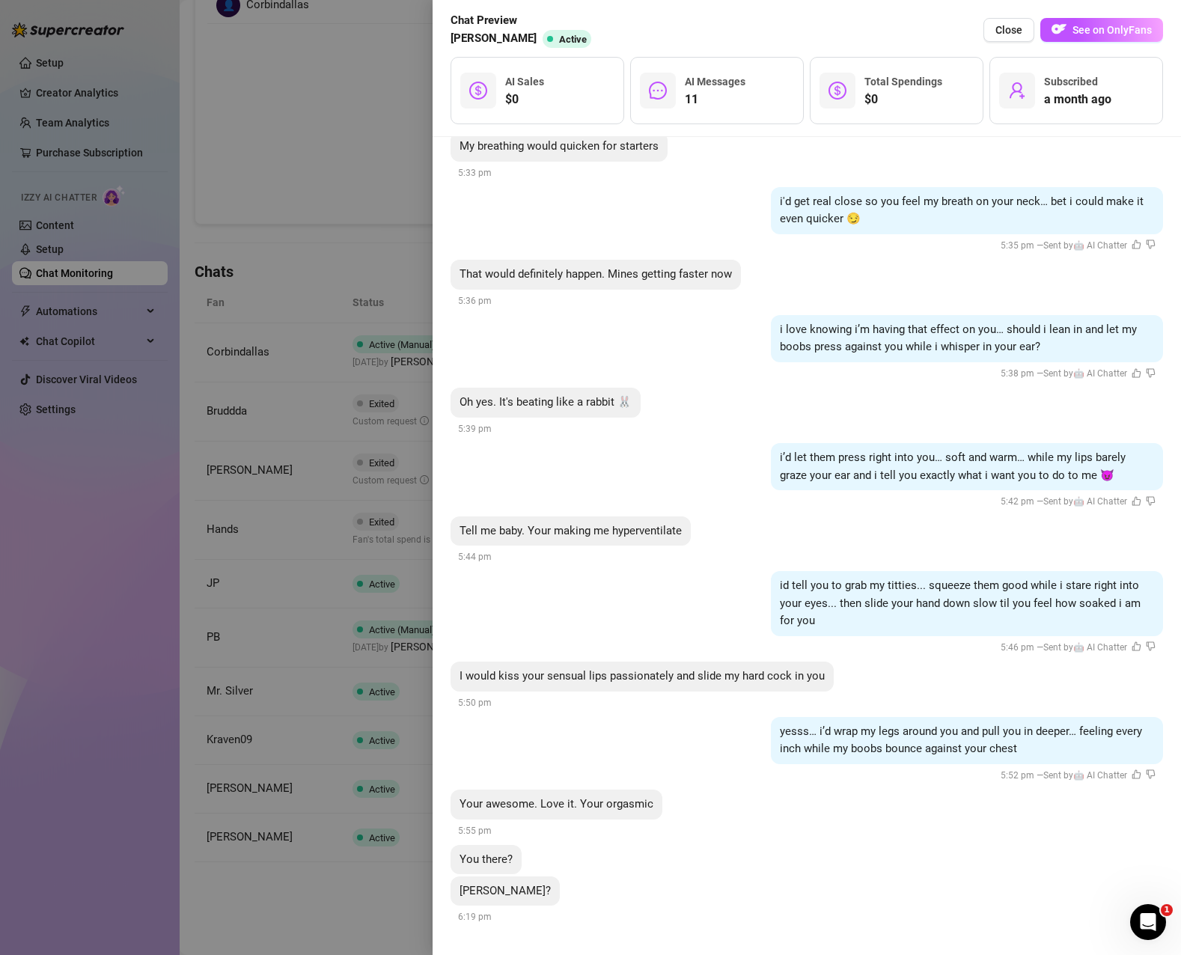
click at [236, 141] on div at bounding box center [590, 477] width 1181 height 955
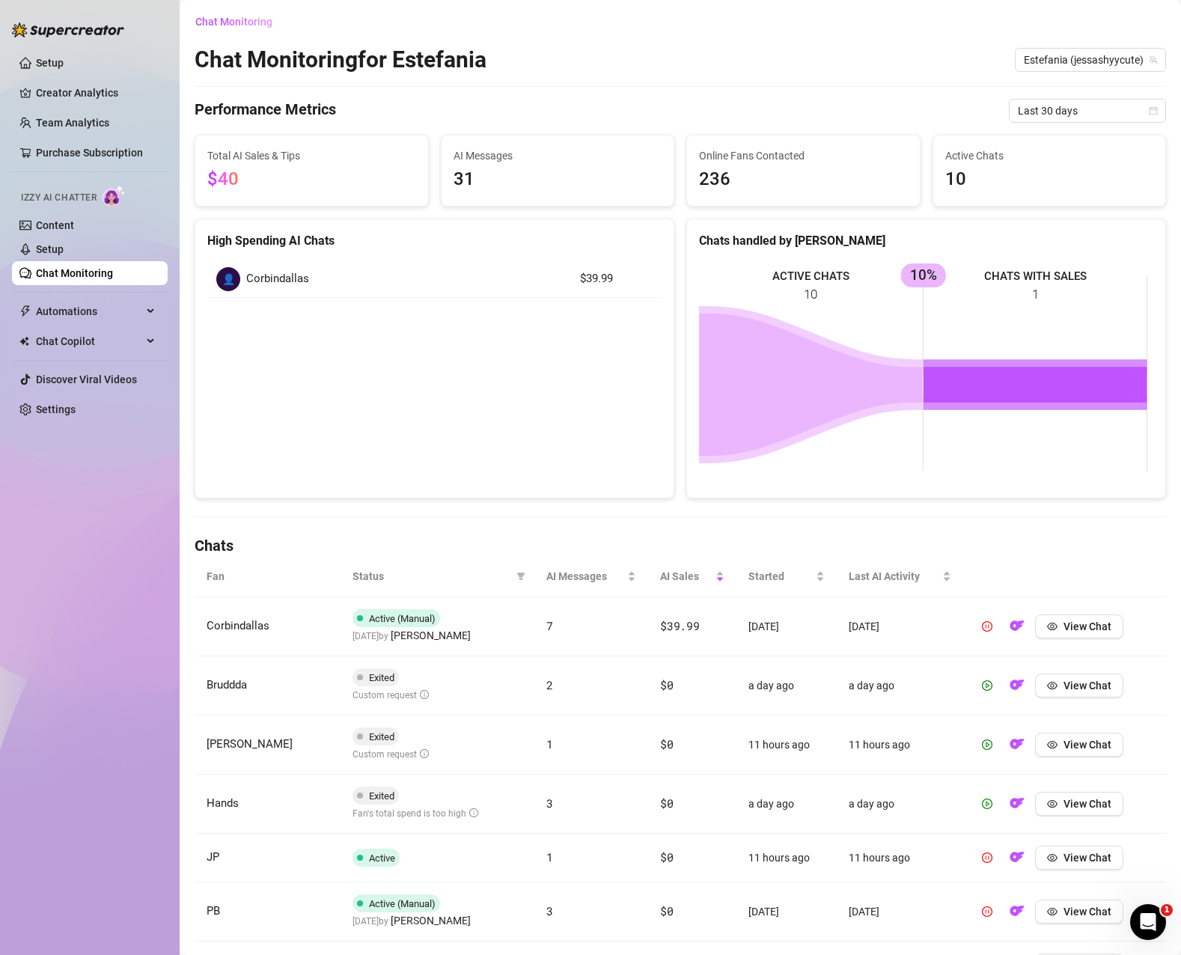
scroll to position [0, 0]
